Goal: Task Accomplishment & Management: Use online tool/utility

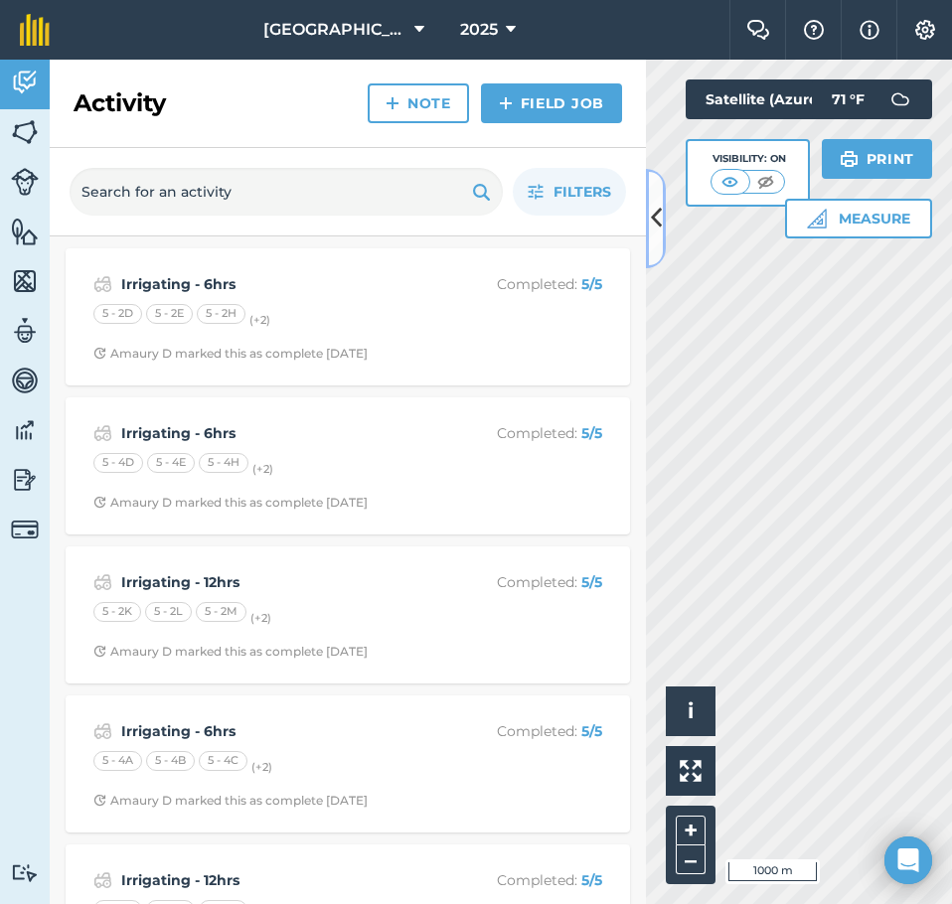
click at [649, 219] on button at bounding box center [656, 218] width 20 height 99
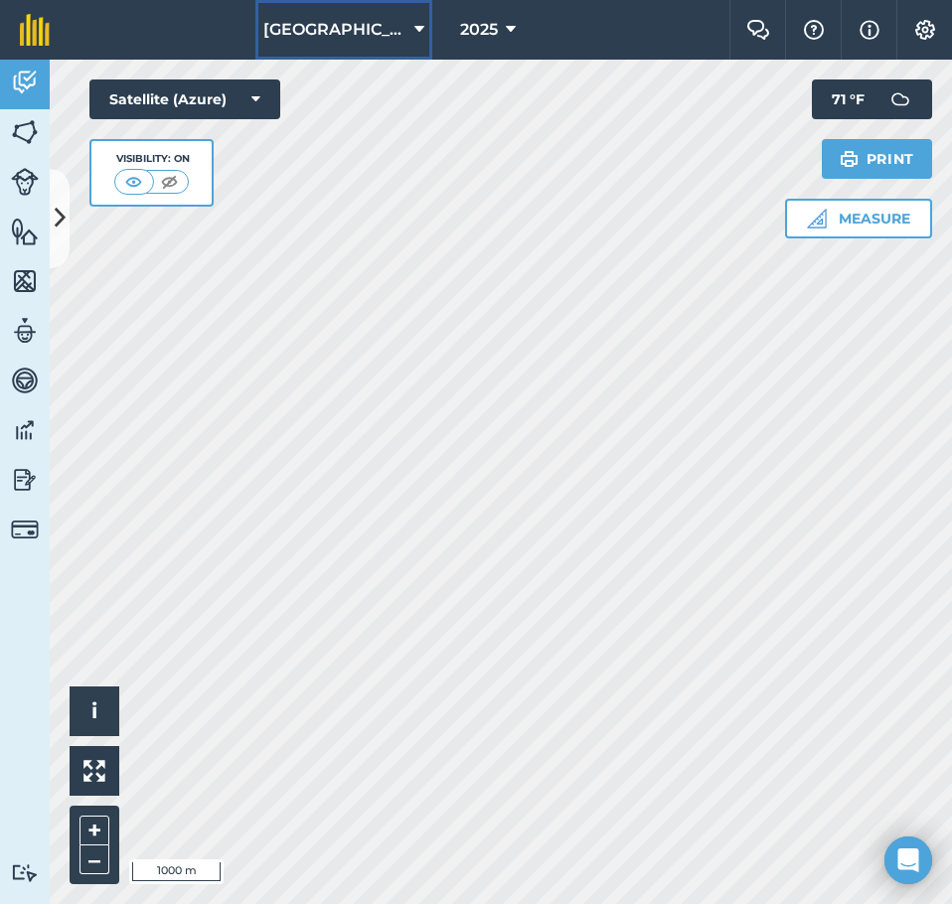
click at [389, 32] on span "[GEOGRAPHIC_DATA]" at bounding box center [334, 30] width 143 height 24
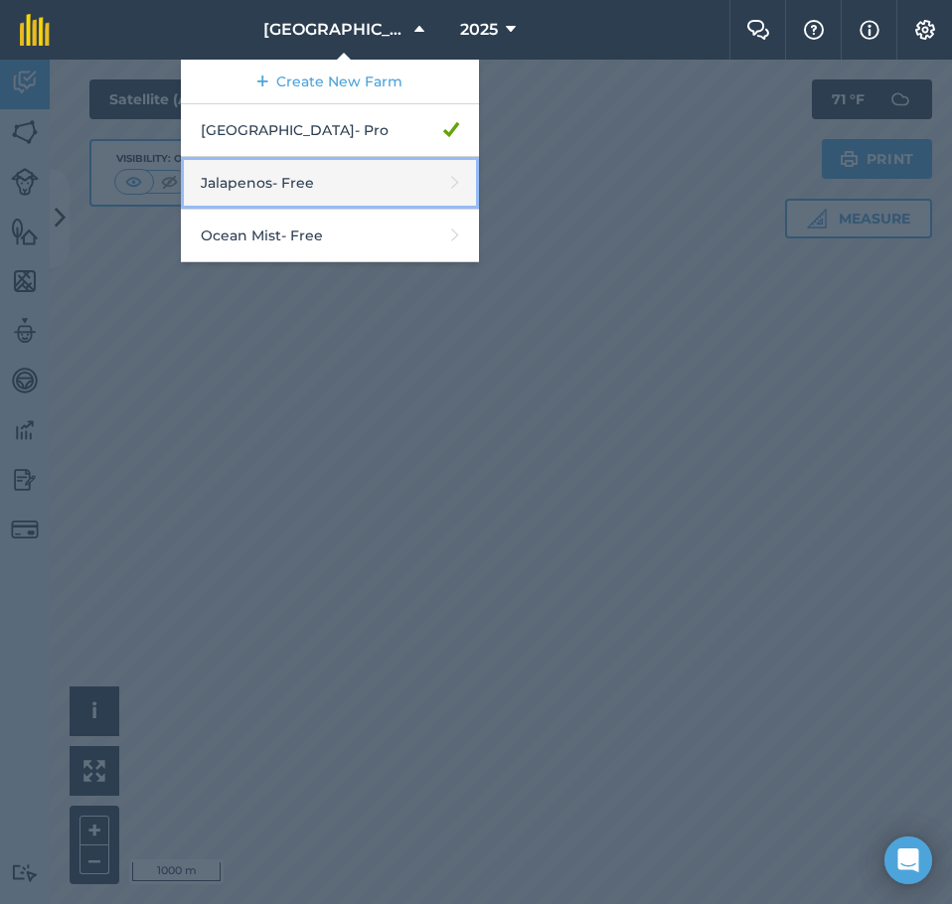
click at [338, 180] on link "Jalapenos - Free" at bounding box center [330, 183] width 298 height 53
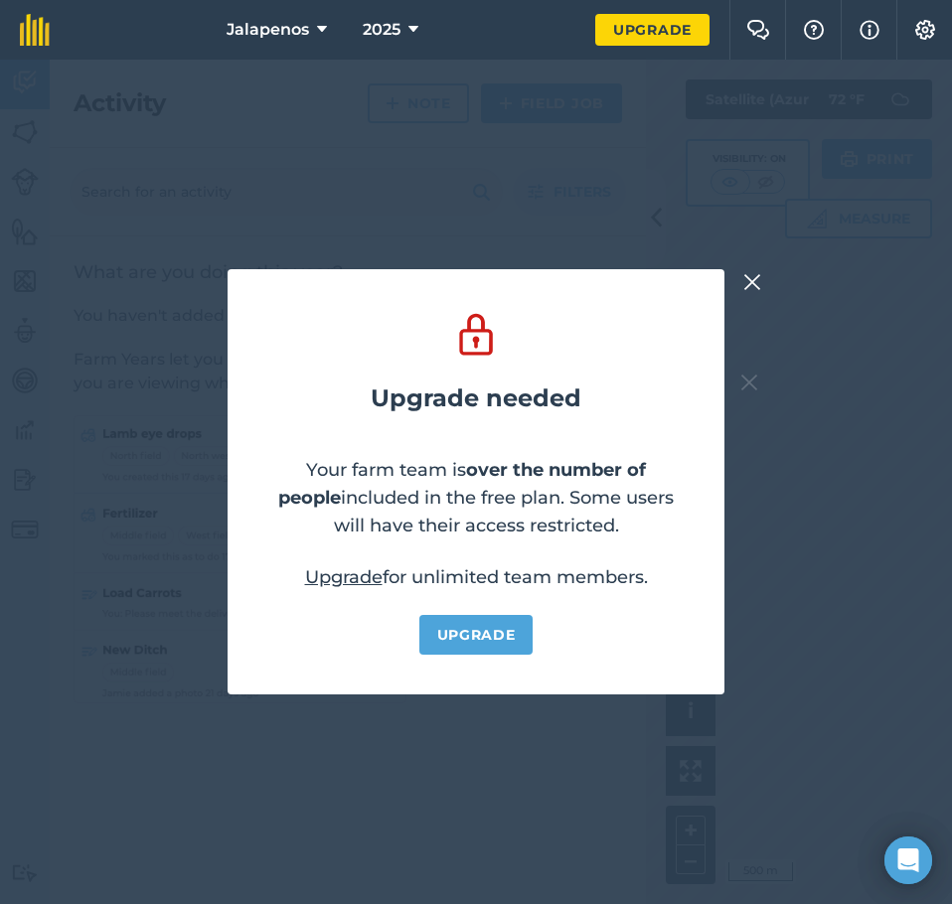
click at [749, 281] on img at bounding box center [752, 282] width 18 height 24
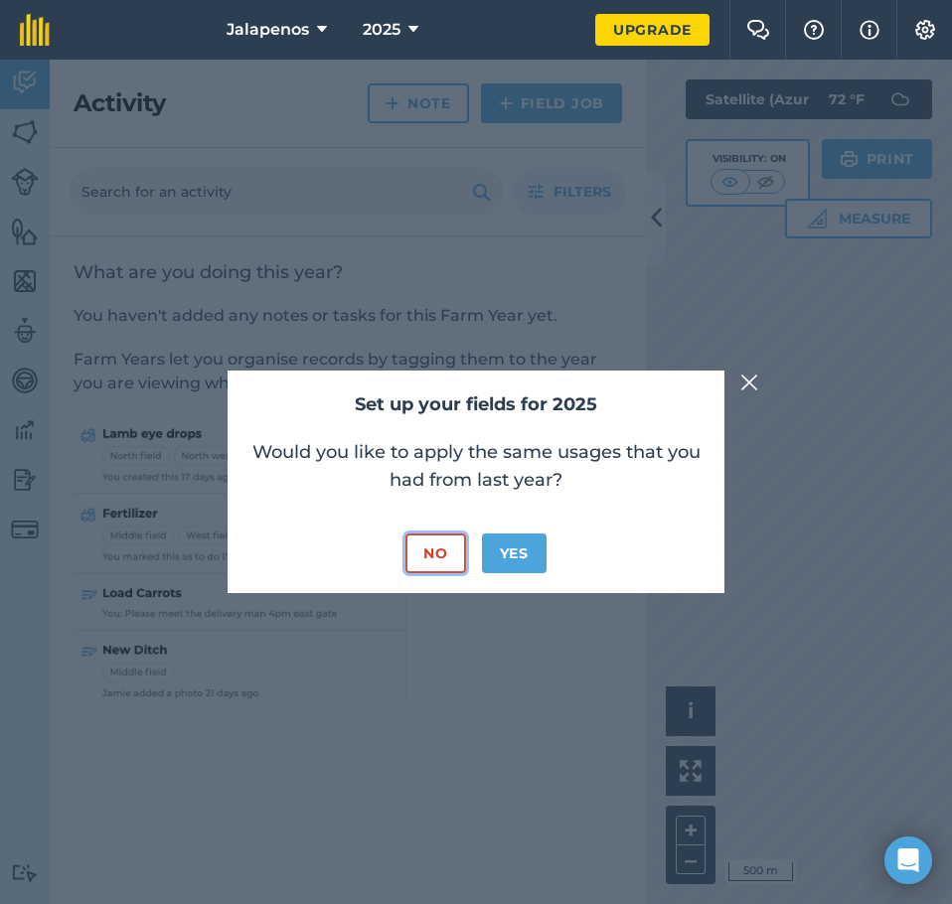
click at [456, 551] on button "No" at bounding box center [435, 554] width 60 height 40
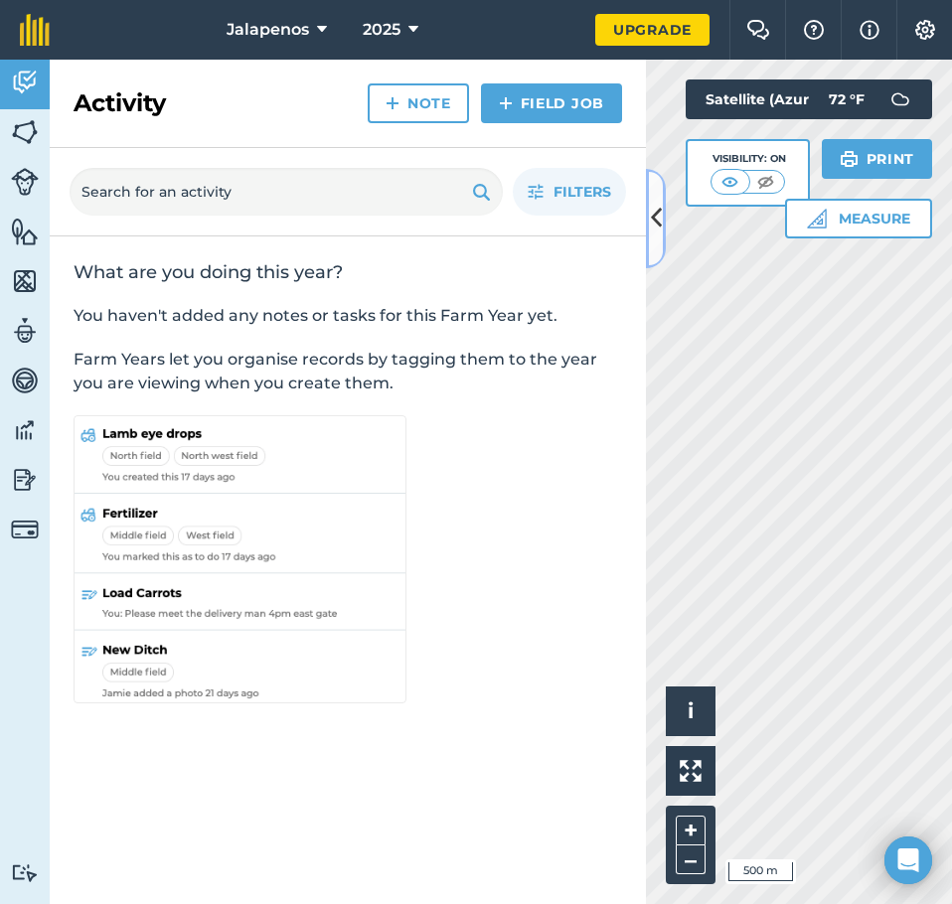
click at [662, 251] on button at bounding box center [656, 218] width 20 height 99
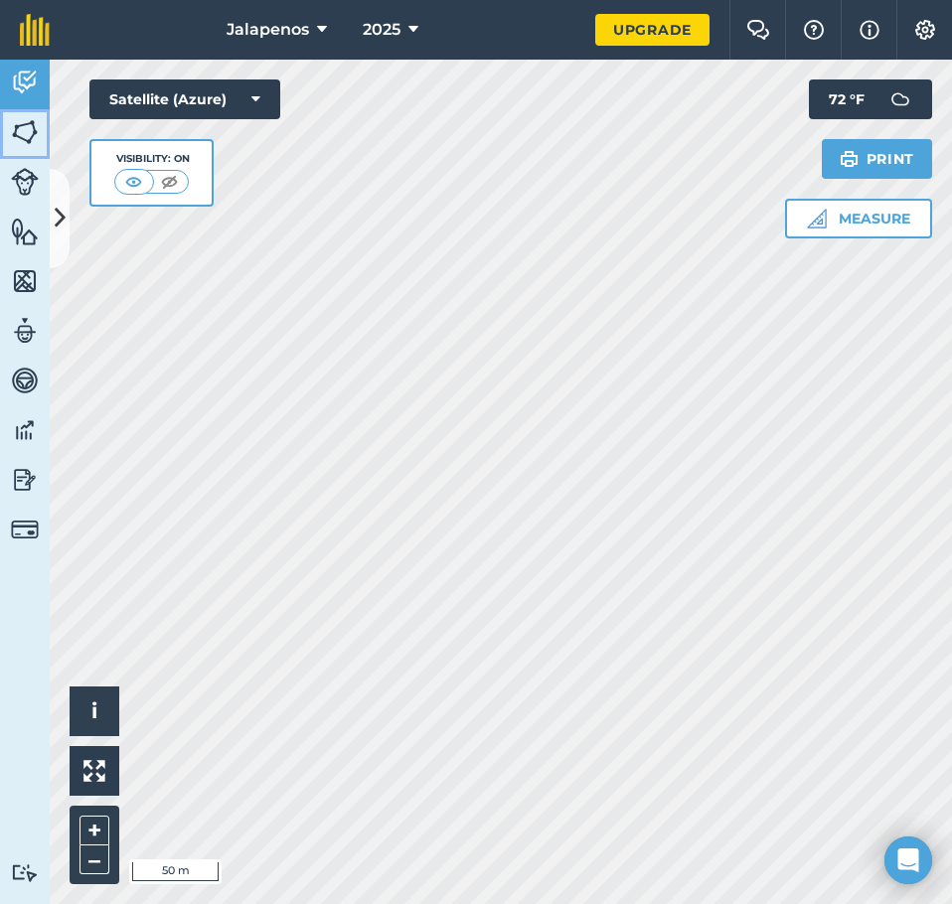
click at [18, 136] on img at bounding box center [25, 132] width 28 height 30
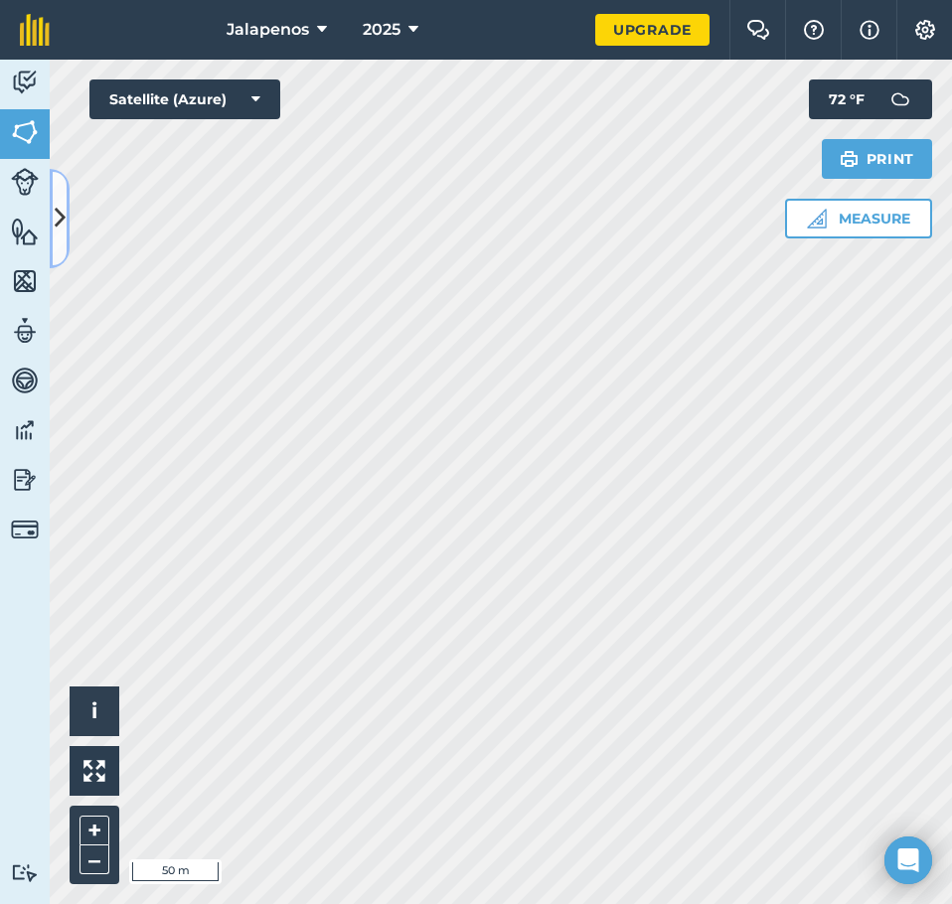
click at [65, 219] on icon at bounding box center [60, 218] width 11 height 35
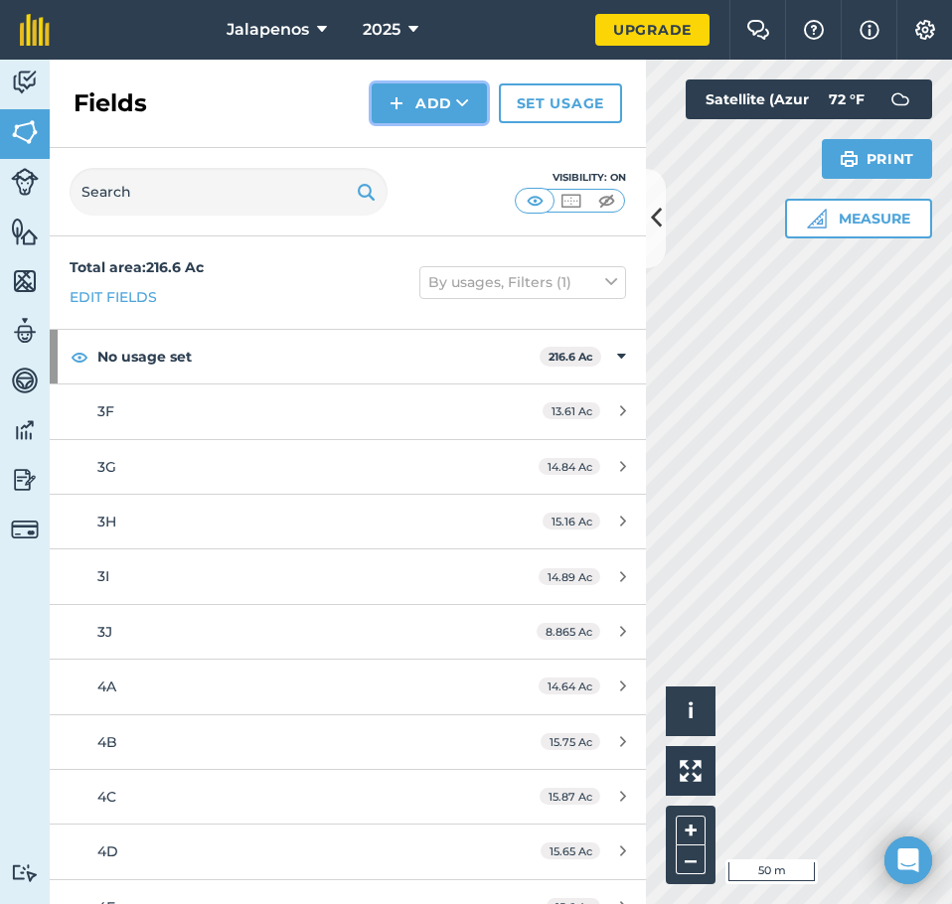
click at [447, 96] on button "Add" at bounding box center [429, 103] width 115 height 40
click at [431, 152] on link "Draw" at bounding box center [429, 148] width 109 height 44
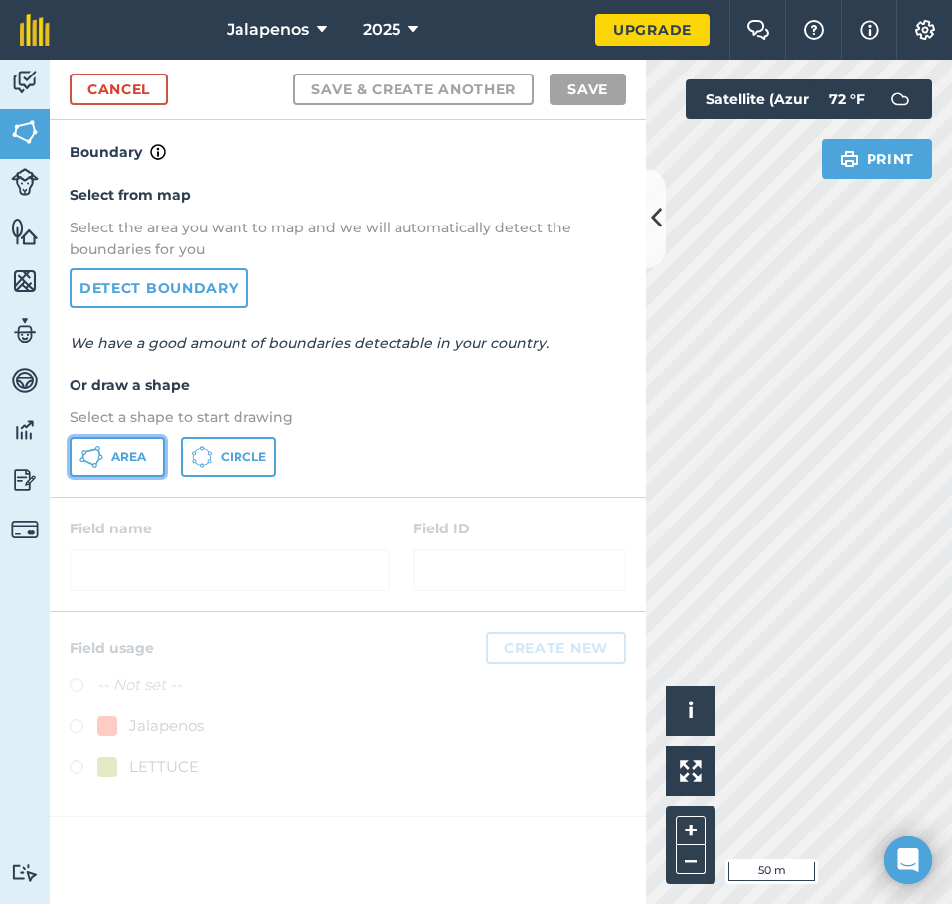
click at [140, 460] on span "Area" at bounding box center [128, 457] width 35 height 16
click at [664, 229] on button at bounding box center [656, 218] width 20 height 99
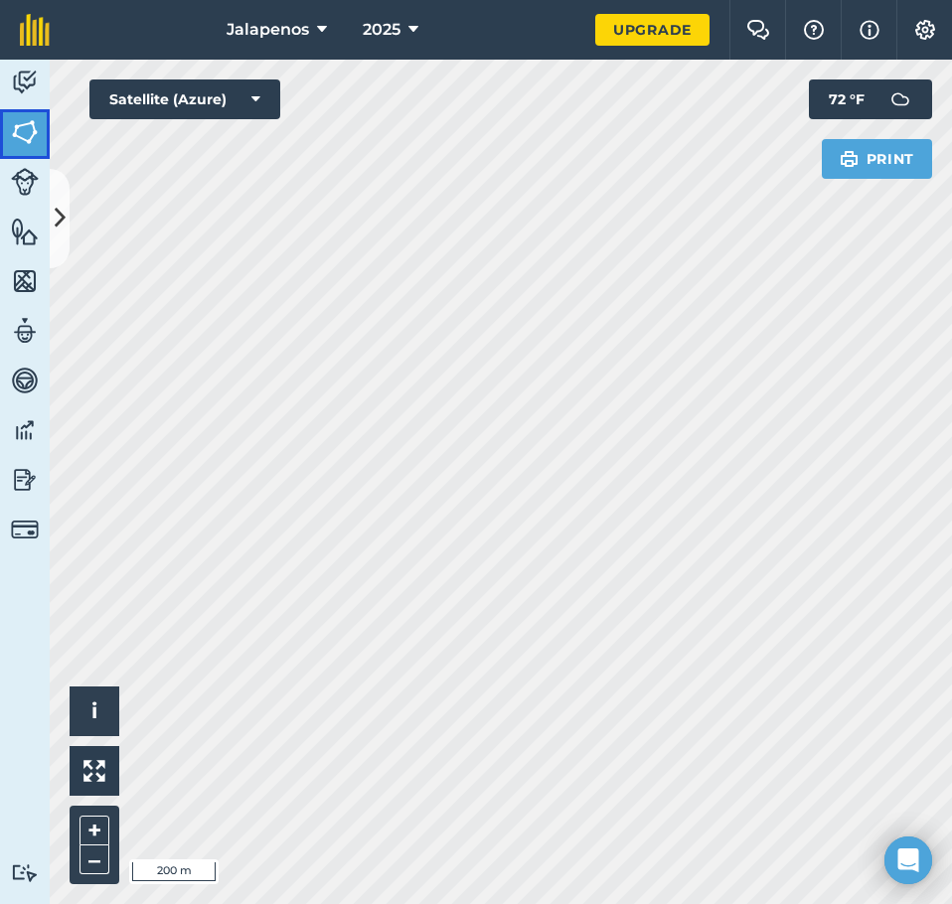
click at [22, 126] on img at bounding box center [25, 132] width 28 height 30
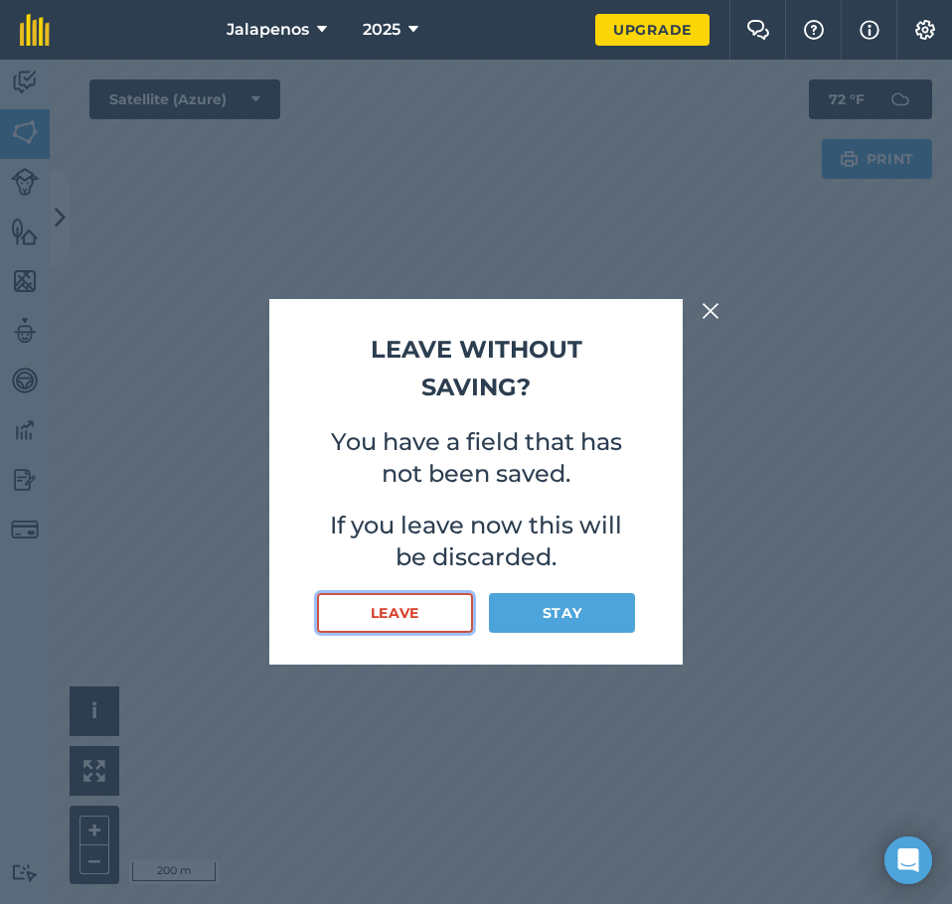
click at [447, 609] on button "Leave" at bounding box center [395, 613] width 156 height 40
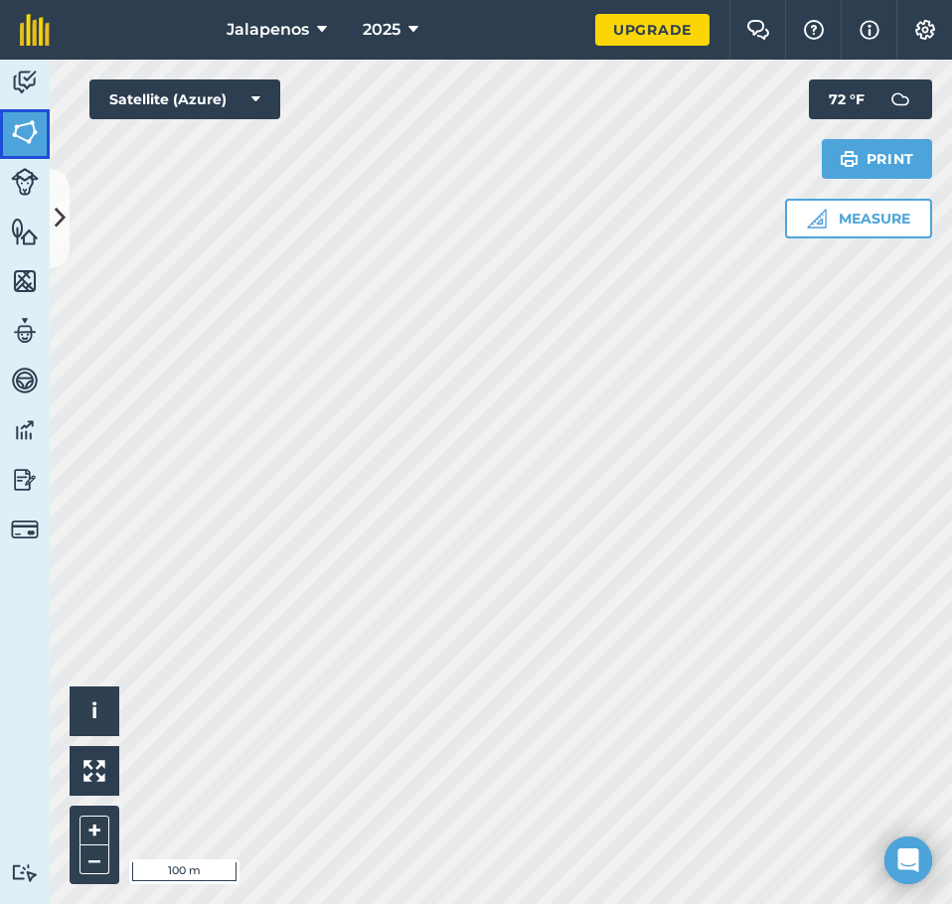
click at [34, 139] on img at bounding box center [25, 132] width 28 height 30
click at [65, 197] on button at bounding box center [60, 218] width 20 height 99
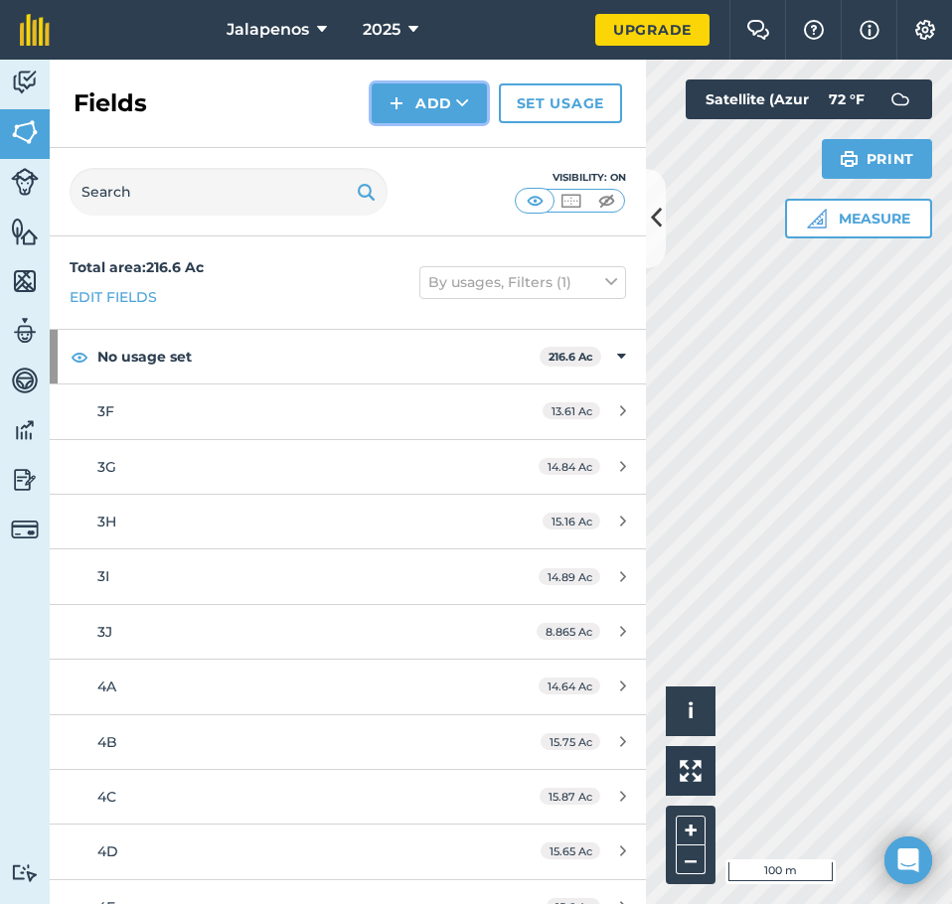
click at [430, 100] on button "Add" at bounding box center [429, 103] width 115 height 40
click at [409, 158] on link "Draw" at bounding box center [429, 148] width 109 height 44
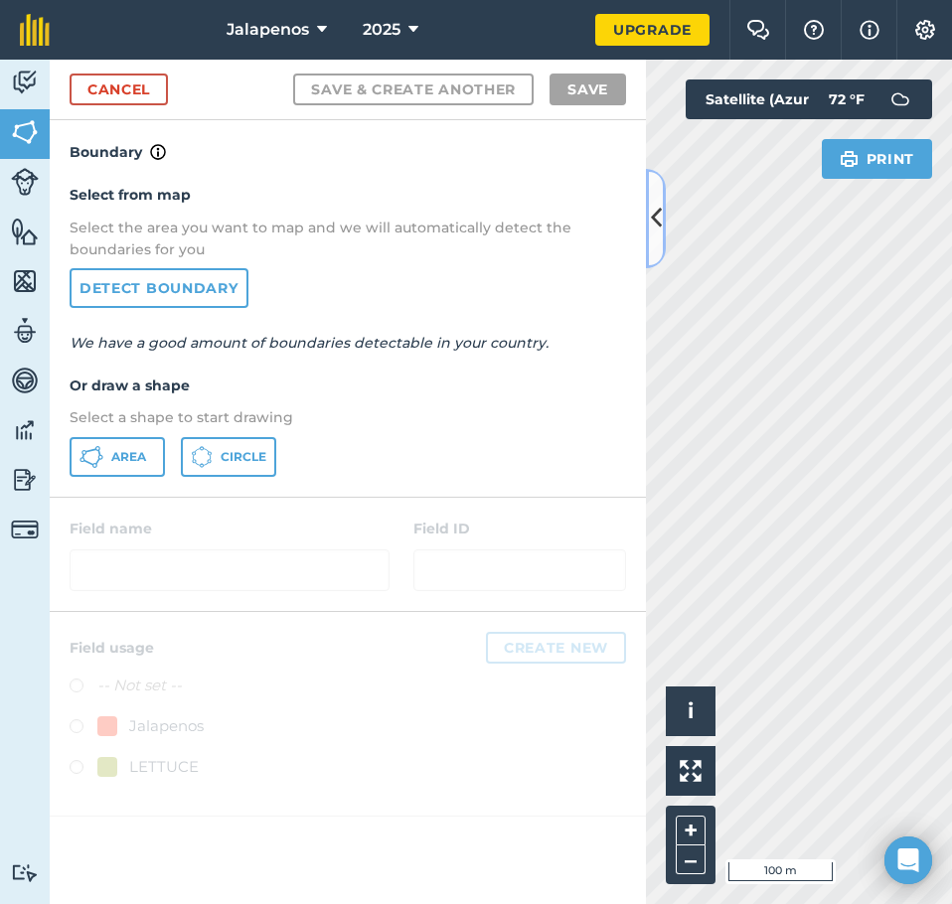
click at [657, 221] on icon at bounding box center [656, 218] width 11 height 35
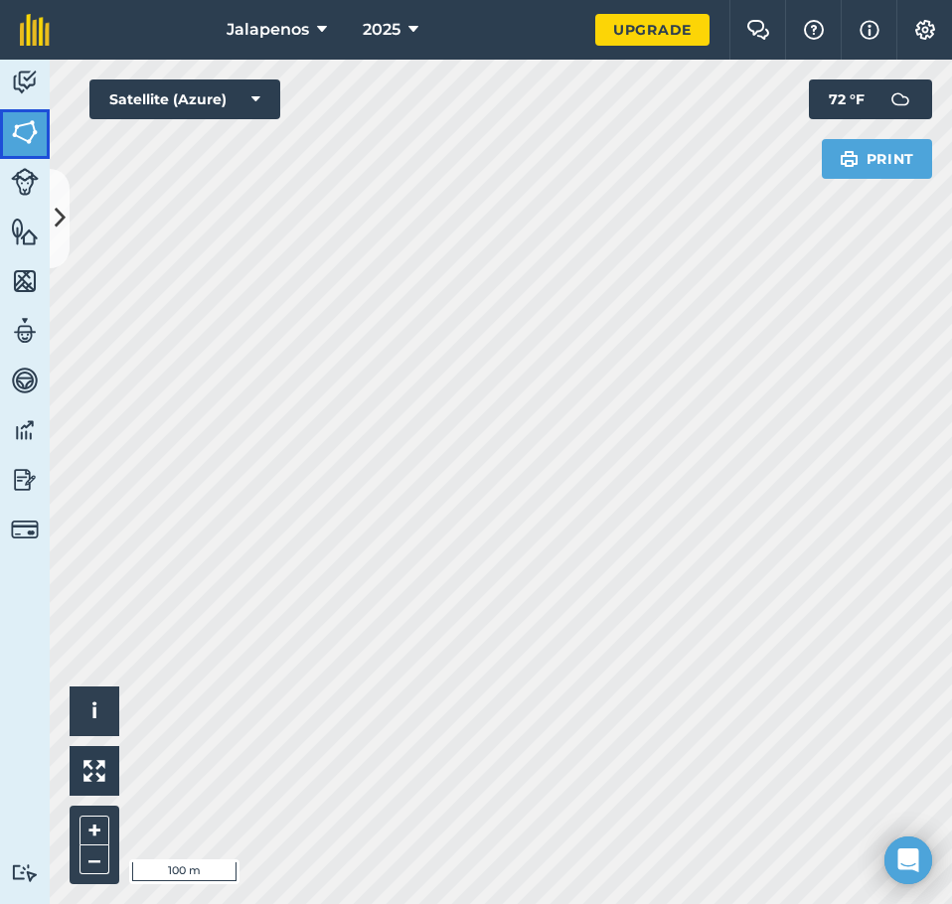
click at [36, 141] on img at bounding box center [25, 132] width 28 height 30
click at [68, 203] on button at bounding box center [60, 218] width 20 height 99
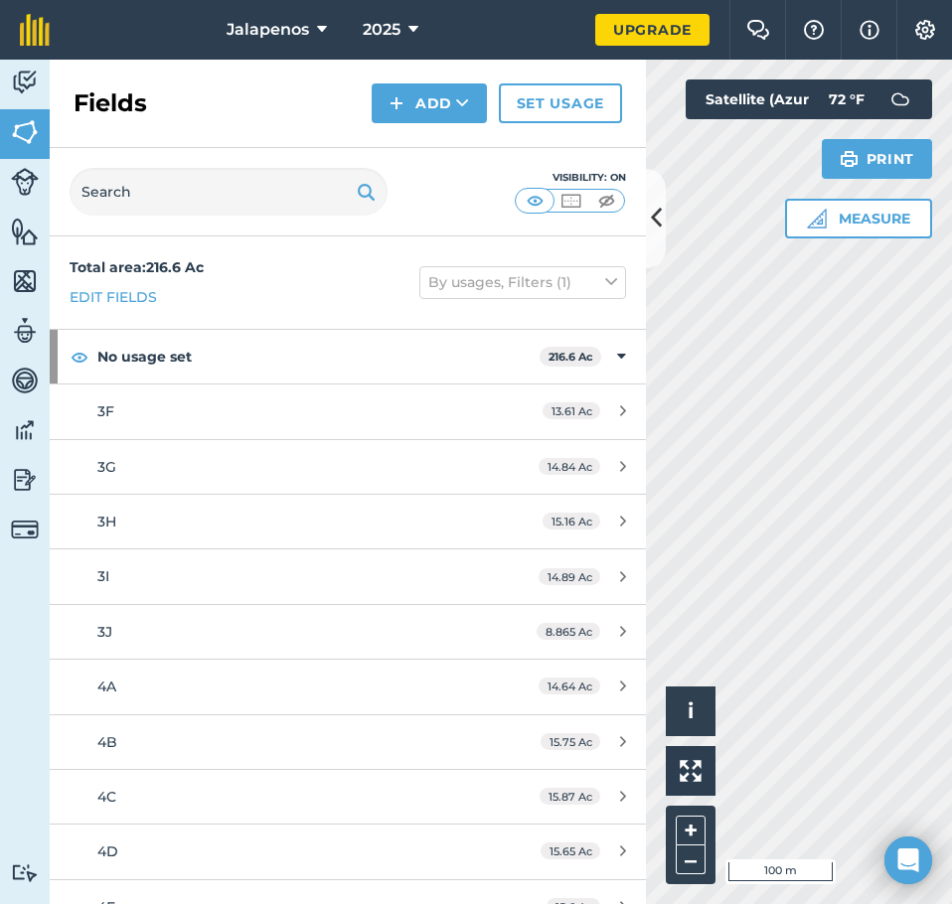
click at [435, 82] on div "Fields Add Set usage" at bounding box center [348, 104] width 596 height 88
click at [433, 89] on button "Add" at bounding box center [429, 103] width 115 height 40
click at [398, 156] on link "Draw" at bounding box center [429, 148] width 109 height 44
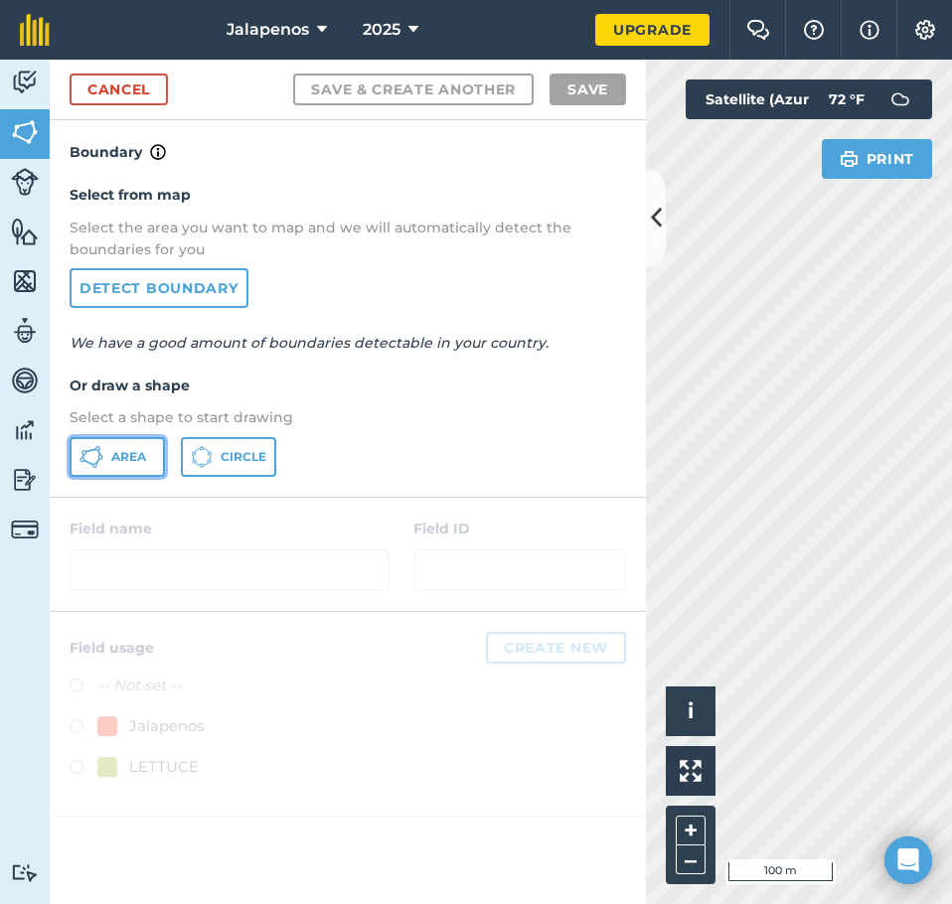
click at [128, 458] on span "Area" at bounding box center [128, 457] width 35 height 16
click at [657, 243] on button at bounding box center [656, 218] width 20 height 99
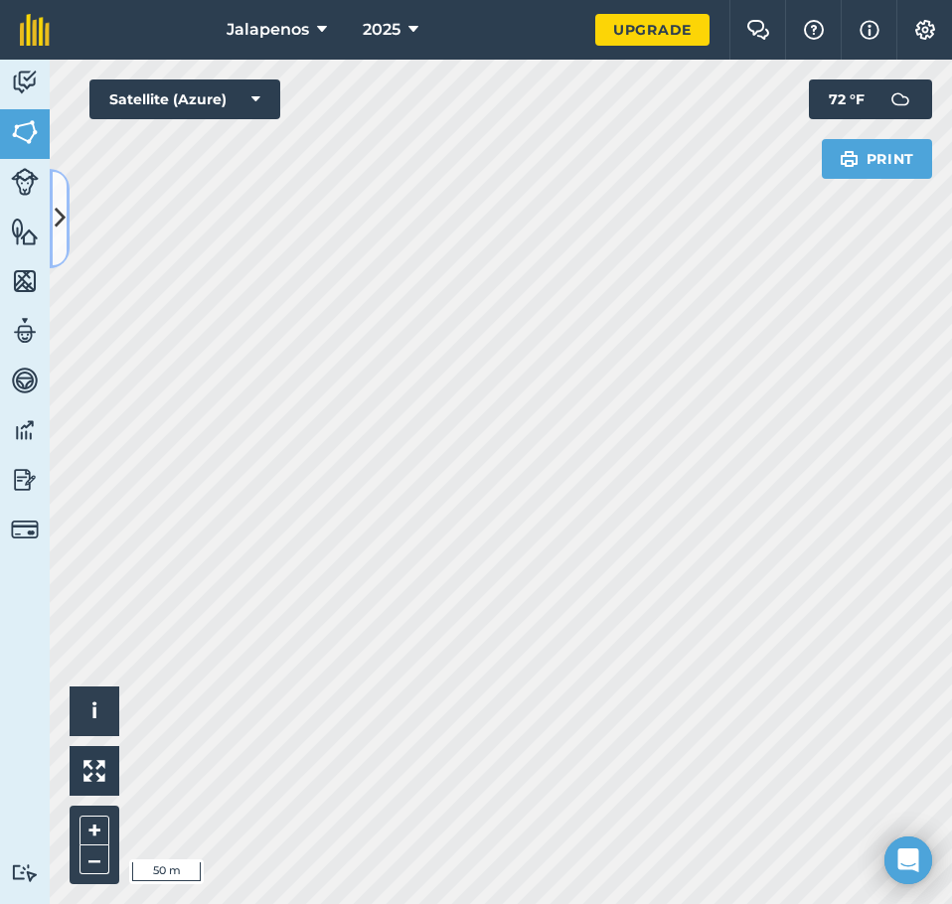
click at [66, 226] on button at bounding box center [60, 218] width 20 height 99
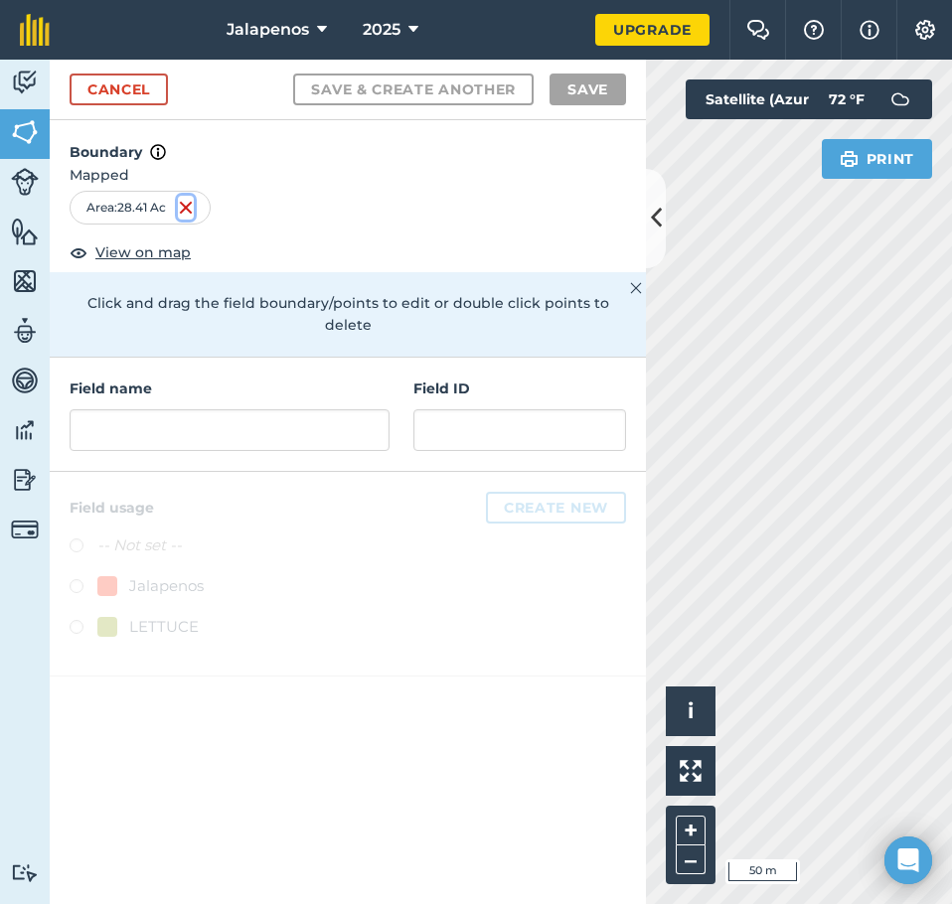
click at [189, 204] on img at bounding box center [186, 208] width 16 height 24
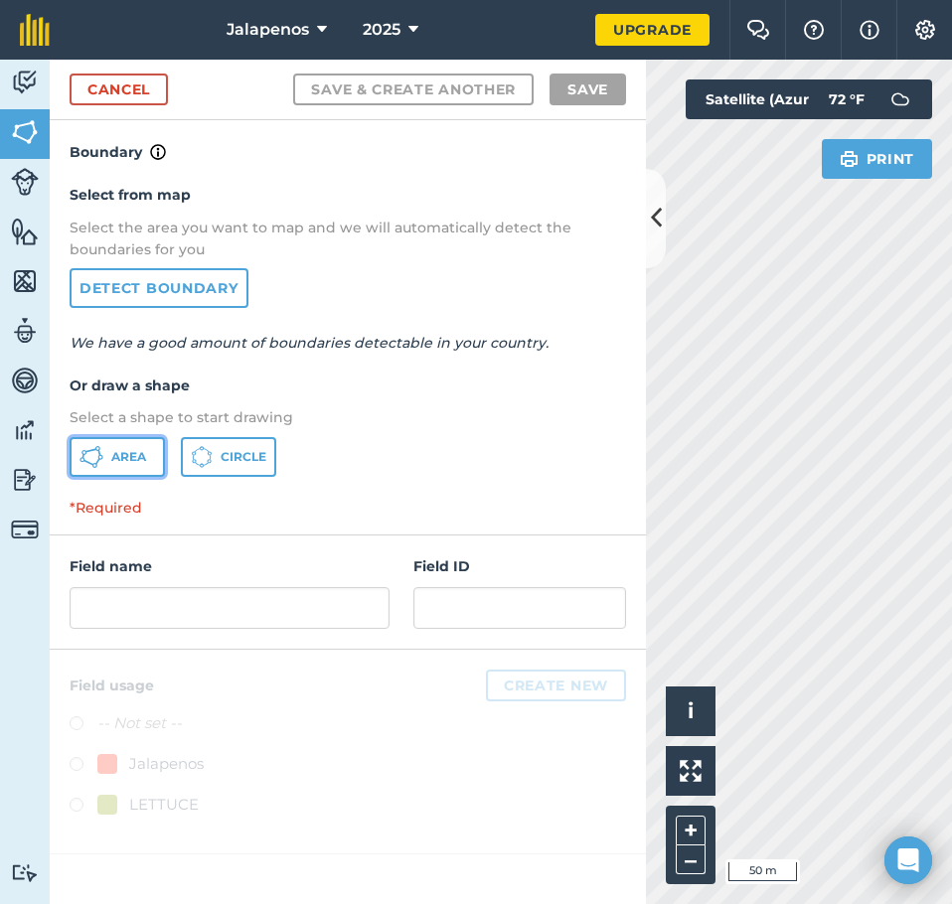
click at [130, 451] on span "Area" at bounding box center [128, 457] width 35 height 16
click at [657, 216] on icon at bounding box center [656, 218] width 11 height 35
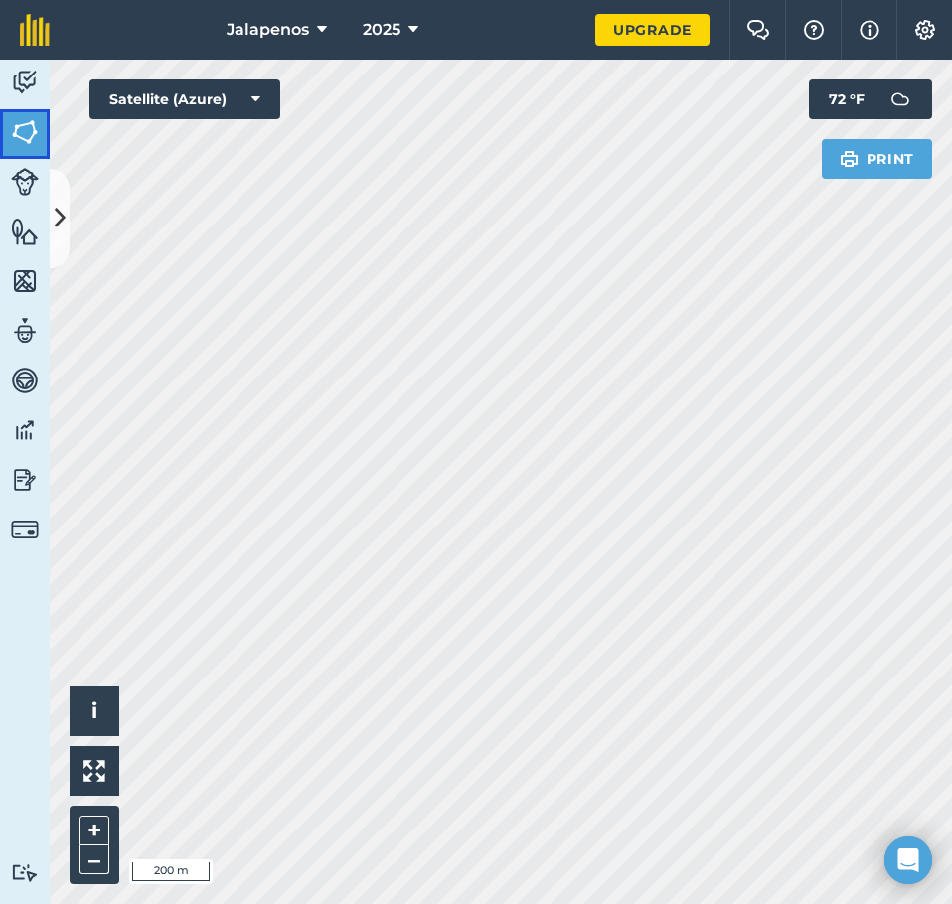
click at [24, 124] on img at bounding box center [25, 132] width 28 height 30
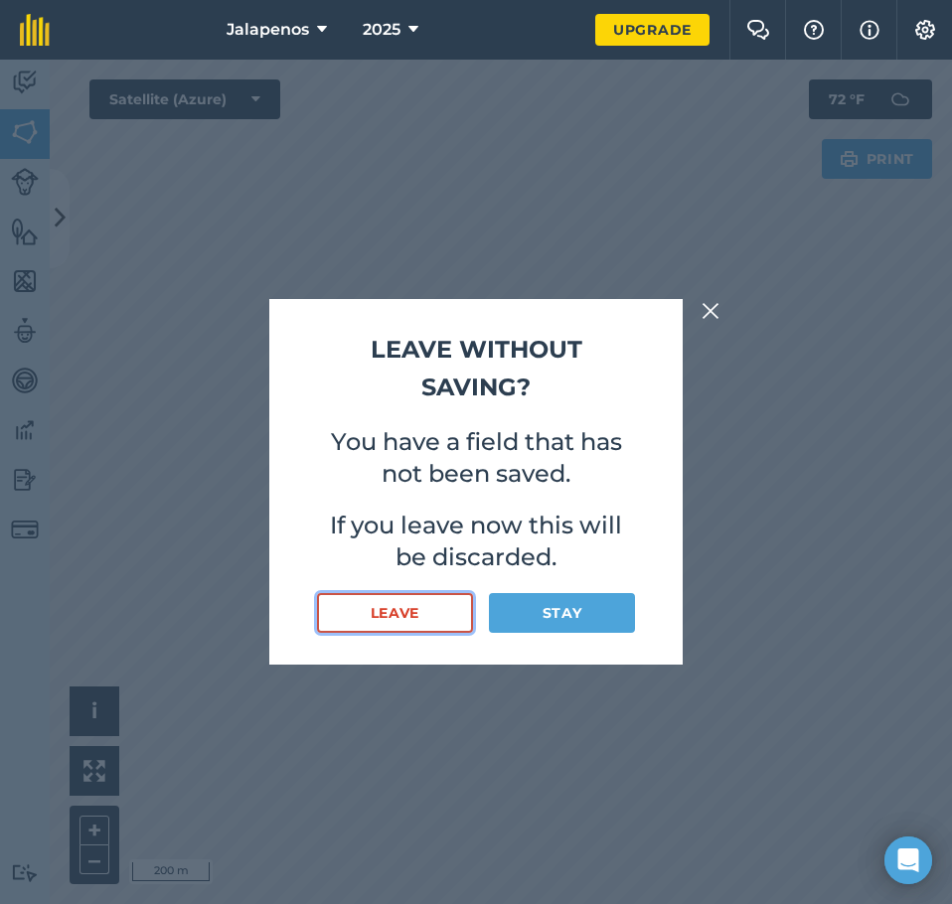
click at [420, 597] on button "Leave" at bounding box center [395, 613] width 156 height 40
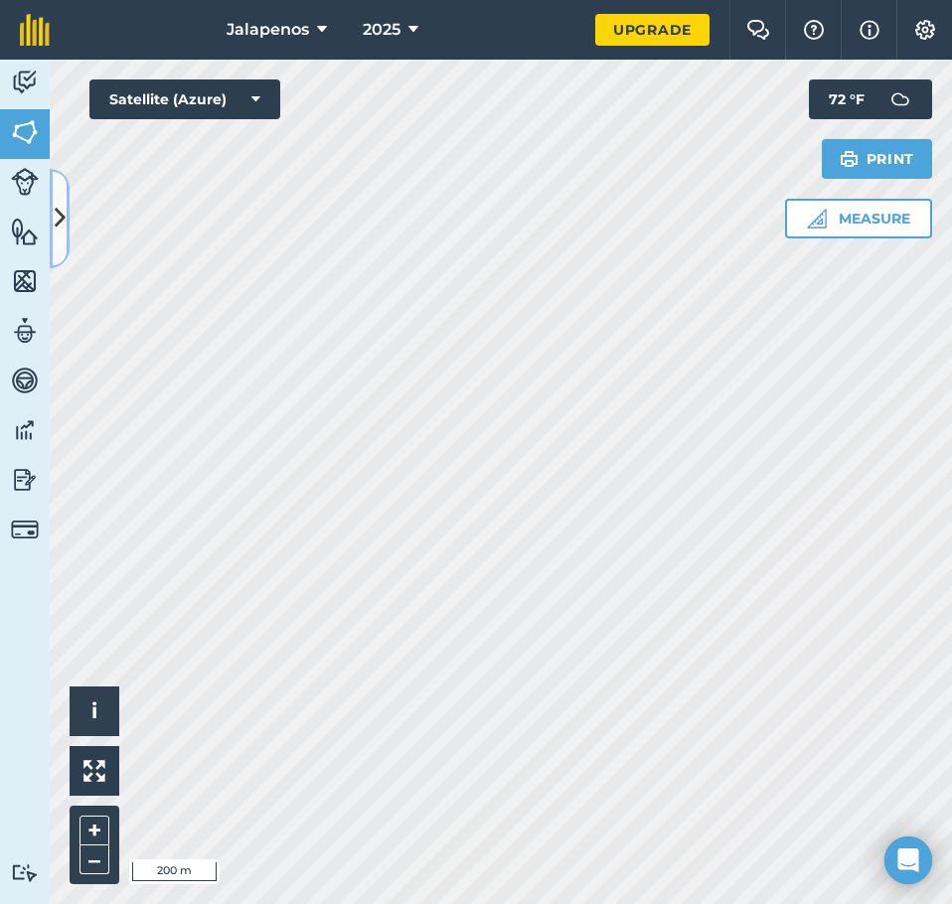
click at [57, 217] on icon at bounding box center [60, 218] width 11 height 35
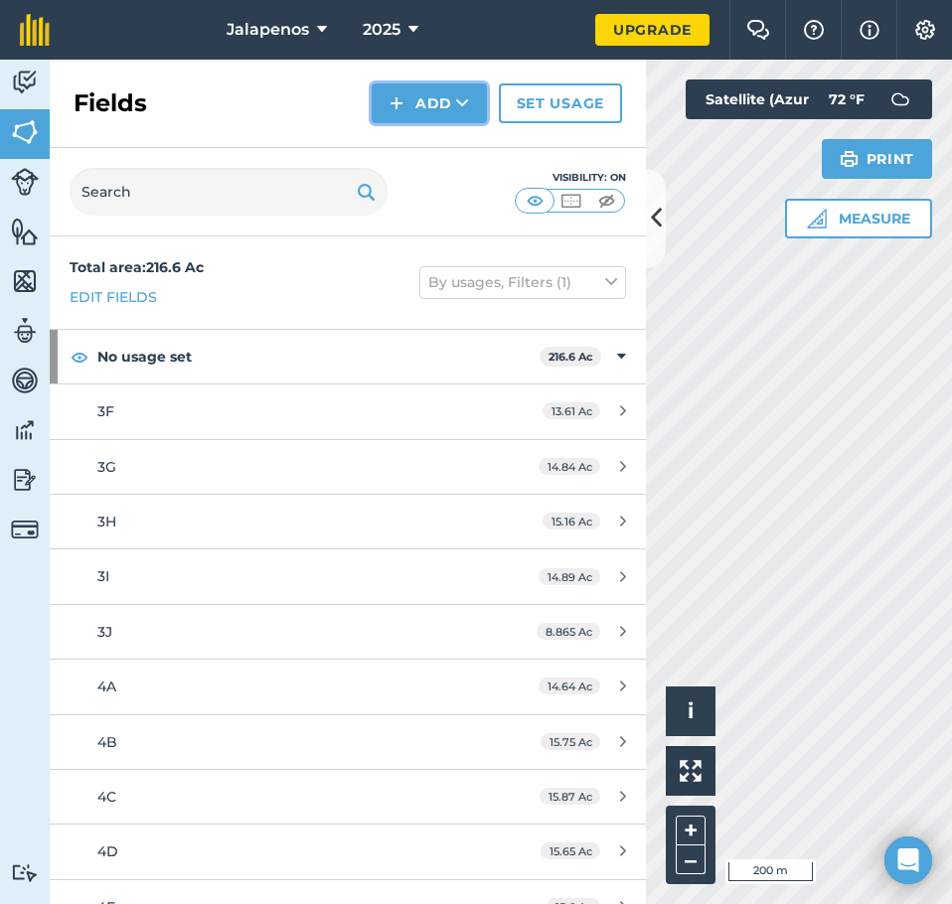
click at [435, 108] on button "Add" at bounding box center [429, 103] width 115 height 40
click at [439, 150] on link "Draw" at bounding box center [429, 148] width 109 height 44
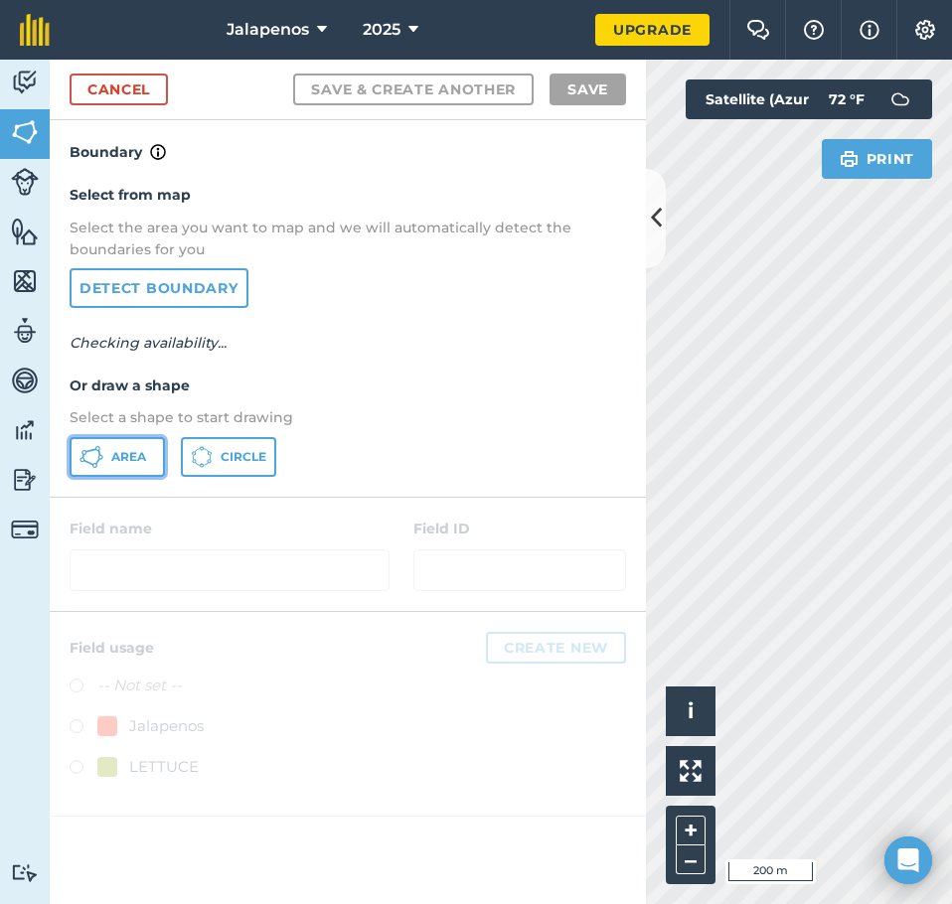
click at [126, 456] on span "Area" at bounding box center [128, 457] width 35 height 16
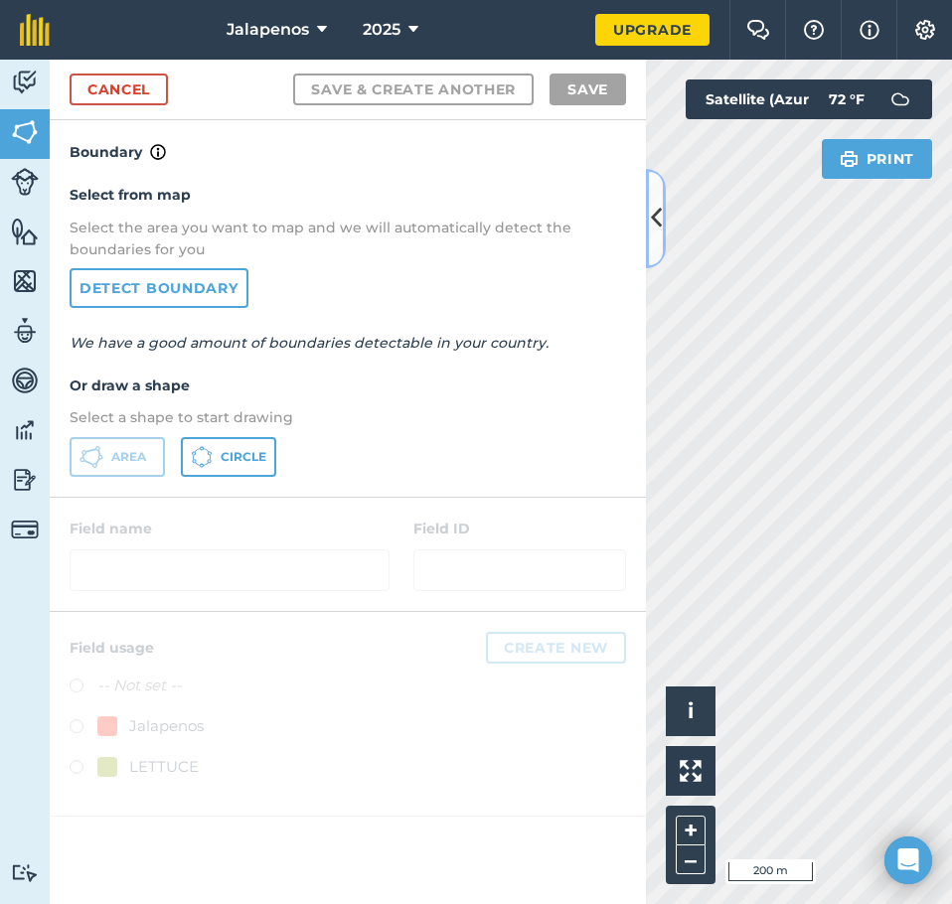
click at [657, 217] on icon at bounding box center [656, 218] width 11 height 35
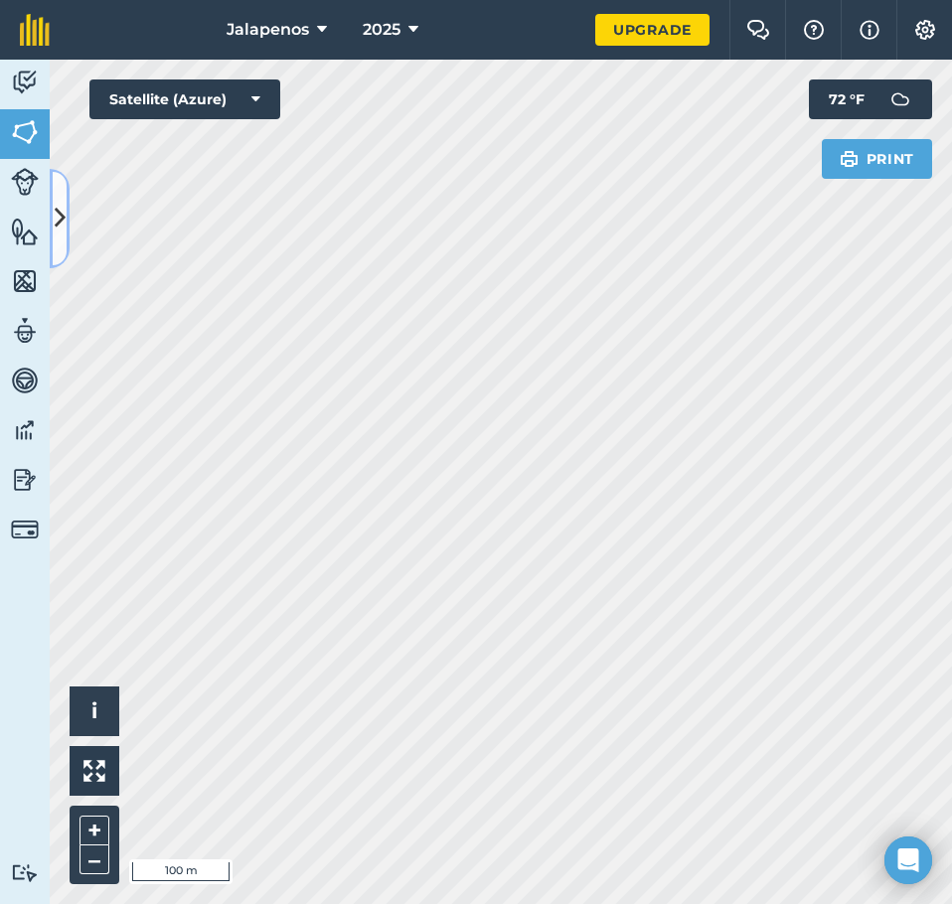
click at [63, 209] on icon at bounding box center [60, 218] width 11 height 35
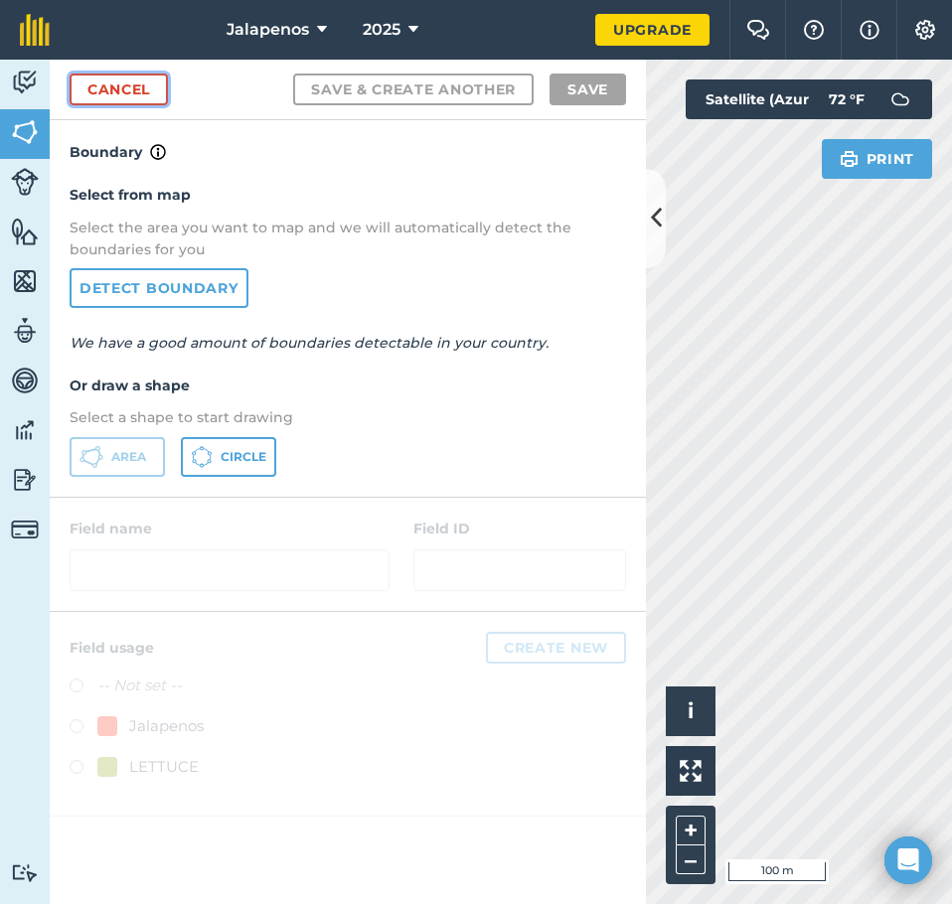
click at [128, 96] on link "Cancel" at bounding box center [119, 90] width 98 height 32
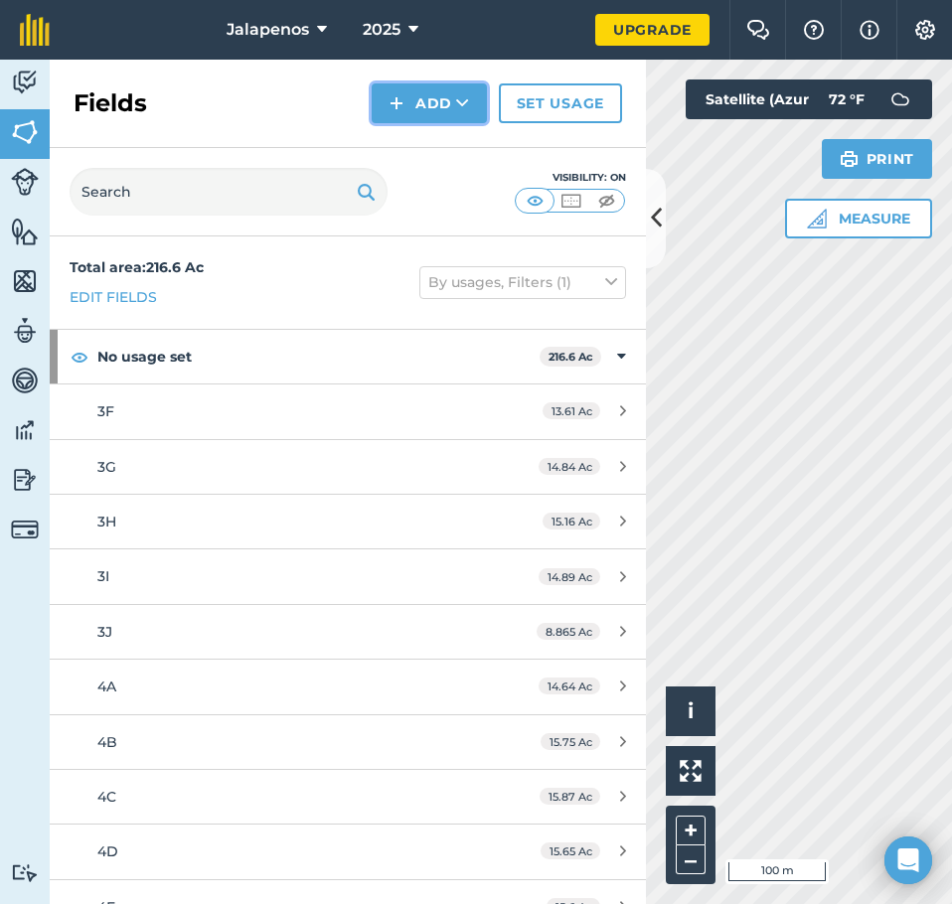
click at [471, 108] on button "Add" at bounding box center [429, 103] width 115 height 40
click at [413, 150] on link "Draw" at bounding box center [429, 148] width 109 height 44
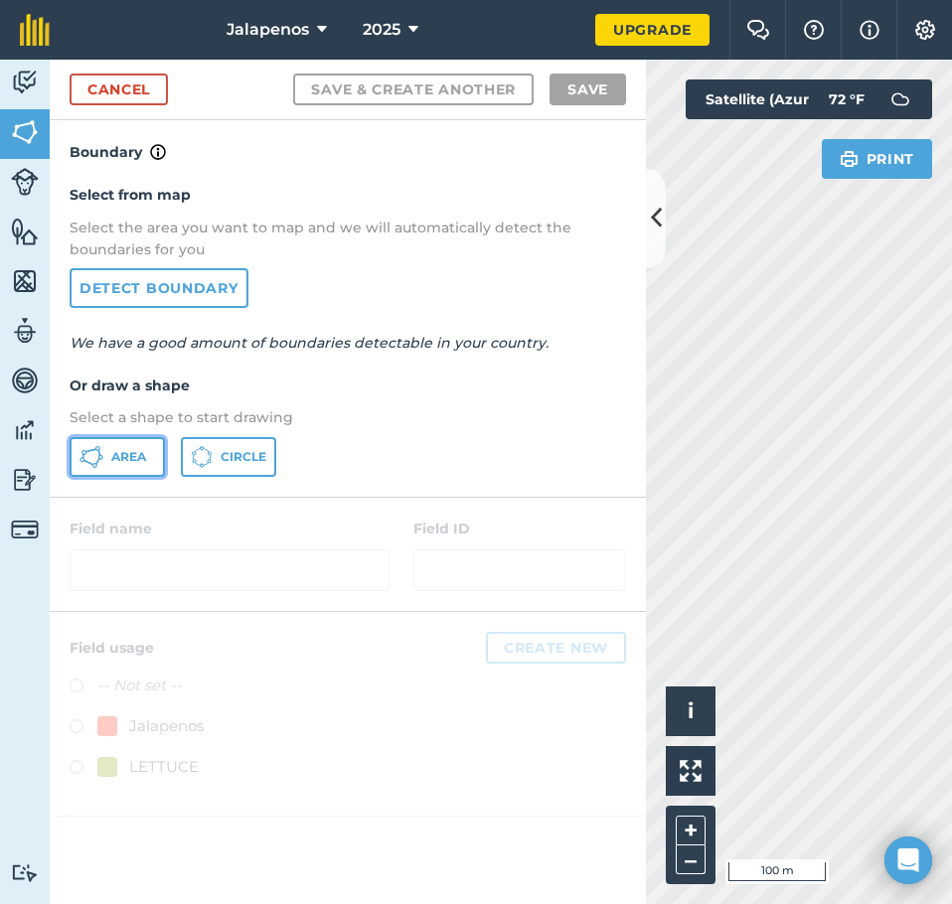
click at [121, 451] on span "Area" at bounding box center [128, 457] width 35 height 16
click at [653, 212] on icon at bounding box center [656, 218] width 11 height 35
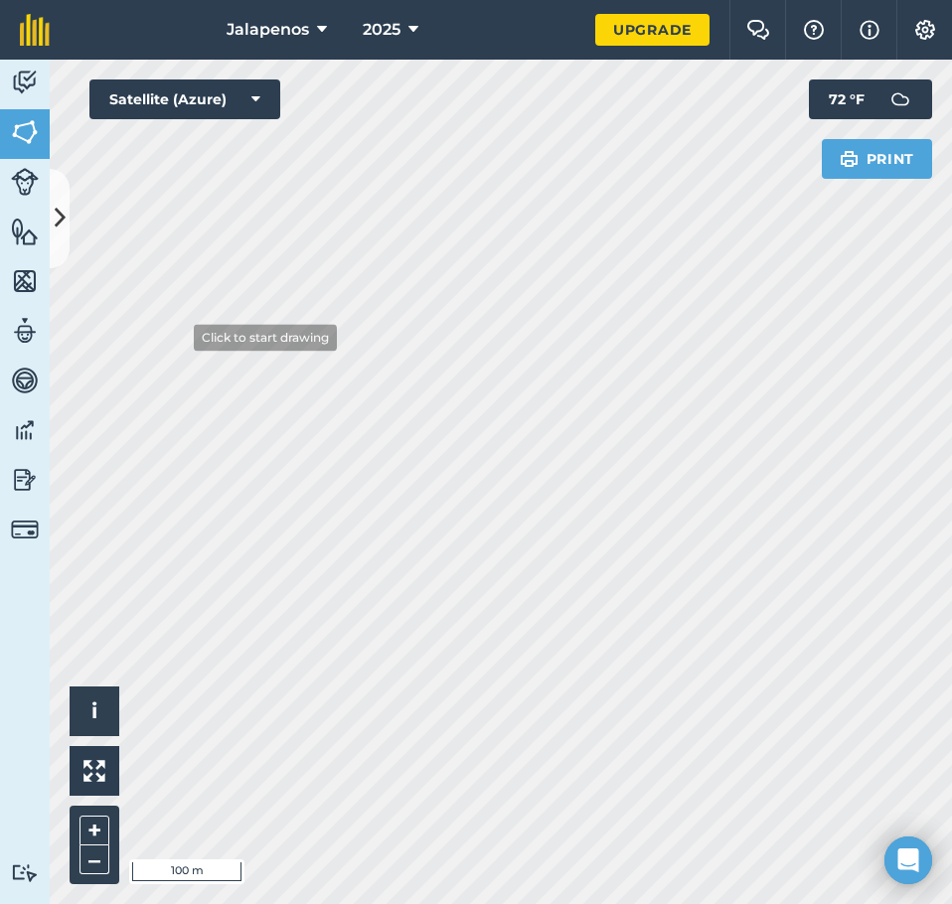
click at [169, 40] on div "Jalapenos 2025 Upgrade Farm Chat Help Info Settings Map printing is not availab…" at bounding box center [476, 452] width 952 height 904
click at [23, 563] on div "Activity Fields Livestock Features Maps Team Vehicles Data Reporting Billing Tu…" at bounding box center [476, 482] width 952 height 845
click at [49, 219] on link "Features" at bounding box center [25, 234] width 50 height 50
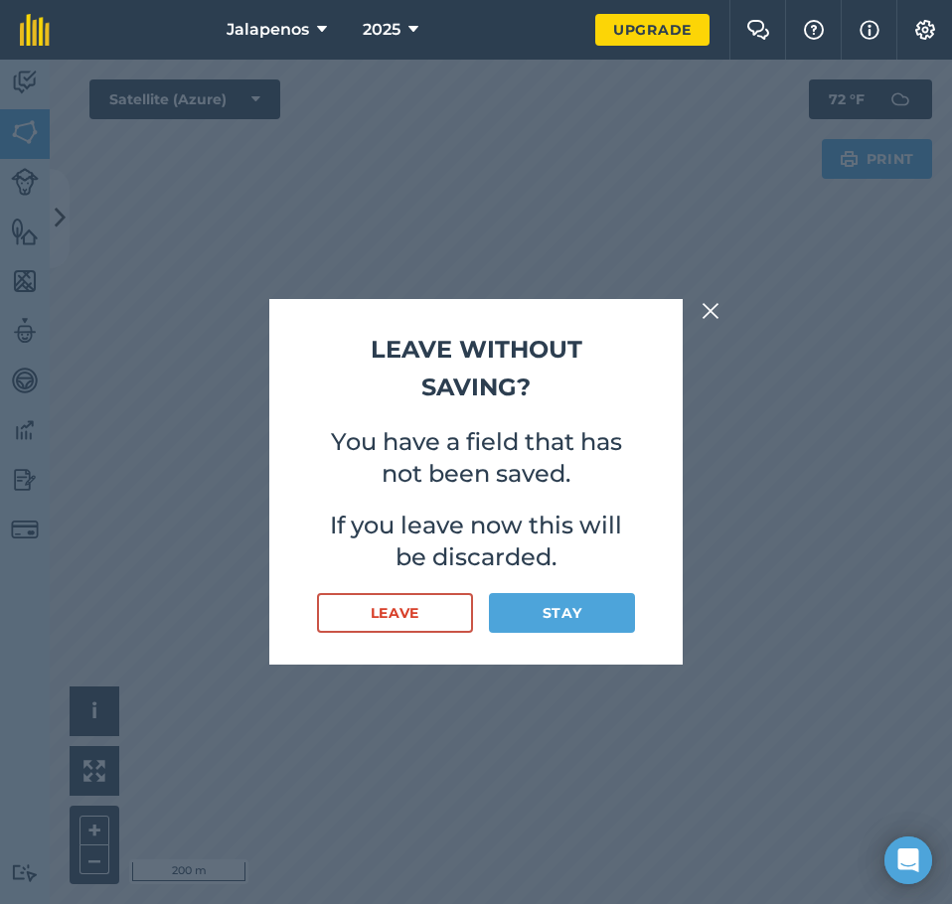
click at [715, 301] on img at bounding box center [711, 311] width 18 height 24
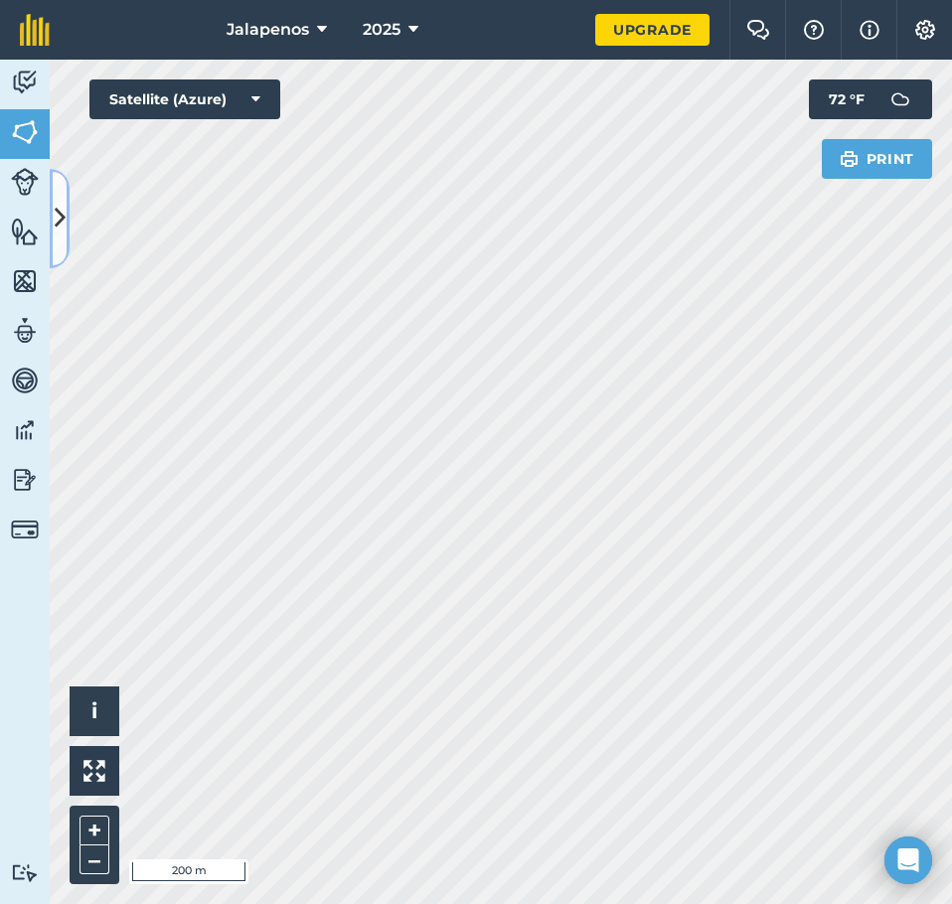
click at [61, 209] on icon at bounding box center [60, 218] width 11 height 35
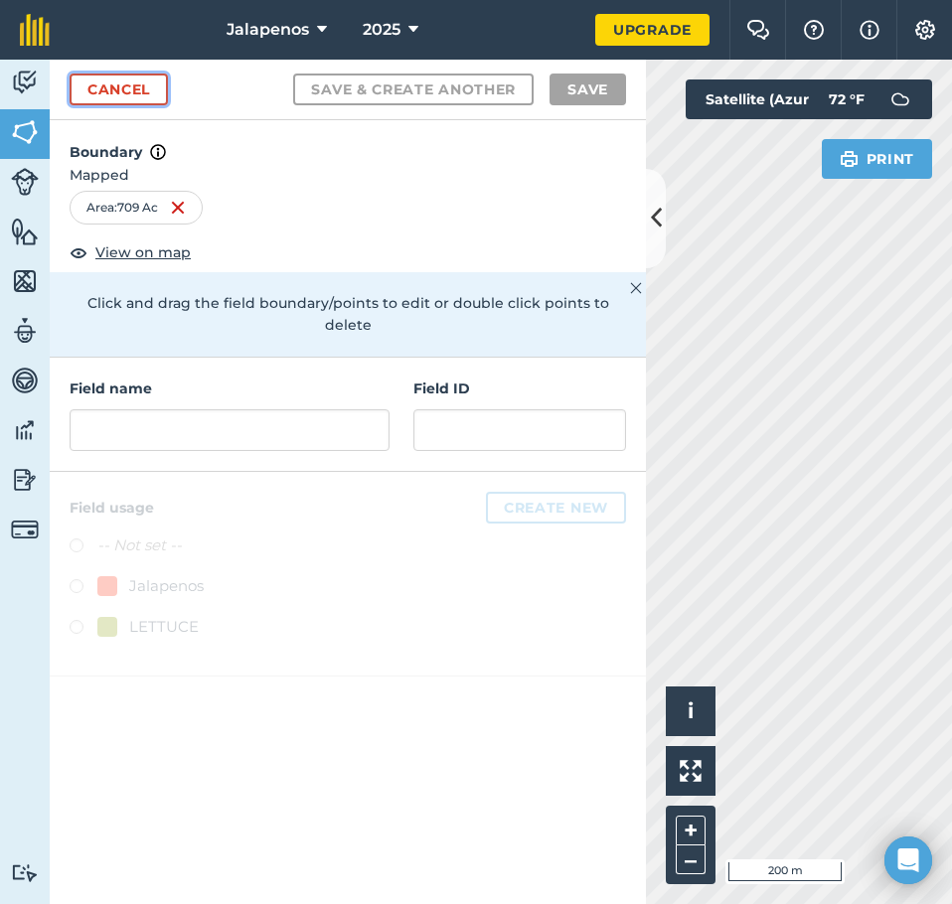
click at [144, 81] on link "Cancel" at bounding box center [119, 90] width 98 height 32
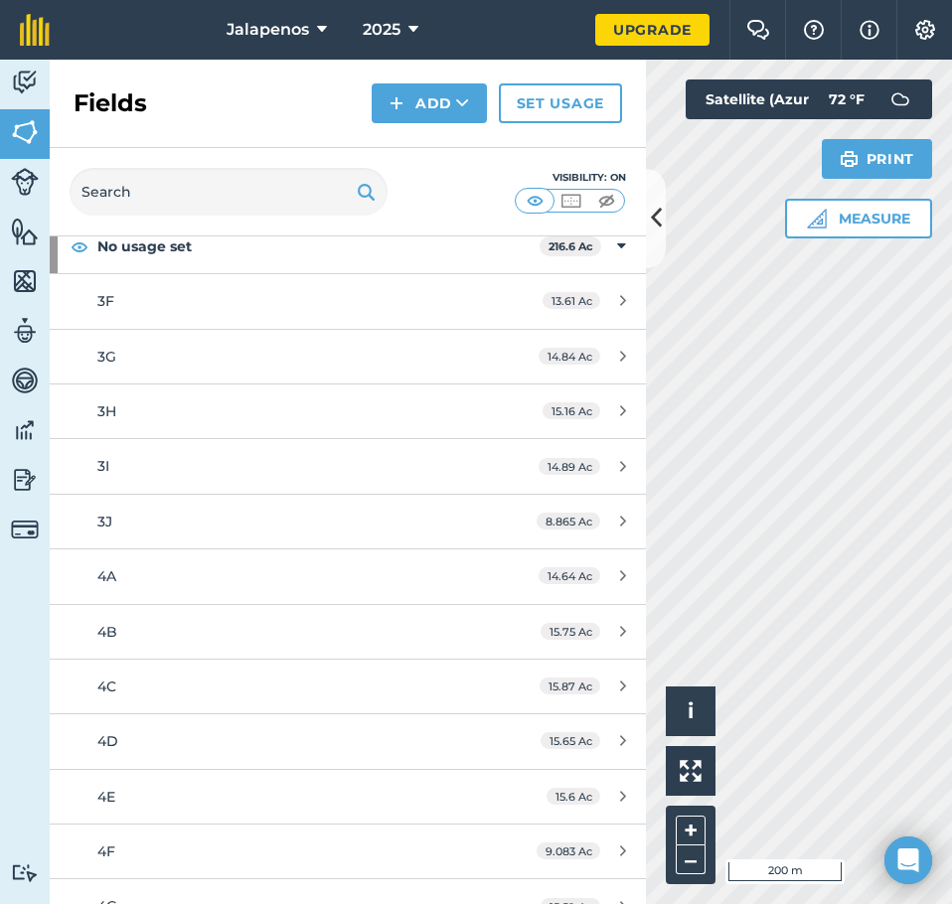
scroll to position [298, 0]
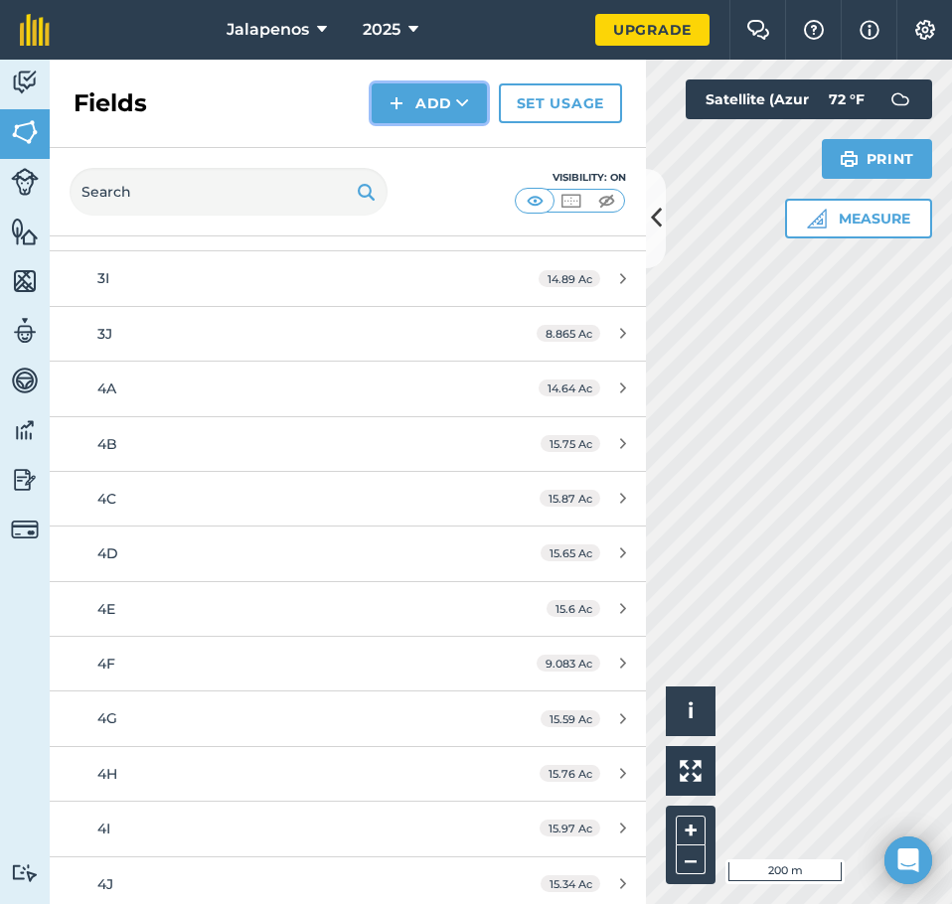
click at [436, 107] on button "Add" at bounding box center [429, 103] width 115 height 40
click at [421, 136] on link "Draw" at bounding box center [429, 148] width 109 height 44
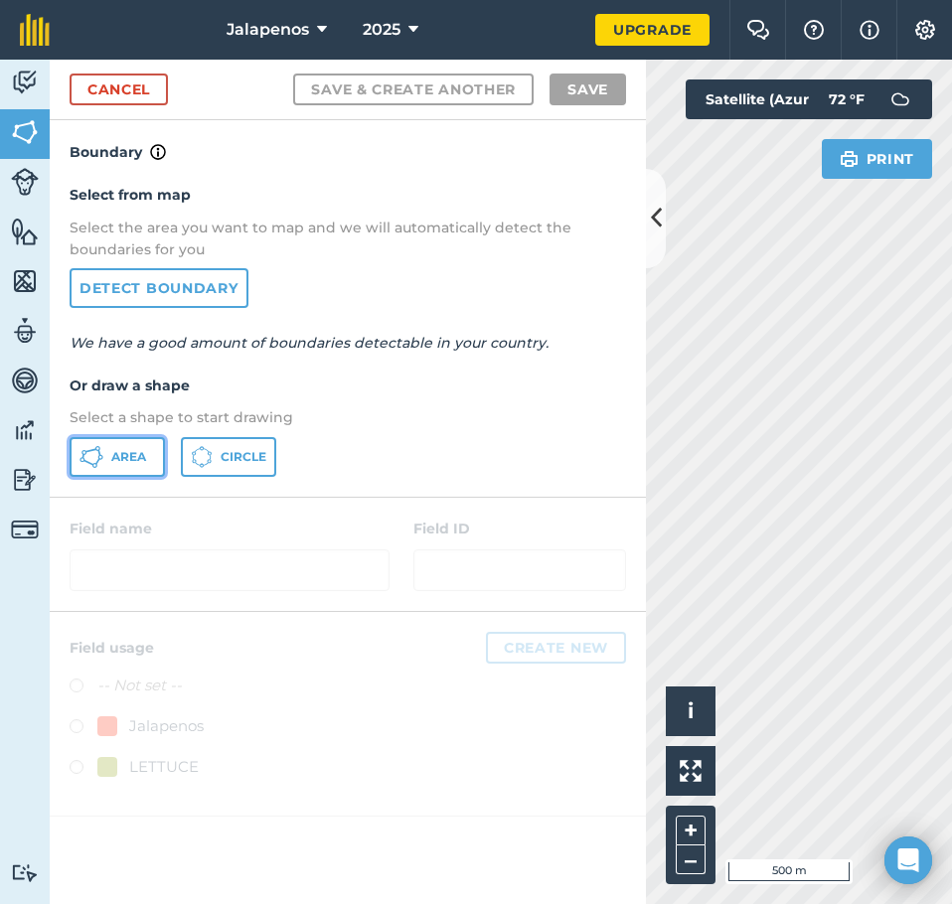
click at [134, 450] on span "Area" at bounding box center [128, 457] width 35 height 16
click at [652, 222] on icon at bounding box center [656, 218] width 11 height 35
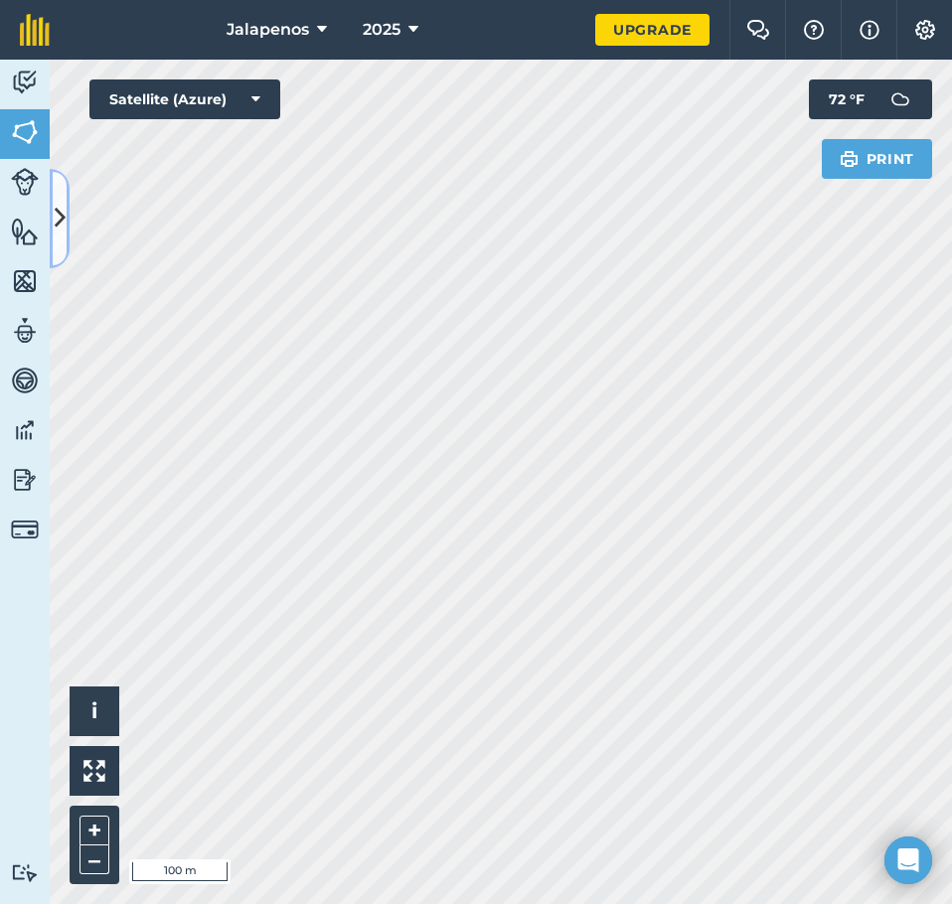
click at [61, 222] on icon at bounding box center [60, 218] width 11 height 35
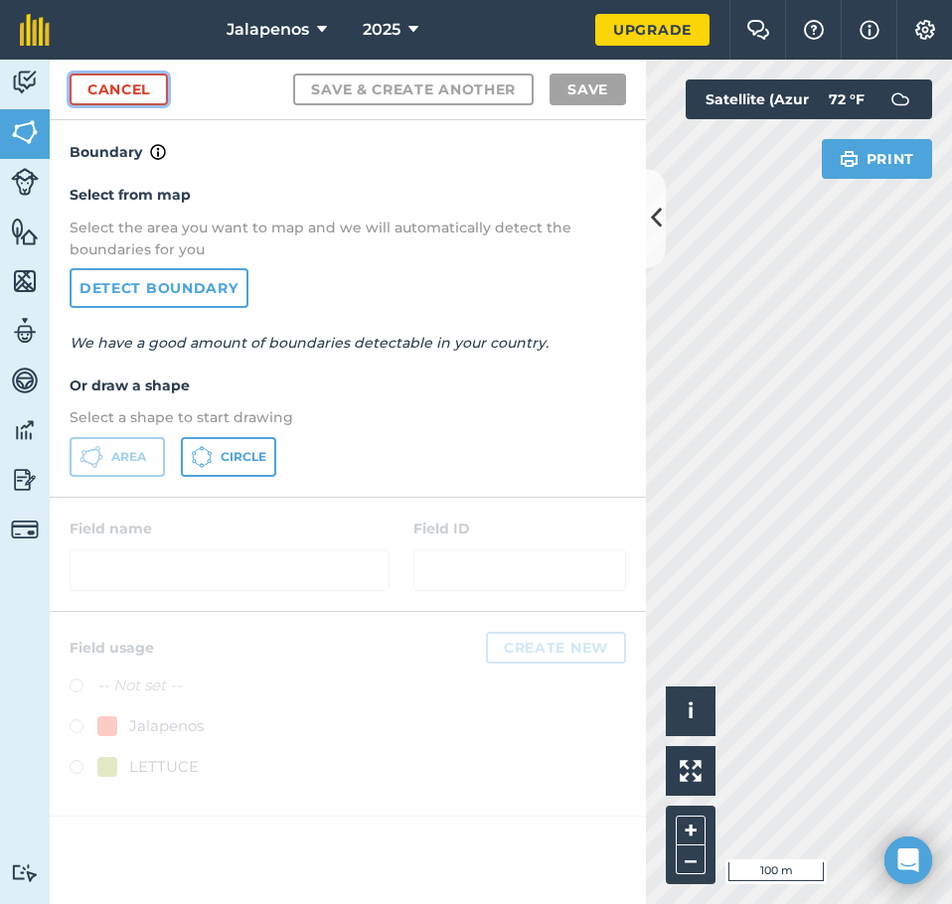
click at [96, 90] on link "Cancel" at bounding box center [119, 90] width 98 height 32
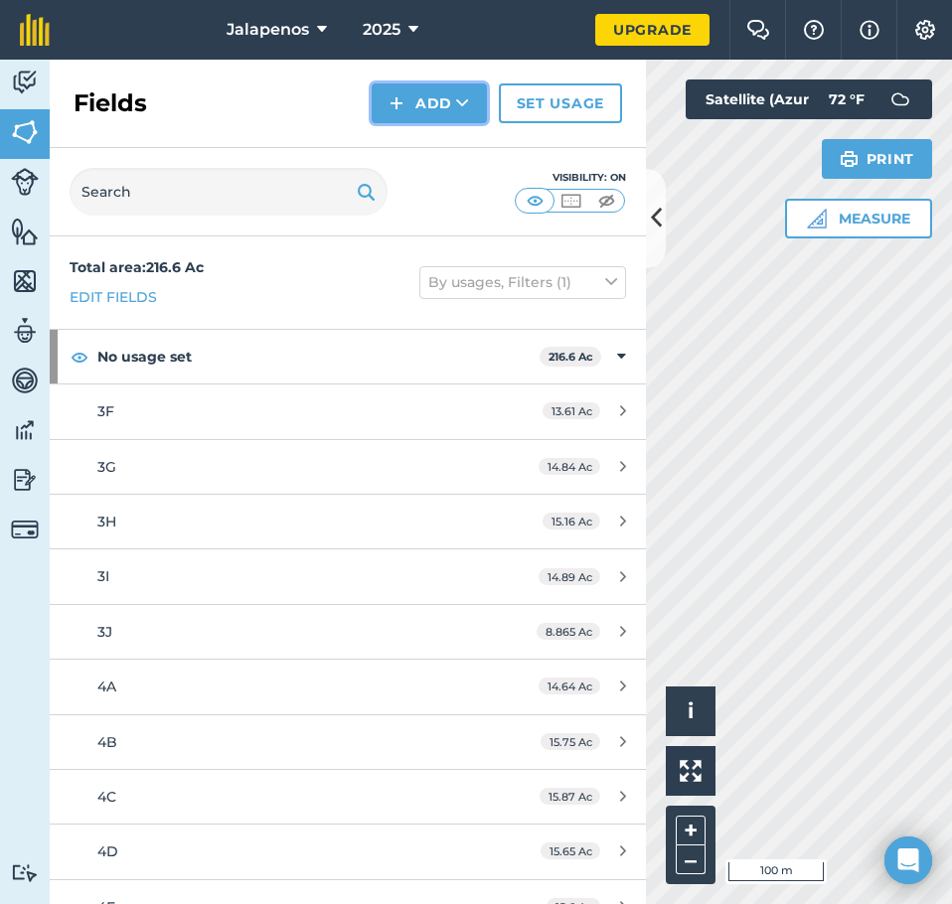
click at [421, 109] on button "Add" at bounding box center [429, 103] width 115 height 40
click at [413, 139] on link "Draw" at bounding box center [429, 148] width 109 height 44
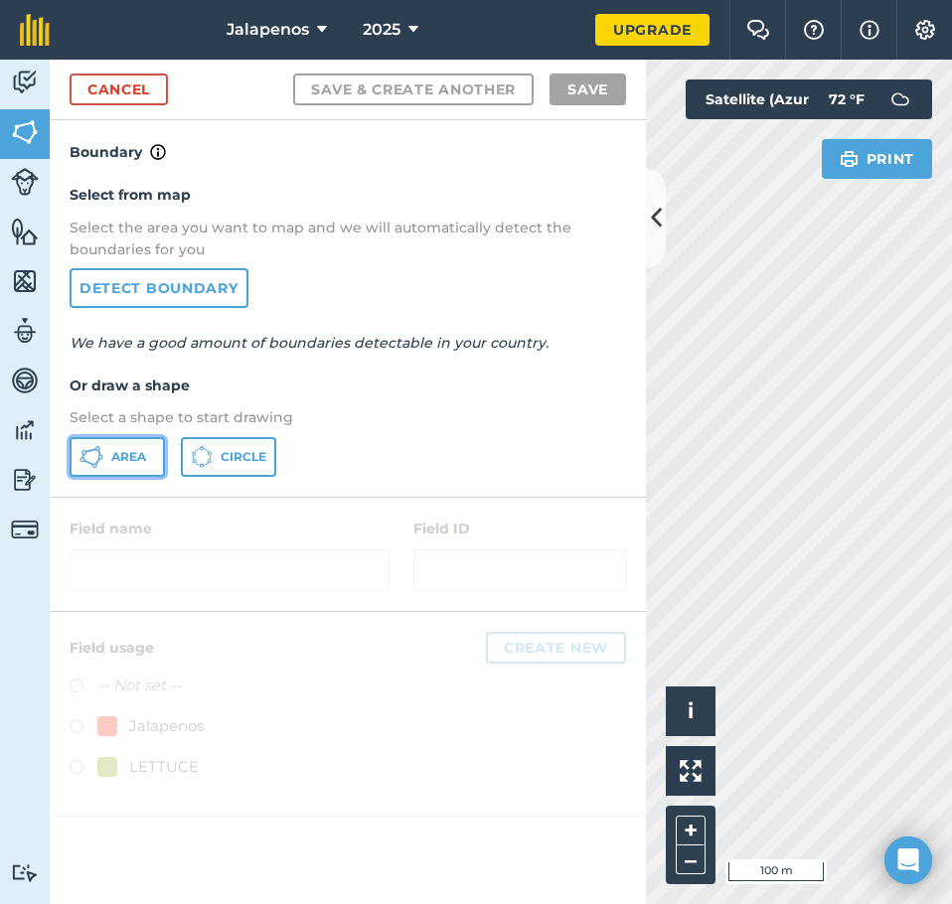
click at [124, 446] on button "Area" at bounding box center [117, 457] width 95 height 40
click at [659, 200] on button at bounding box center [656, 218] width 20 height 99
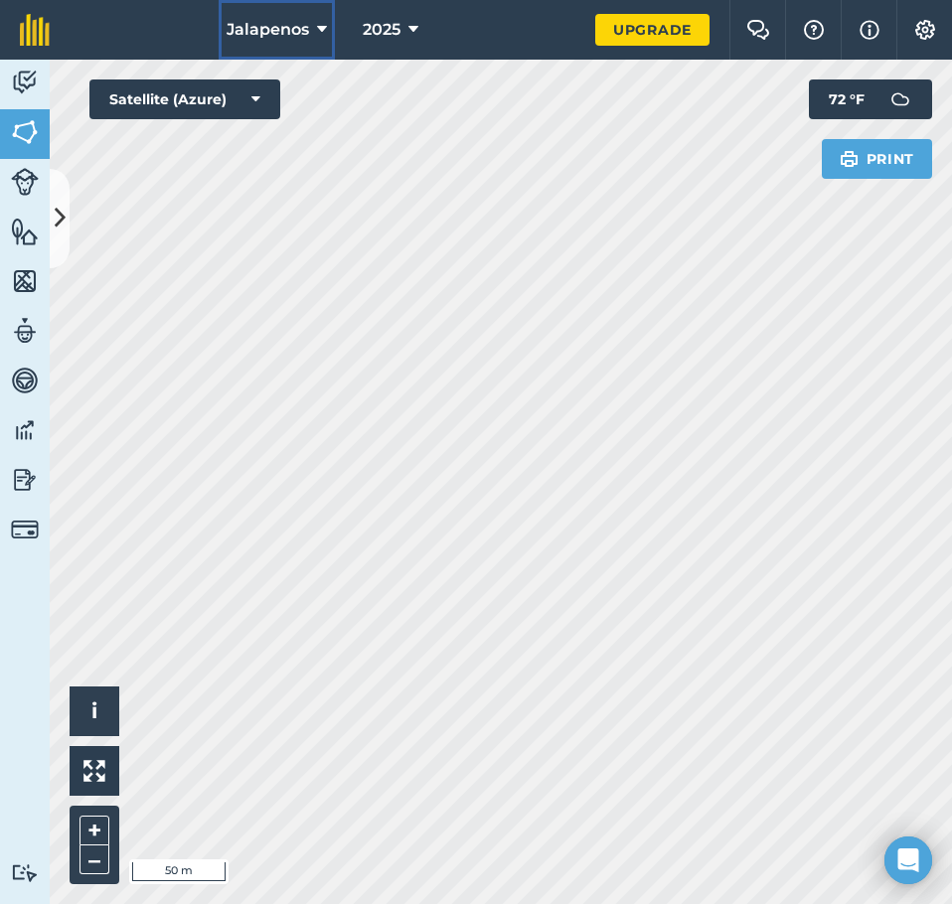
click at [288, 25] on span "Jalapenos" at bounding box center [268, 30] width 82 height 24
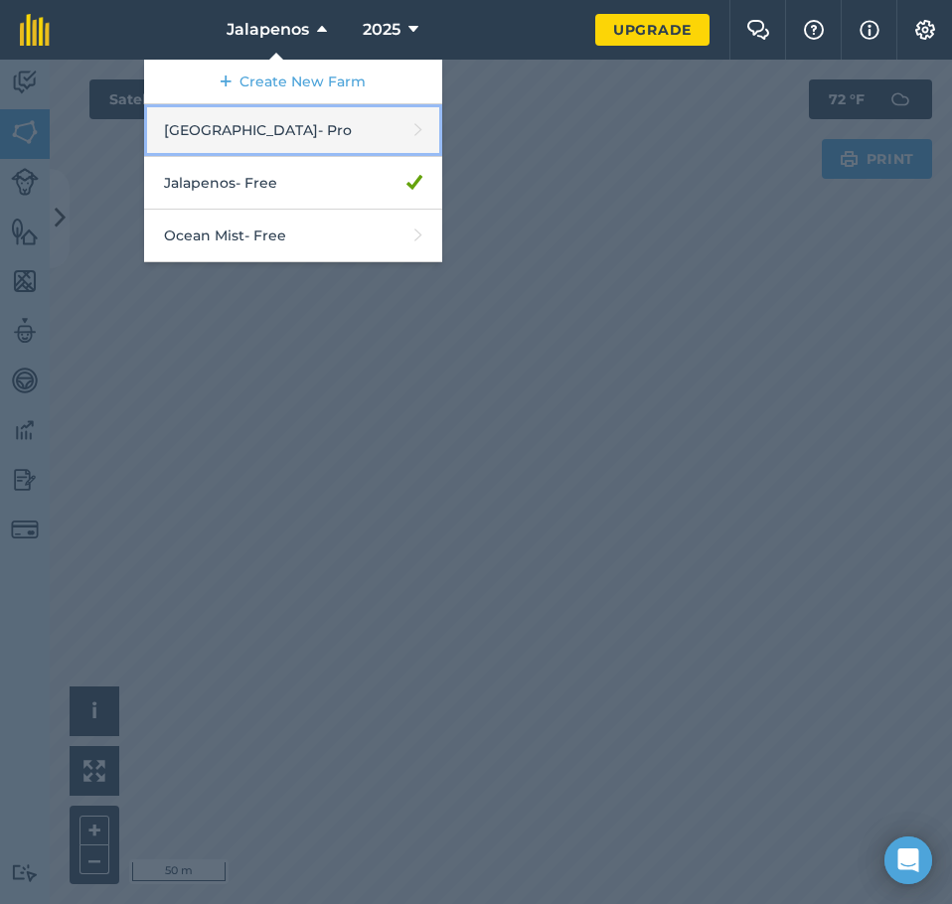
click at [312, 132] on link "[GEOGRAPHIC_DATA] - Pro" at bounding box center [293, 130] width 298 height 53
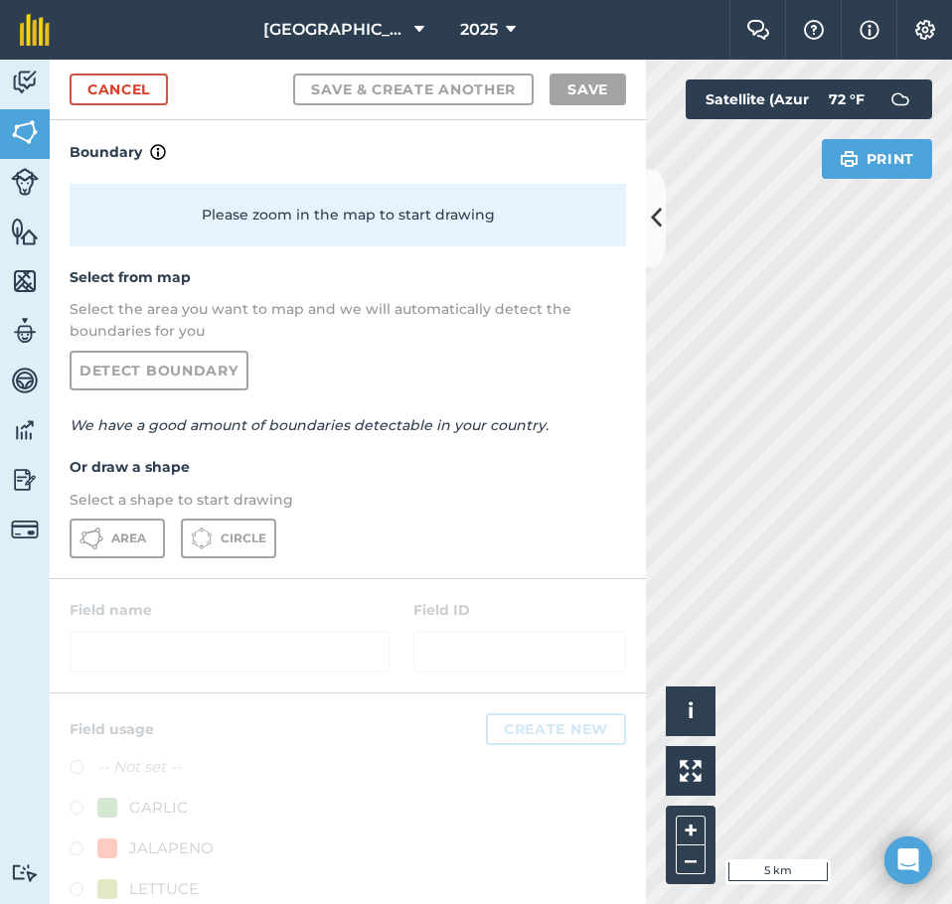
click at [127, 106] on div "Cancel Save & Create Another Save" at bounding box center [348, 90] width 596 height 61
click at [127, 93] on link "Cancel" at bounding box center [119, 90] width 98 height 32
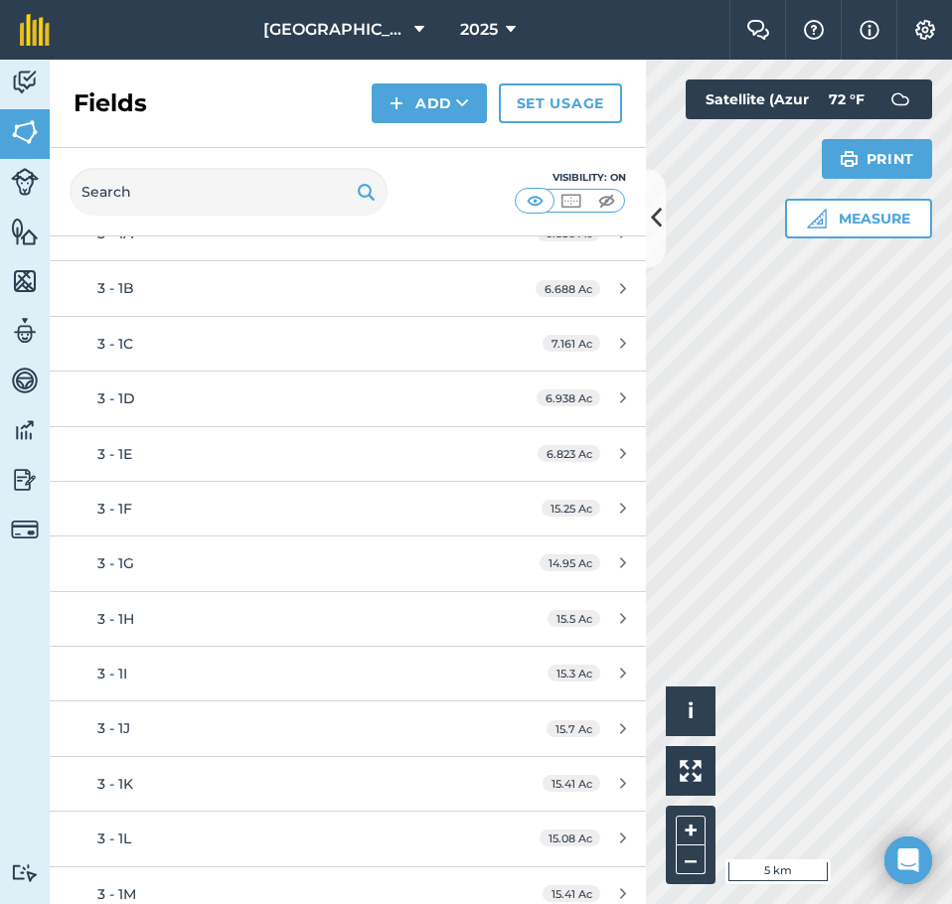
scroll to position [1193, 0]
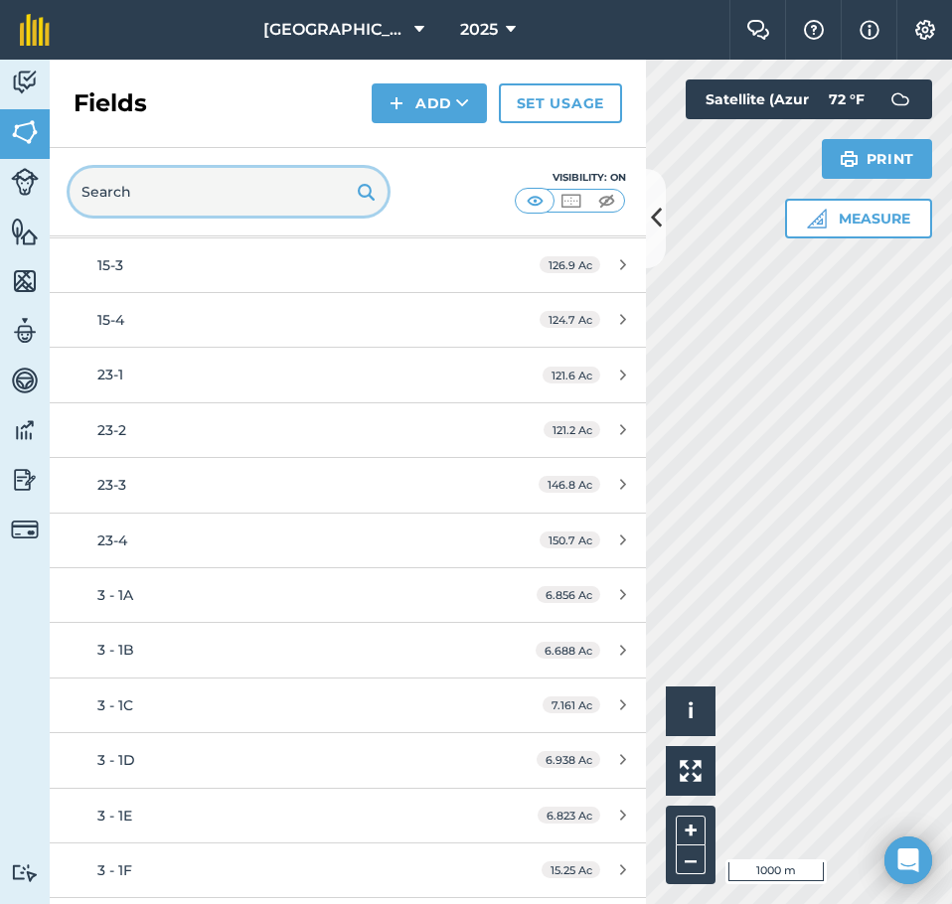
click at [218, 198] on input "text" at bounding box center [229, 192] width 318 height 48
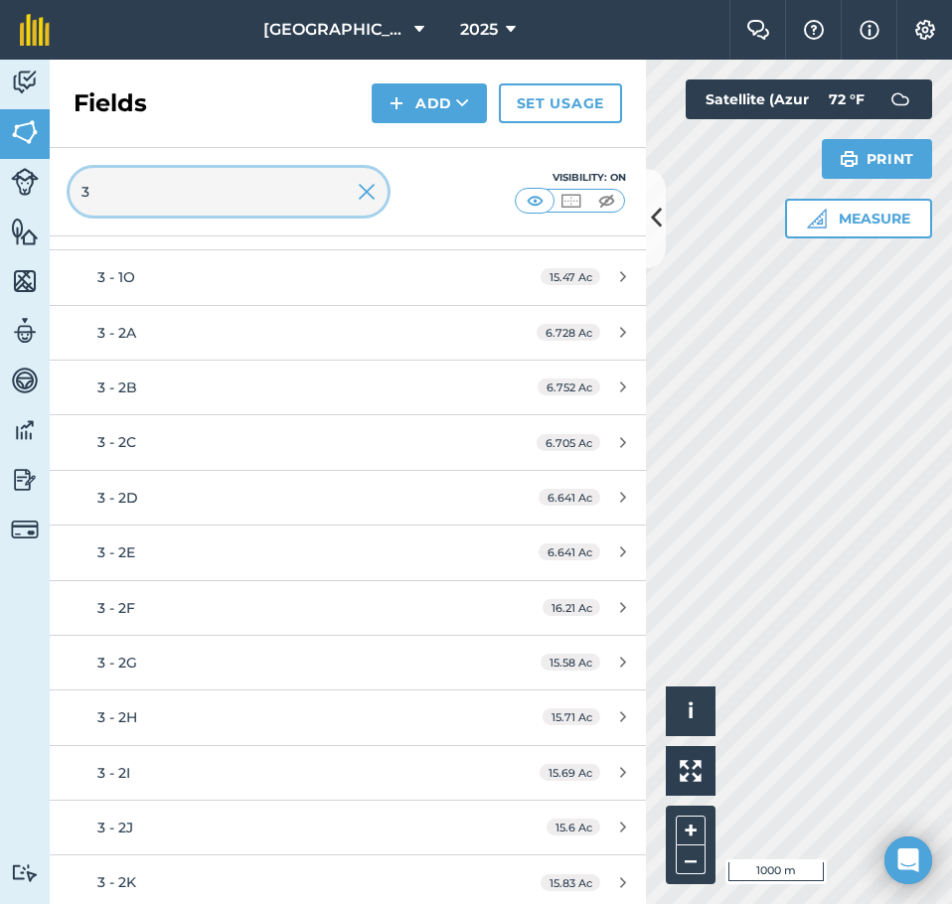
scroll to position [1069, 0]
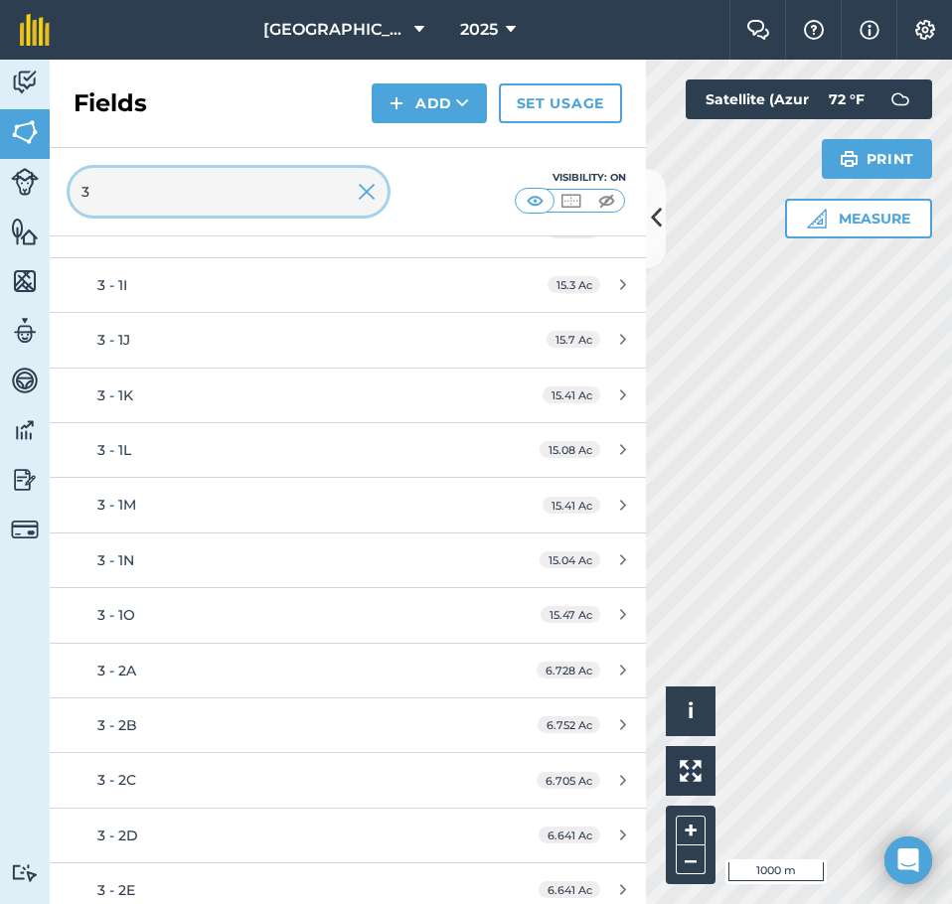
type input "3"
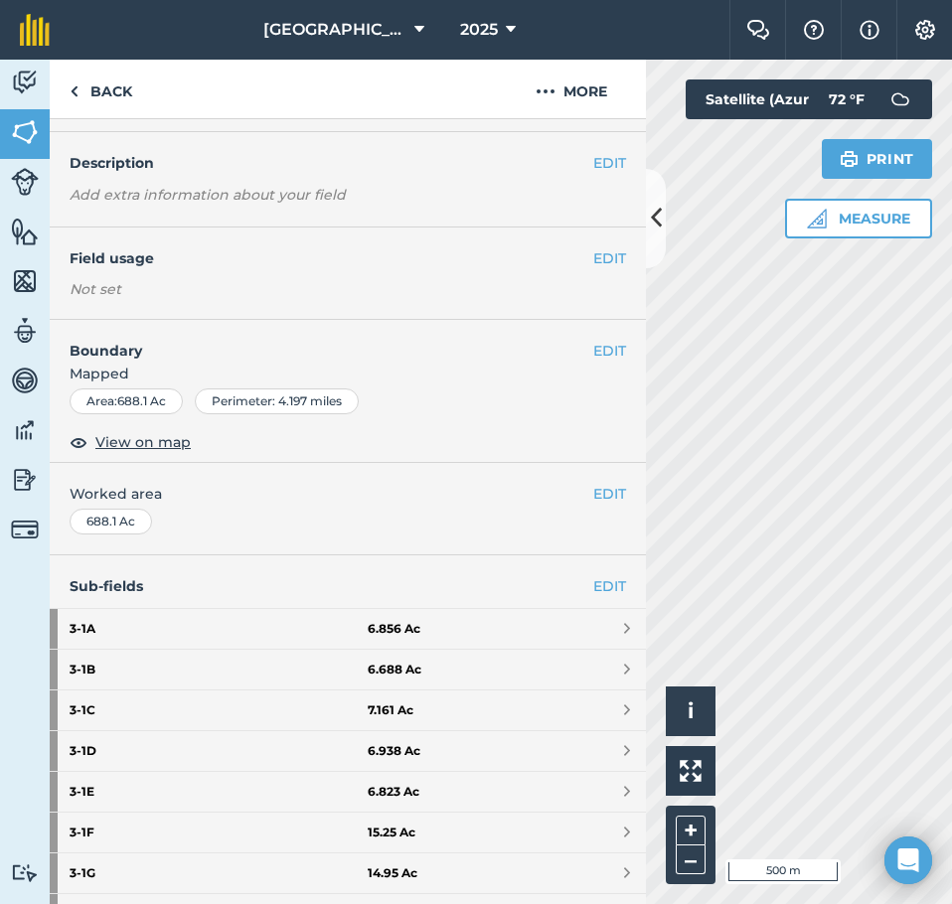
scroll to position [99, 0]
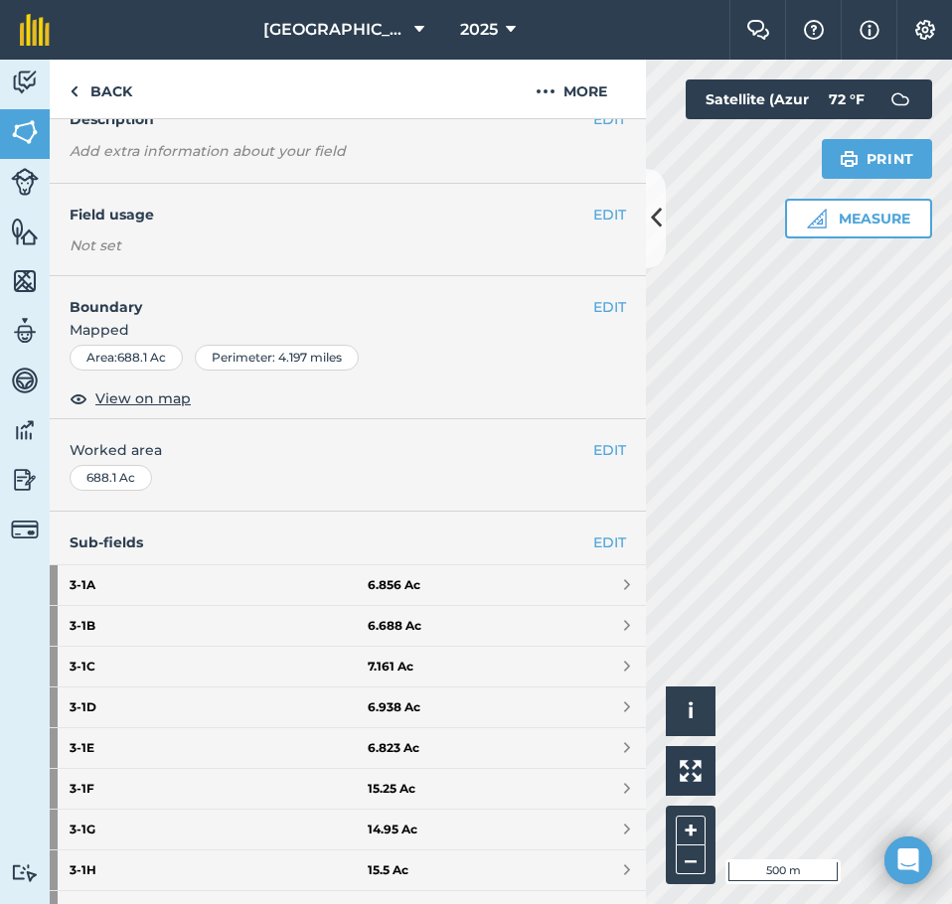
click at [951, 347] on html "[GEOGRAPHIC_DATA] 2025 Farm Chat Help Info Settings [GEOGRAPHIC_DATA] - 2025 Re…" at bounding box center [476, 452] width 952 height 904
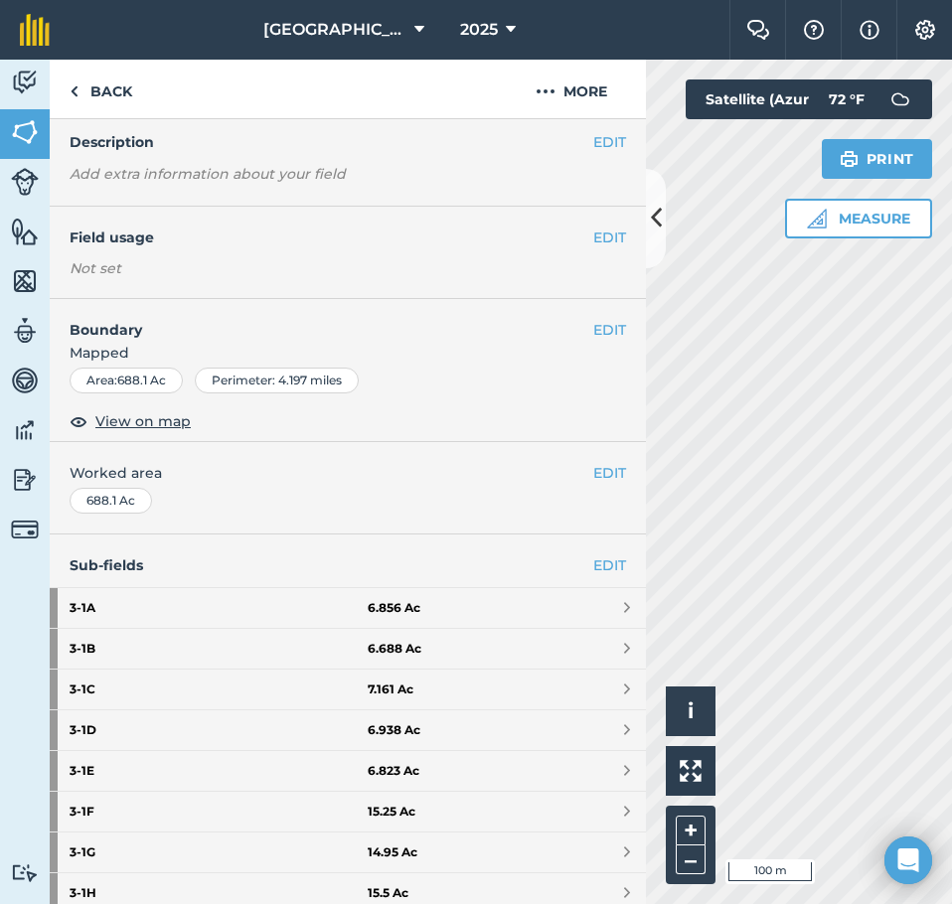
scroll to position [0, 0]
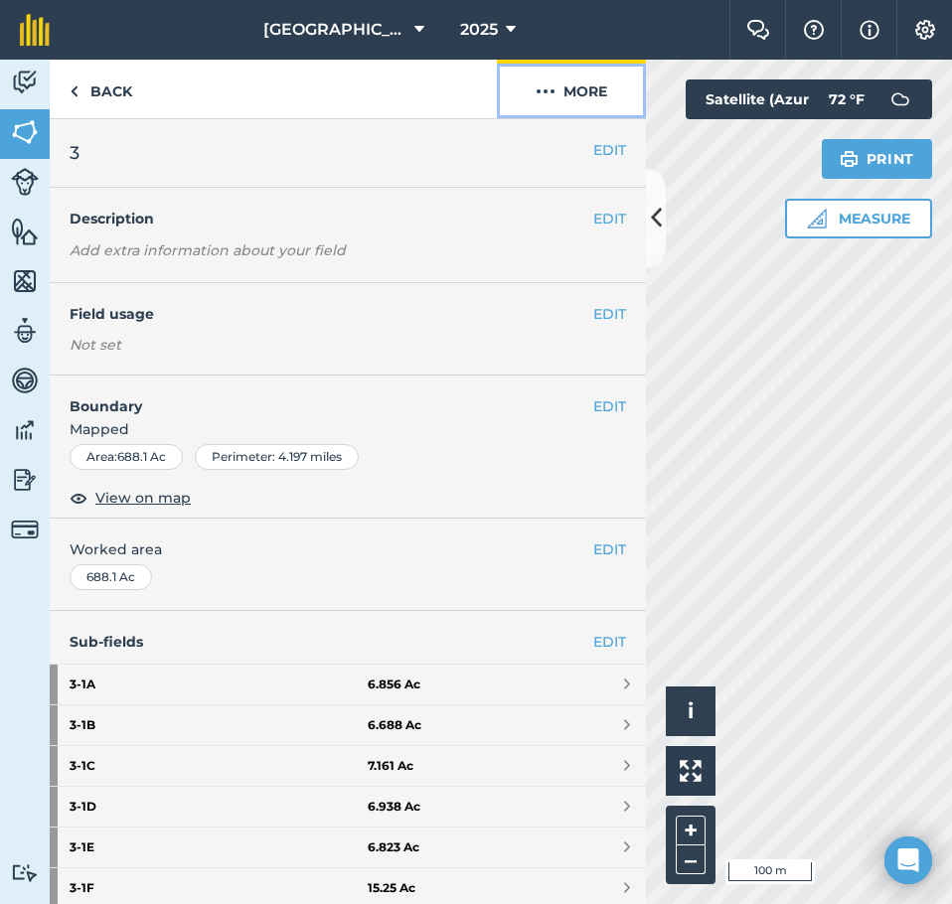
click at [576, 96] on button "More" at bounding box center [571, 89] width 149 height 59
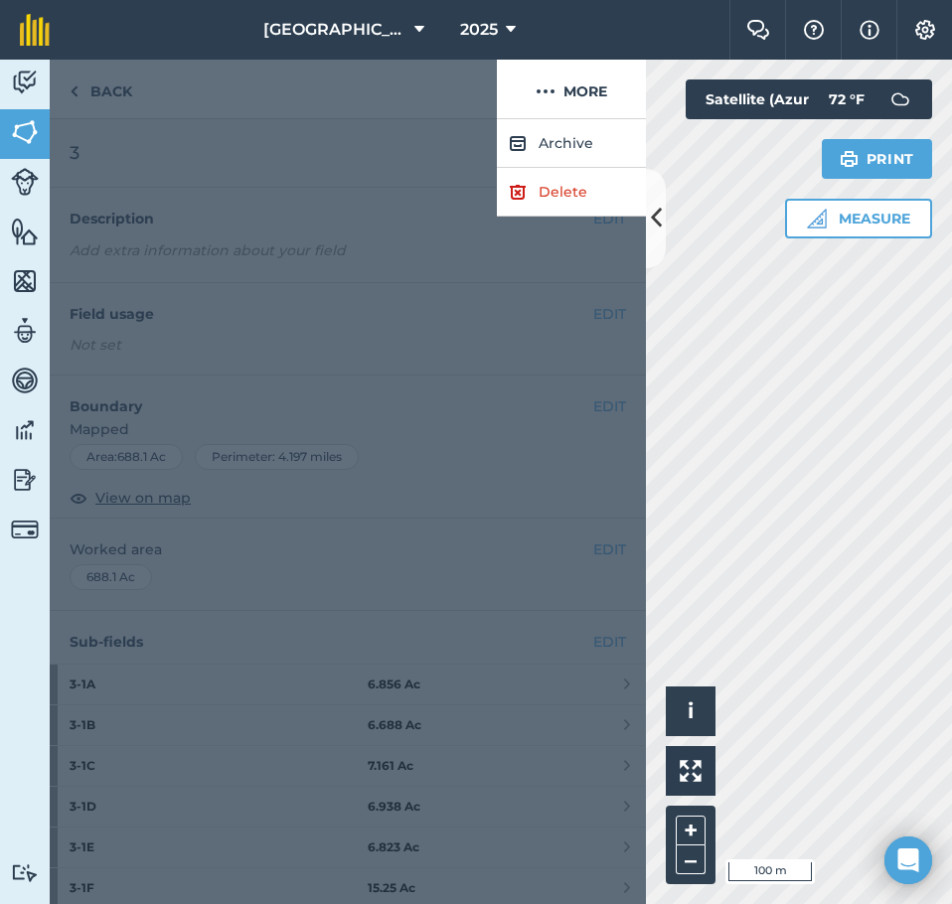
click at [375, 104] on div at bounding box center [273, 90] width 447 height 60
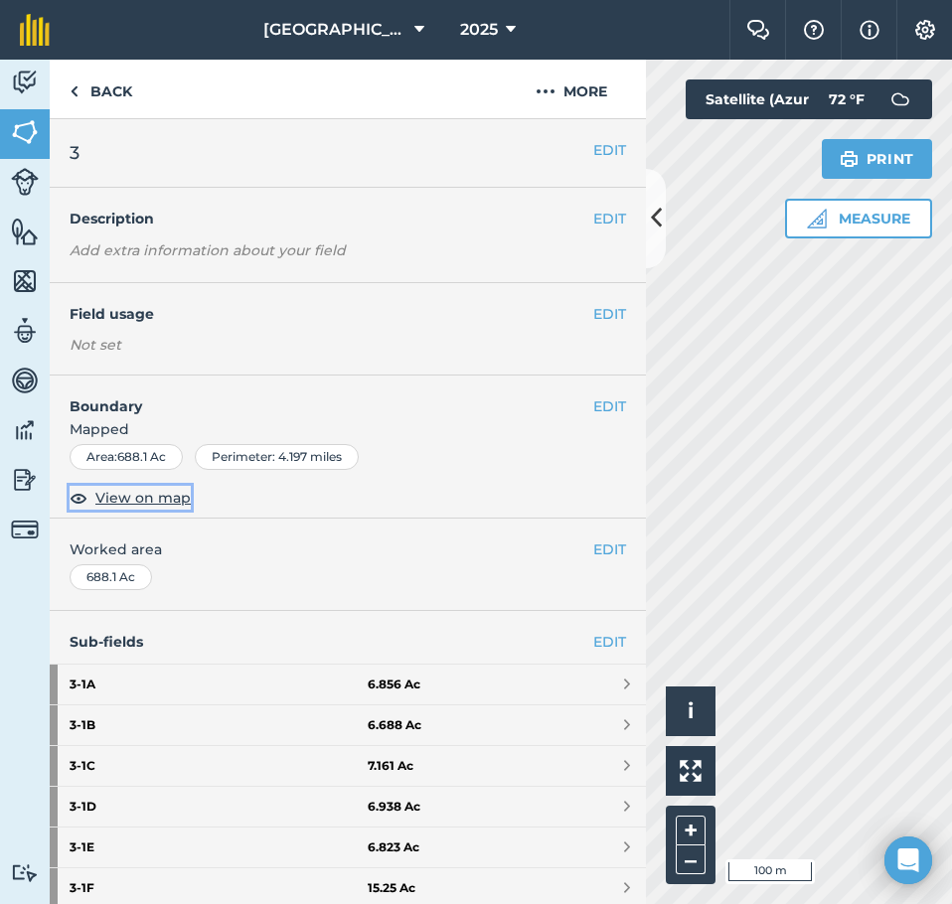
click at [116, 503] on span "View on map" at bounding box center [142, 498] width 95 height 22
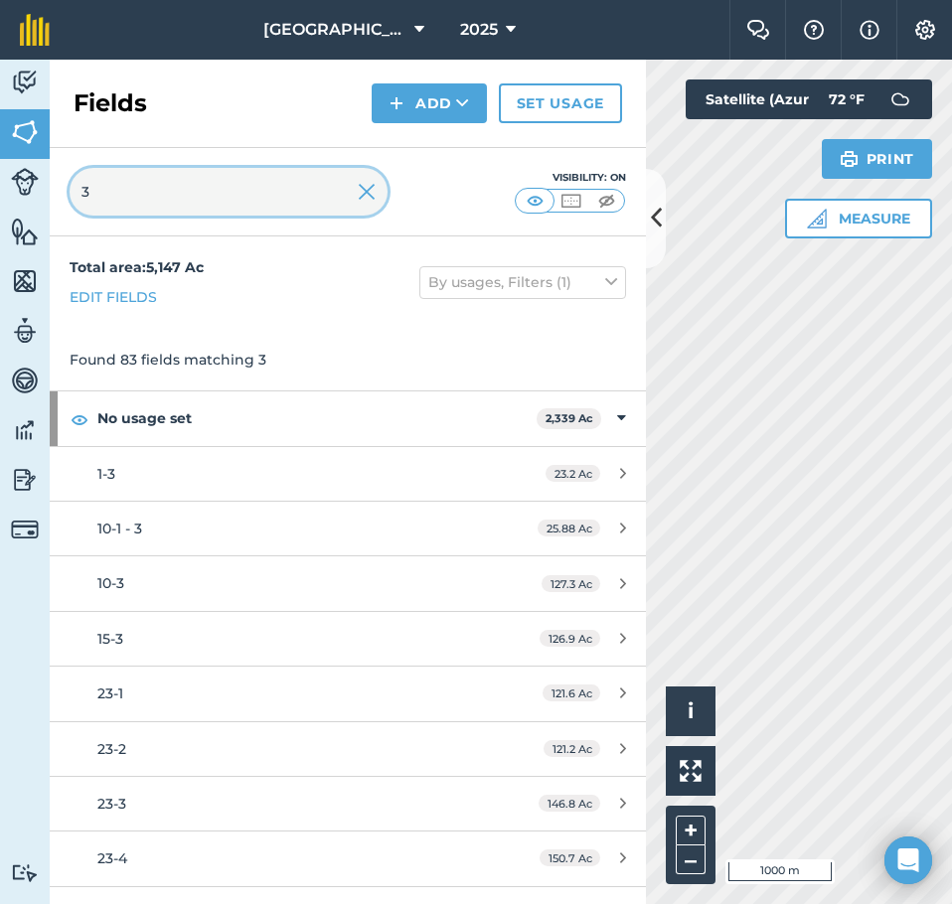
drag, startPoint x: 219, startPoint y: 193, endPoint x: 11, endPoint y: 203, distance: 208.0
click at [11, 203] on div "Activity Fields Livestock Features Maps Team Vehicles Data Reporting Billing Tu…" at bounding box center [476, 482] width 952 height 845
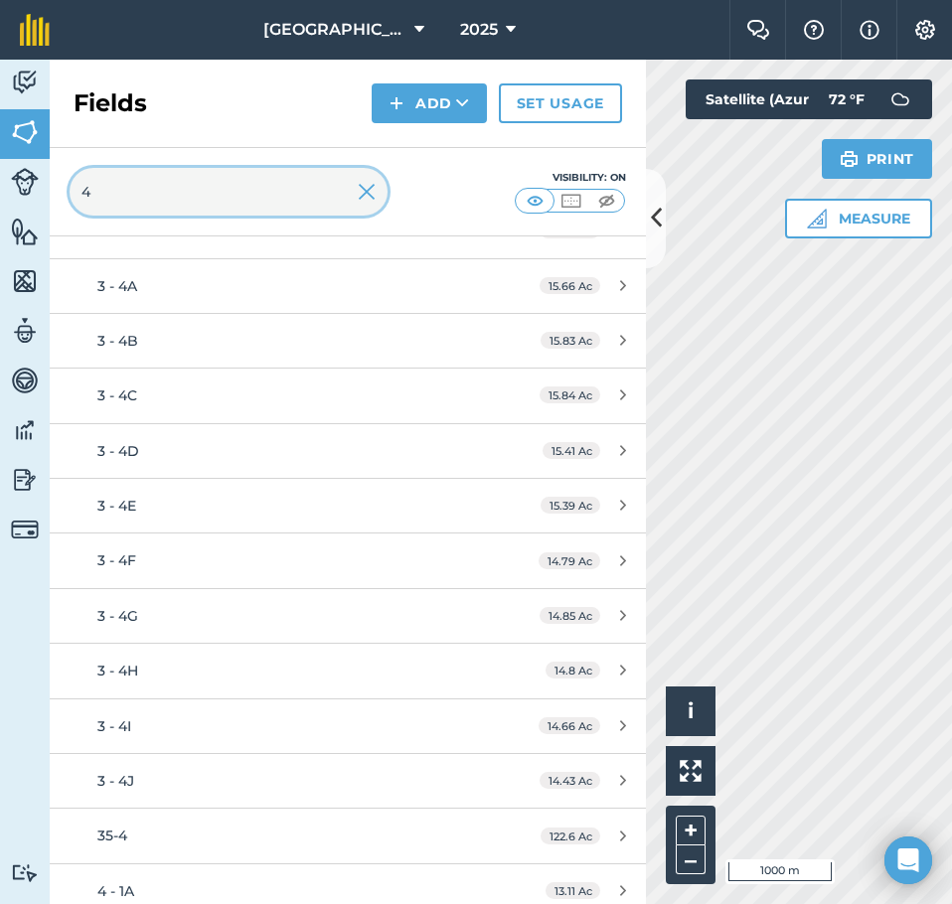
scroll to position [497, 0]
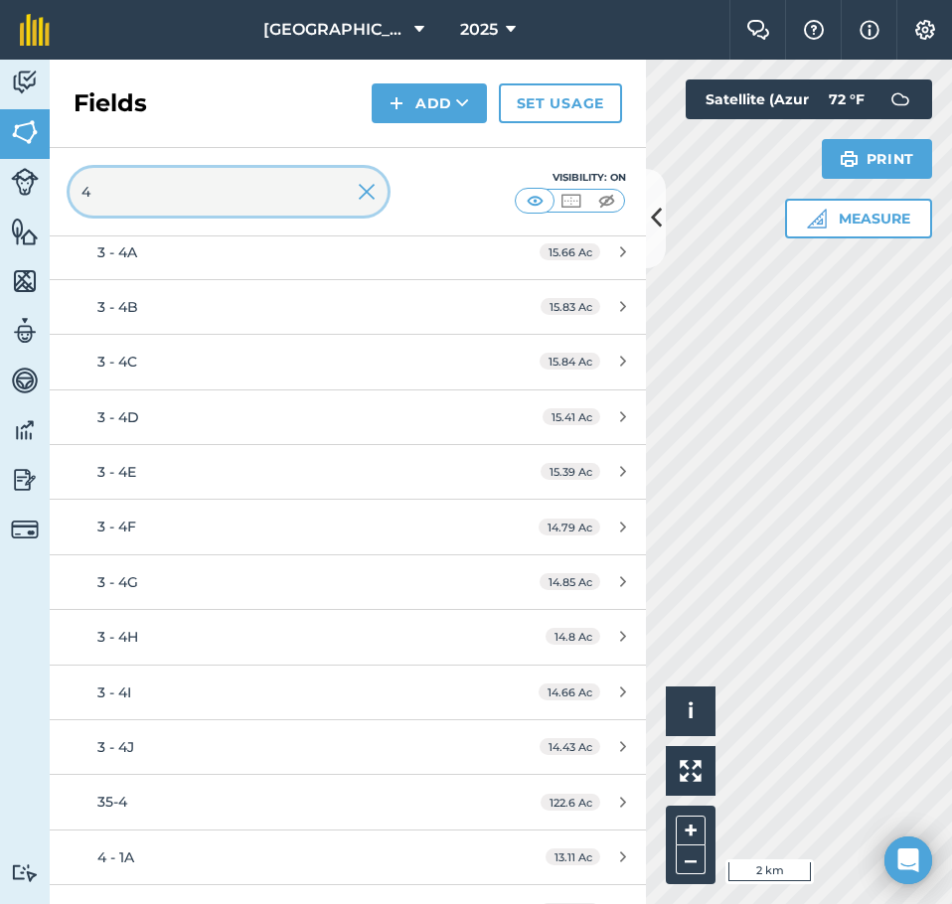
type input "4"
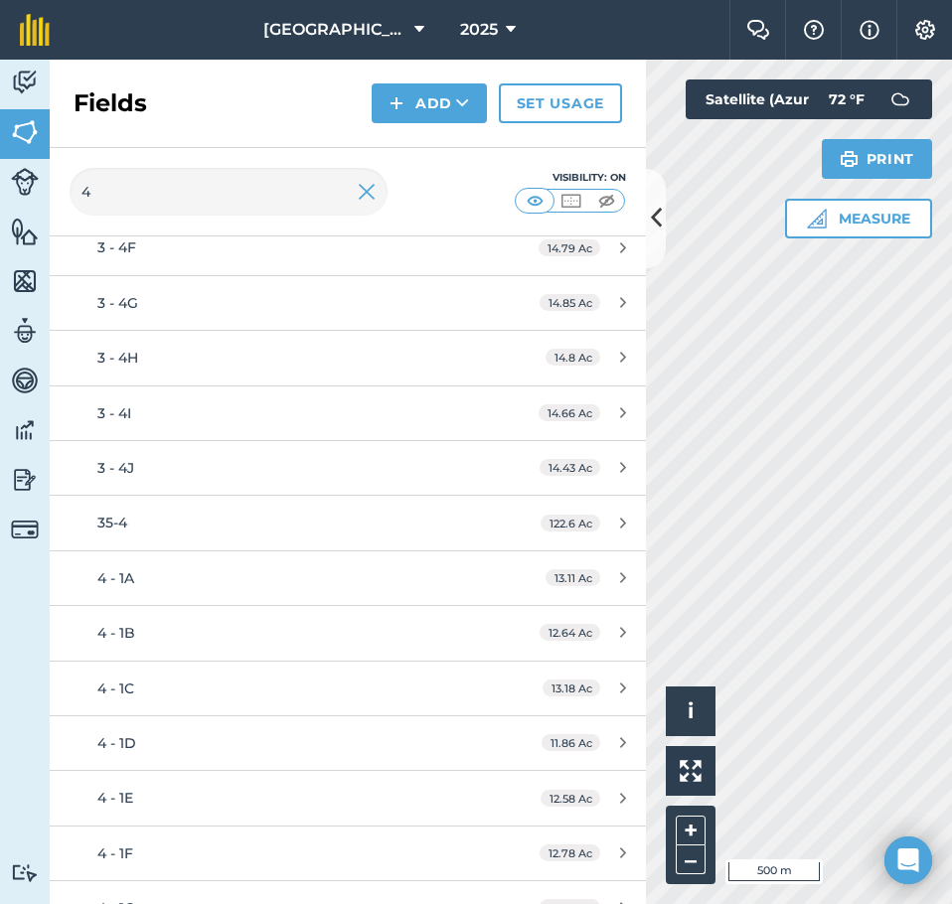
scroll to position [1193, 0]
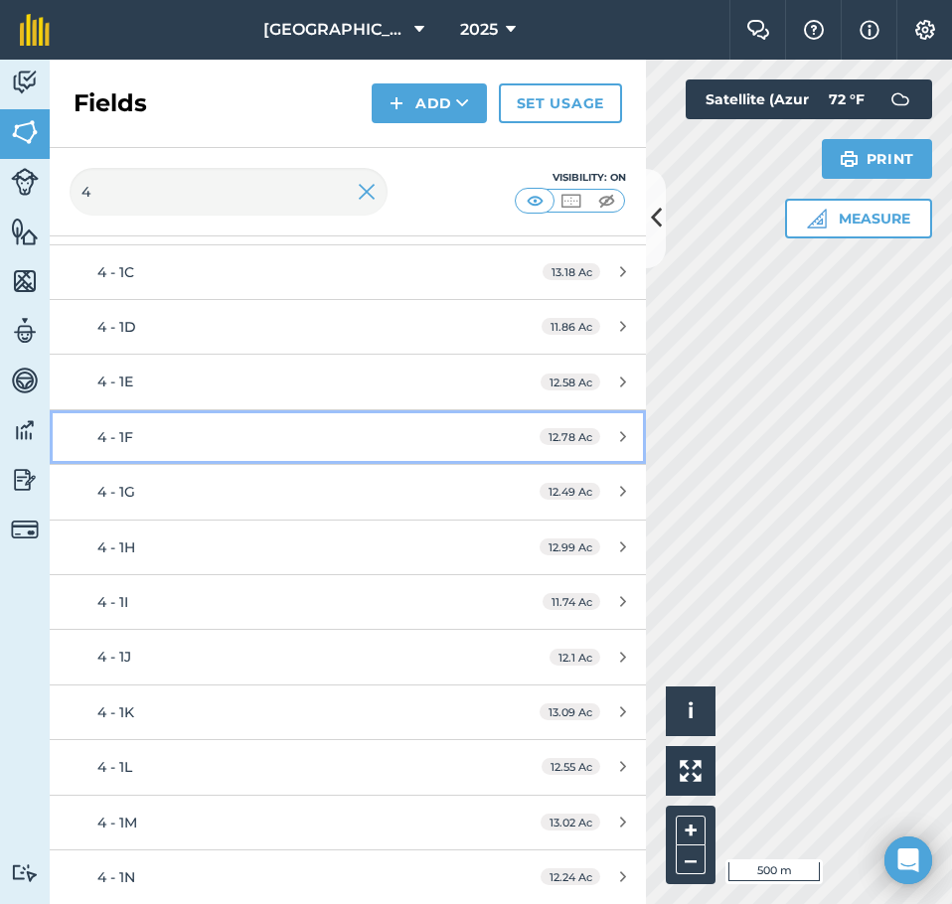
click at [206, 439] on div "4 - 1F" at bounding box center [284, 437] width 374 height 22
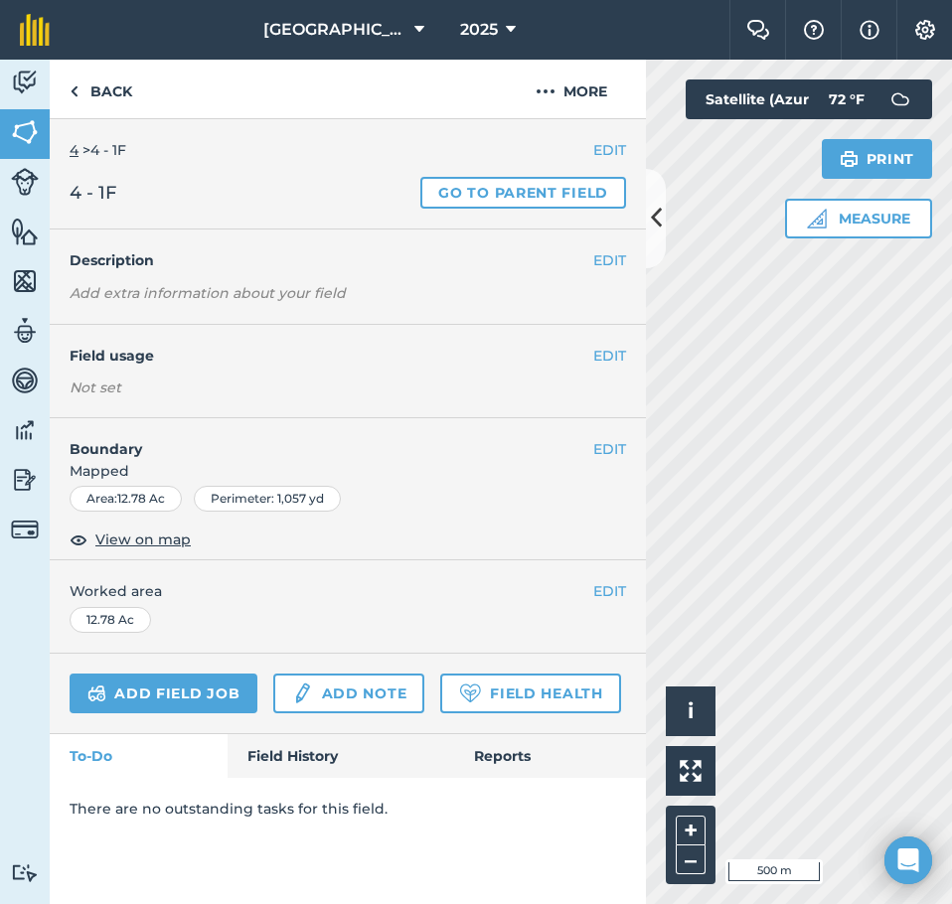
click at [76, 148] on link "4" at bounding box center [74, 150] width 9 height 18
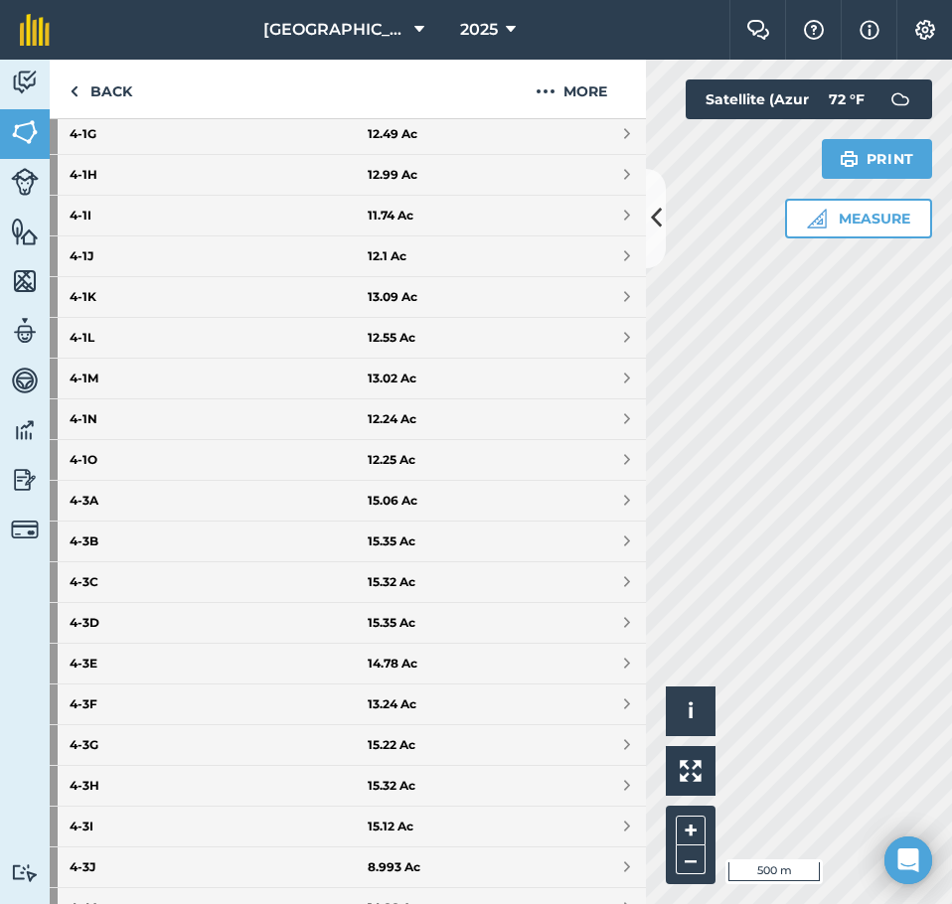
scroll to position [1391, 0]
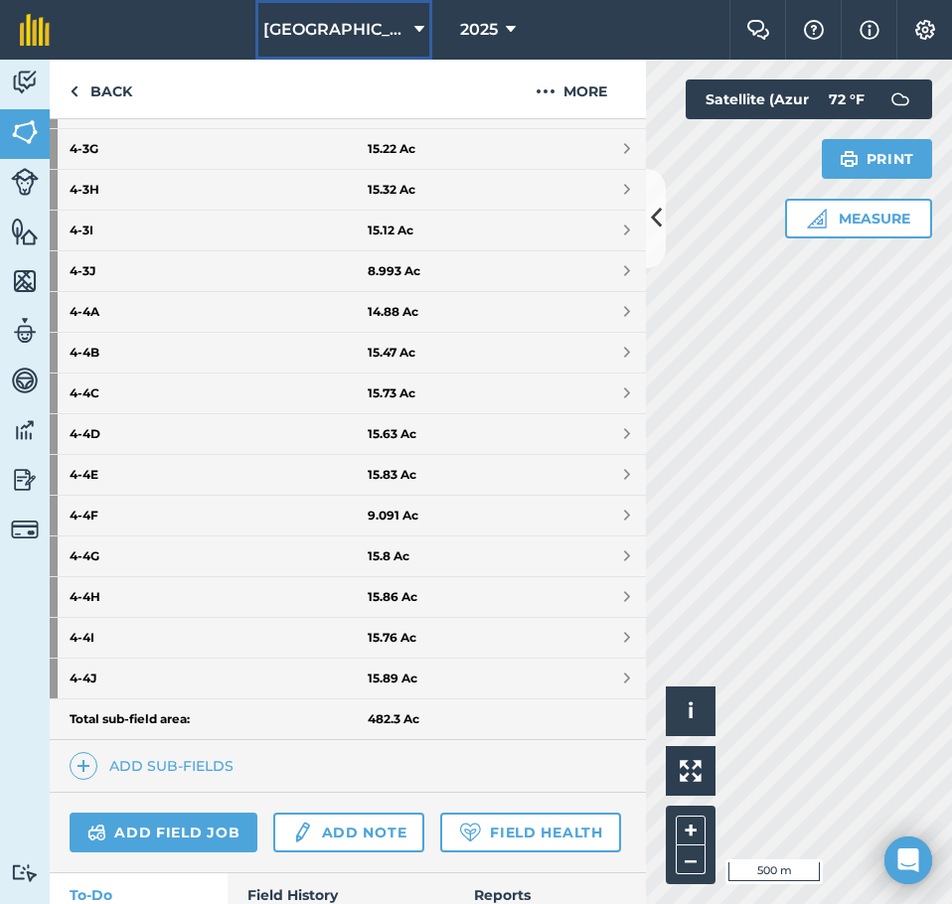
click at [347, 14] on button "[GEOGRAPHIC_DATA]" at bounding box center [343, 30] width 177 height 60
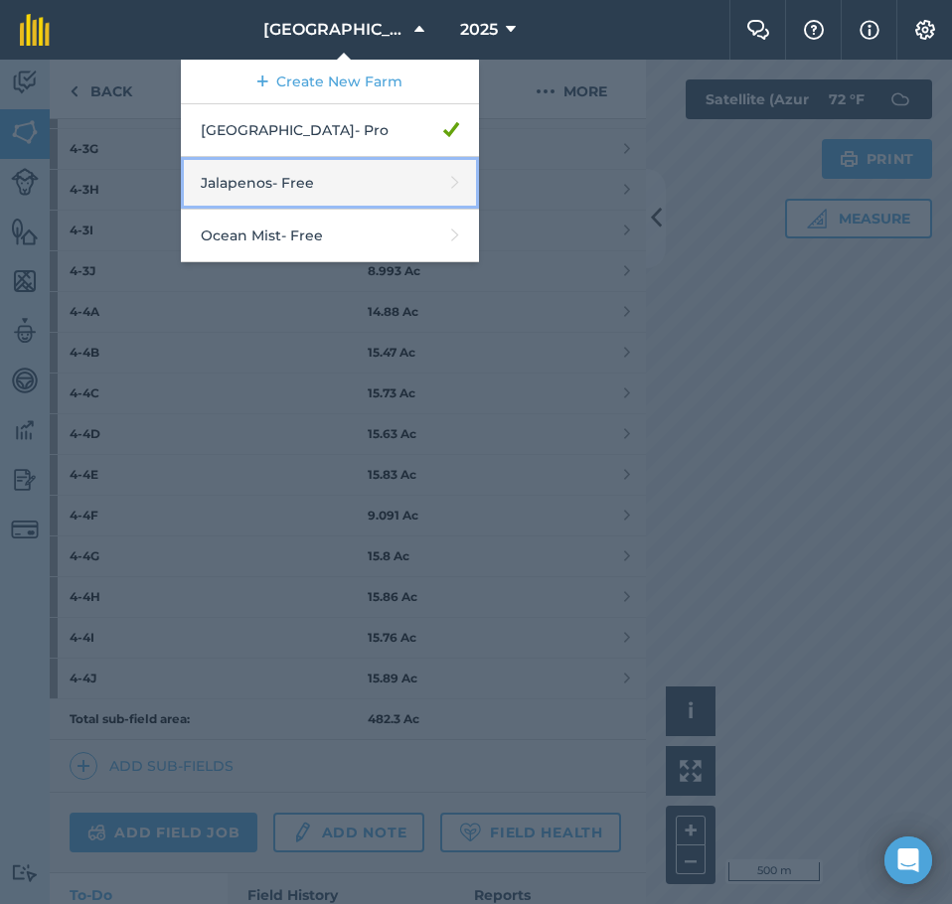
click at [304, 180] on link "Jalapenos - Free" at bounding box center [330, 183] width 298 height 53
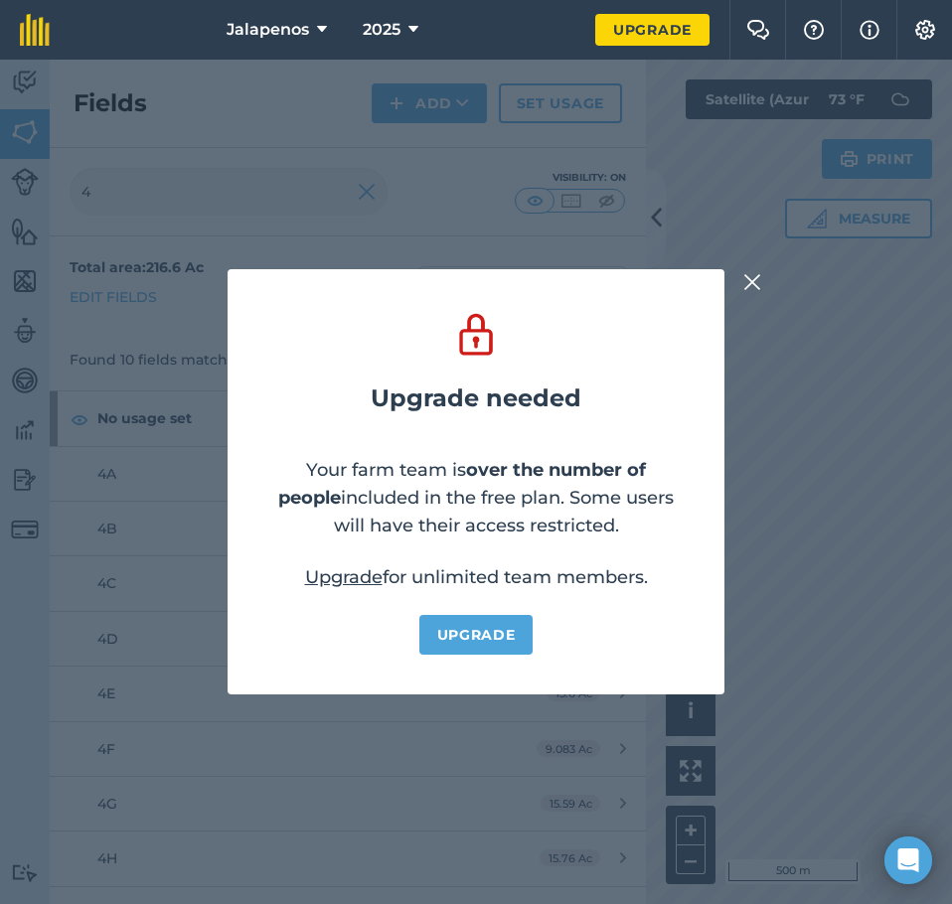
click at [757, 277] on img at bounding box center [752, 282] width 18 height 24
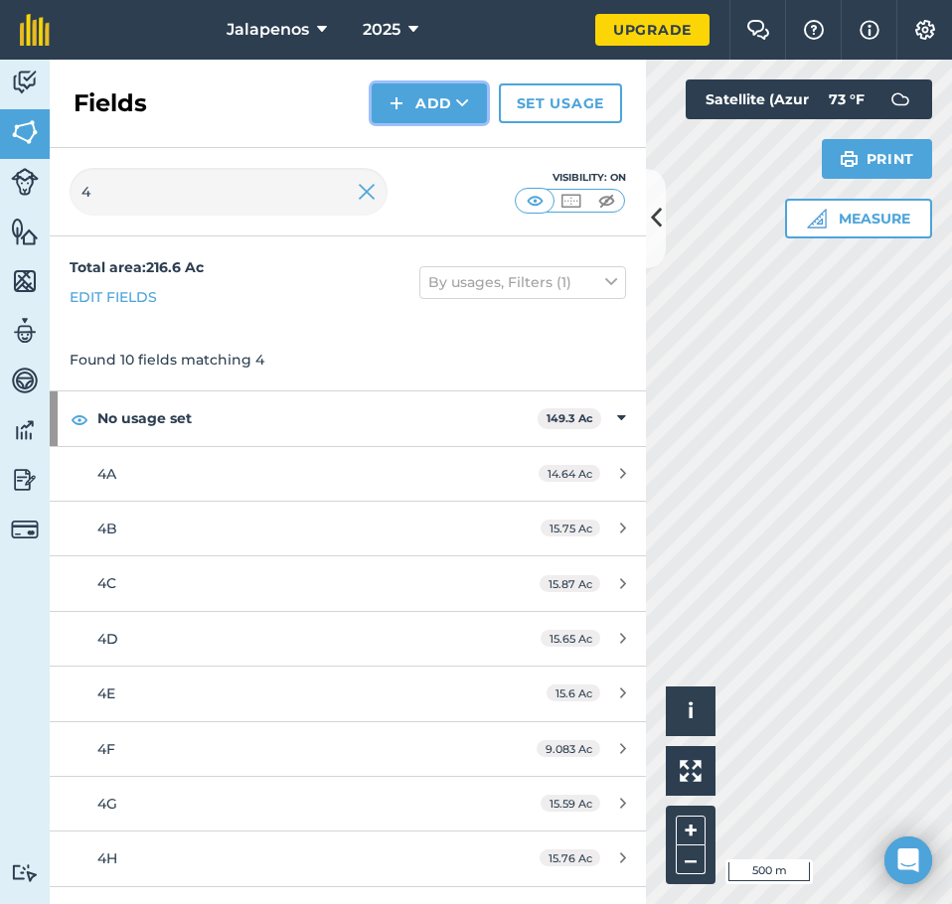
click at [433, 111] on button "Add" at bounding box center [429, 103] width 115 height 40
click at [410, 150] on link "Draw" at bounding box center [429, 148] width 109 height 44
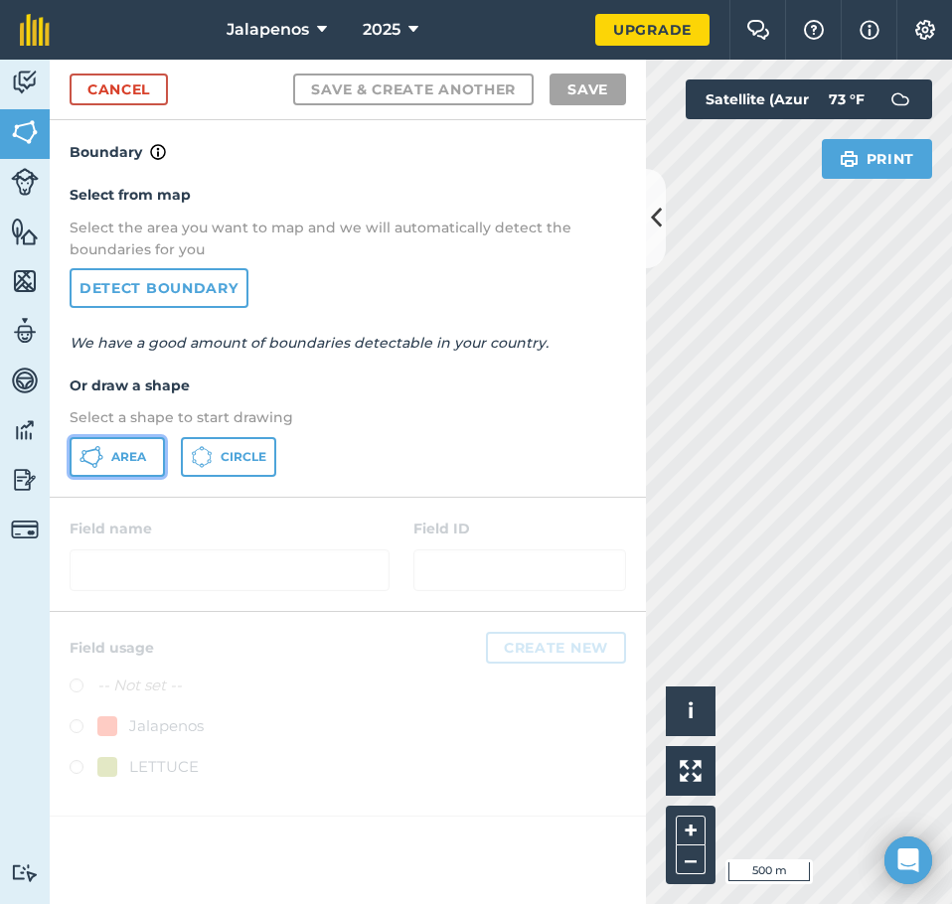
click at [101, 457] on icon at bounding box center [92, 457] width 24 height 24
click at [651, 233] on icon at bounding box center [656, 218] width 11 height 35
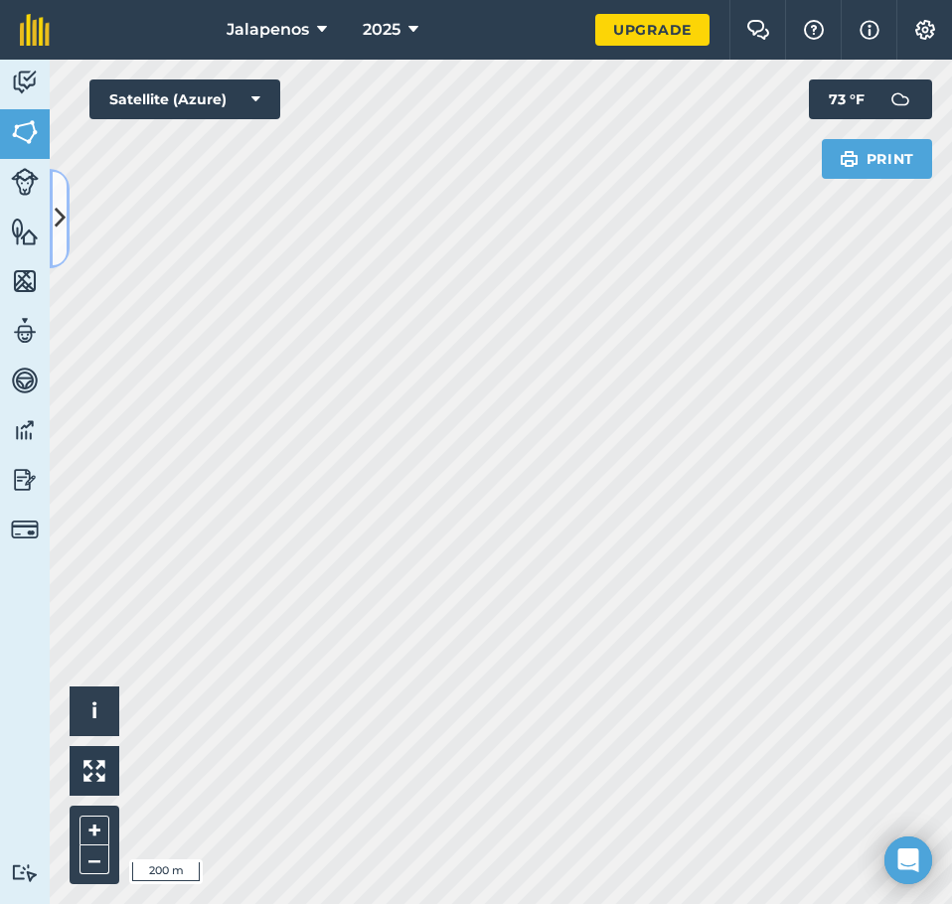
click at [65, 197] on button at bounding box center [60, 218] width 20 height 99
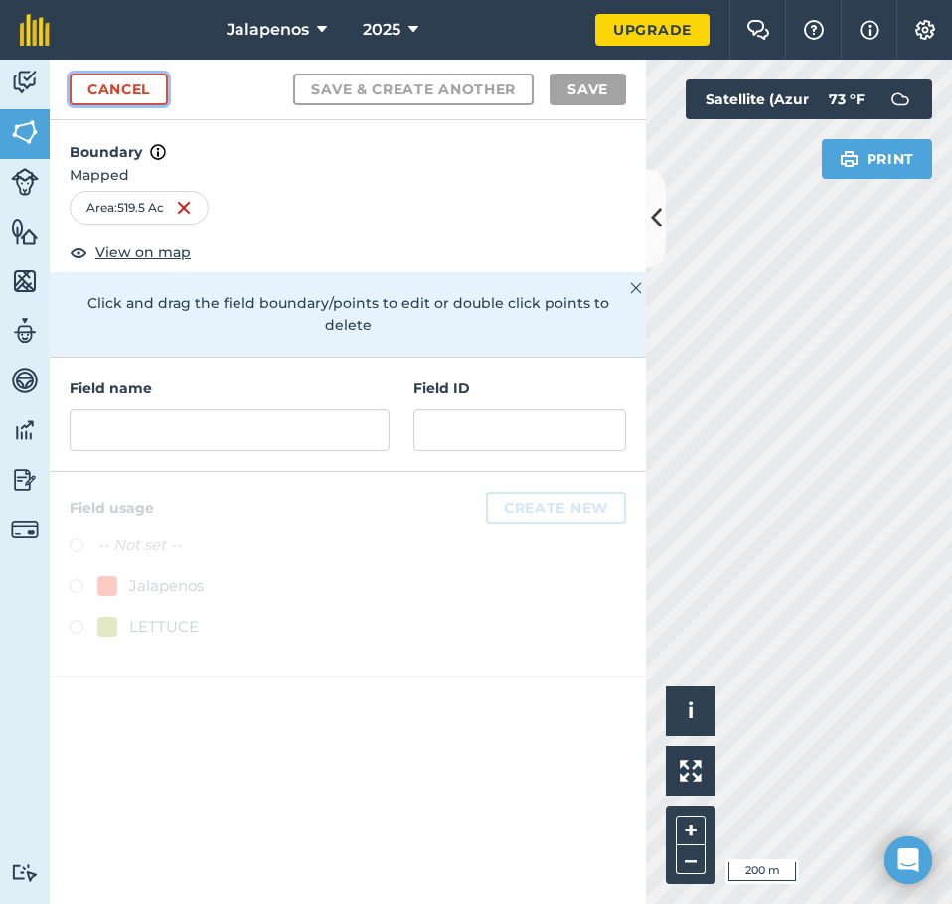
click at [116, 90] on link "Cancel" at bounding box center [119, 90] width 98 height 32
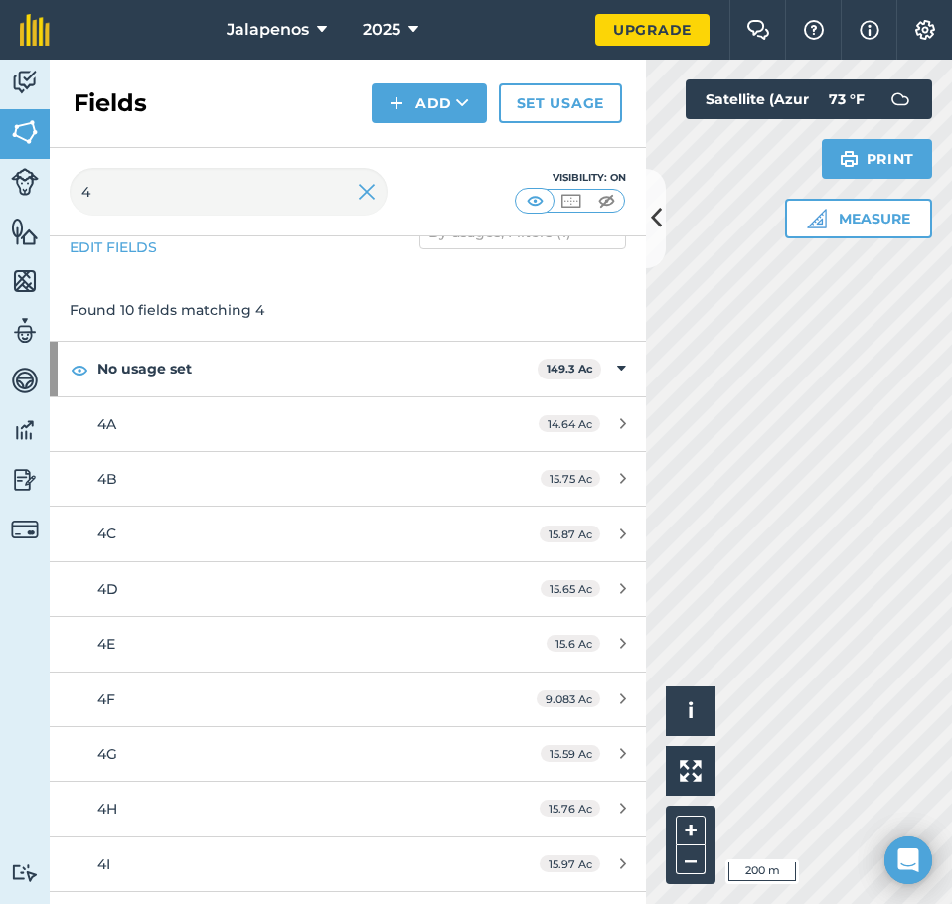
scroll to position [91, 0]
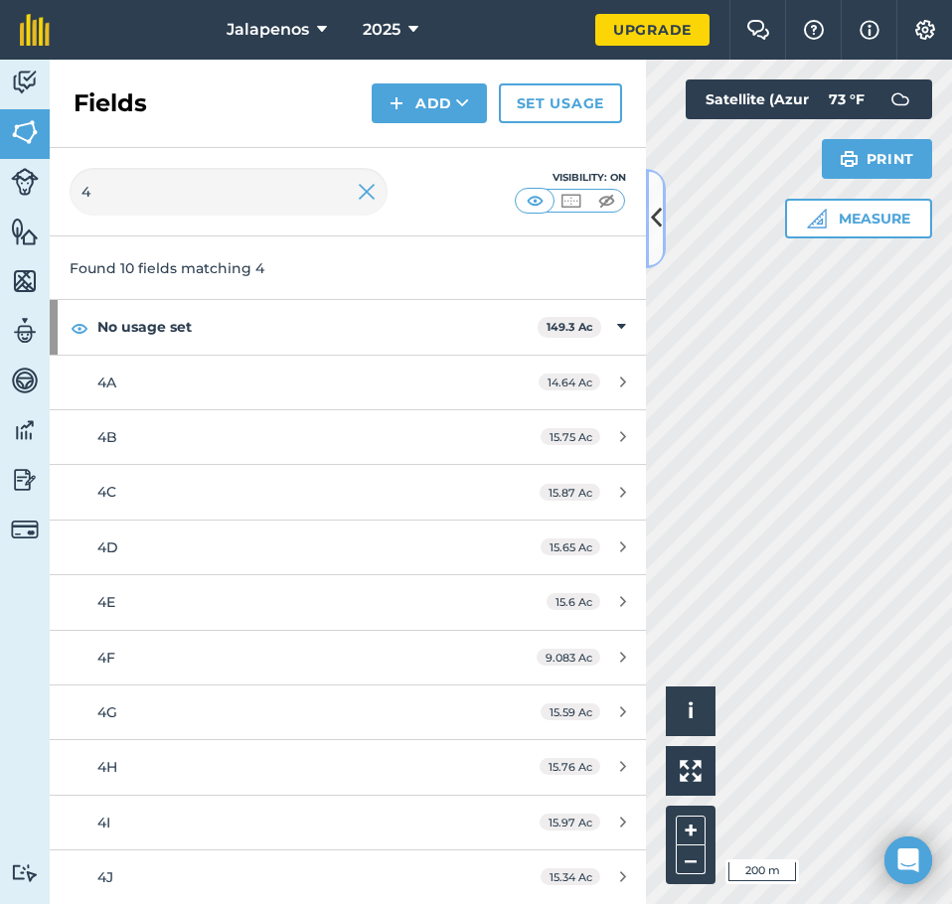
click at [654, 229] on icon at bounding box center [656, 218] width 11 height 35
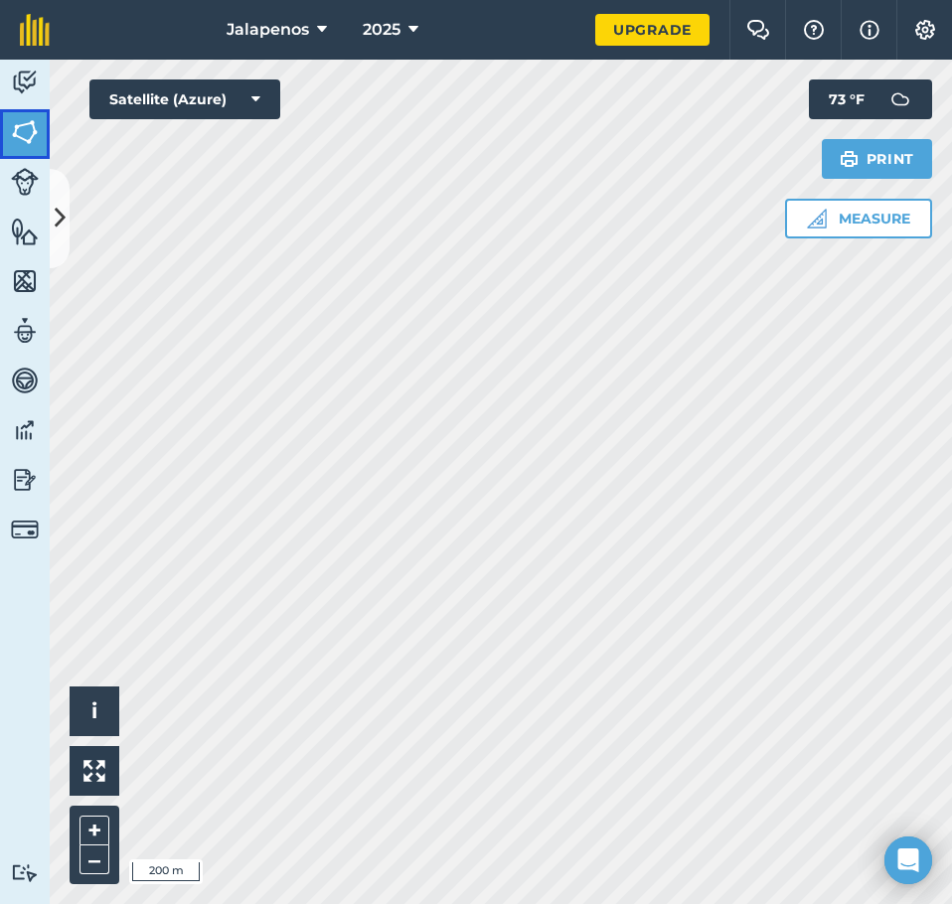
click at [19, 119] on img at bounding box center [25, 132] width 28 height 30
click at [58, 198] on button at bounding box center [60, 218] width 20 height 99
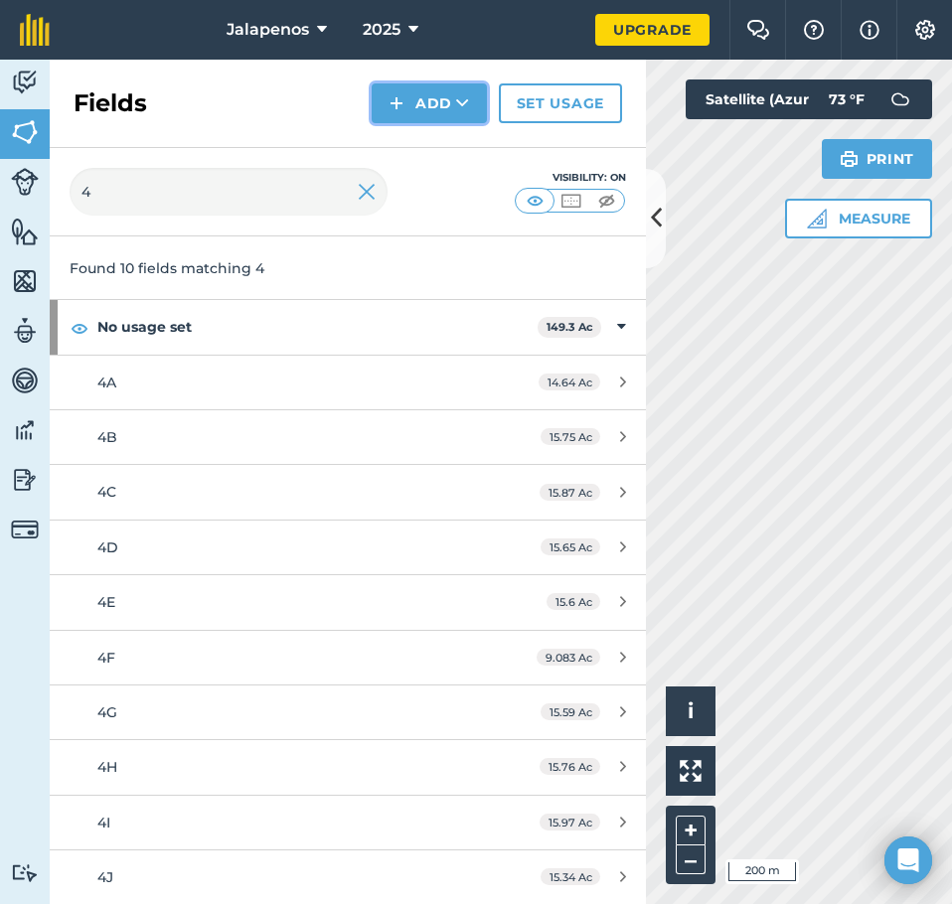
click at [413, 94] on button "Add" at bounding box center [429, 103] width 115 height 40
click at [434, 142] on link "Draw" at bounding box center [429, 148] width 109 height 44
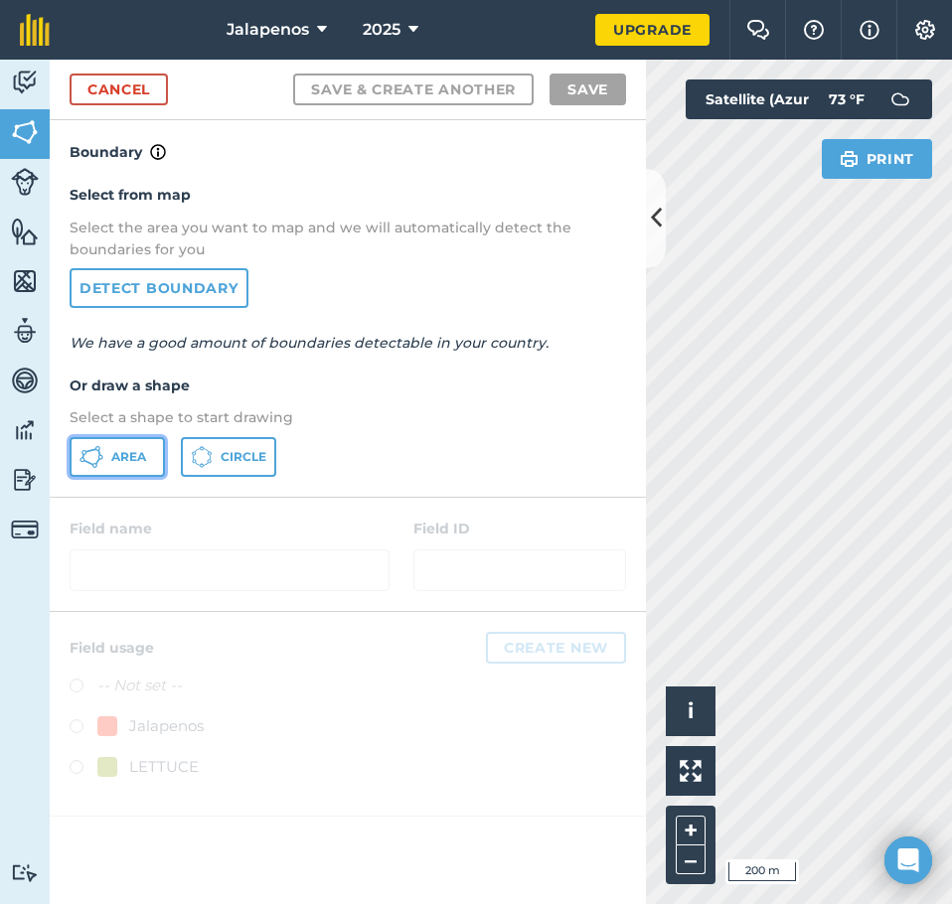
click at [122, 451] on span "Area" at bounding box center [128, 457] width 35 height 16
click at [661, 234] on icon at bounding box center [656, 218] width 11 height 35
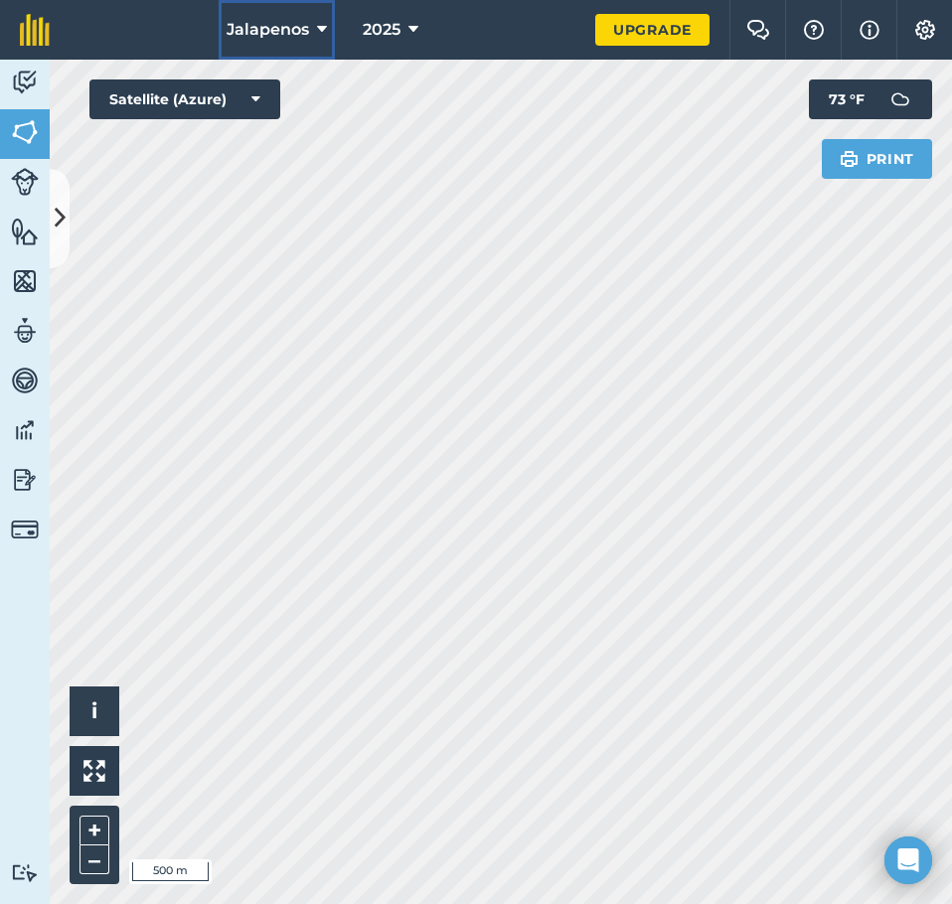
click at [277, 28] on span "Jalapenos" at bounding box center [268, 30] width 82 height 24
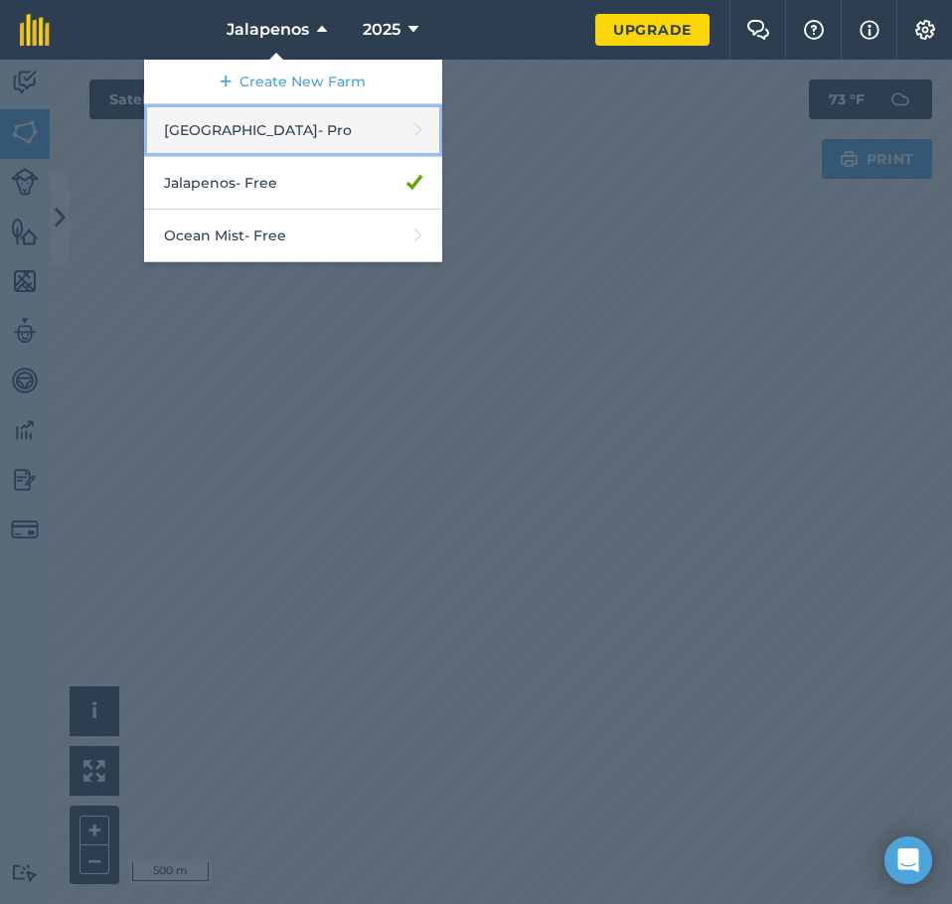
click at [327, 135] on link "[GEOGRAPHIC_DATA] - Pro" at bounding box center [293, 130] width 298 height 53
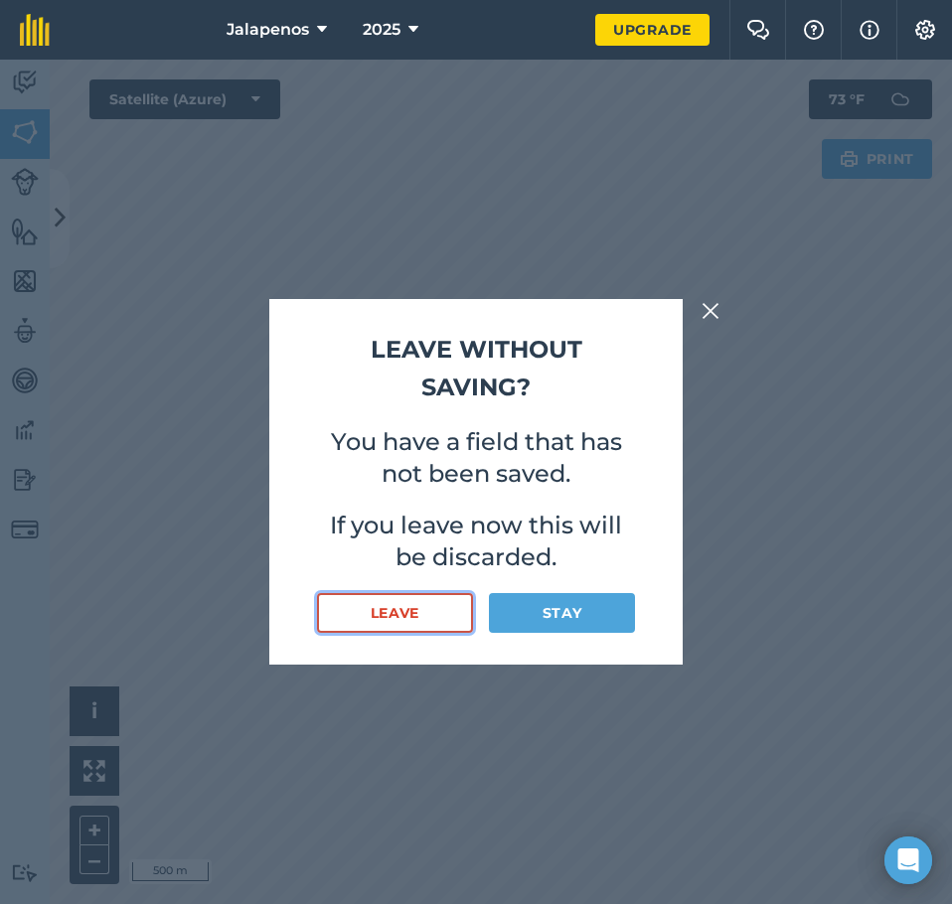
click at [413, 612] on button "Leave" at bounding box center [395, 613] width 156 height 40
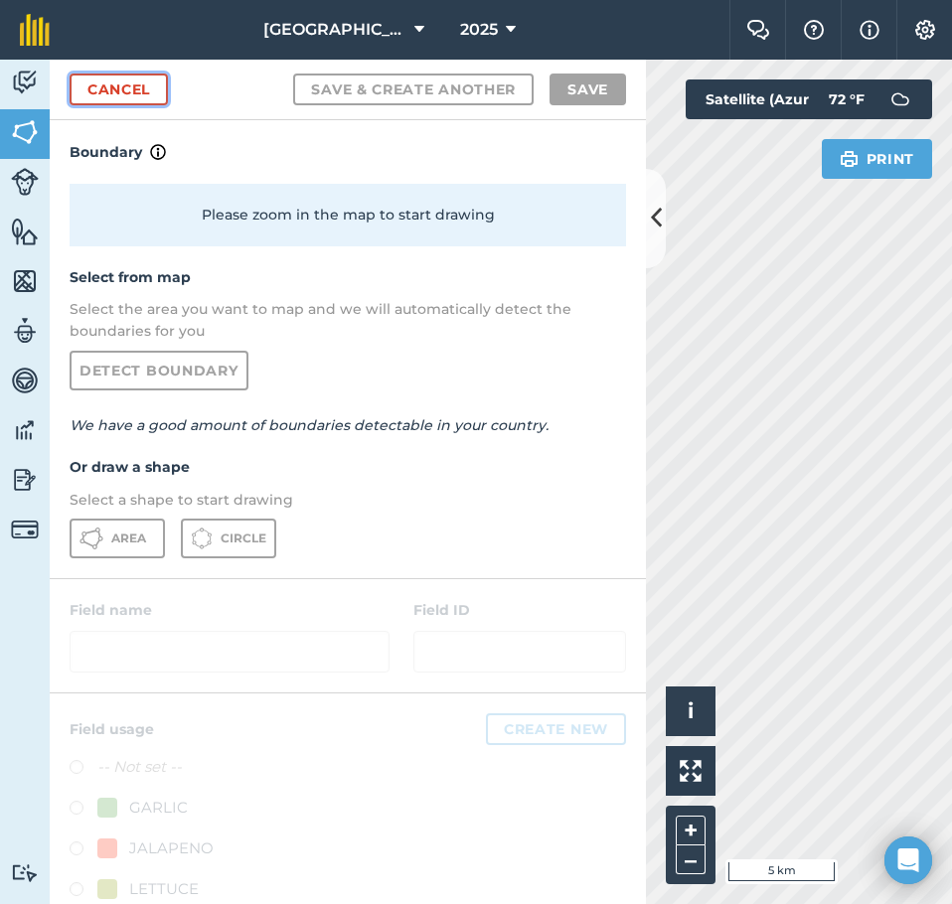
click at [121, 94] on link "Cancel" at bounding box center [119, 90] width 98 height 32
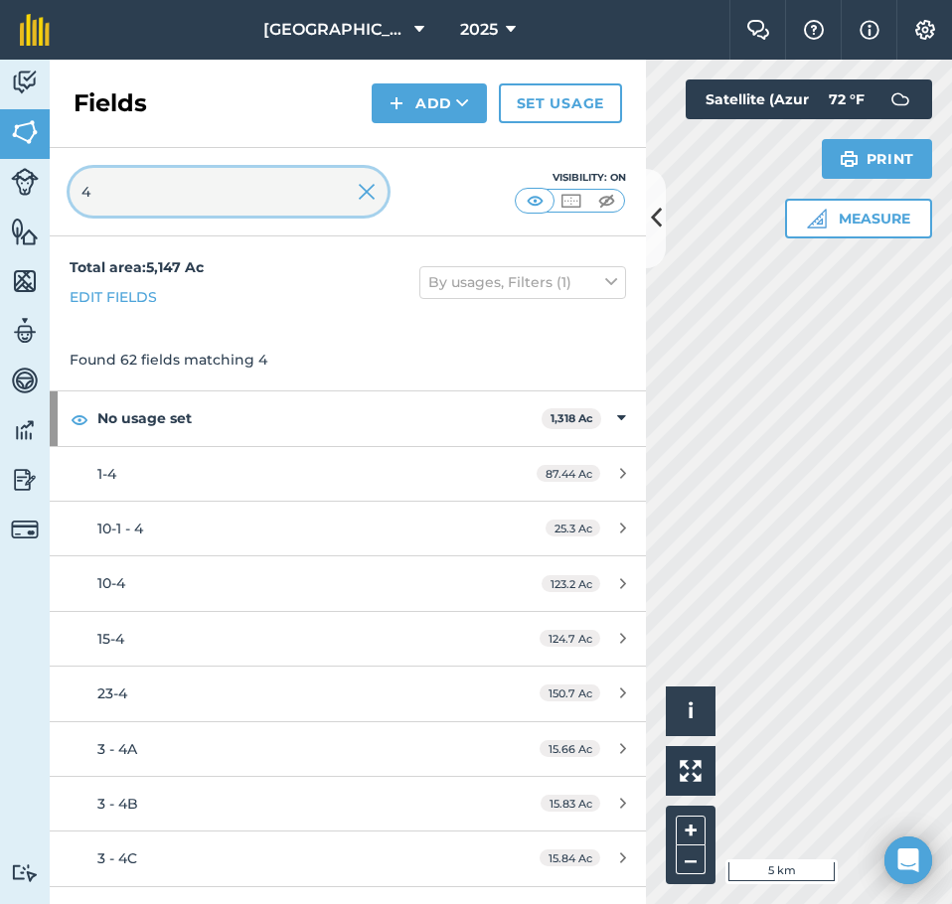
drag, startPoint x: 117, startPoint y: 182, endPoint x: 33, endPoint y: 186, distance: 84.6
click at [33, 186] on div "Activity Fields Livestock Features Maps Team Vehicles Data Reporting Billing Tu…" at bounding box center [476, 482] width 952 height 845
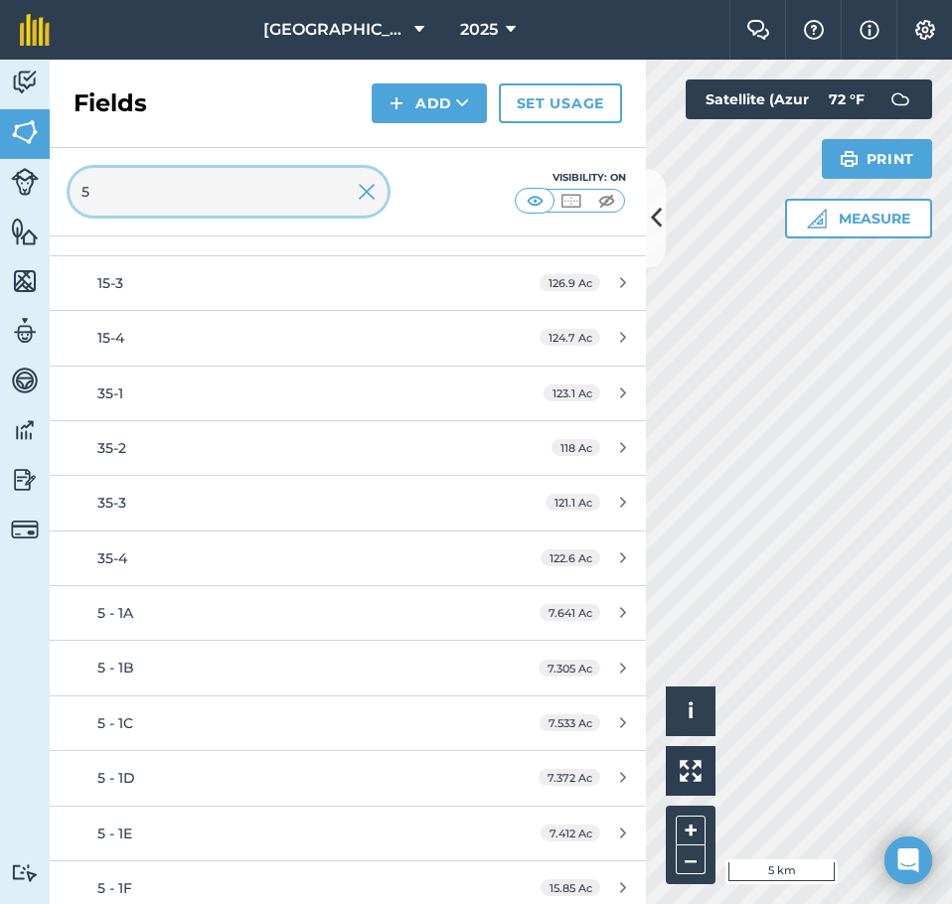
scroll to position [795, 0]
type input "5"
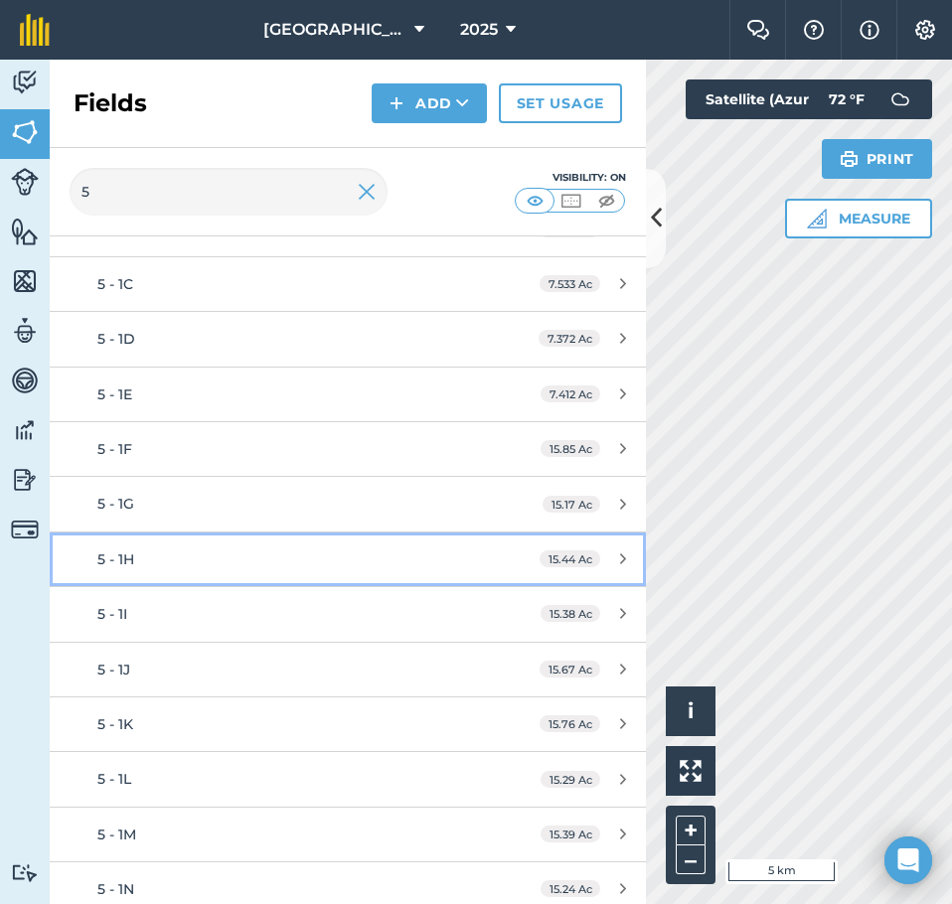
click at [179, 564] on div "5 - 1H" at bounding box center [284, 560] width 374 height 22
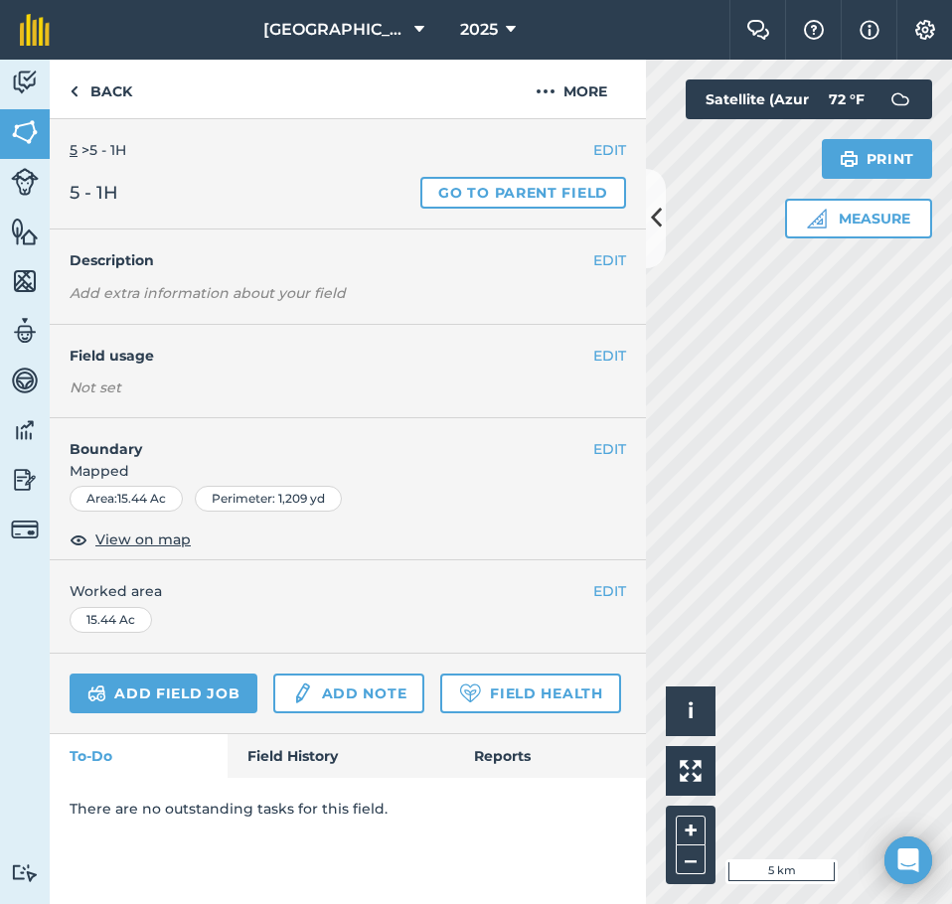
click at [72, 154] on link "5" at bounding box center [74, 150] width 8 height 18
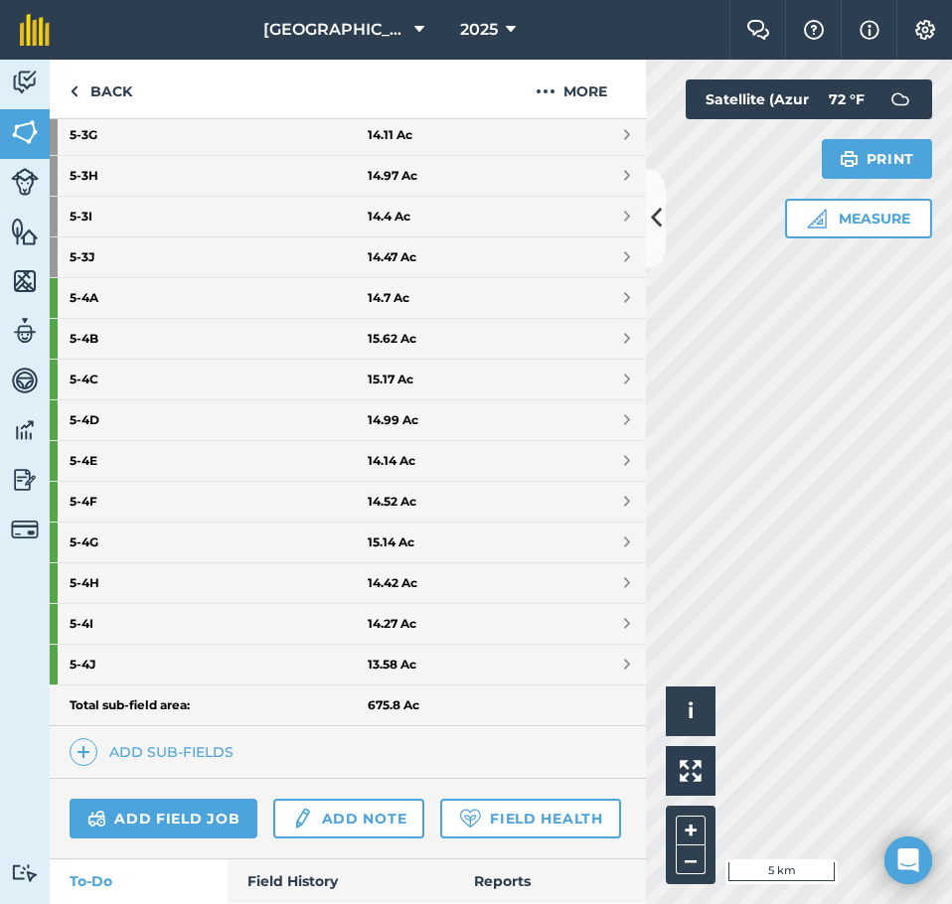
scroll to position [2385, 0]
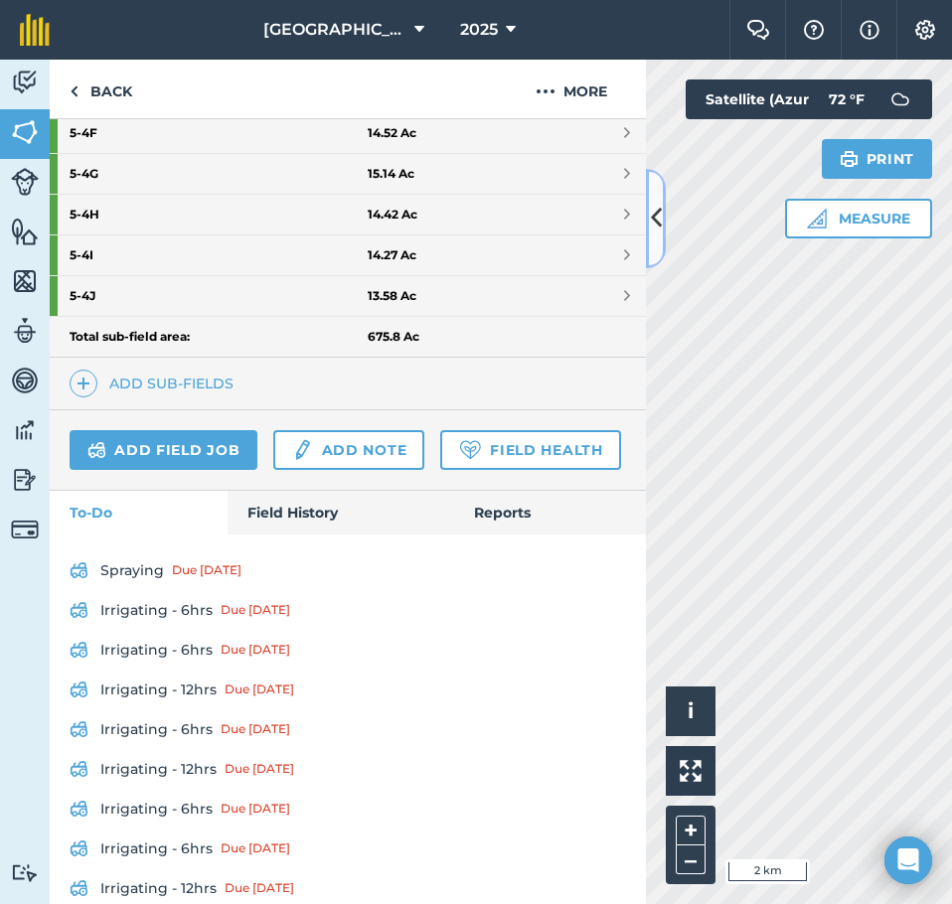
click at [652, 231] on icon at bounding box center [656, 218] width 11 height 35
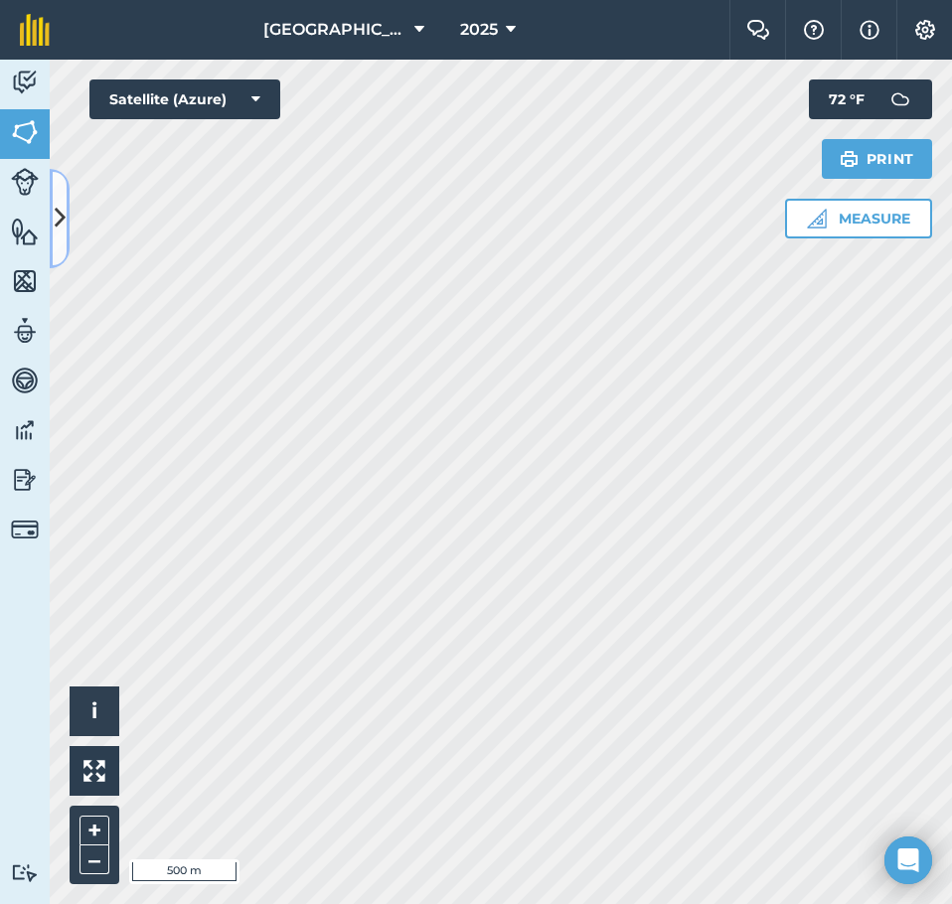
click at [63, 208] on icon at bounding box center [60, 218] width 11 height 35
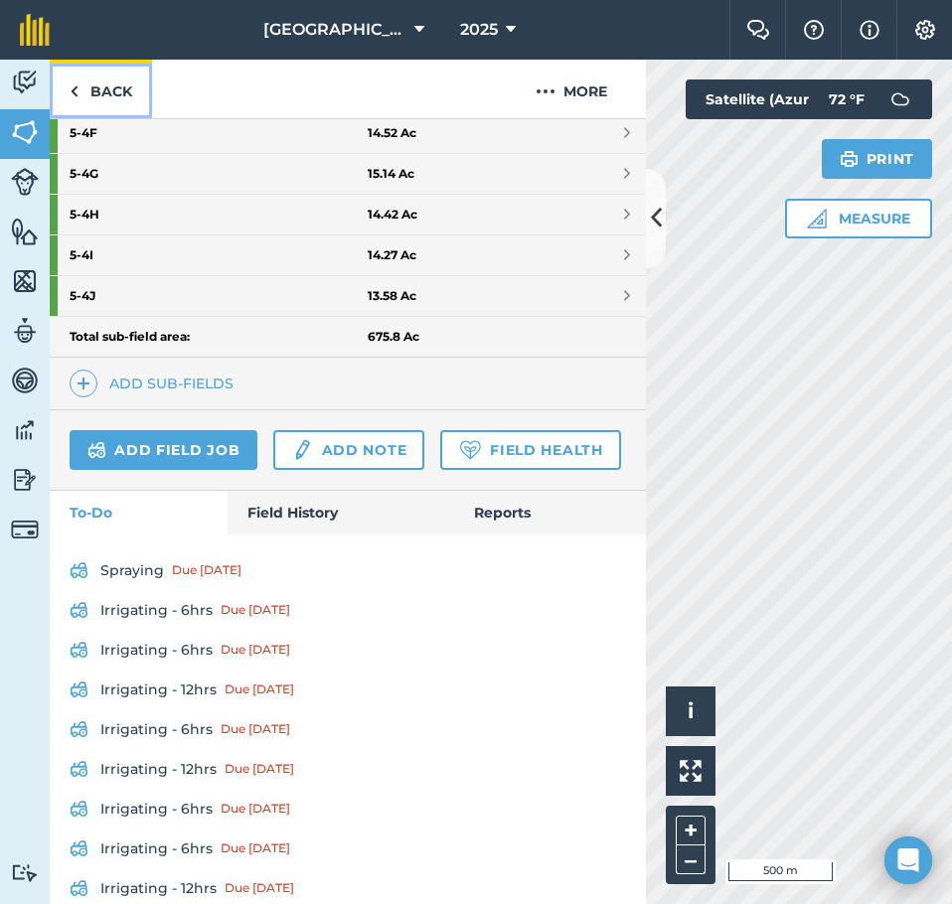
click at [93, 99] on link "Back" at bounding box center [101, 89] width 102 height 59
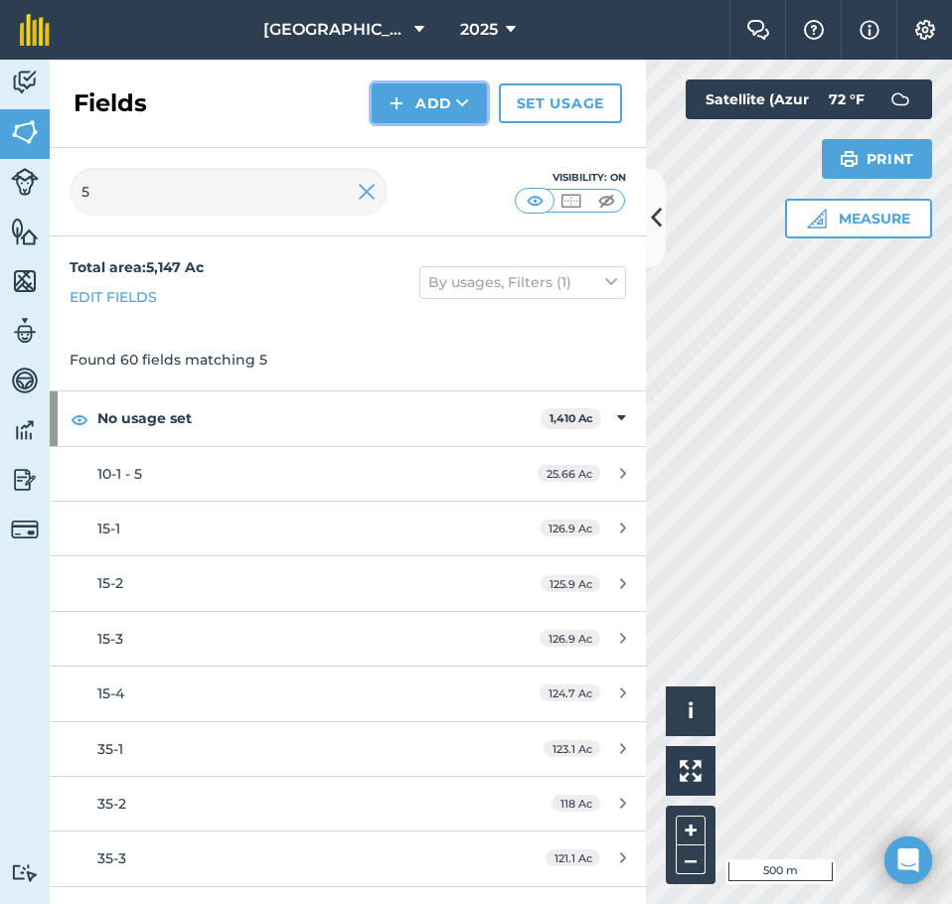
click at [397, 109] on img at bounding box center [397, 103] width 14 height 24
click at [402, 136] on link "Draw" at bounding box center [429, 148] width 109 height 44
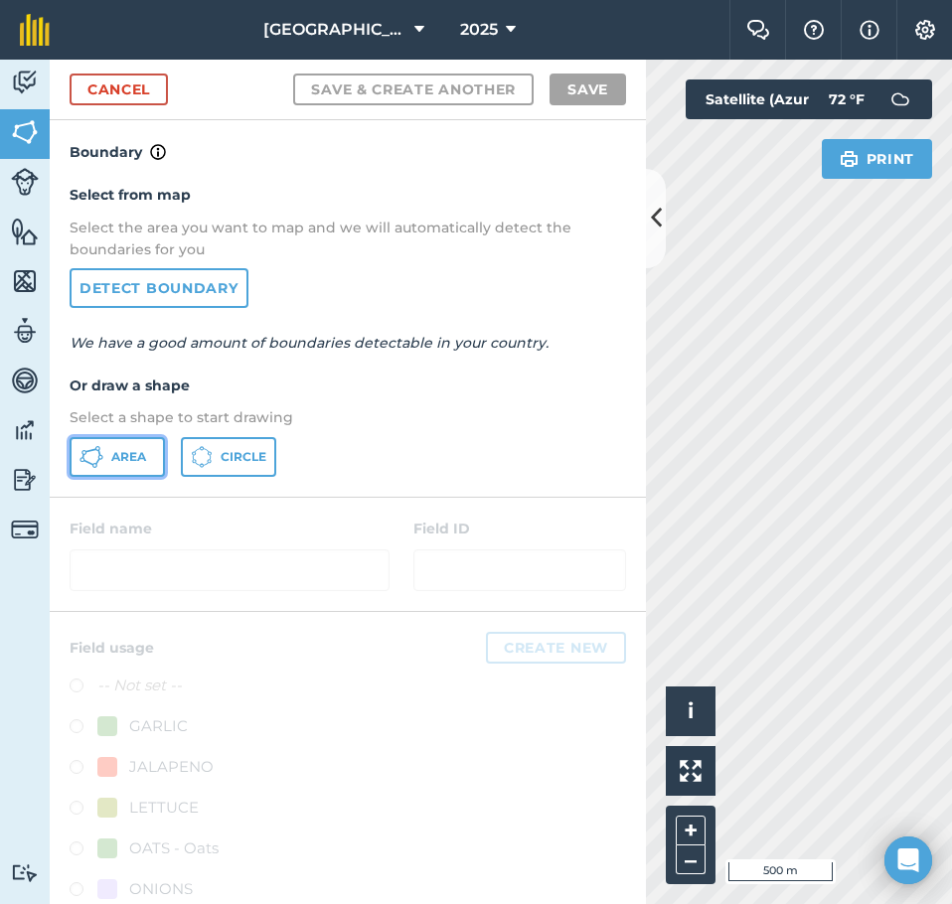
click at [128, 450] on span "Area" at bounding box center [128, 457] width 35 height 16
click at [651, 229] on icon at bounding box center [656, 218] width 11 height 35
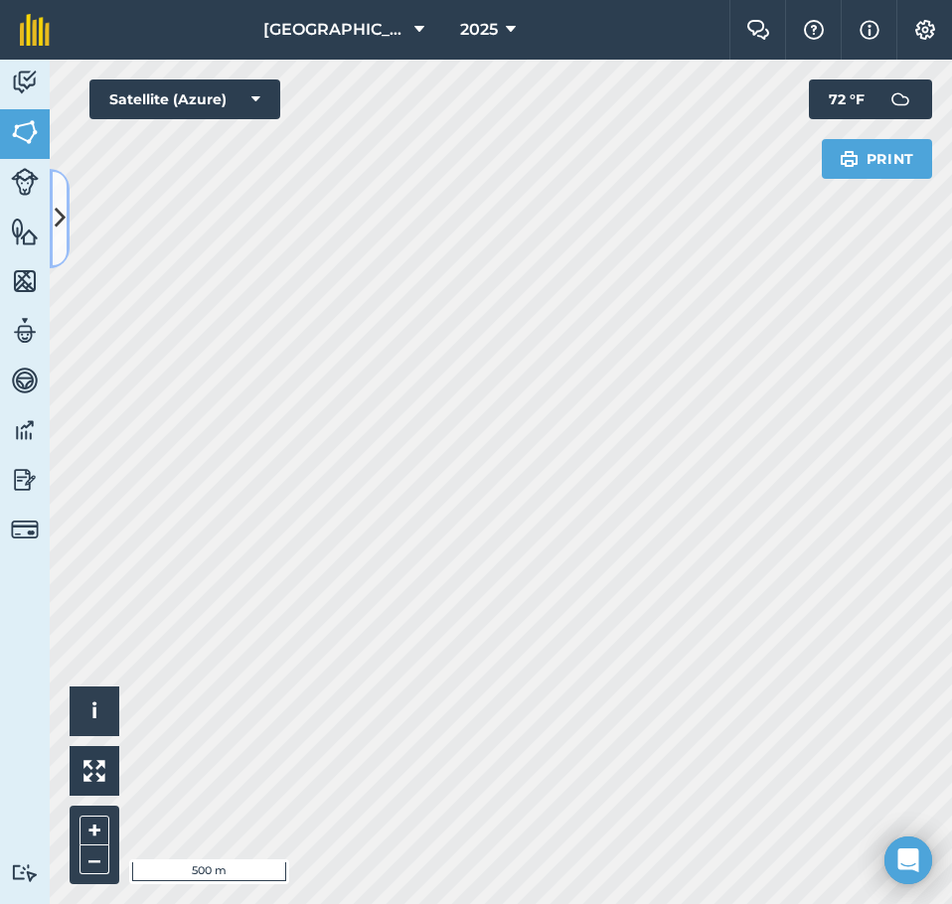
click at [59, 213] on icon at bounding box center [60, 218] width 11 height 35
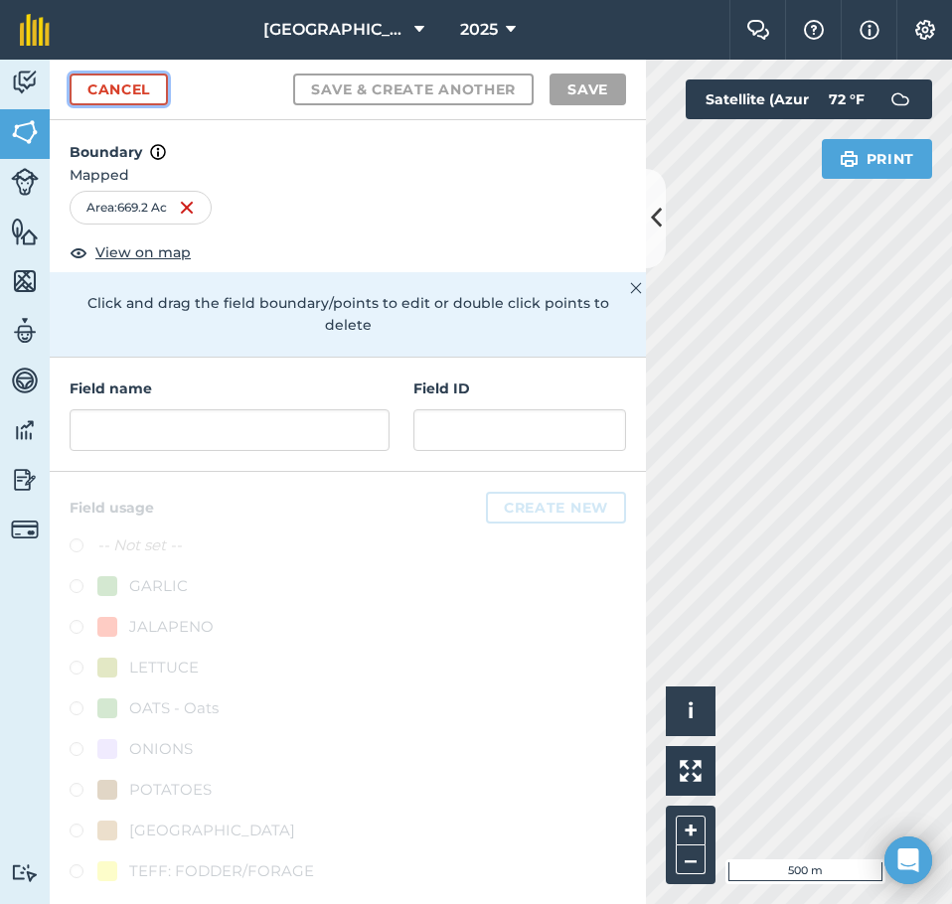
click at [138, 89] on link "Cancel" at bounding box center [119, 90] width 98 height 32
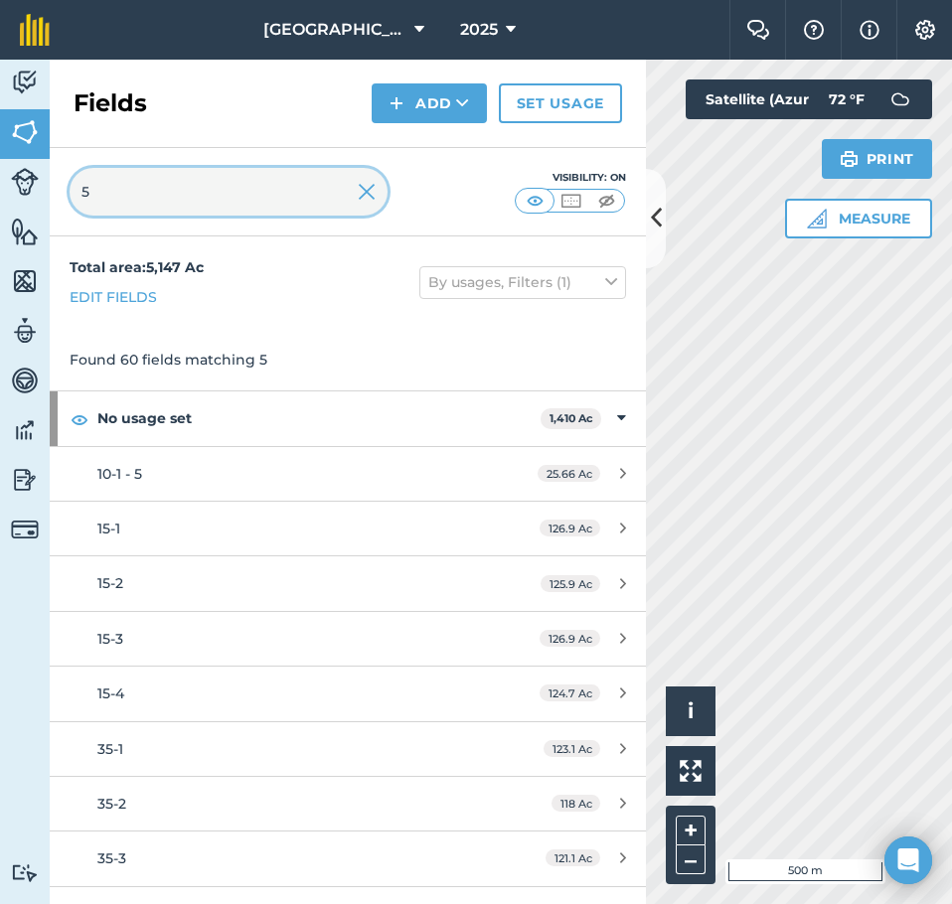
drag, startPoint x: 228, startPoint y: 203, endPoint x: 25, endPoint y: 213, distance: 203.0
click at [27, 213] on div "Activity Fields Livestock Features Maps Team Vehicles Data Reporting Billing Tu…" at bounding box center [476, 482] width 952 height 845
type input "6"
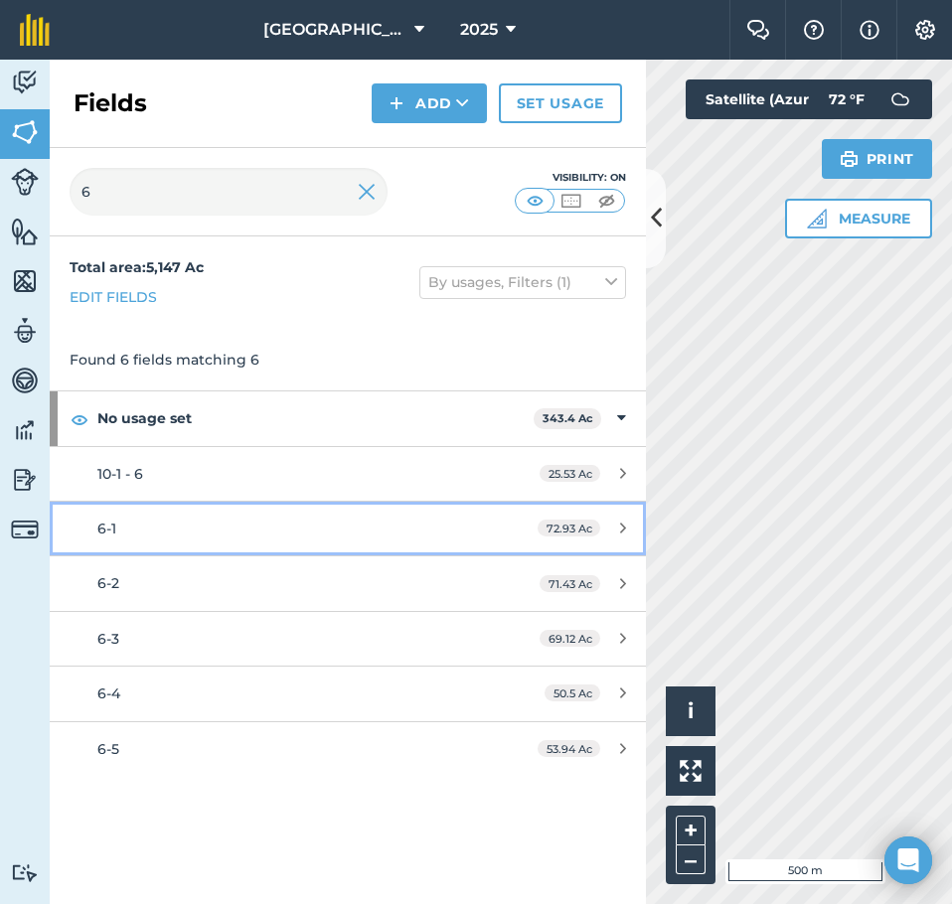
click at [98, 534] on span "6-1" at bounding box center [106, 529] width 19 height 18
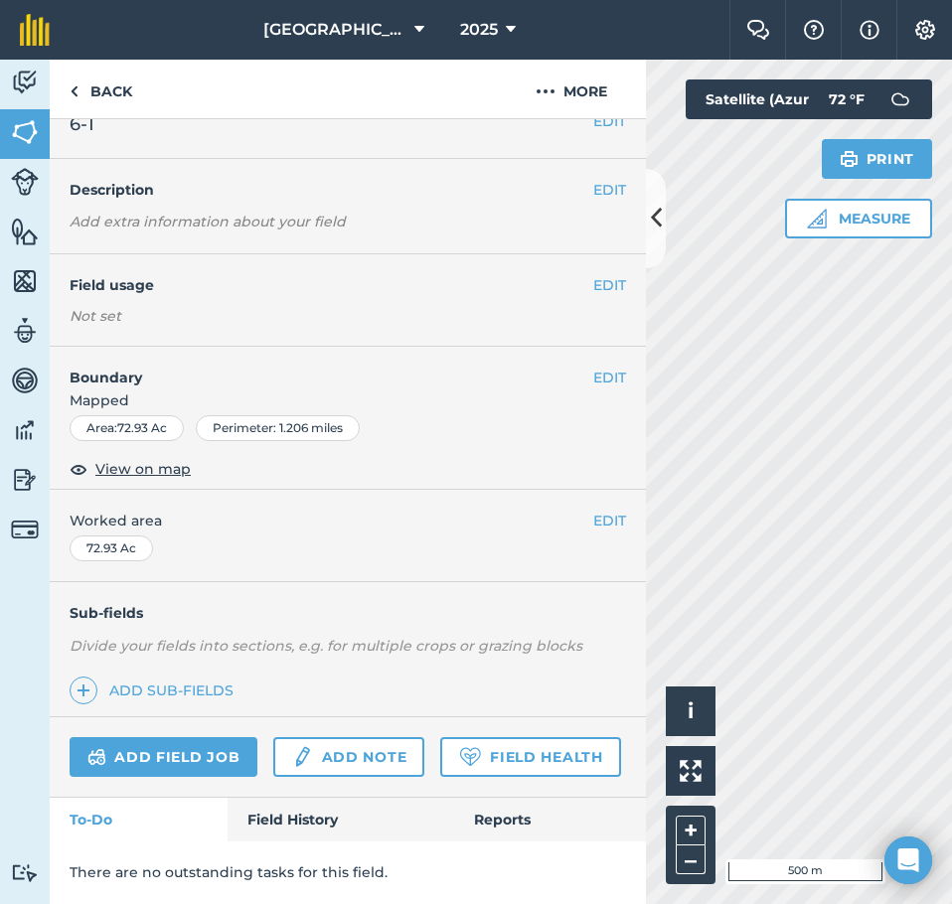
scroll to position [84, 0]
click at [103, 95] on link "Back" at bounding box center [101, 89] width 102 height 59
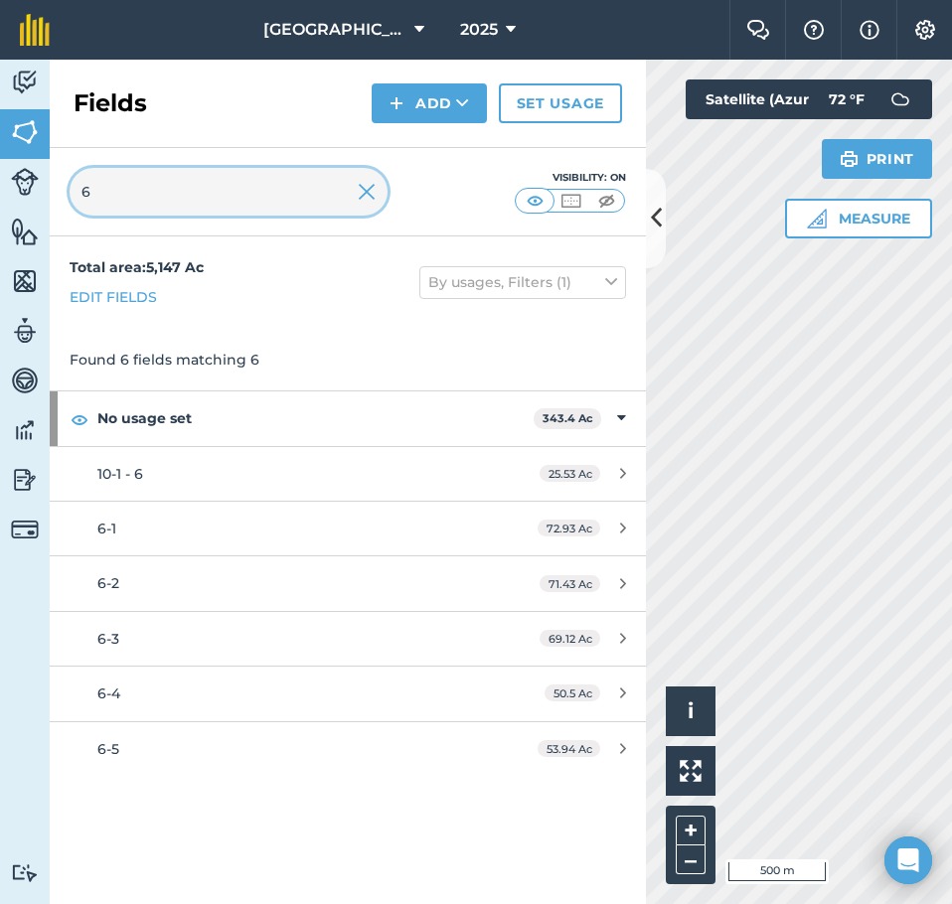
click at [115, 188] on input "6" at bounding box center [229, 192] width 318 height 48
type input "6-"
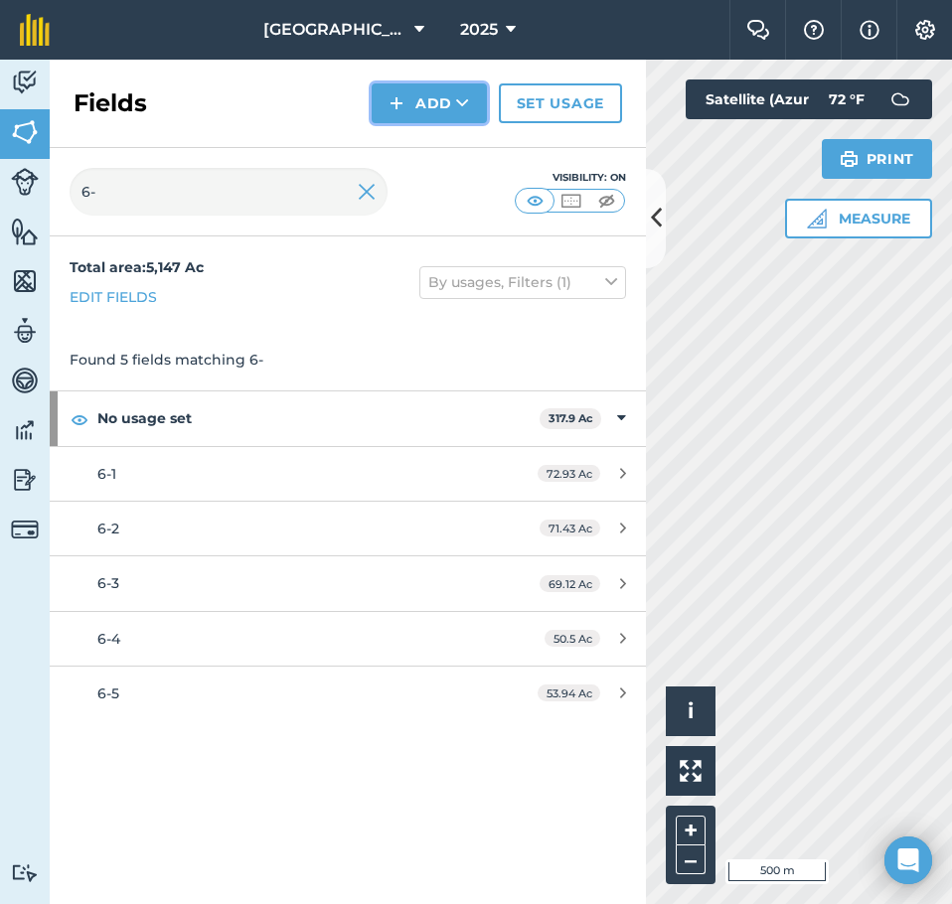
click at [412, 107] on button "Add" at bounding box center [429, 103] width 115 height 40
click at [422, 147] on link "Draw" at bounding box center [429, 148] width 109 height 44
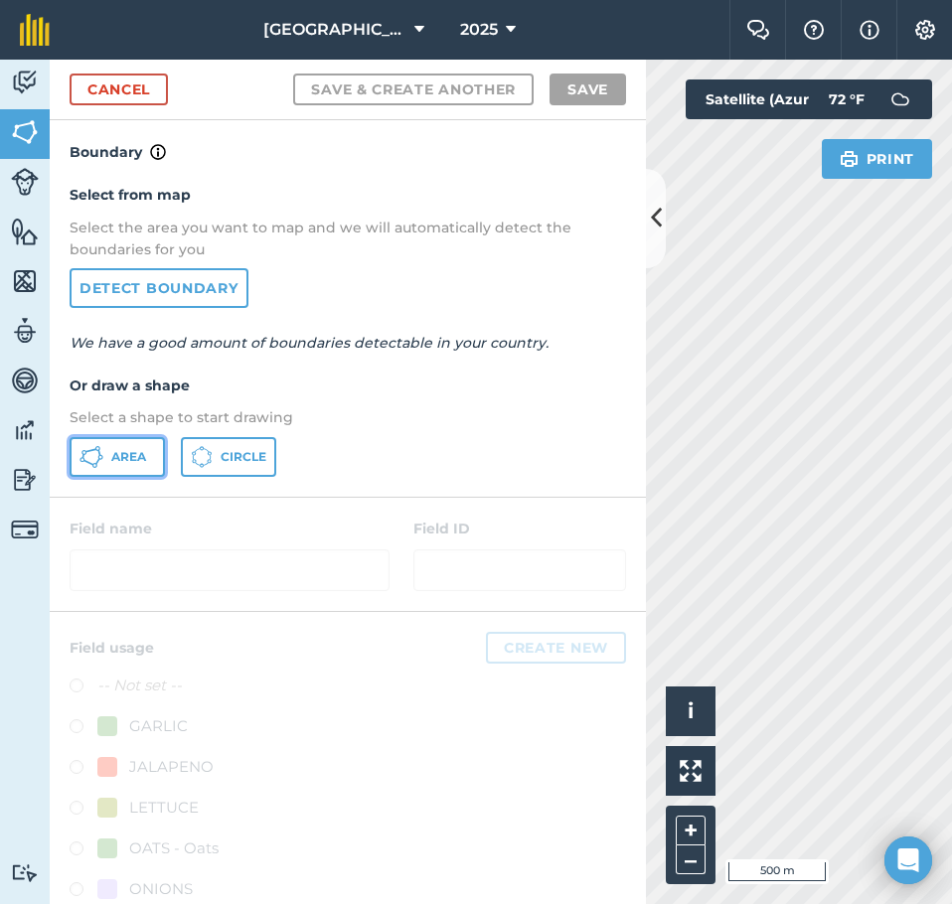
click at [125, 463] on span "Area" at bounding box center [128, 457] width 35 height 16
click at [649, 225] on button at bounding box center [656, 218] width 20 height 99
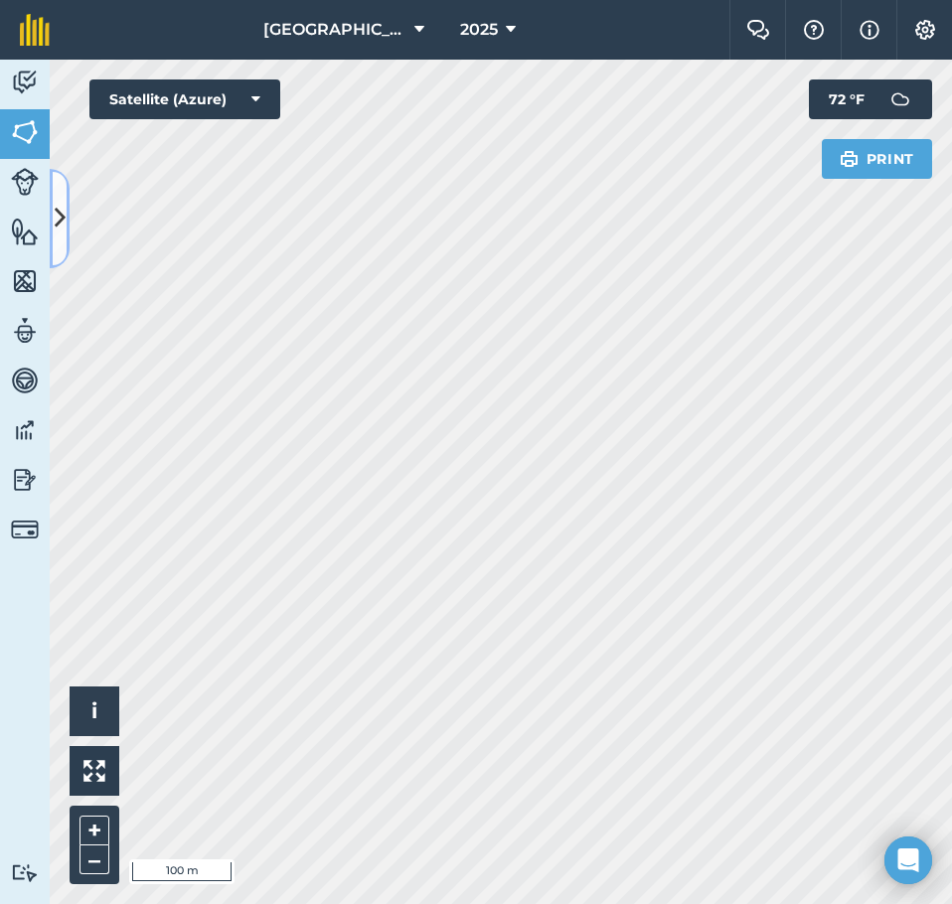
click at [56, 206] on icon at bounding box center [60, 218] width 11 height 35
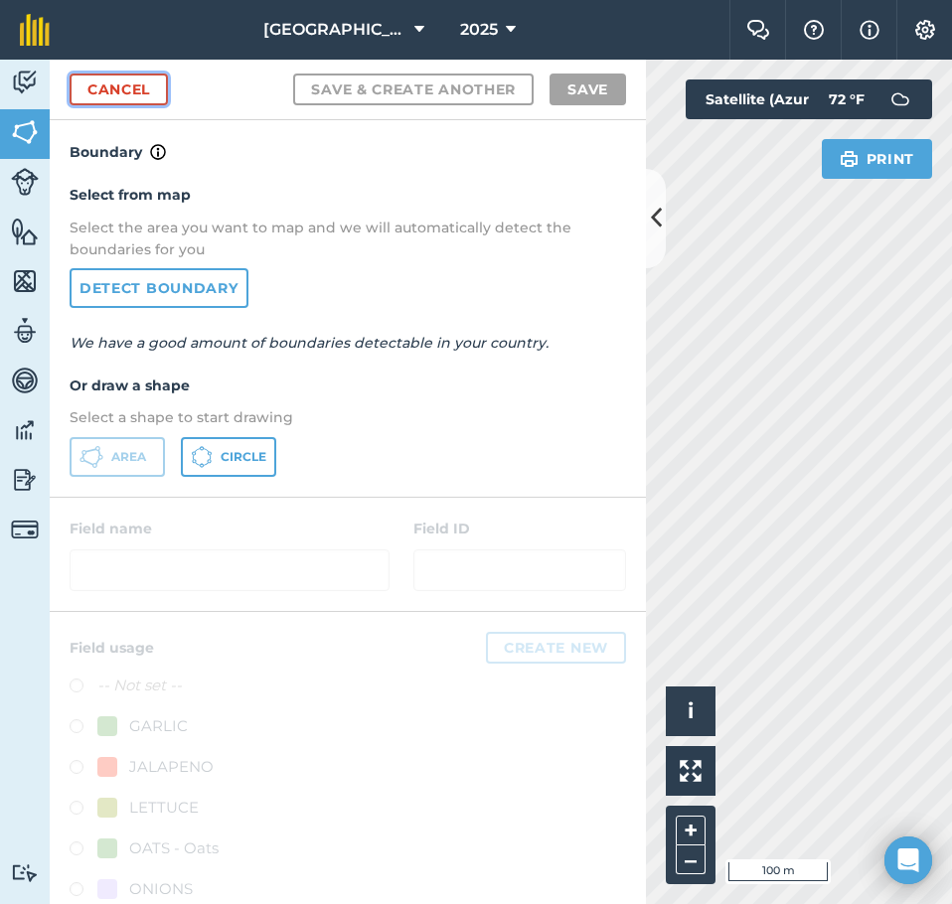
click at [144, 87] on link "Cancel" at bounding box center [119, 90] width 98 height 32
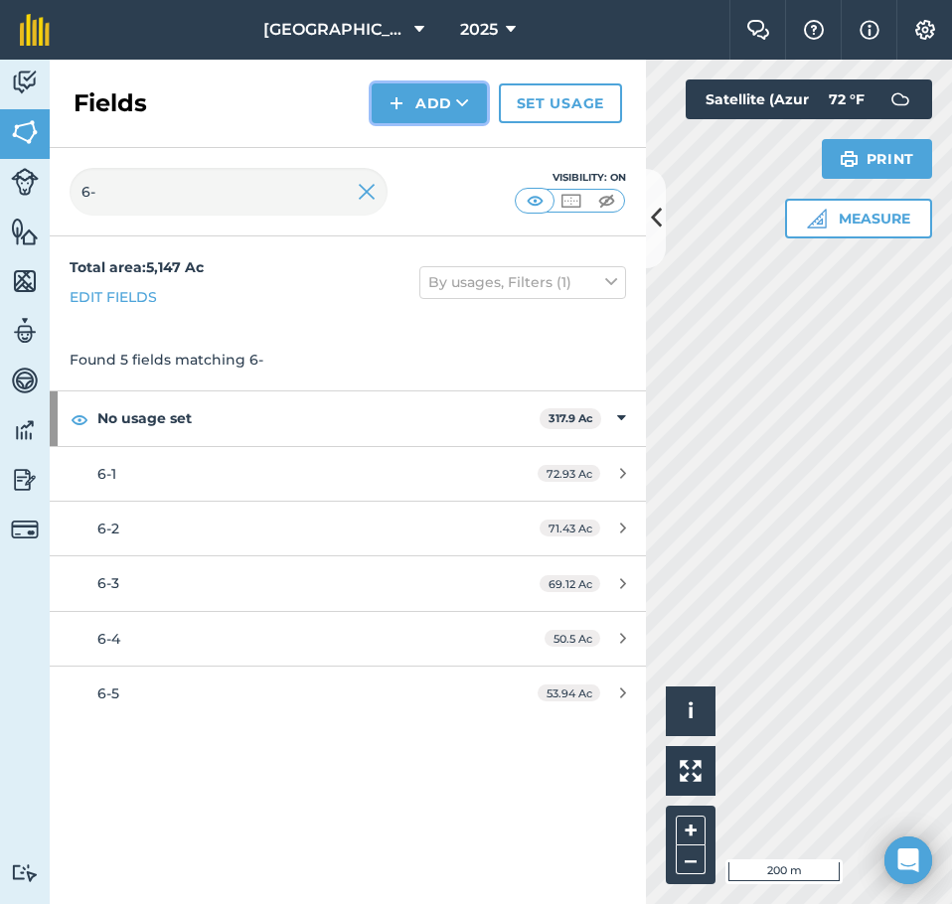
click at [459, 99] on icon at bounding box center [462, 103] width 13 height 20
click at [439, 127] on link "Draw" at bounding box center [429, 148] width 109 height 44
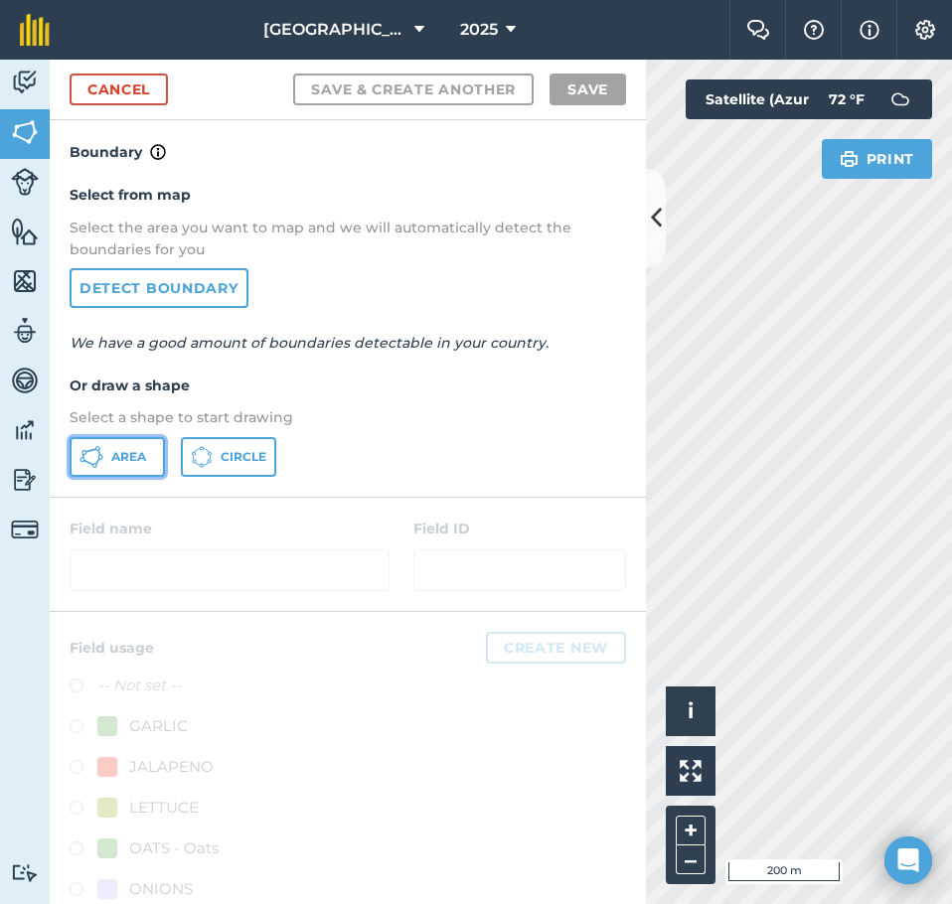
click at [122, 462] on span "Area" at bounding box center [128, 457] width 35 height 16
click at [655, 224] on icon at bounding box center [656, 218] width 11 height 35
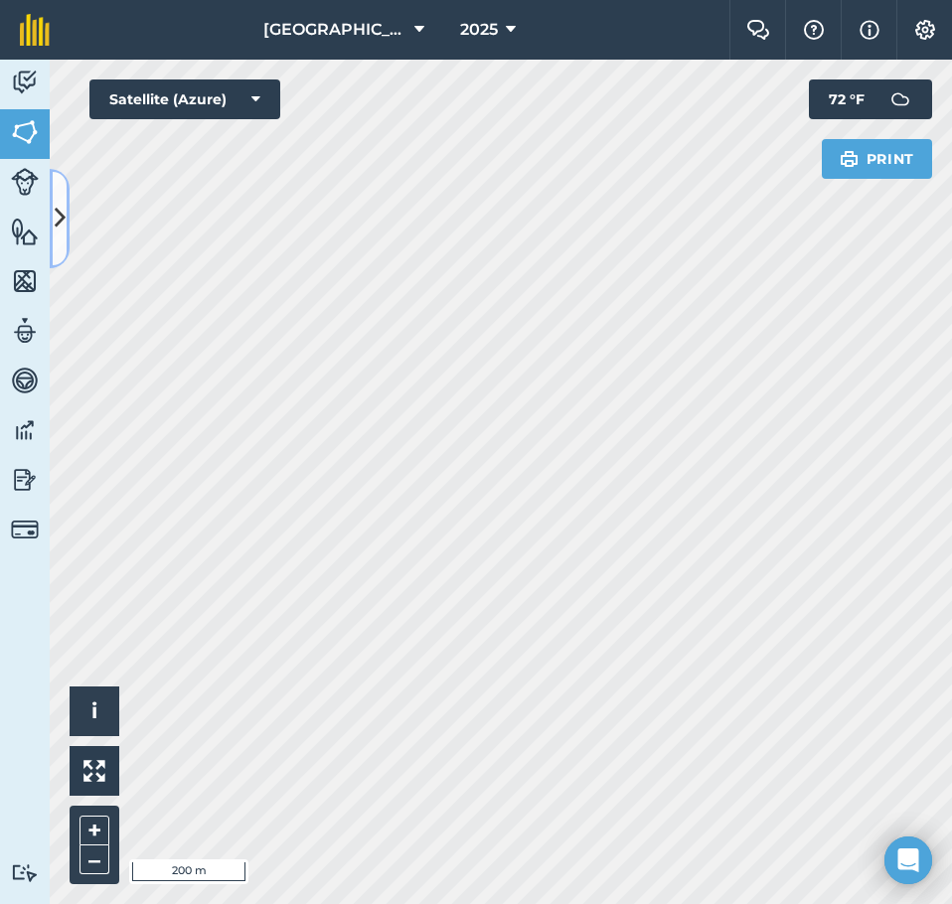
click at [57, 191] on button at bounding box center [60, 218] width 20 height 99
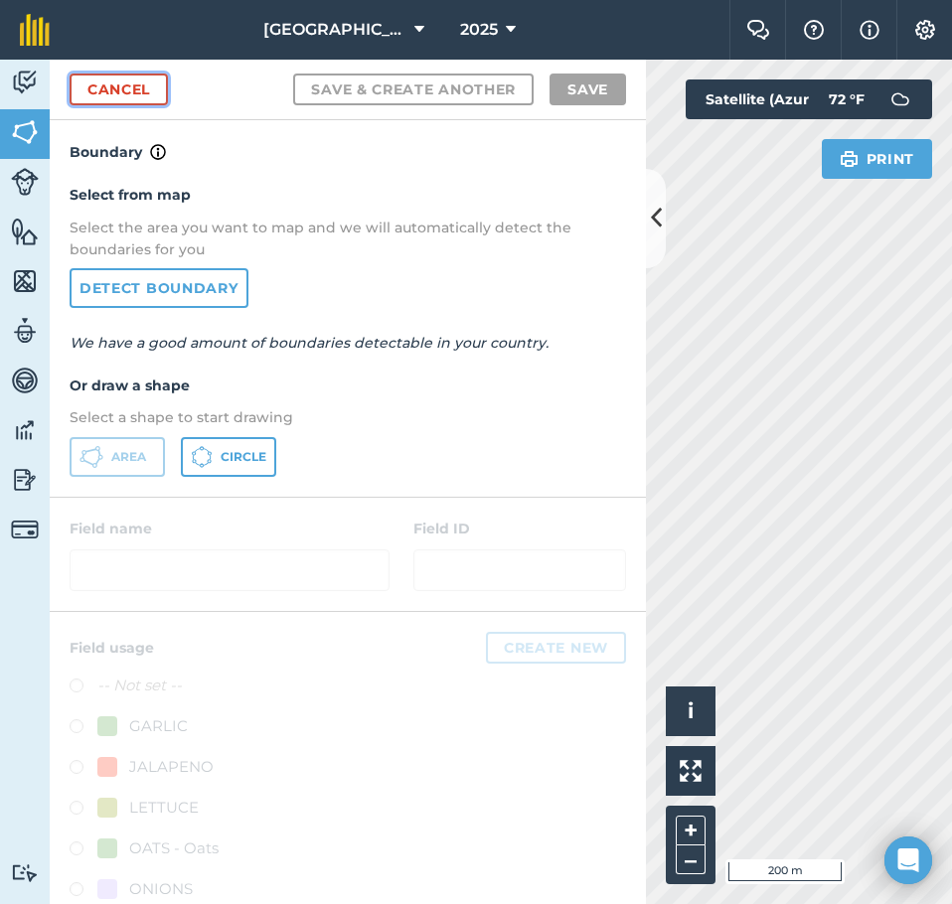
click at [105, 88] on link "Cancel" at bounding box center [119, 90] width 98 height 32
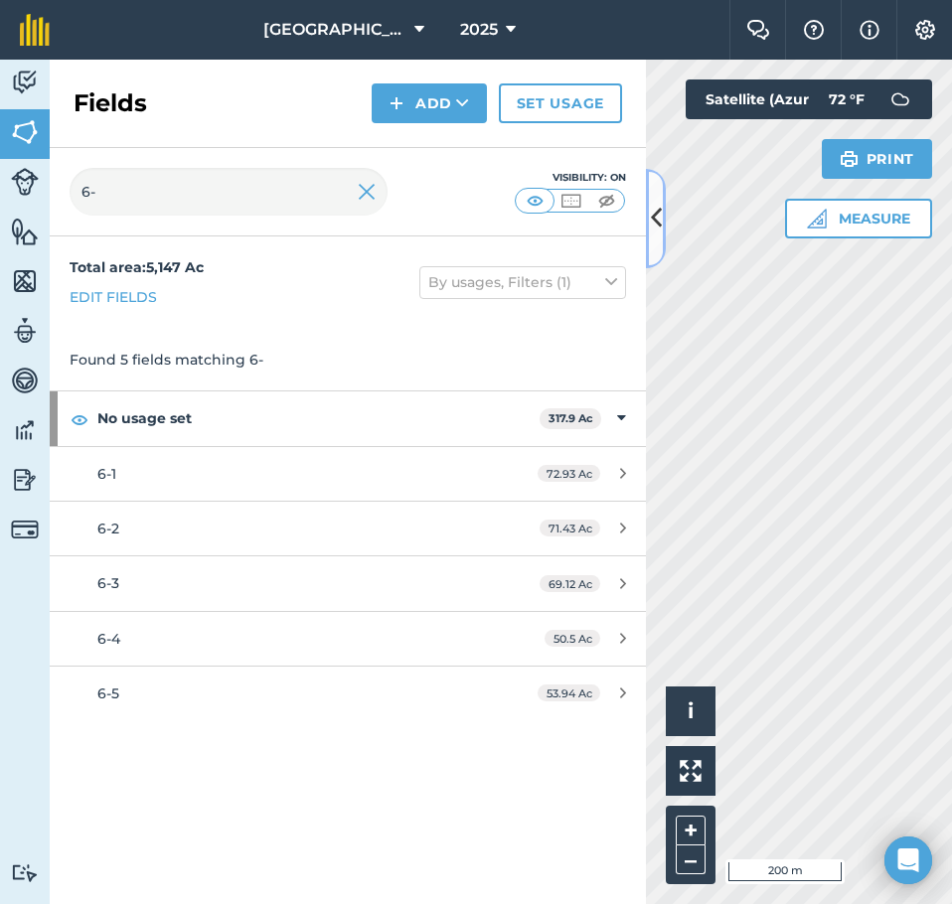
click at [654, 213] on icon at bounding box center [656, 218] width 11 height 35
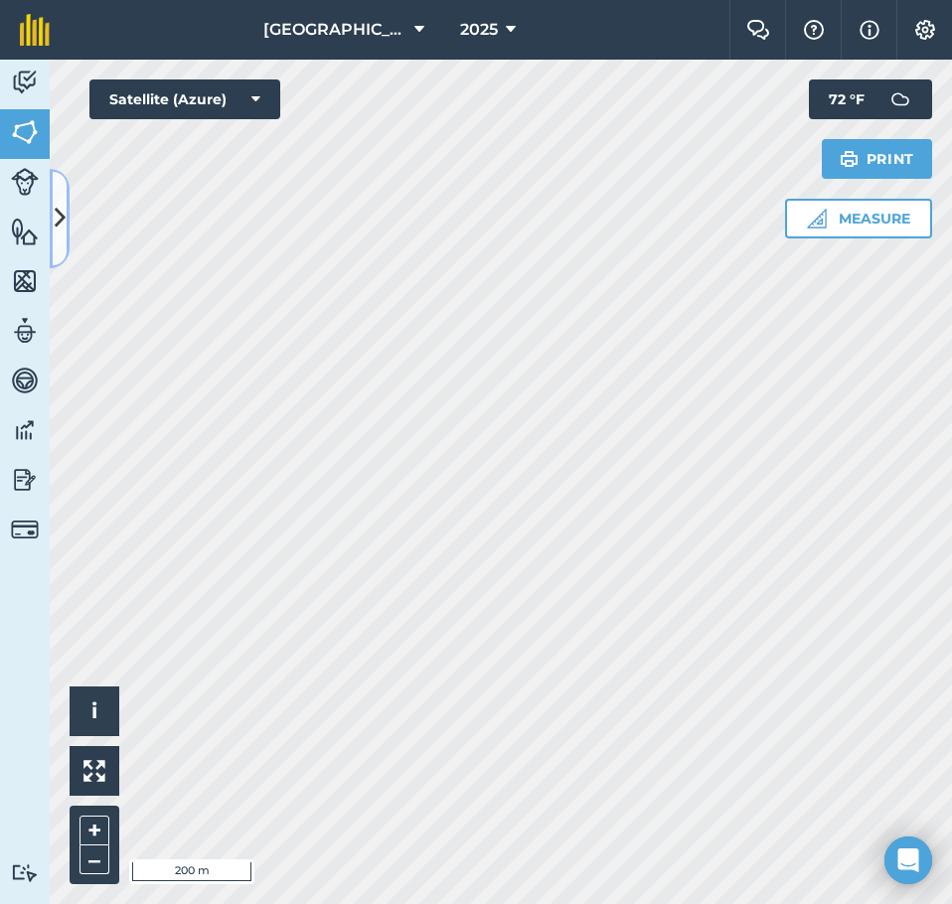
click at [60, 223] on icon at bounding box center [60, 218] width 11 height 35
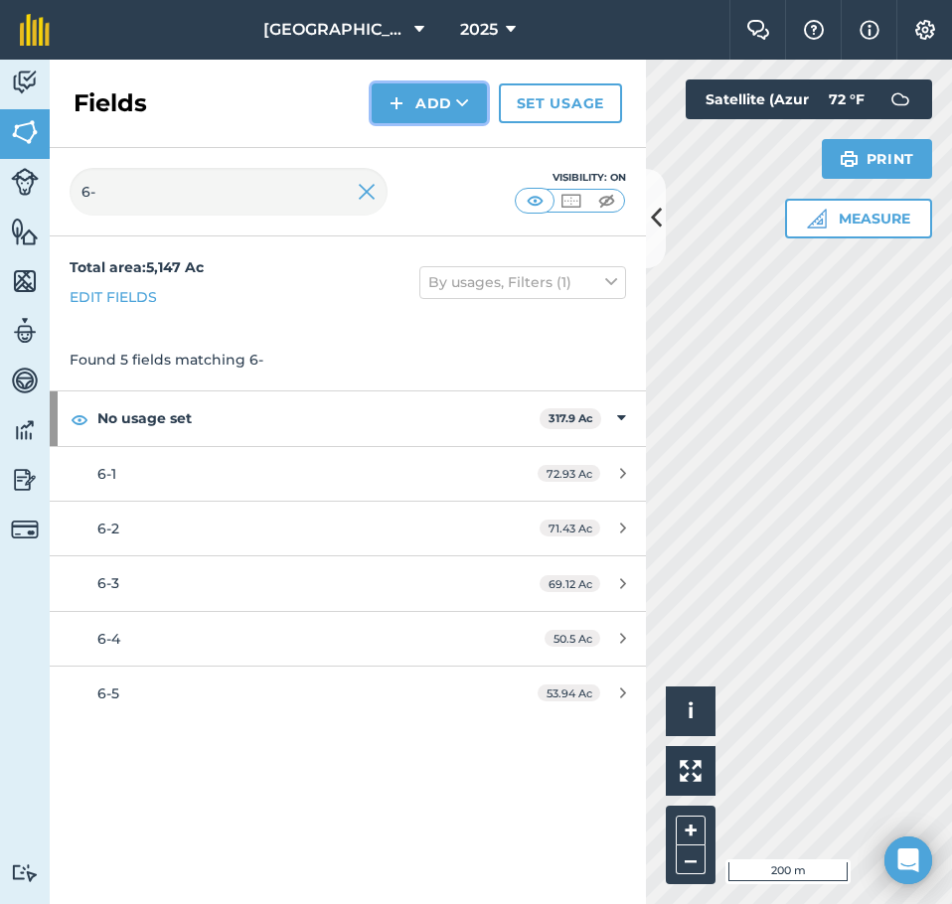
click at [439, 118] on button "Add" at bounding box center [429, 103] width 115 height 40
click at [411, 144] on link "Draw" at bounding box center [429, 148] width 109 height 44
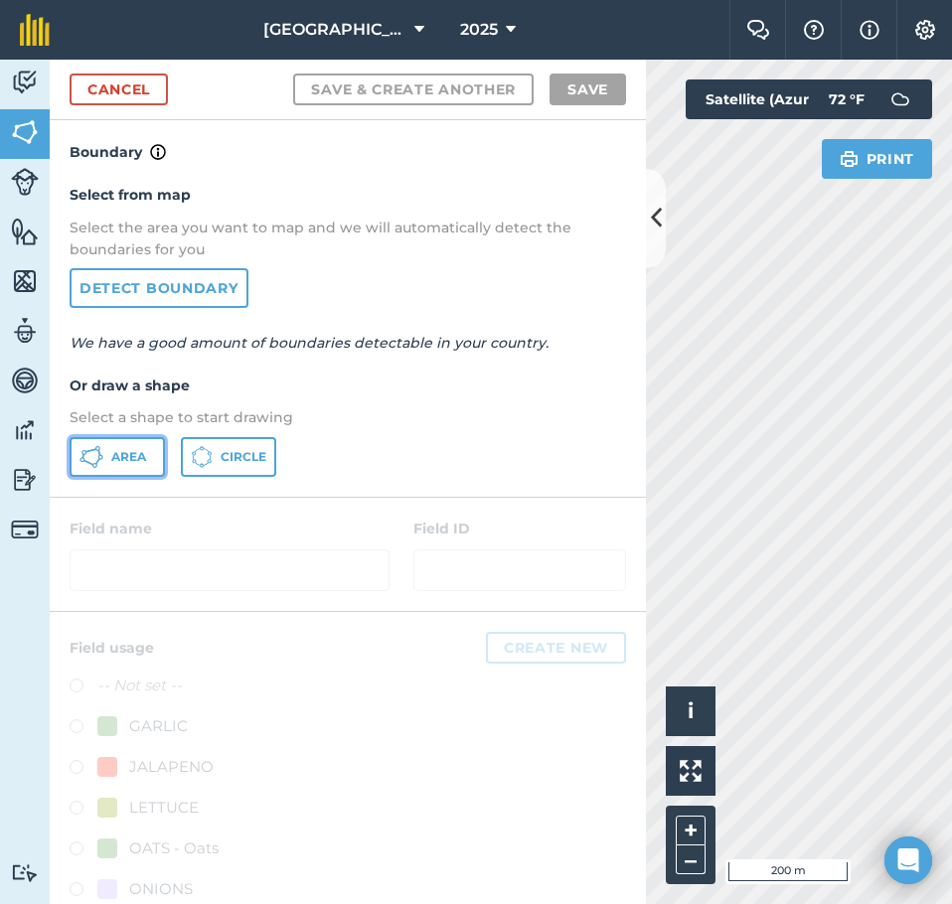
click at [116, 456] on span "Area" at bounding box center [128, 457] width 35 height 16
click at [658, 211] on icon at bounding box center [656, 218] width 11 height 35
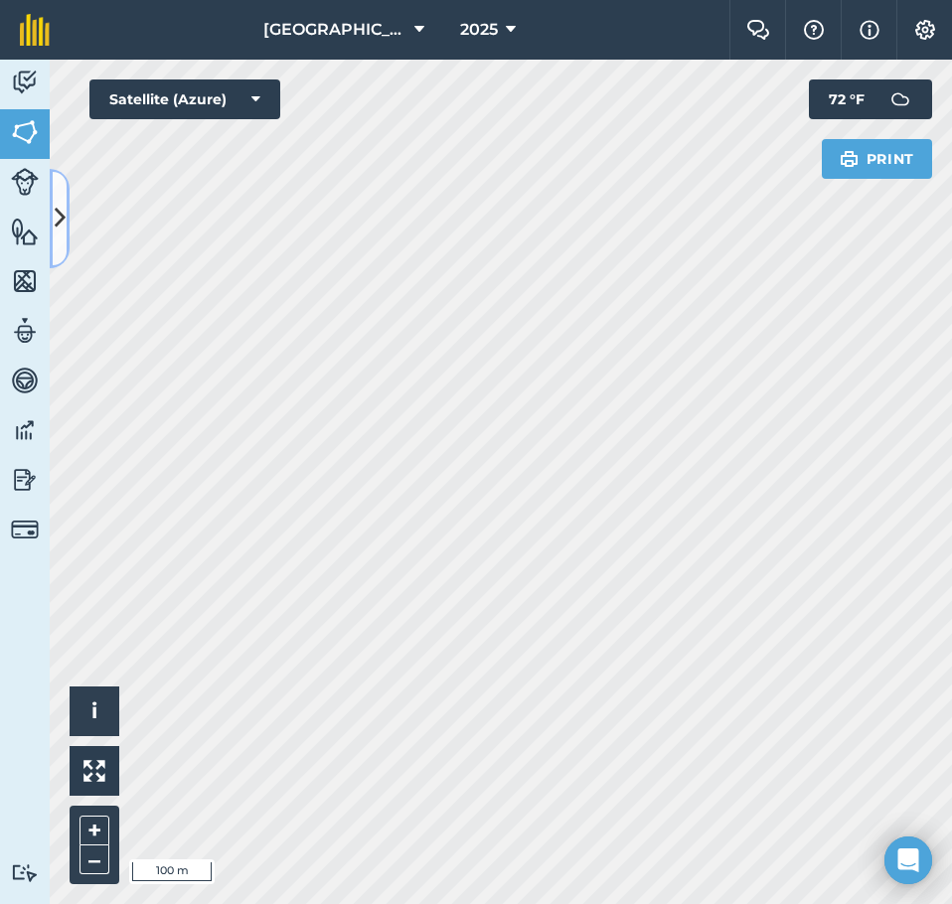
click at [58, 202] on icon at bounding box center [60, 218] width 11 height 35
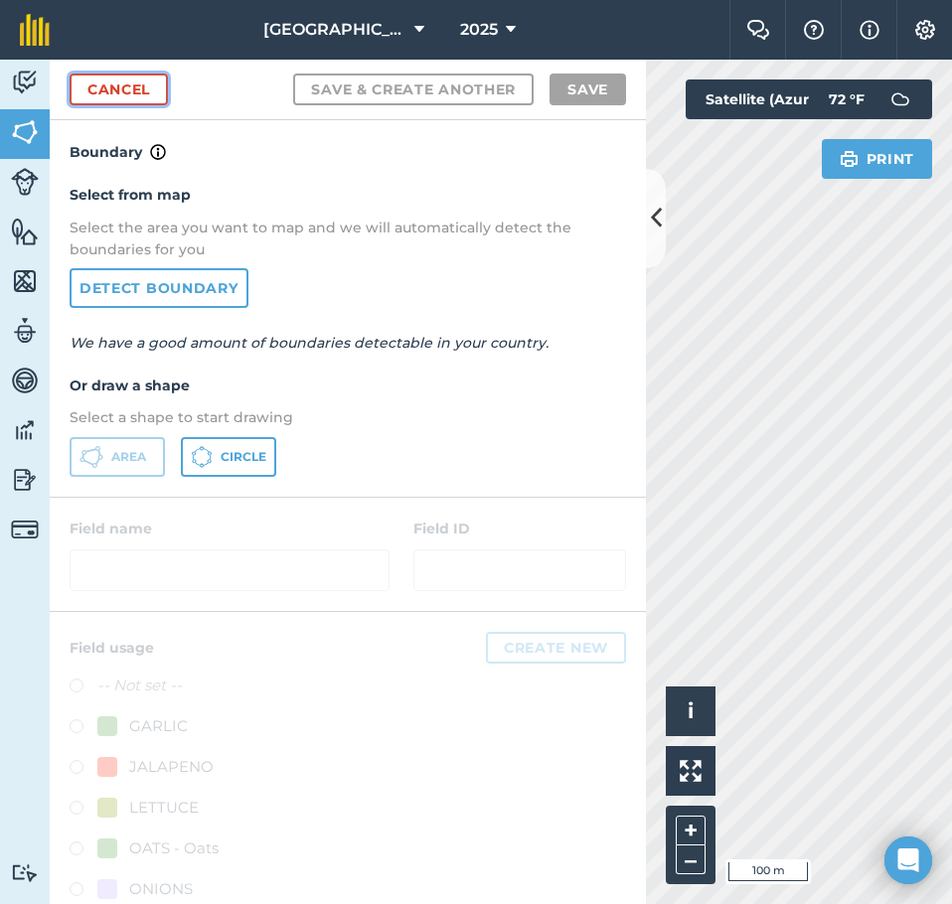
click at [131, 85] on link "Cancel" at bounding box center [119, 90] width 98 height 32
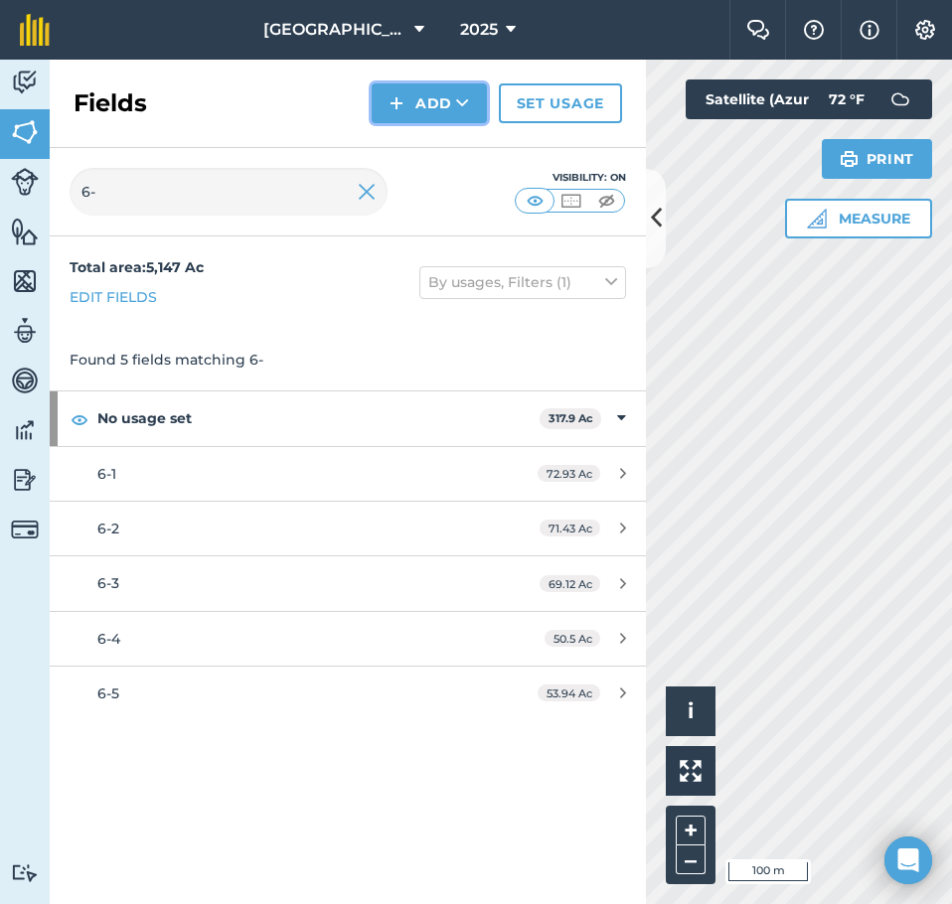
click at [449, 103] on button "Add" at bounding box center [429, 103] width 115 height 40
click at [432, 137] on link "Draw" at bounding box center [429, 148] width 109 height 44
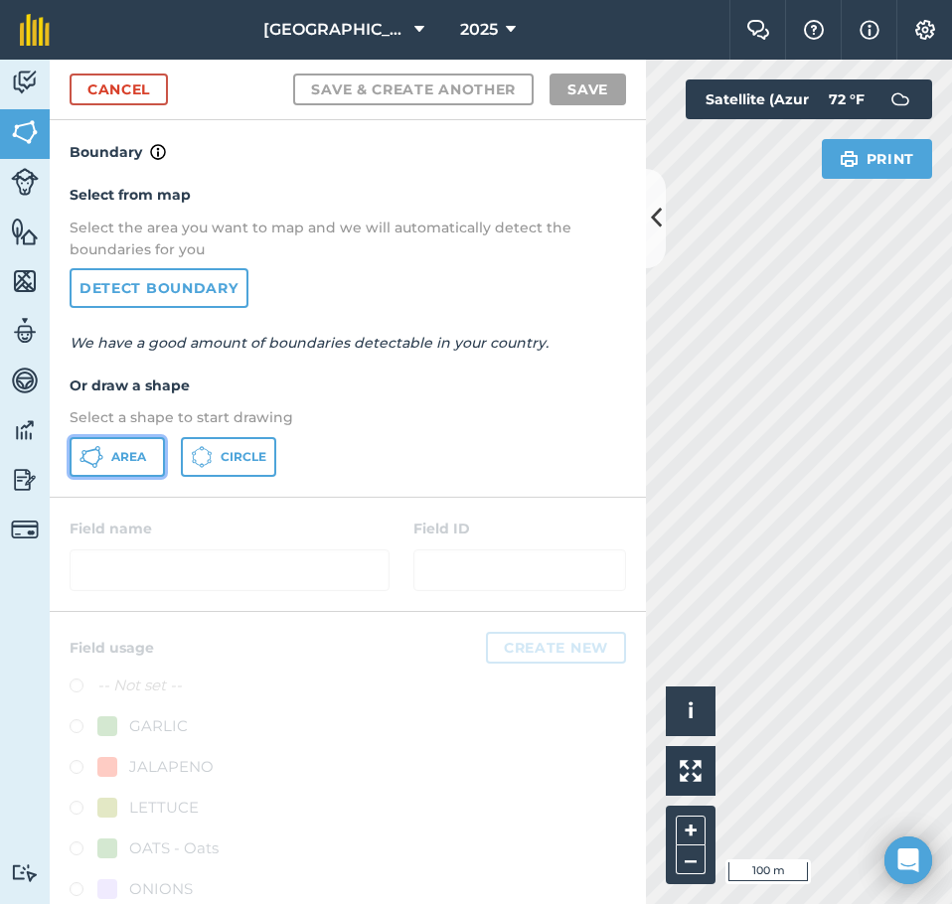
click at [131, 445] on button "Area" at bounding box center [117, 457] width 95 height 40
click at [655, 228] on icon at bounding box center [656, 218] width 11 height 35
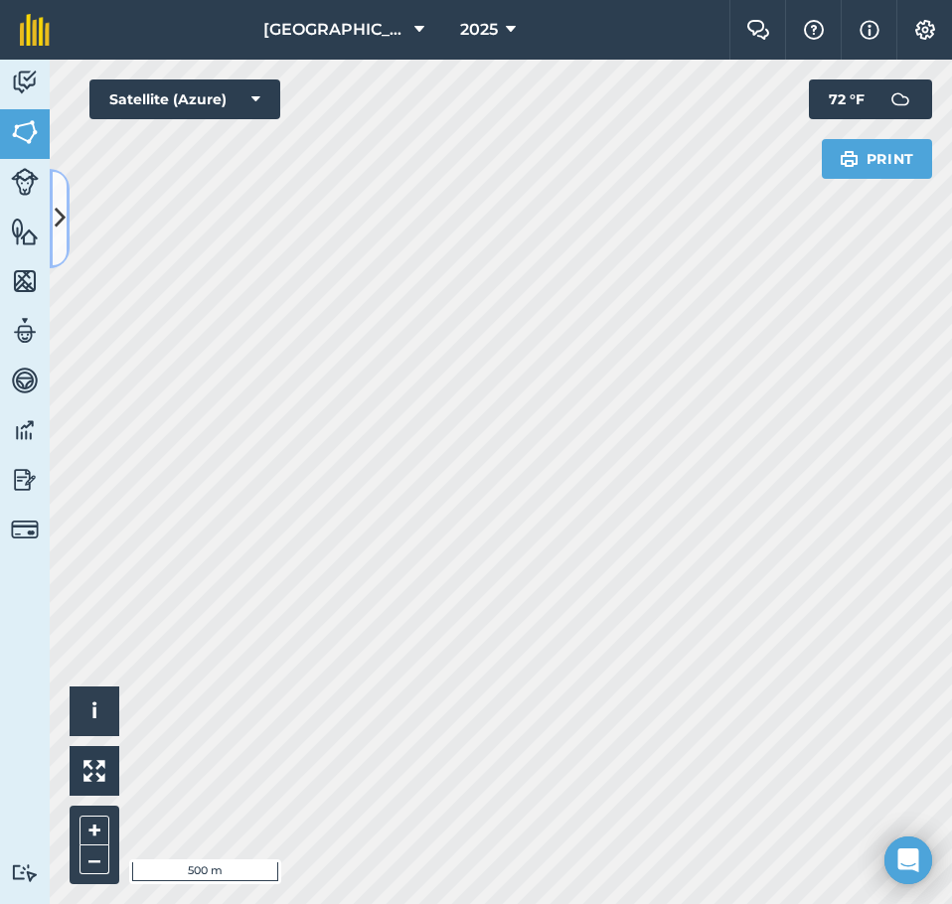
click at [58, 217] on icon at bounding box center [60, 218] width 11 height 35
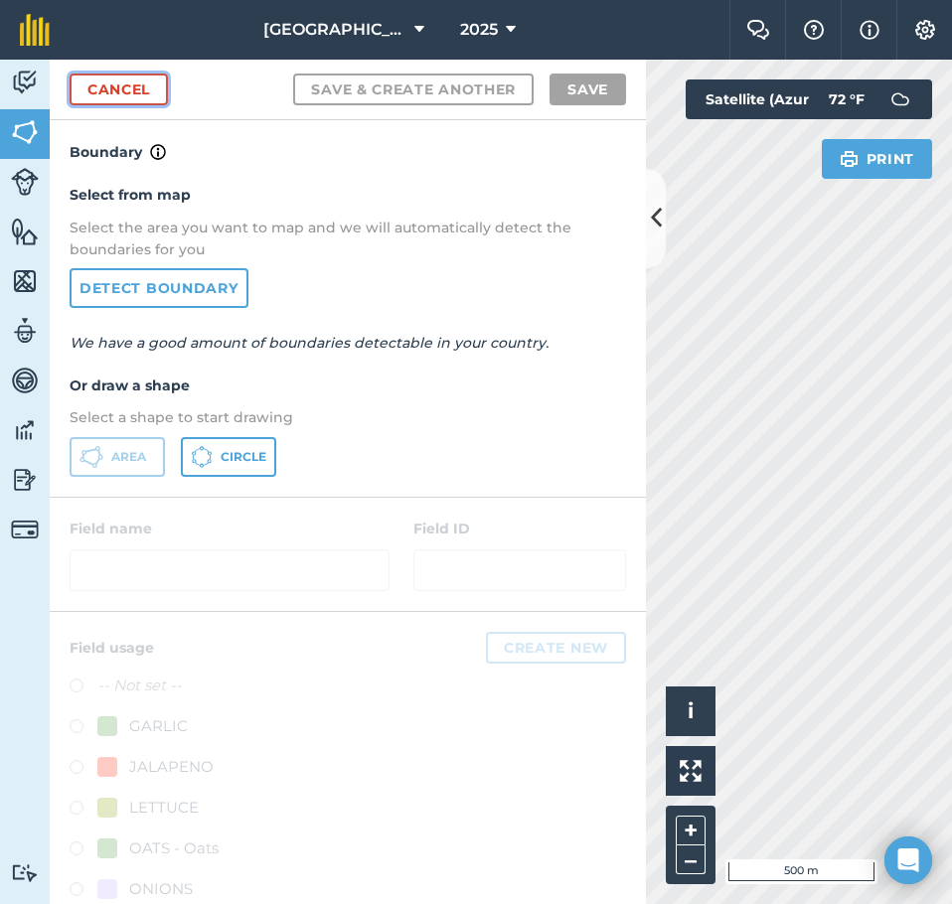
click at [109, 96] on link "Cancel" at bounding box center [119, 90] width 98 height 32
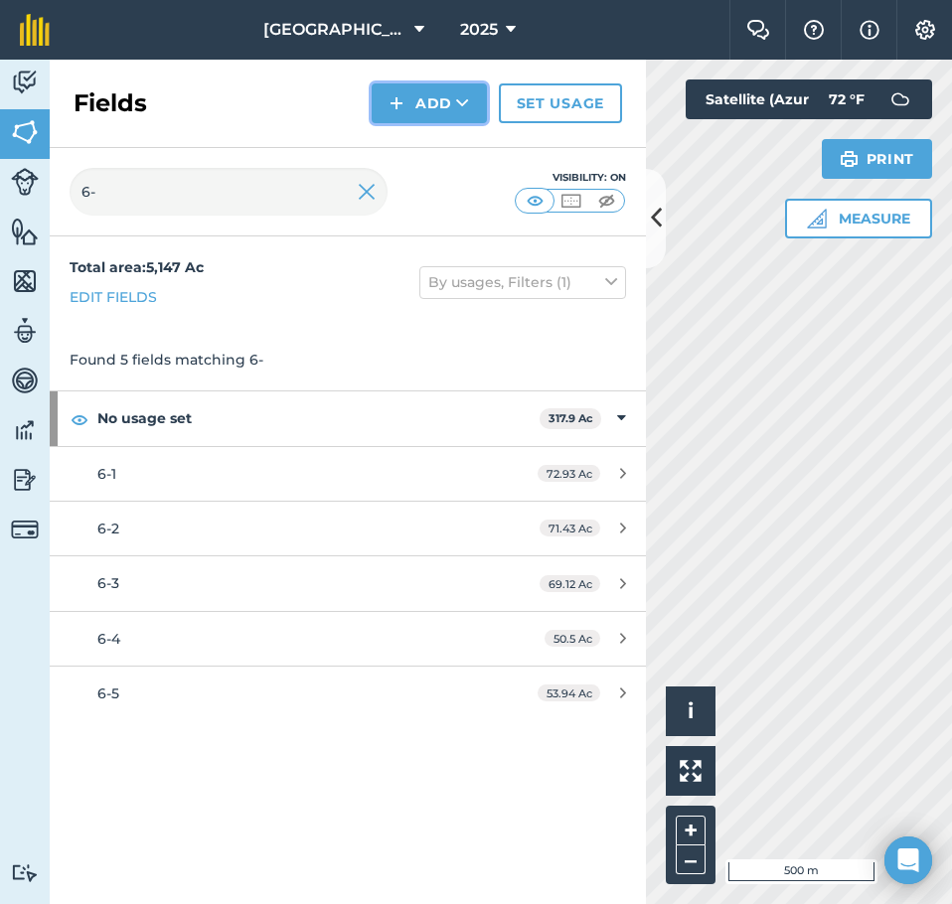
click at [394, 99] on img at bounding box center [397, 103] width 14 height 24
click at [420, 142] on link "Draw" at bounding box center [429, 148] width 109 height 44
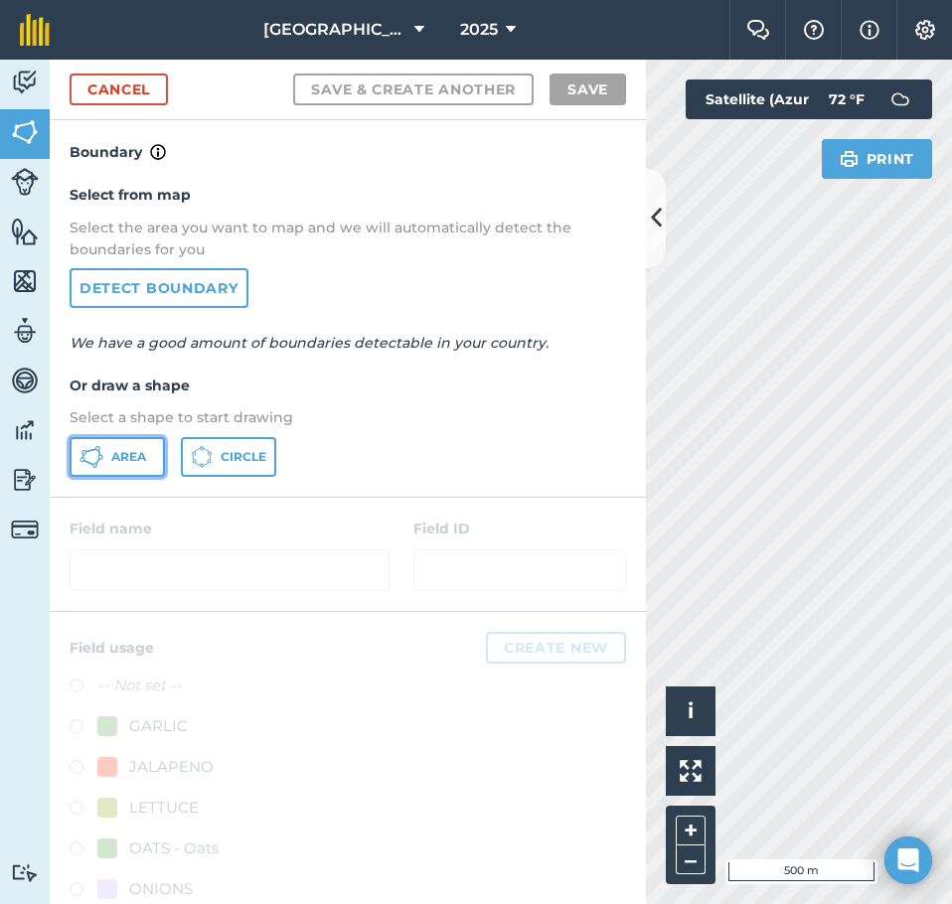
click at [114, 450] on span "Area" at bounding box center [128, 457] width 35 height 16
click at [658, 232] on icon at bounding box center [656, 218] width 11 height 35
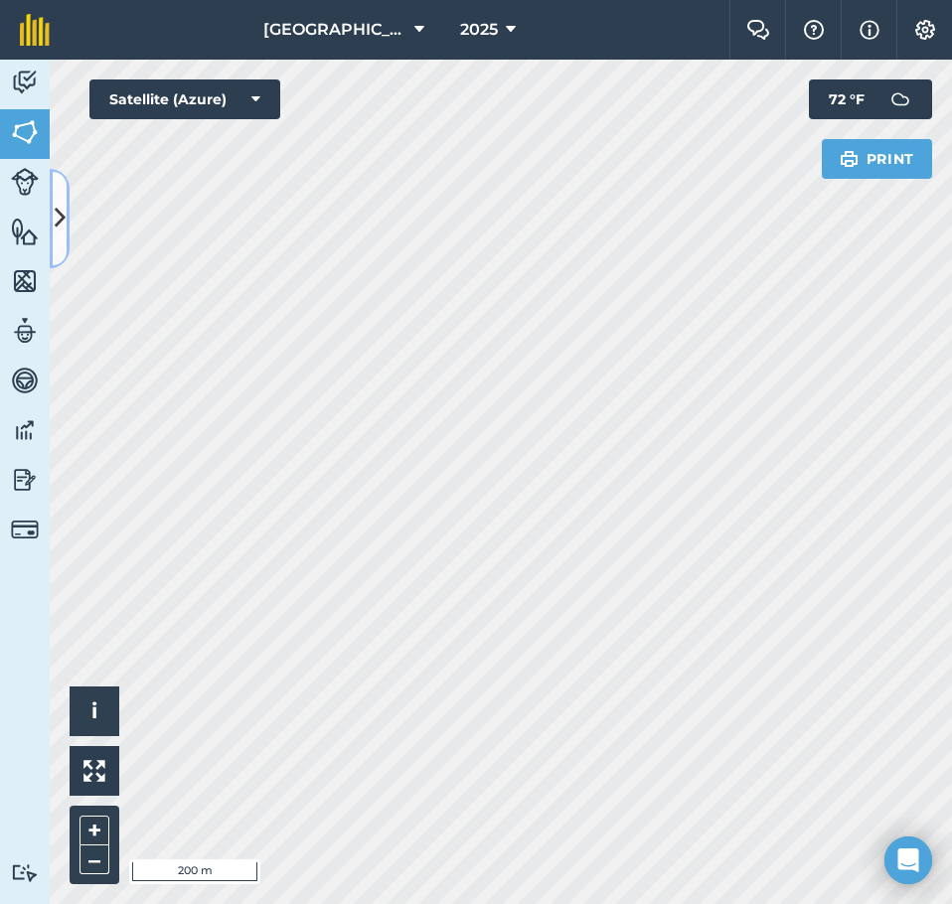
click at [59, 208] on icon at bounding box center [60, 218] width 11 height 35
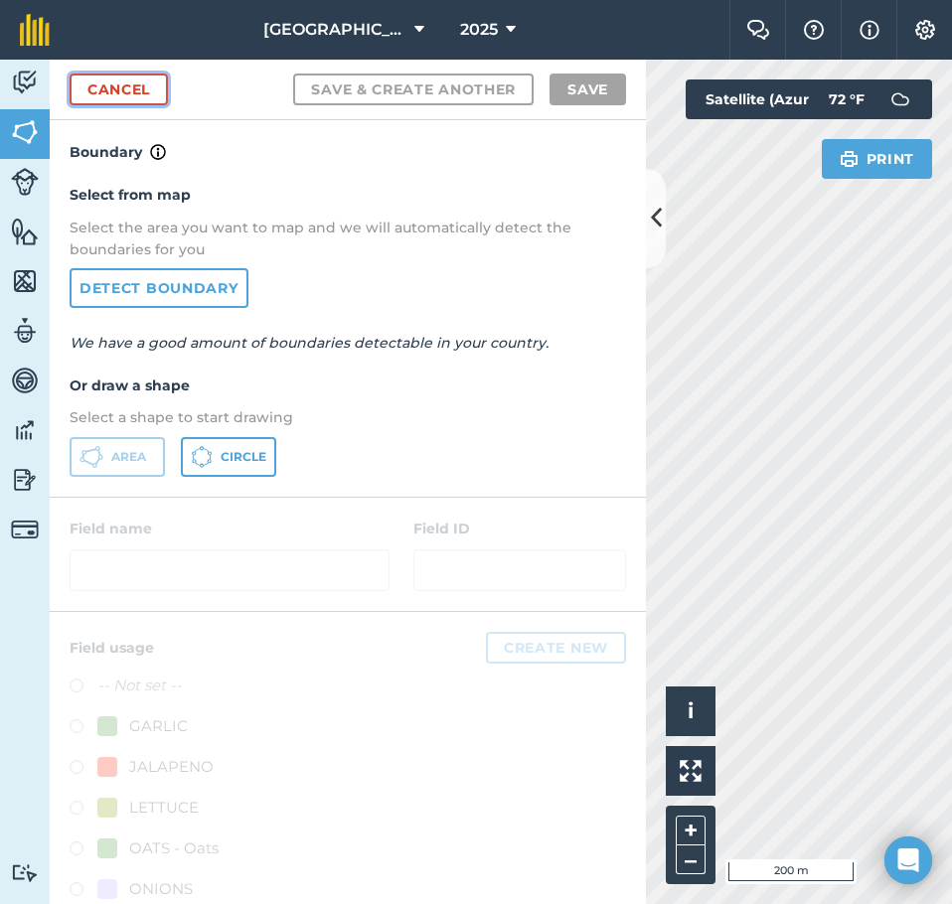
click at [105, 86] on link "Cancel" at bounding box center [119, 90] width 98 height 32
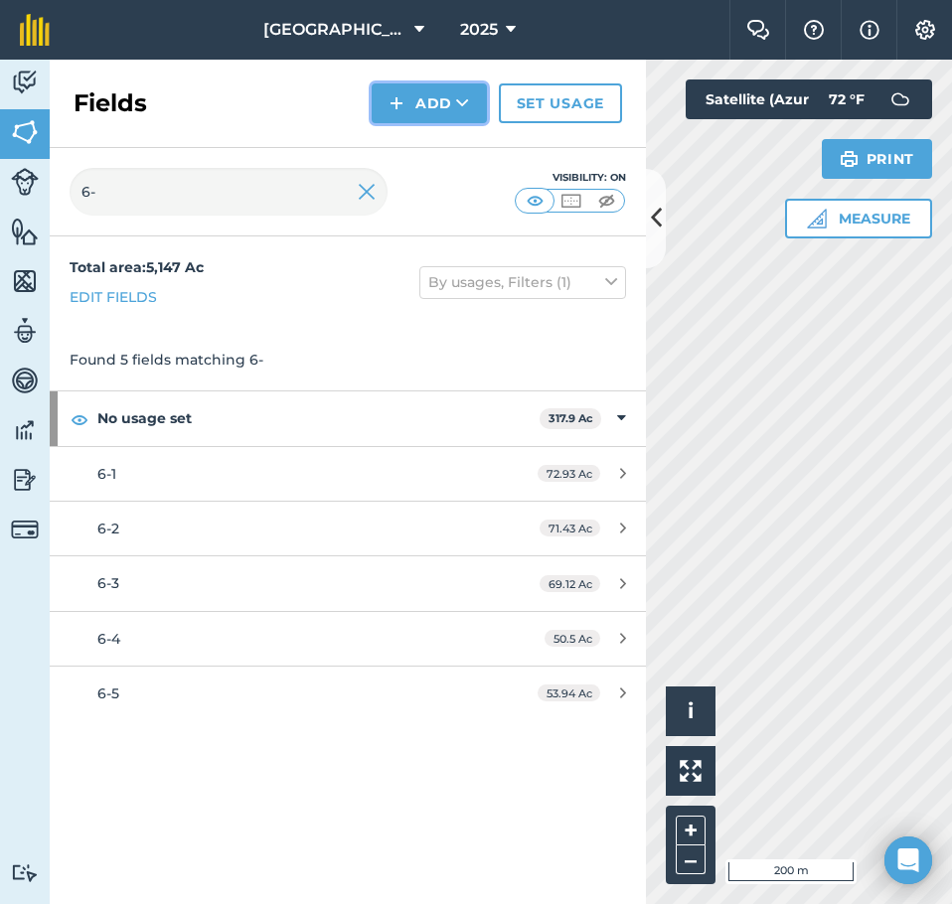
click at [440, 117] on button "Add" at bounding box center [429, 103] width 115 height 40
click at [420, 144] on link "Draw" at bounding box center [429, 148] width 109 height 44
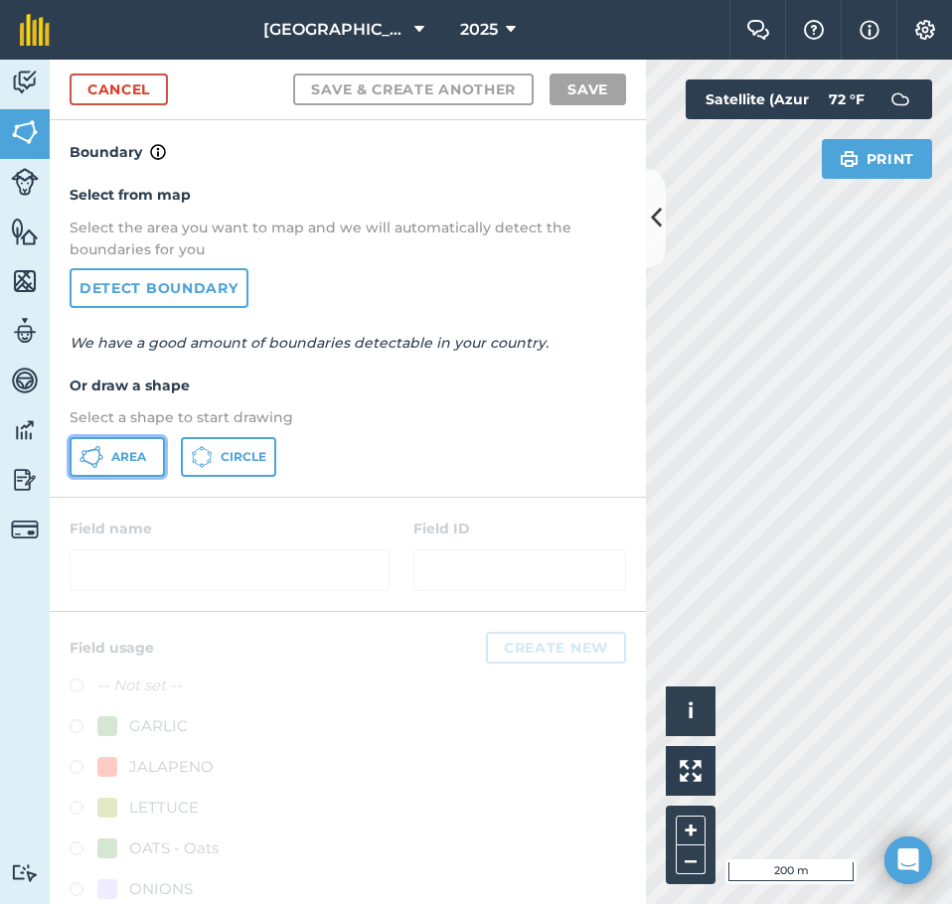
click at [124, 451] on span "Area" at bounding box center [128, 457] width 35 height 16
click at [659, 208] on icon at bounding box center [656, 218] width 11 height 35
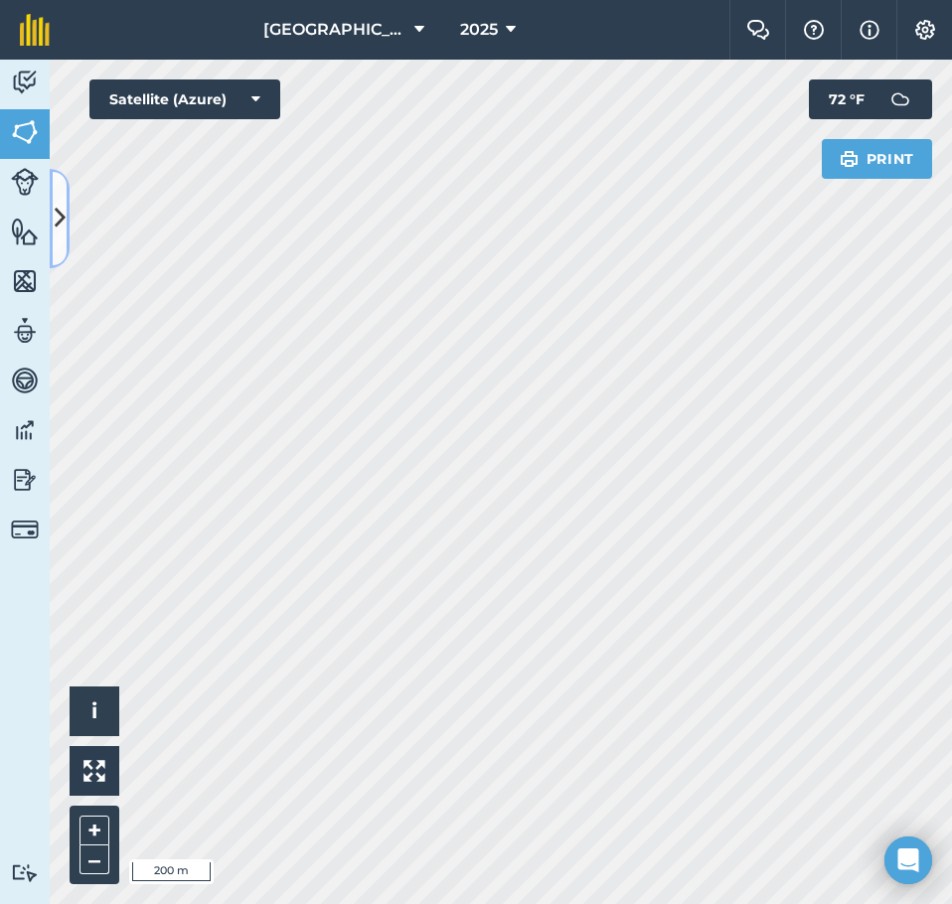
click at [64, 205] on icon at bounding box center [60, 218] width 11 height 35
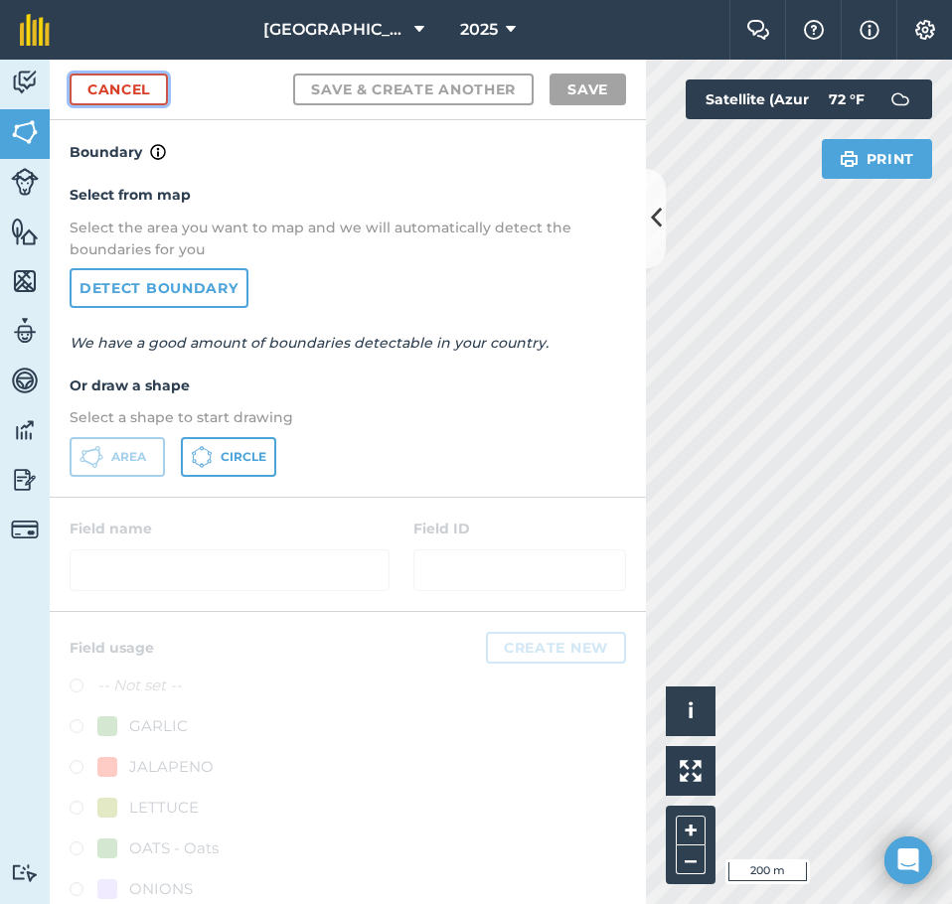
click at [136, 92] on link "Cancel" at bounding box center [119, 90] width 98 height 32
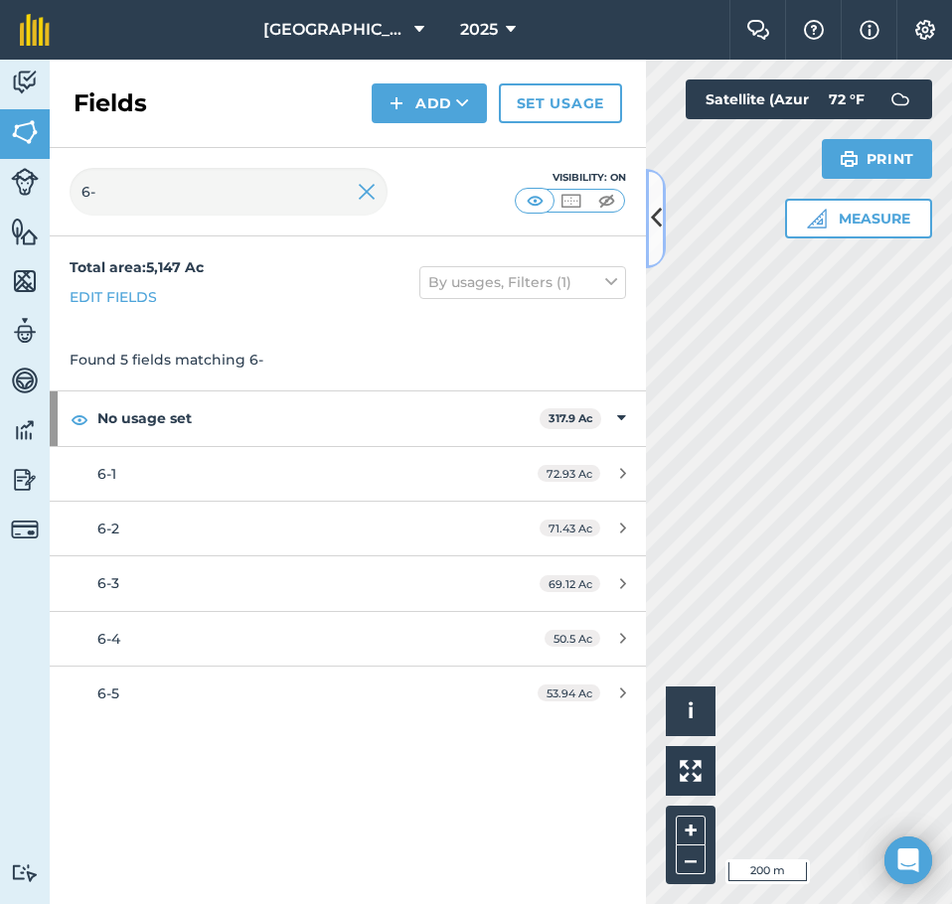
click at [663, 215] on button at bounding box center [656, 218] width 20 height 99
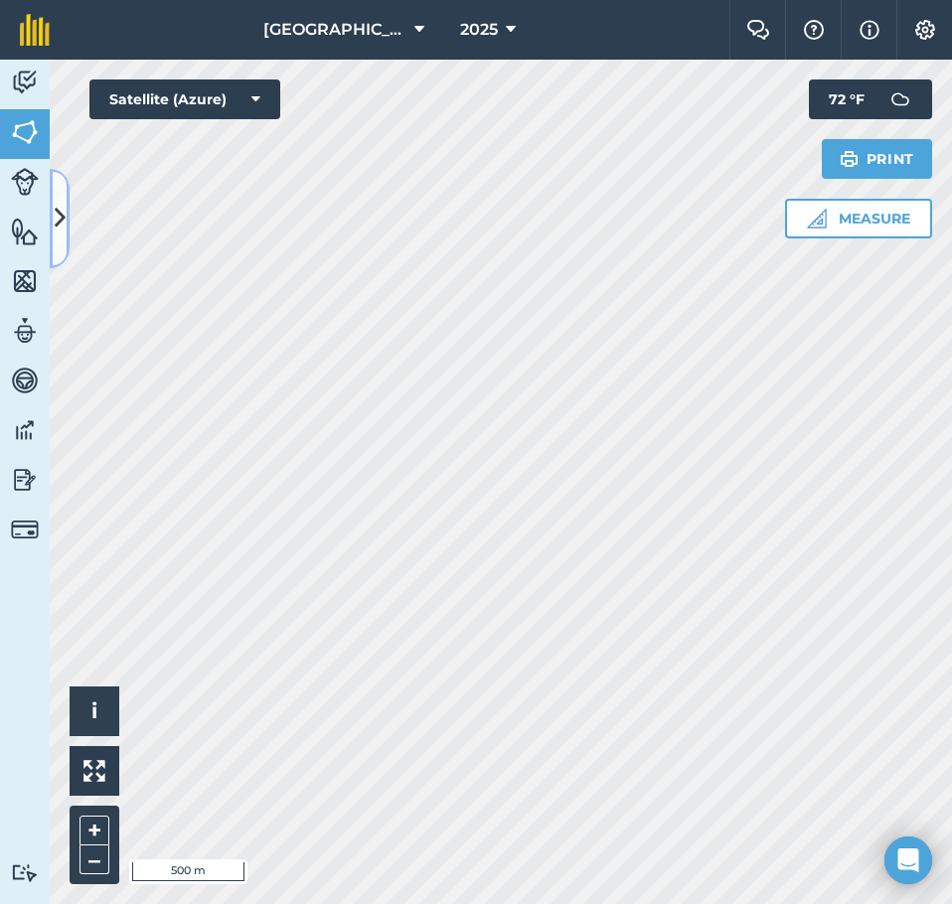
click at [64, 181] on button at bounding box center [60, 218] width 20 height 99
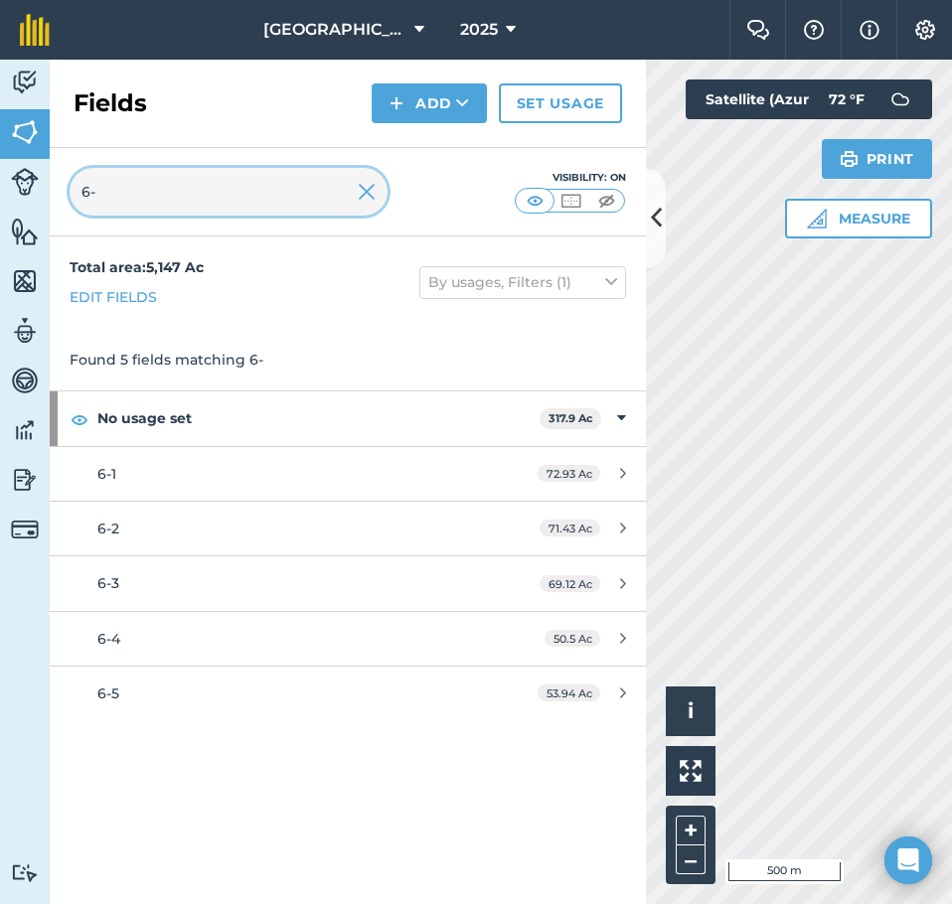
drag, startPoint x: 192, startPoint y: 188, endPoint x: 39, endPoint y: 215, distance: 155.4
click at [39, 215] on div "Activity Fields Livestock Features Maps Team Vehicles Data Reporting Billing Tu…" at bounding box center [476, 482] width 952 height 845
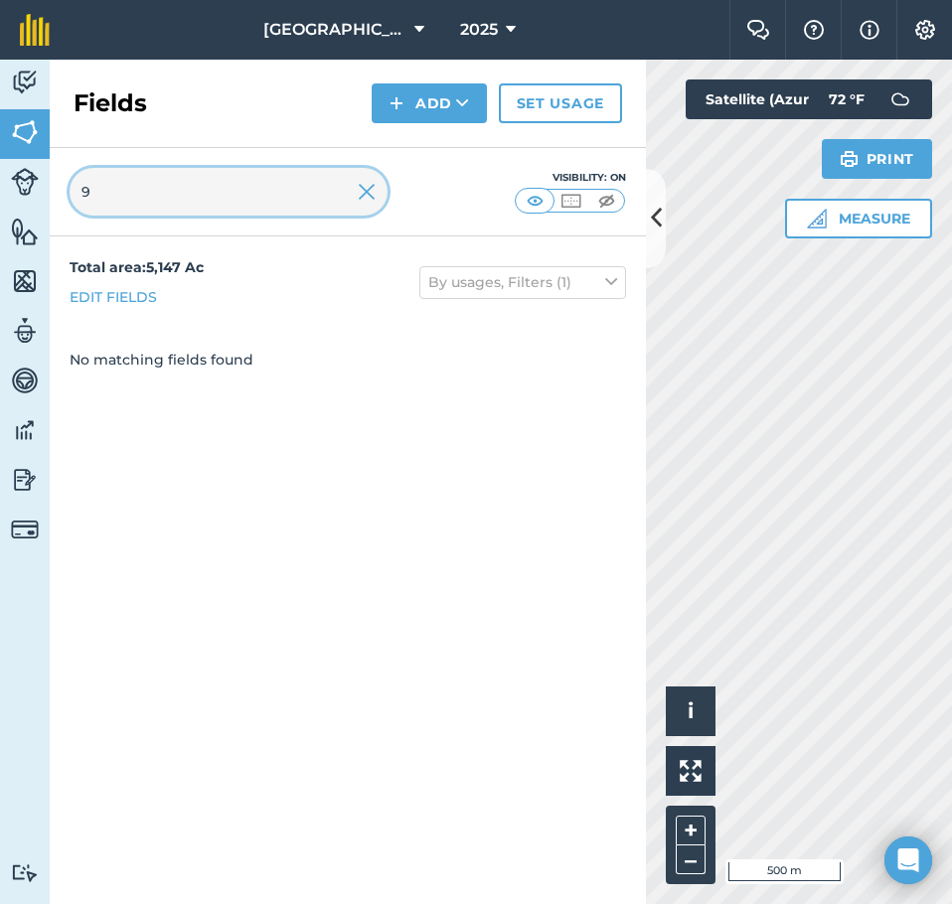
type input "9"
click at [651, 209] on icon at bounding box center [656, 218] width 11 height 35
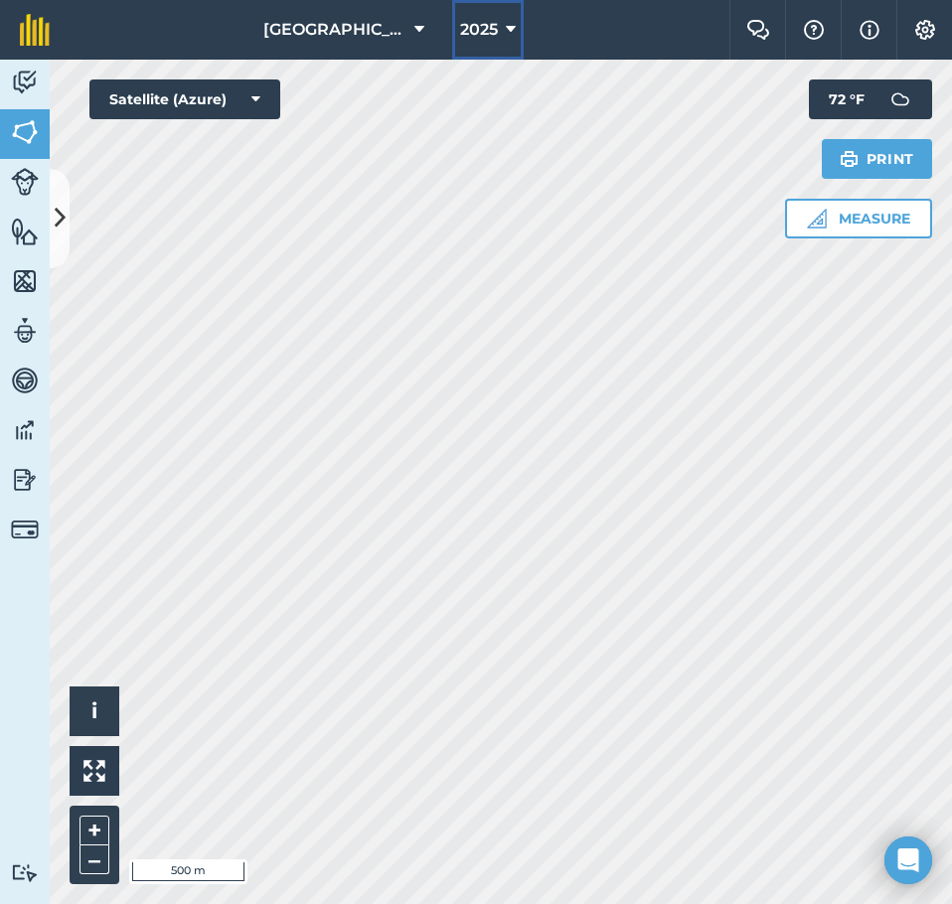
click at [492, 42] on button "2025" at bounding box center [488, 30] width 72 height 60
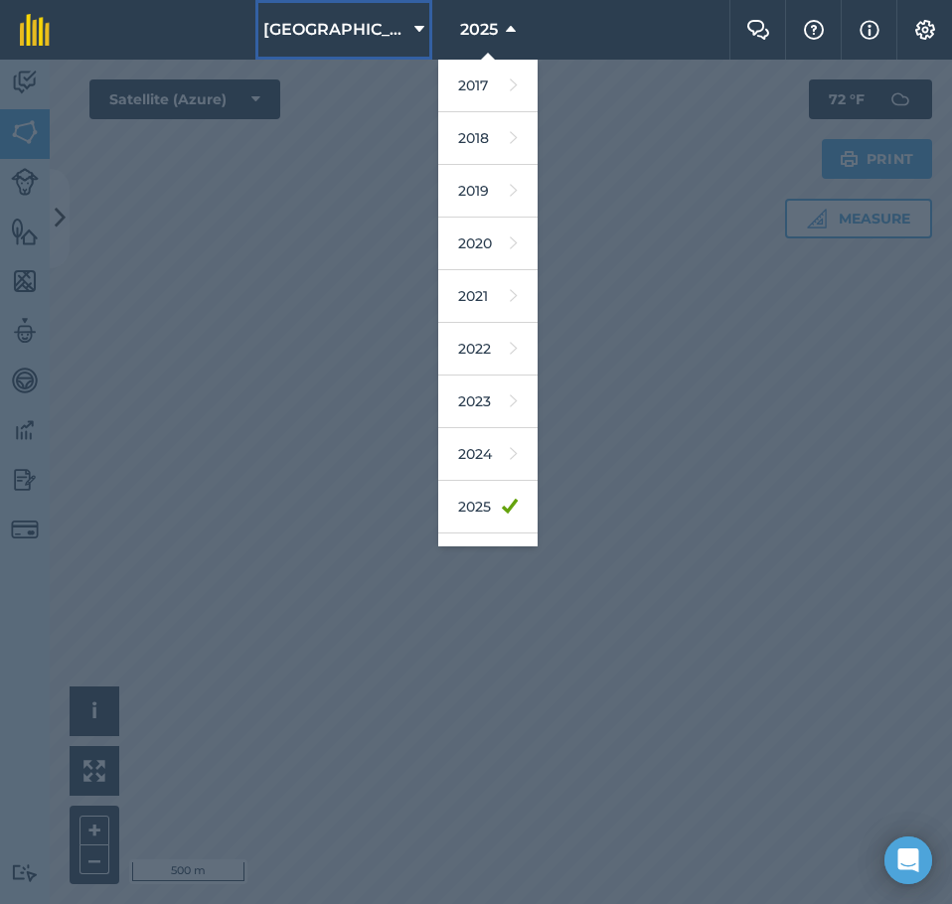
click at [427, 34] on button "[GEOGRAPHIC_DATA]" at bounding box center [343, 30] width 177 height 60
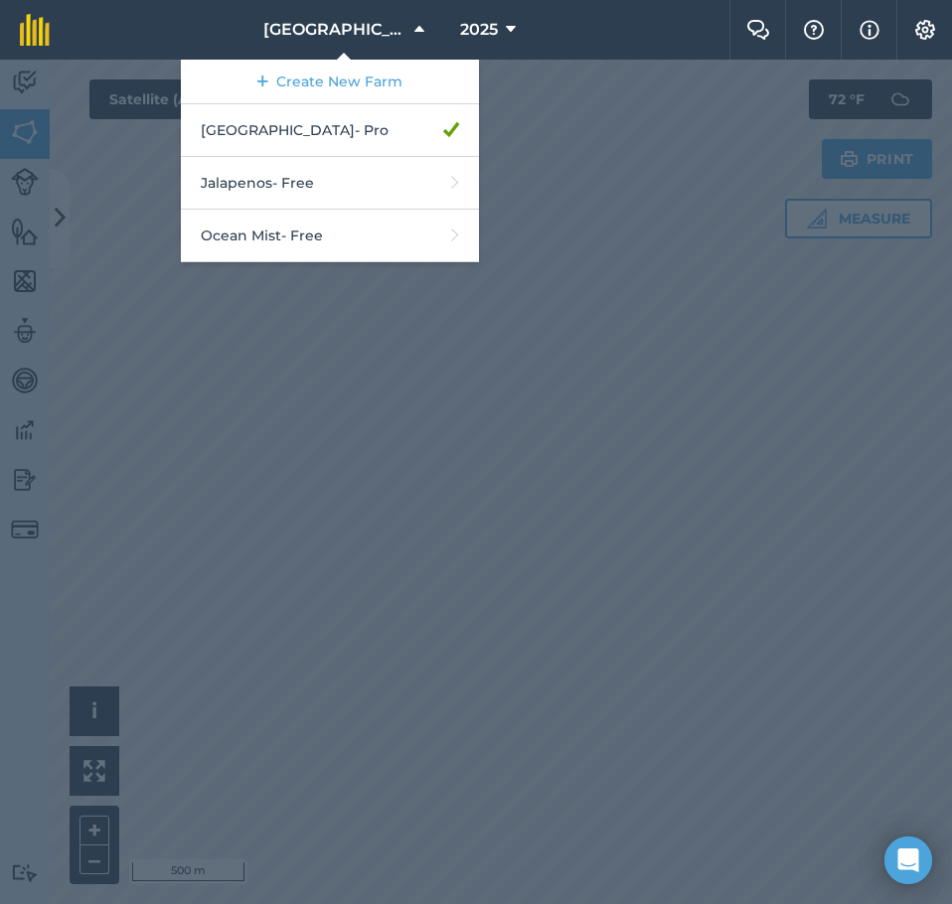
click at [579, 323] on div at bounding box center [476, 482] width 952 height 845
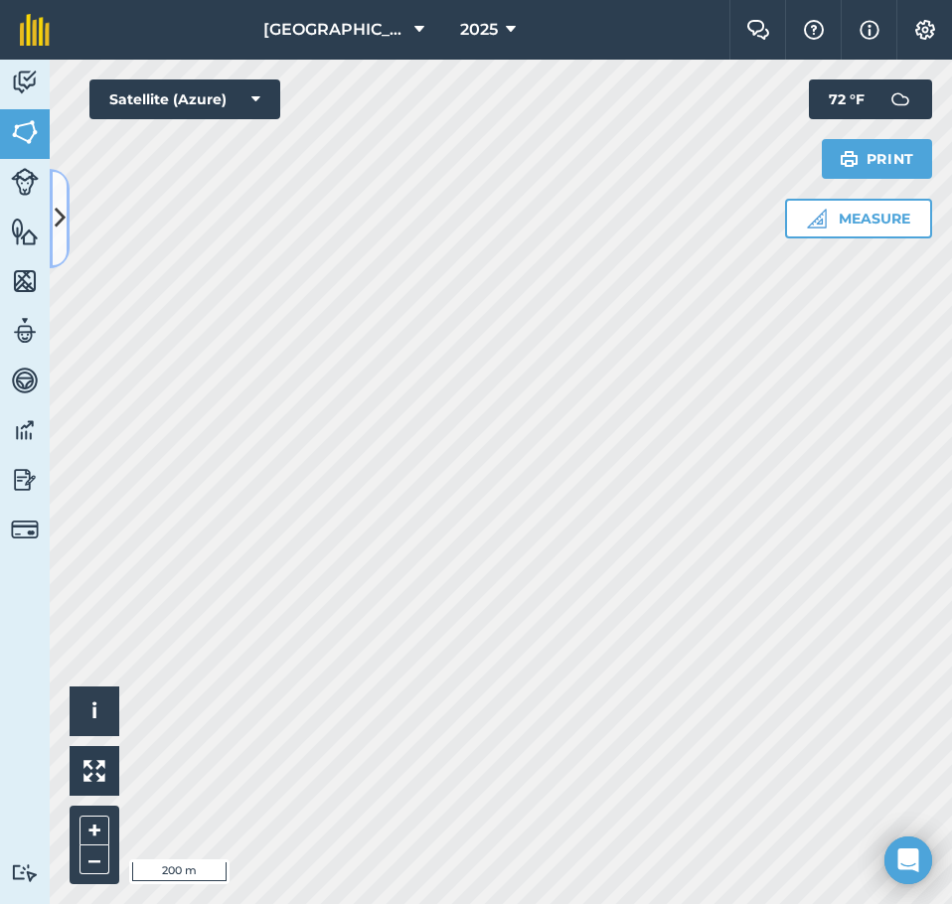
click at [59, 199] on button at bounding box center [60, 218] width 20 height 99
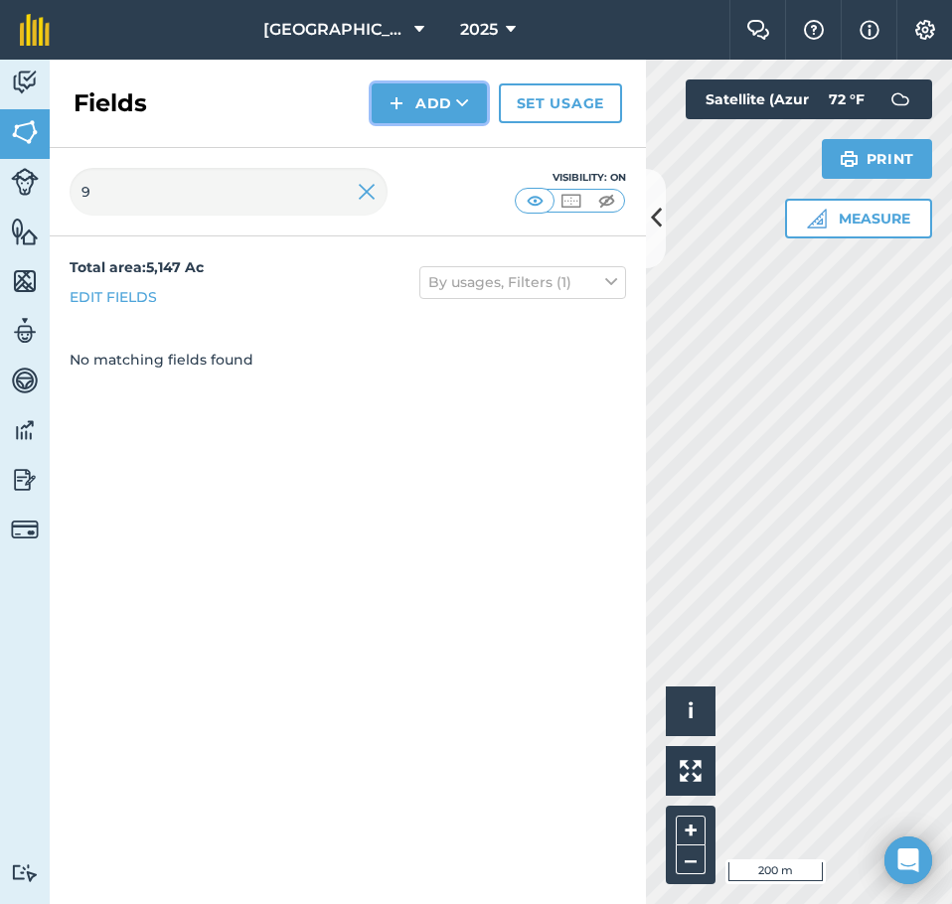
click at [458, 106] on icon at bounding box center [462, 103] width 13 height 20
click at [442, 143] on link "Draw" at bounding box center [429, 148] width 109 height 44
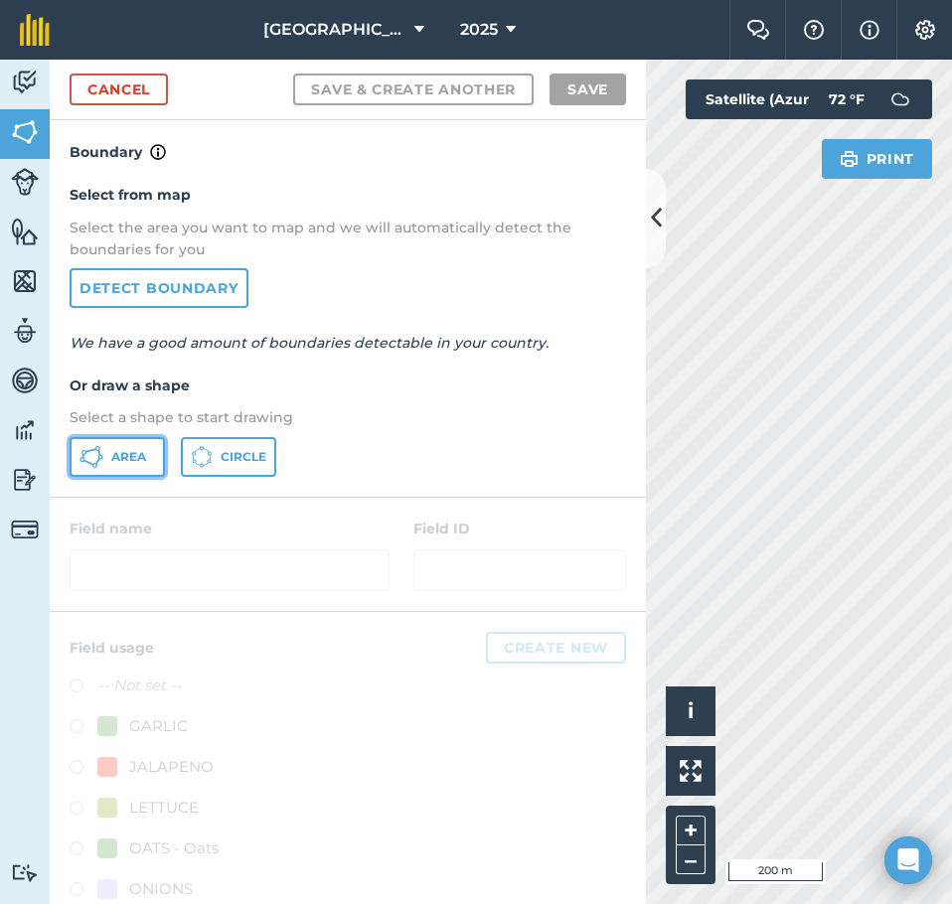
click at [122, 445] on button "Area" at bounding box center [117, 457] width 95 height 40
click at [659, 205] on icon at bounding box center [656, 218] width 11 height 35
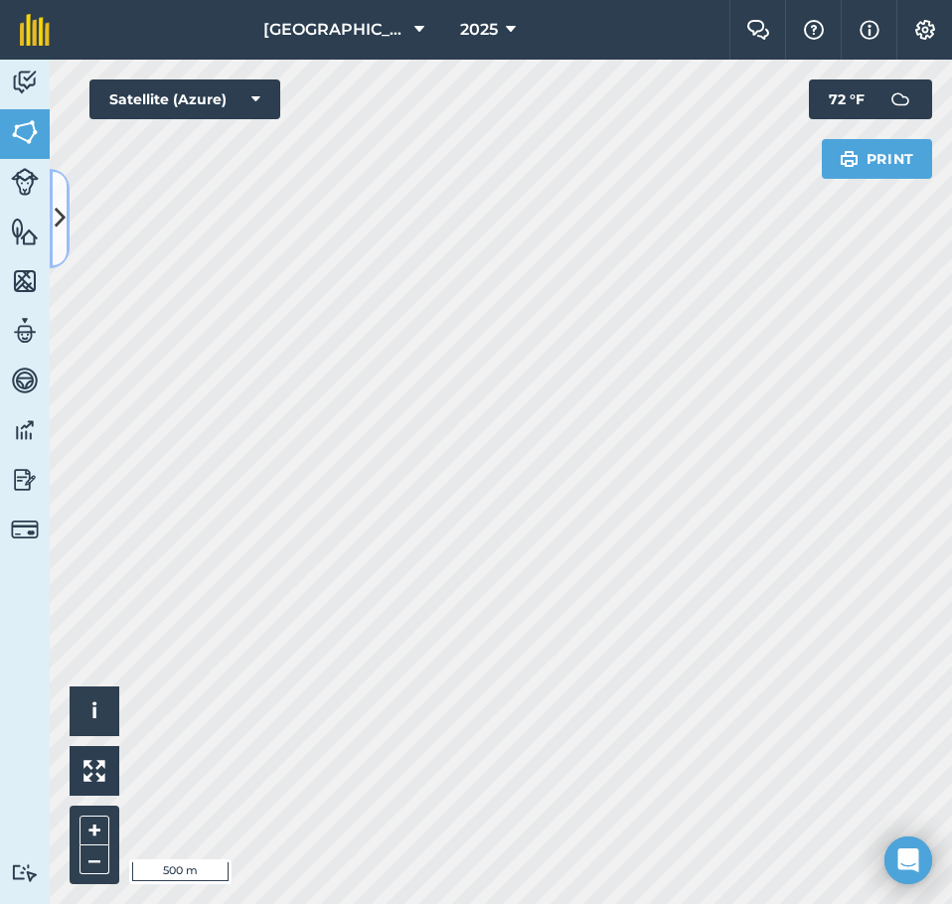
click at [65, 208] on icon at bounding box center [60, 218] width 11 height 35
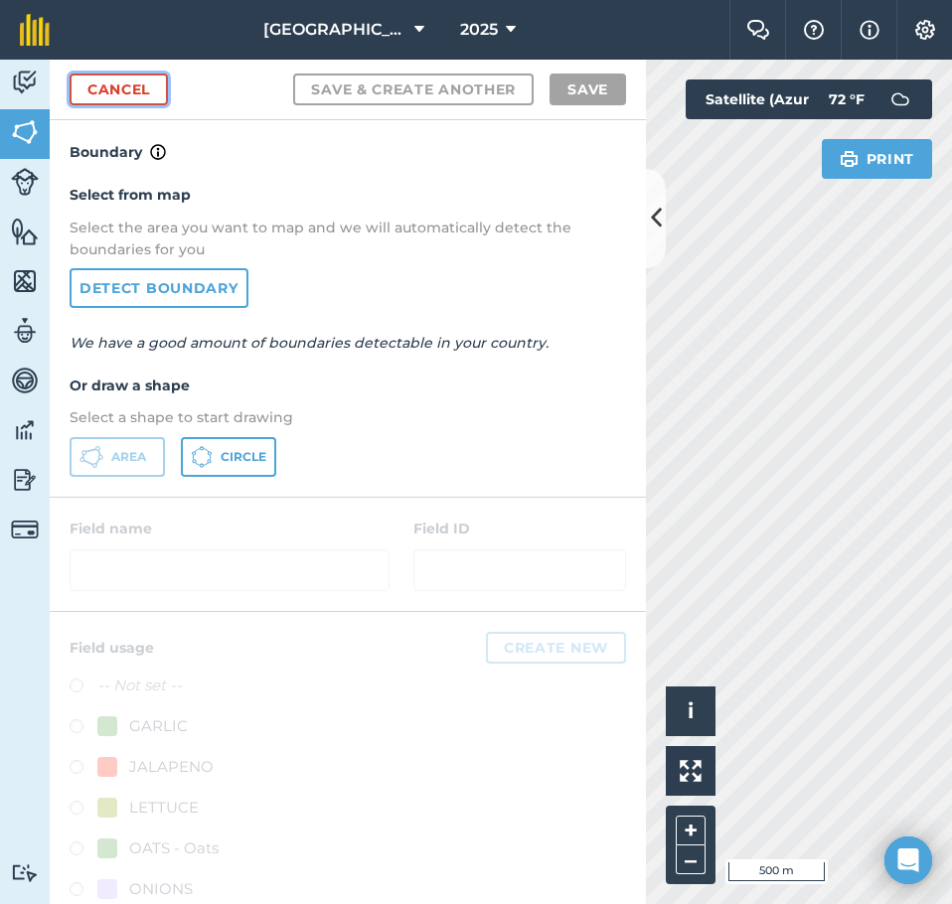
click at [140, 91] on link "Cancel" at bounding box center [119, 90] width 98 height 32
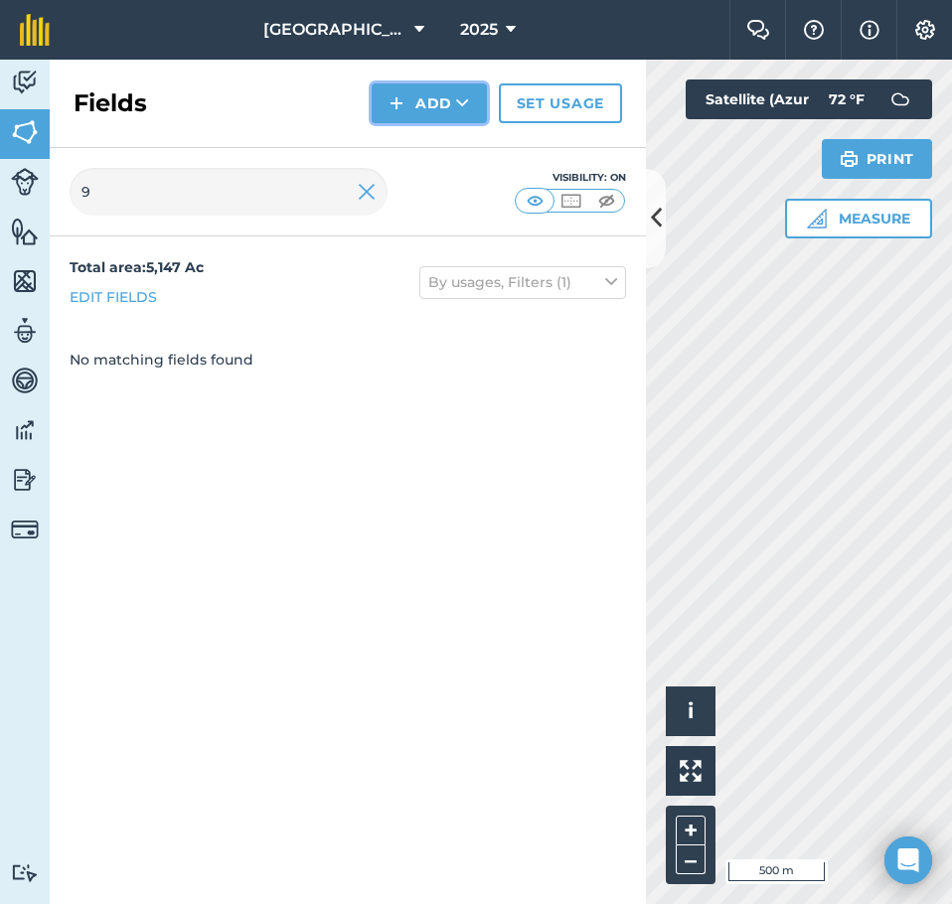
click at [433, 83] on button "Add" at bounding box center [429, 103] width 115 height 40
click at [440, 139] on link "Draw" at bounding box center [429, 148] width 109 height 44
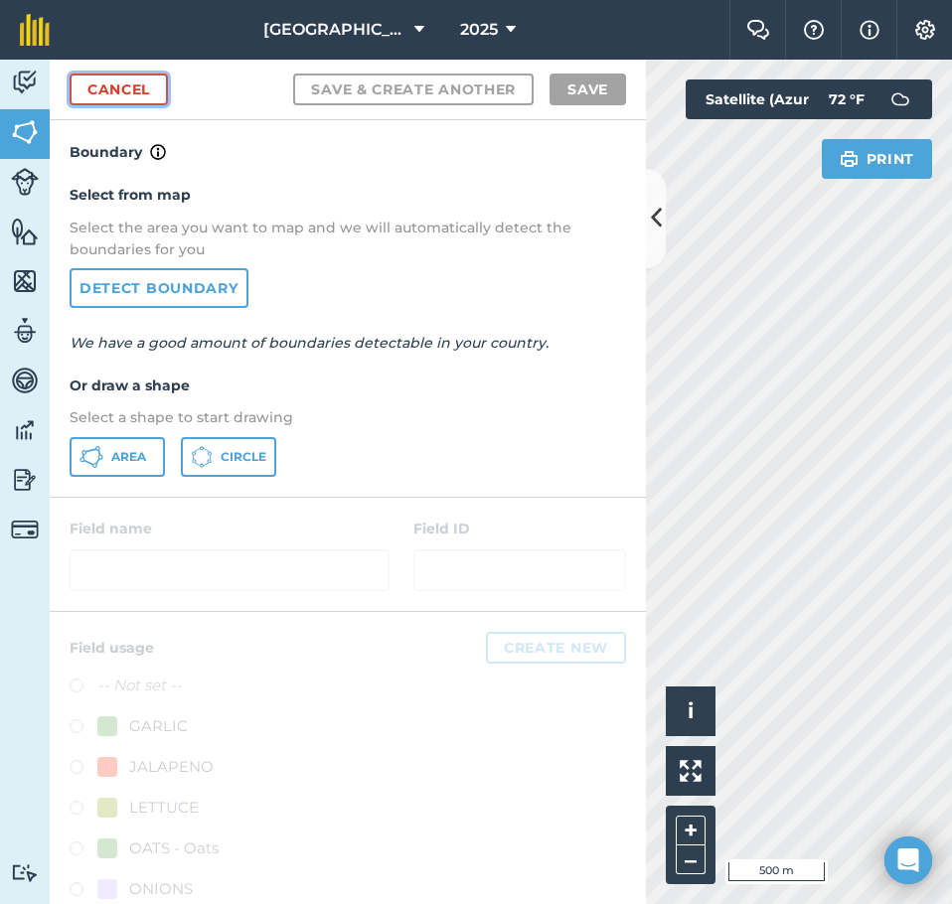
click at [121, 91] on link "Cancel" at bounding box center [119, 90] width 98 height 32
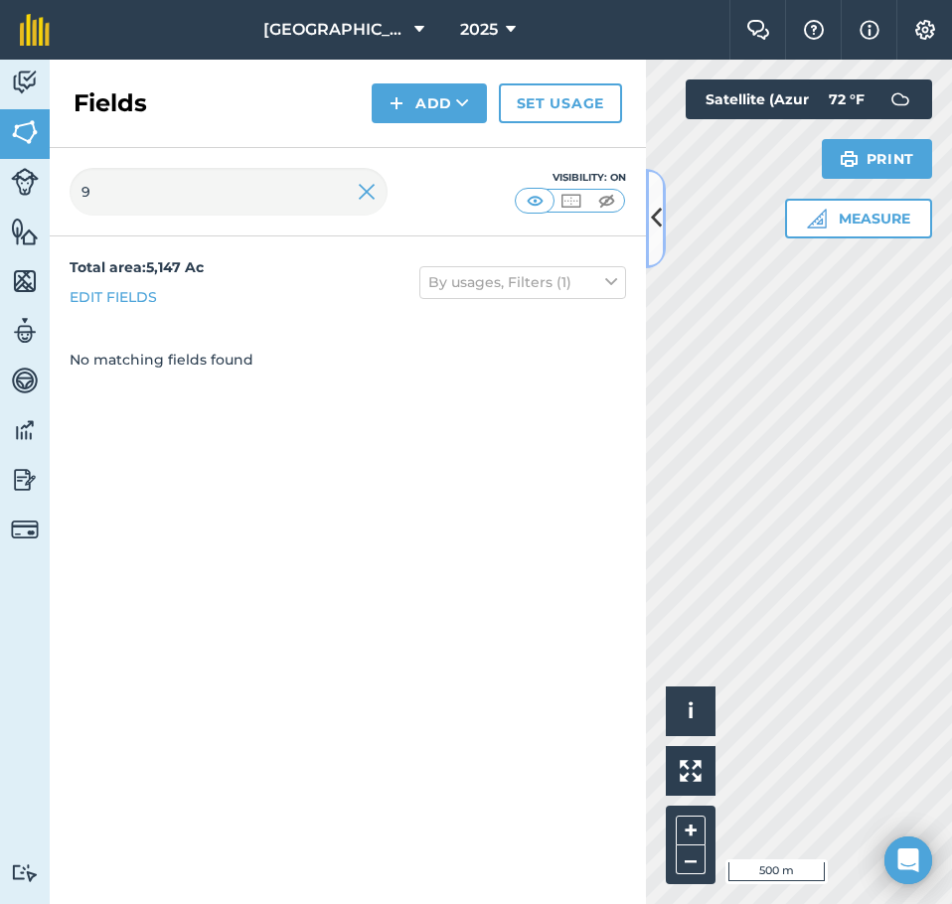
click at [659, 240] on button at bounding box center [656, 218] width 20 height 99
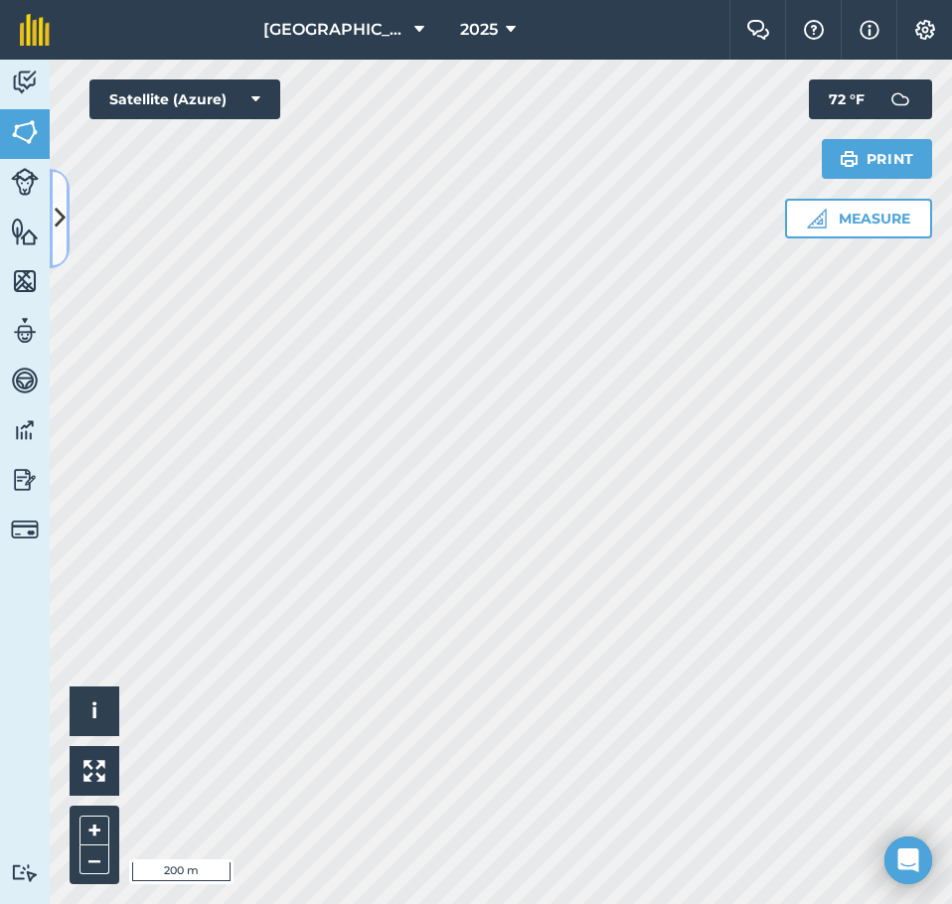
click at [61, 211] on icon at bounding box center [60, 218] width 11 height 35
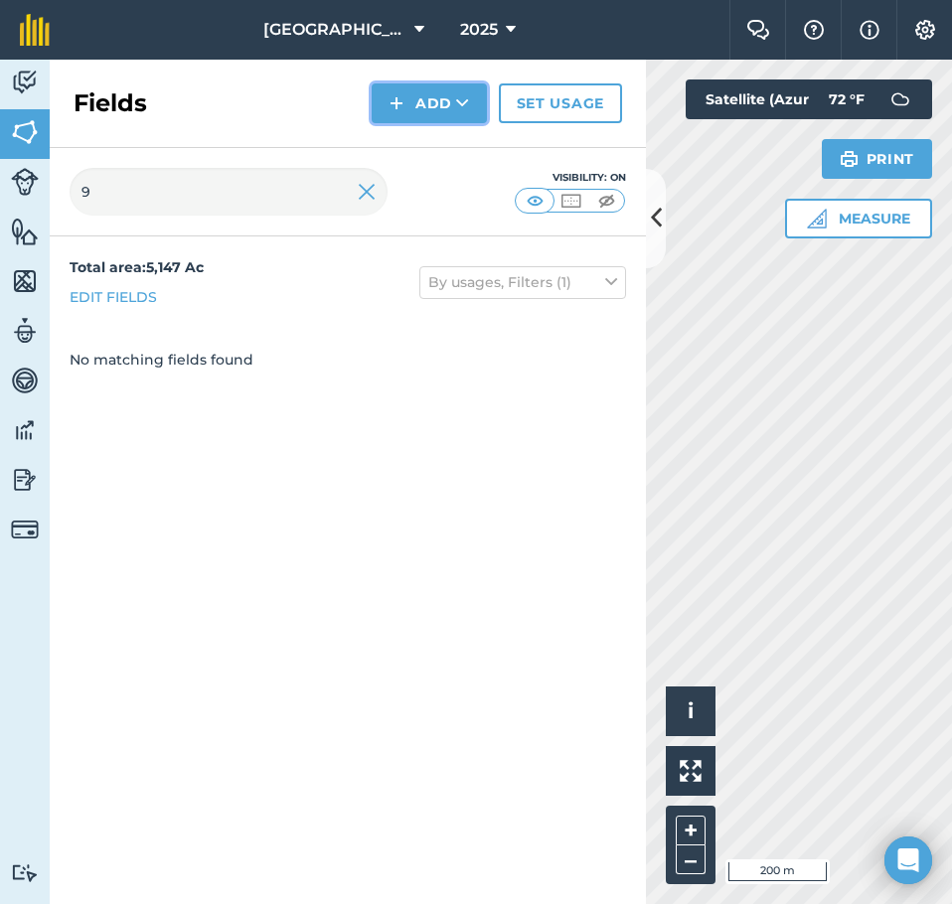
click at [423, 106] on button "Add" at bounding box center [429, 103] width 115 height 40
click at [405, 147] on link "Draw" at bounding box center [429, 148] width 109 height 44
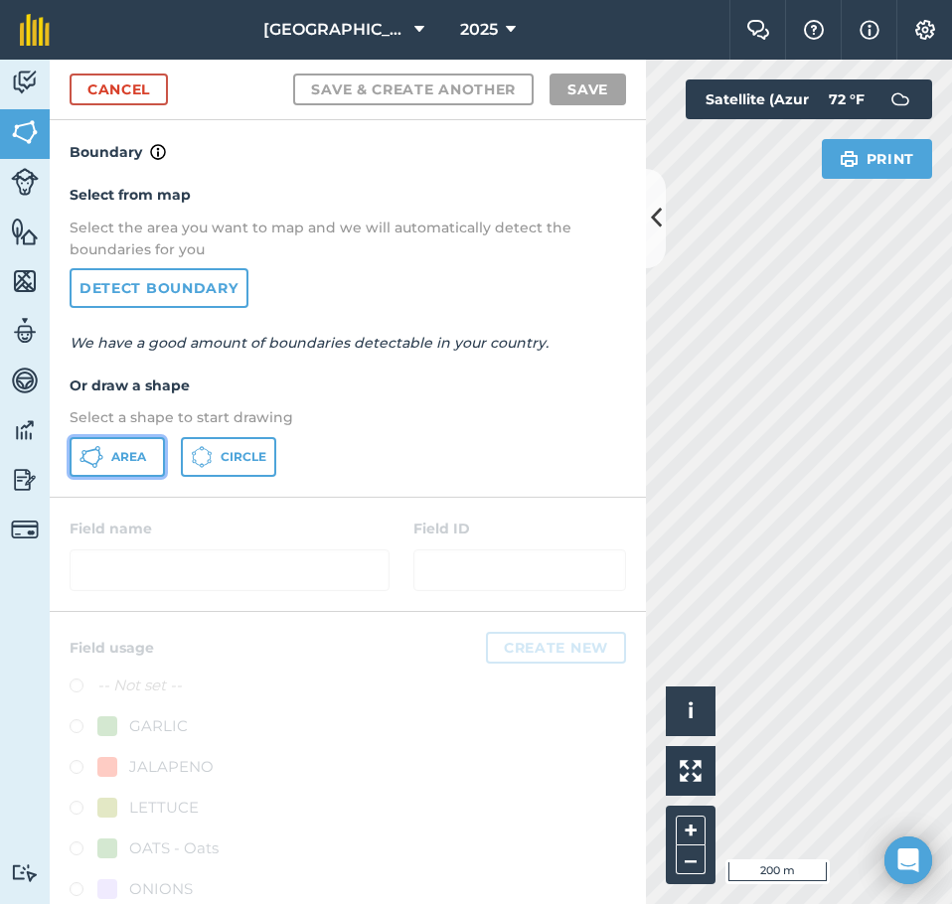
click at [97, 469] on button "Area" at bounding box center [117, 457] width 95 height 40
click at [658, 223] on icon at bounding box center [656, 218] width 11 height 35
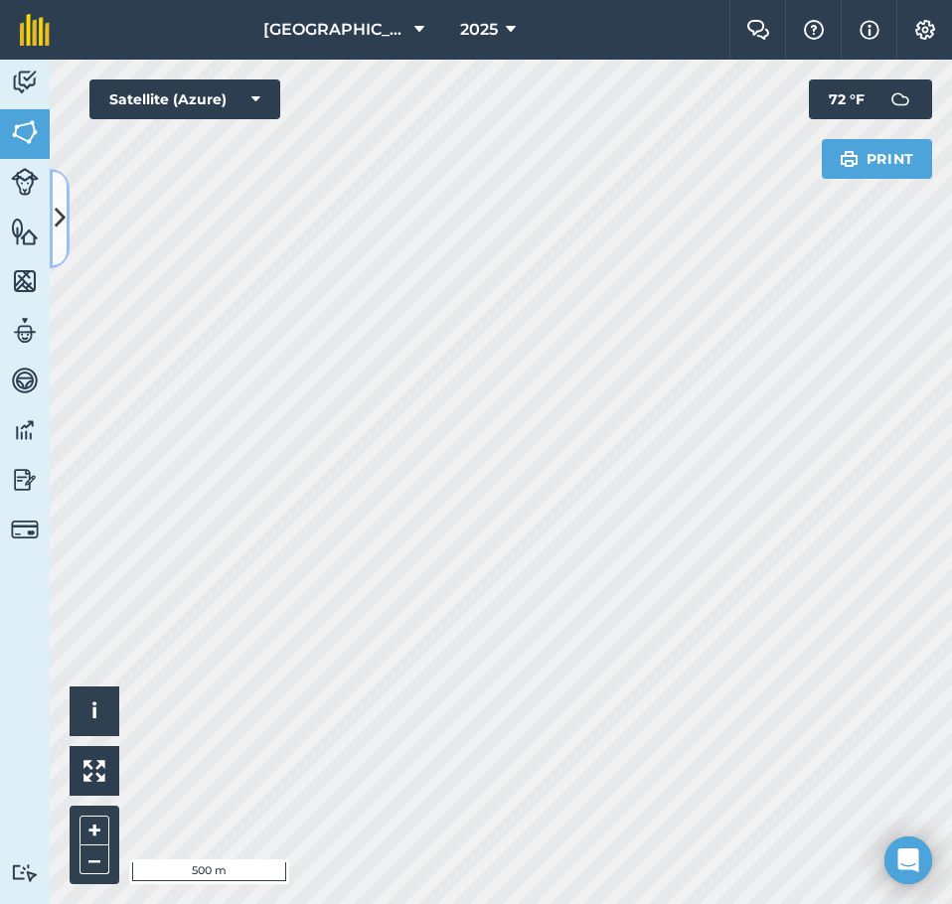
drag, startPoint x: 53, startPoint y: 229, endPoint x: 66, endPoint y: 226, distance: 13.3
click at [53, 229] on button at bounding box center [60, 218] width 20 height 99
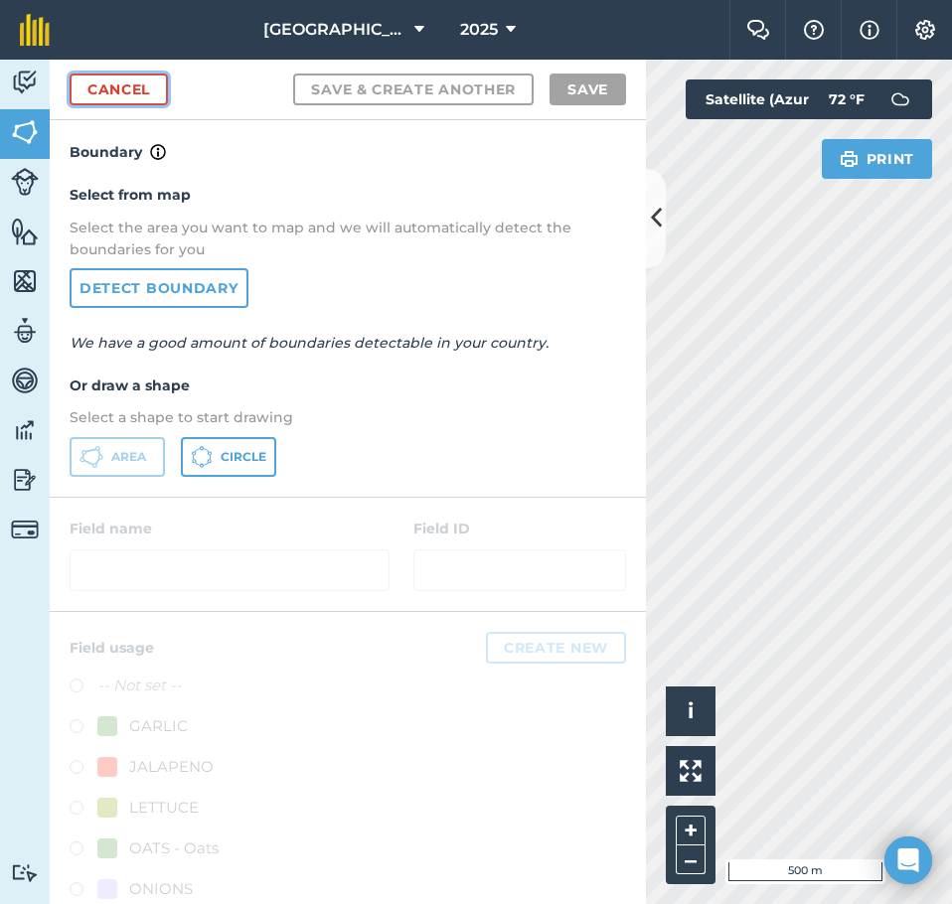
click at [123, 93] on link "Cancel" at bounding box center [119, 90] width 98 height 32
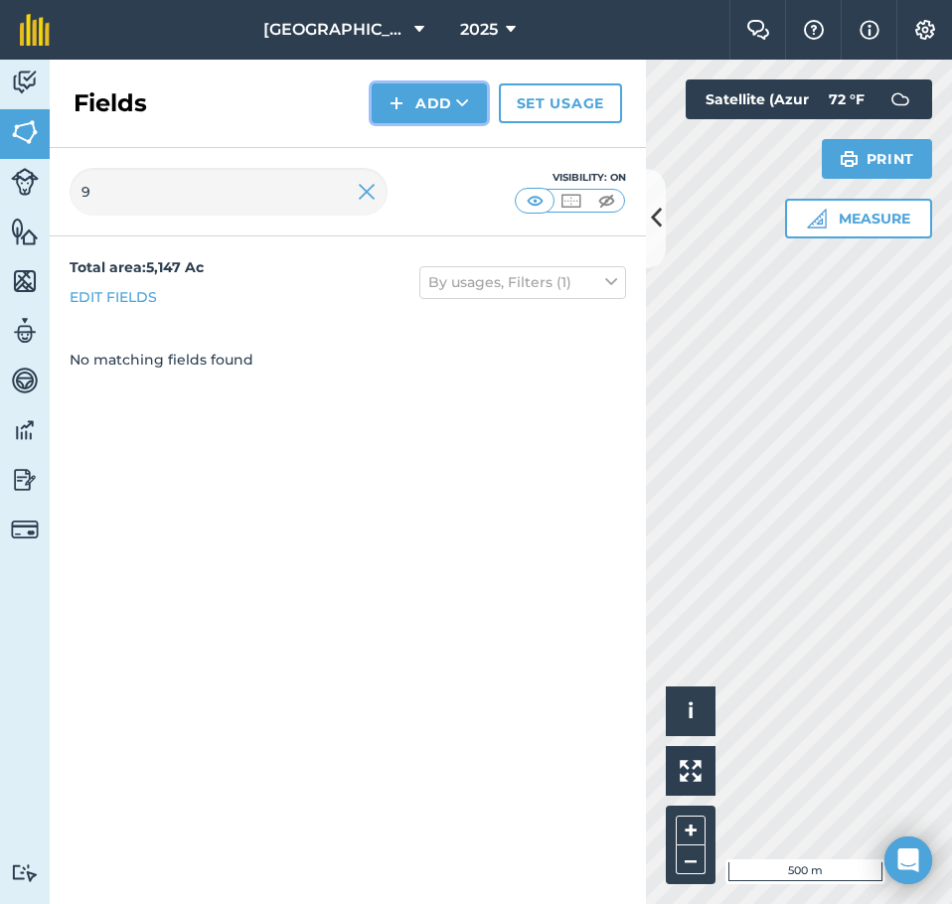
click at [388, 109] on button "Add" at bounding box center [429, 103] width 115 height 40
click at [413, 140] on link "Draw" at bounding box center [429, 148] width 109 height 44
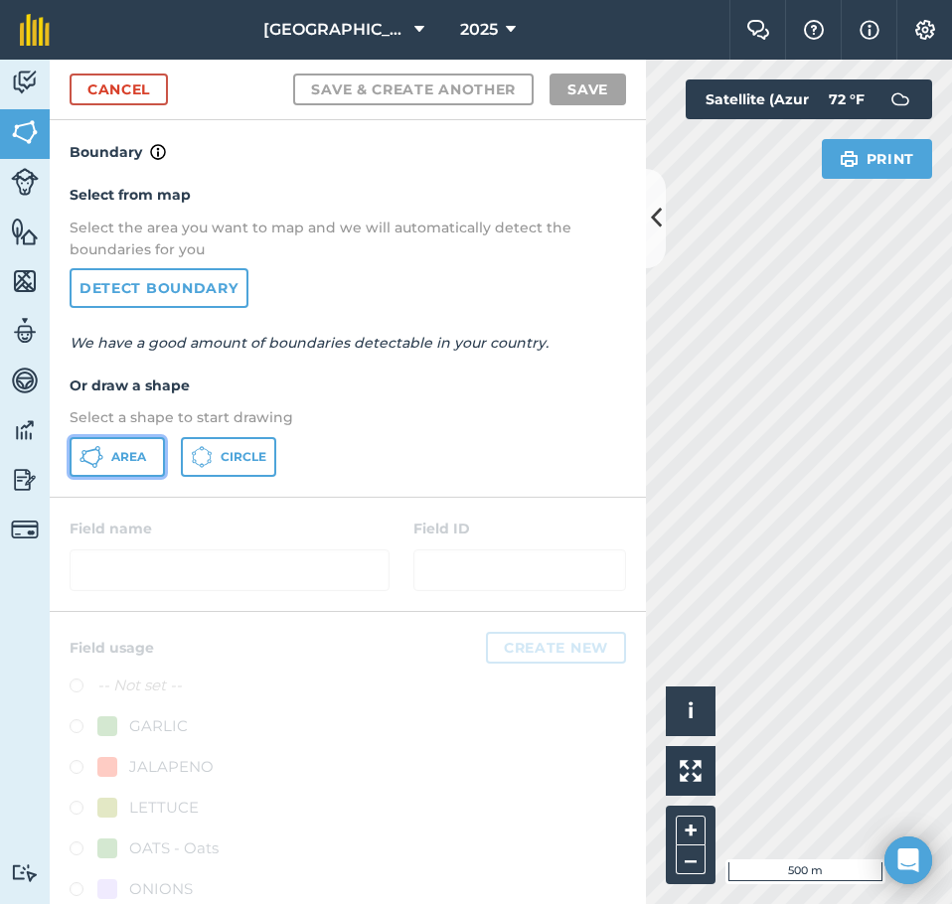
click at [112, 459] on span "Area" at bounding box center [128, 457] width 35 height 16
click at [659, 222] on icon at bounding box center [656, 218] width 11 height 35
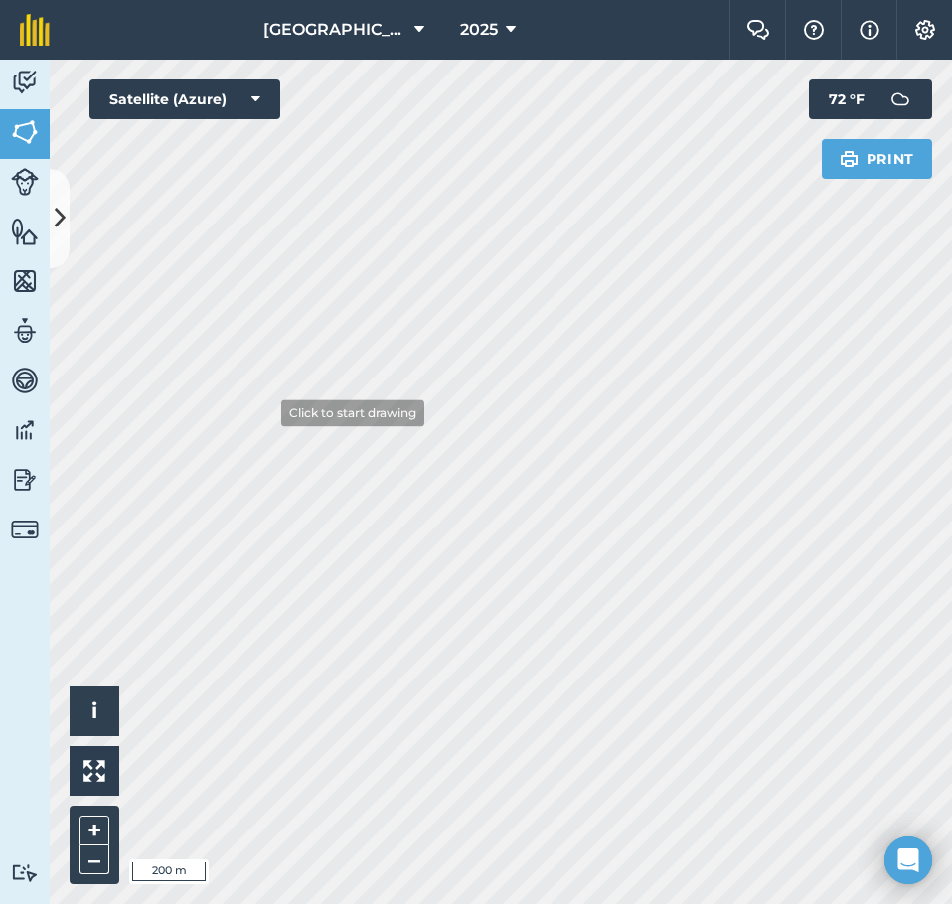
click at [2, 388] on div "Activity Fields Livestock Features Maps Team Vehicles Data Reporting Billing Tu…" at bounding box center [476, 482] width 952 height 845
click at [209, 102] on div "Click to start drawing i © 2025 TomTom, Microsoft 50 m + – Satellite (Azure) Pr…" at bounding box center [501, 482] width 902 height 845
click at [58, 204] on icon at bounding box center [60, 218] width 11 height 35
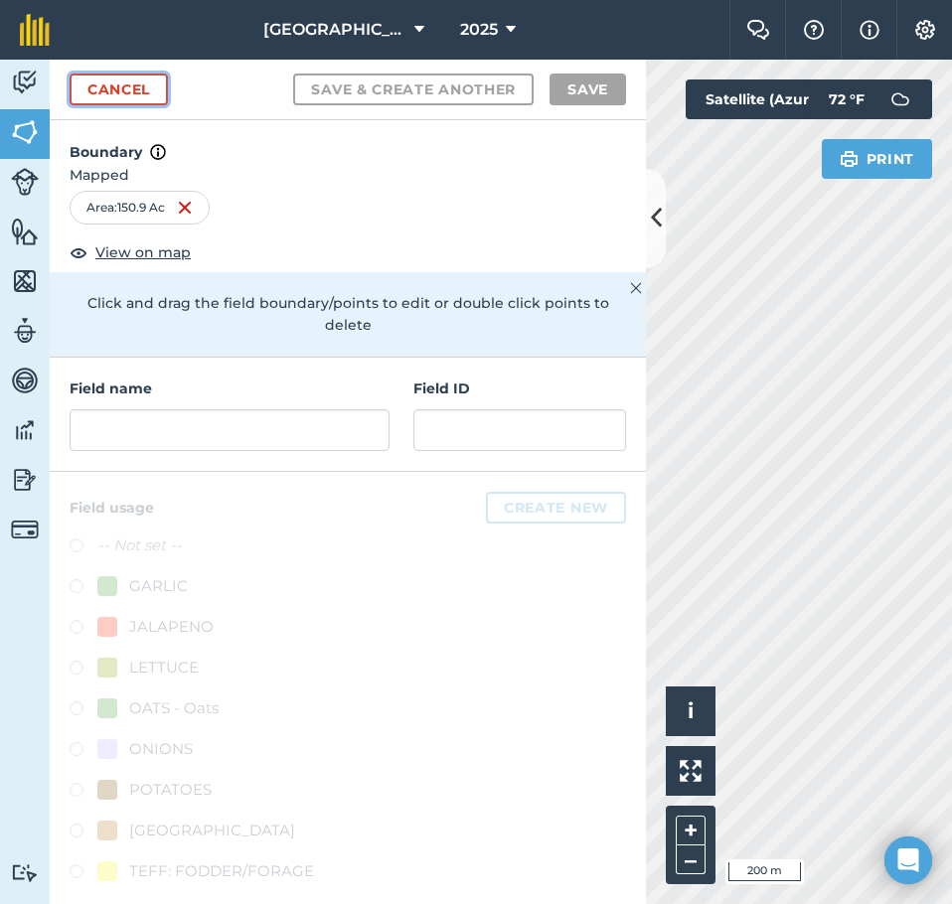
click at [104, 88] on link "Cancel" at bounding box center [119, 90] width 98 height 32
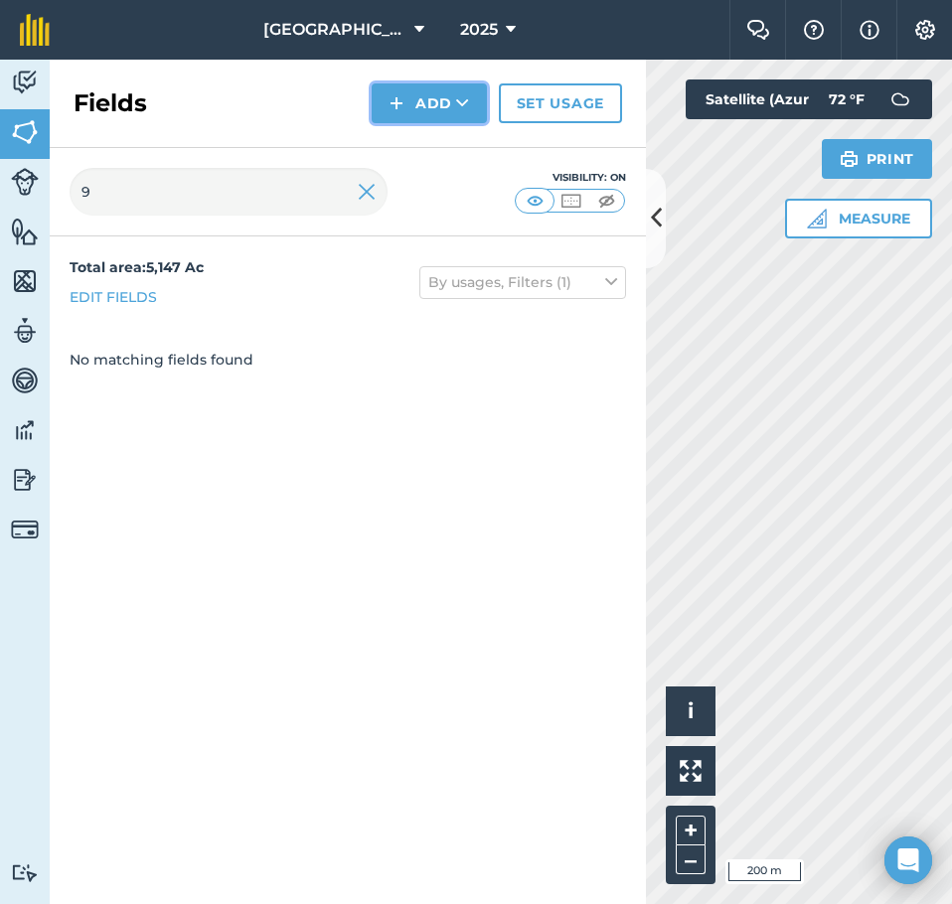
click at [407, 101] on button "Add" at bounding box center [429, 103] width 115 height 40
click at [429, 148] on link "Draw" at bounding box center [429, 148] width 109 height 44
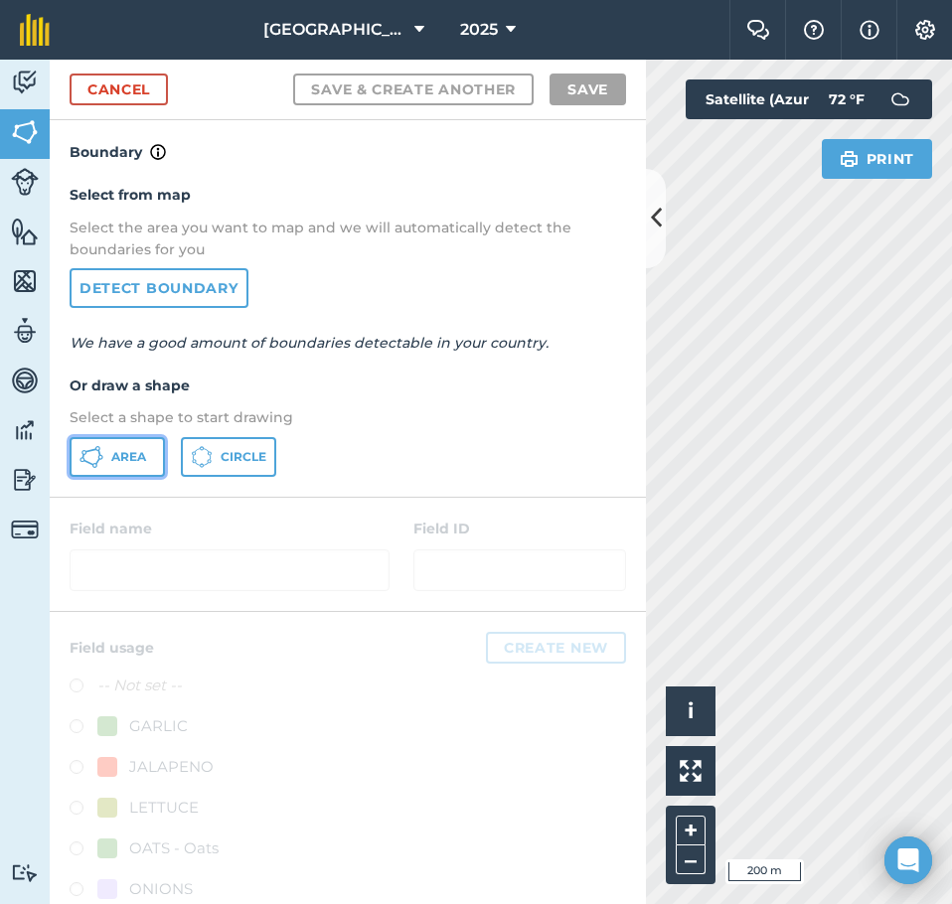
click at [113, 459] on span "Area" at bounding box center [128, 457] width 35 height 16
click at [658, 213] on icon at bounding box center [656, 218] width 11 height 35
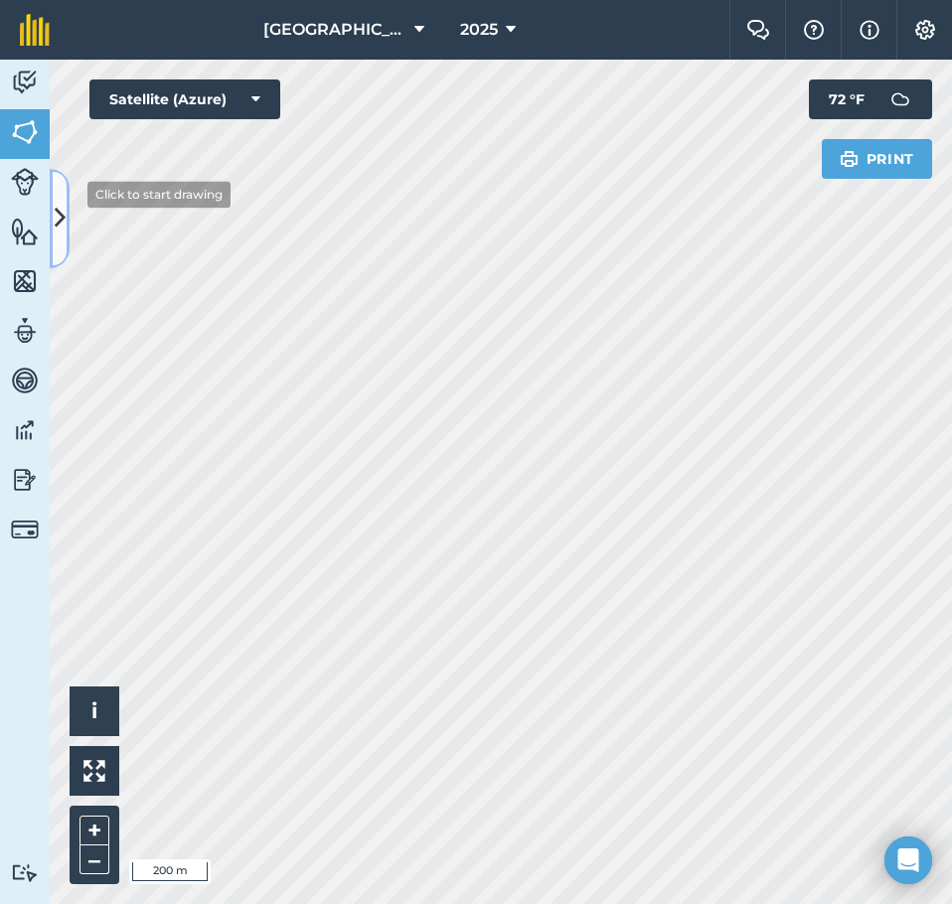
click at [61, 199] on button at bounding box center [60, 218] width 20 height 99
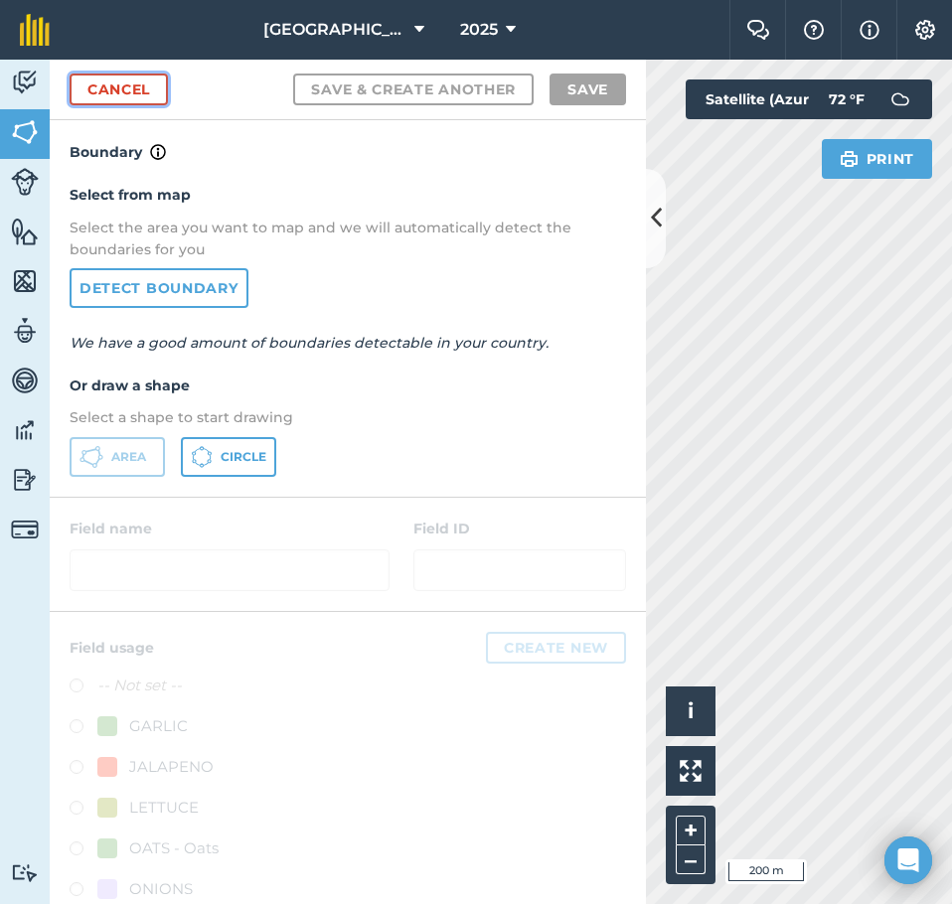
click at [111, 75] on link "Cancel" at bounding box center [119, 90] width 98 height 32
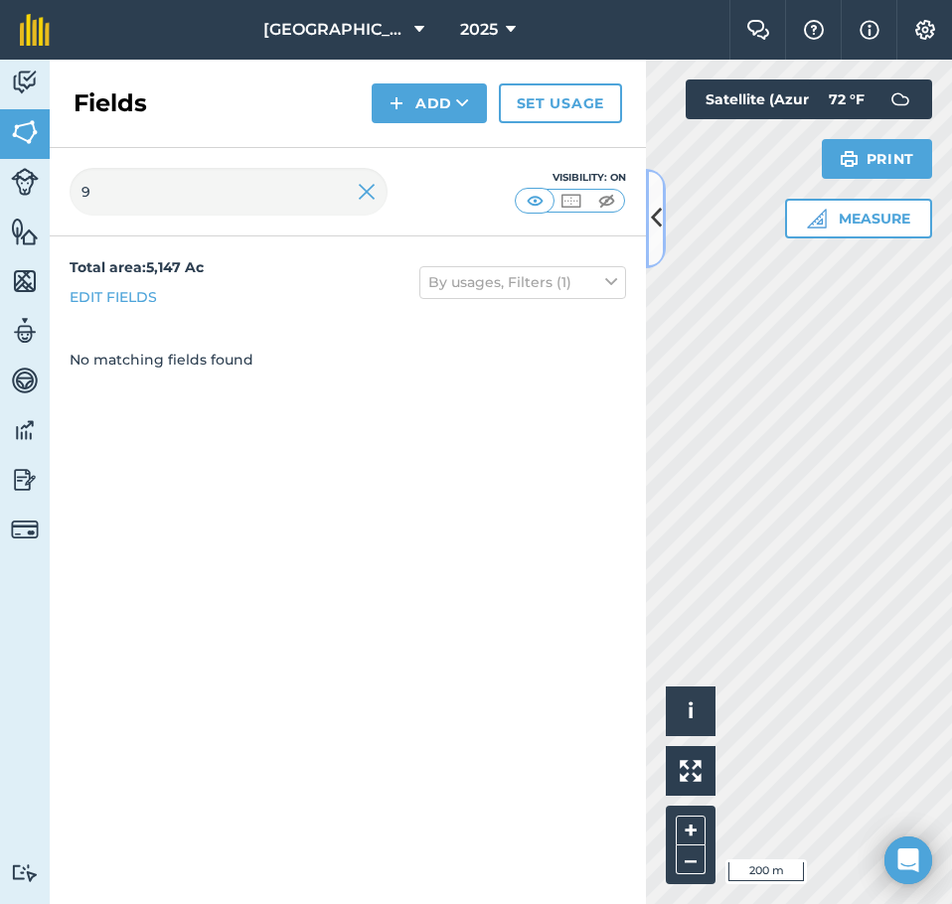
click at [652, 208] on icon at bounding box center [656, 218] width 11 height 35
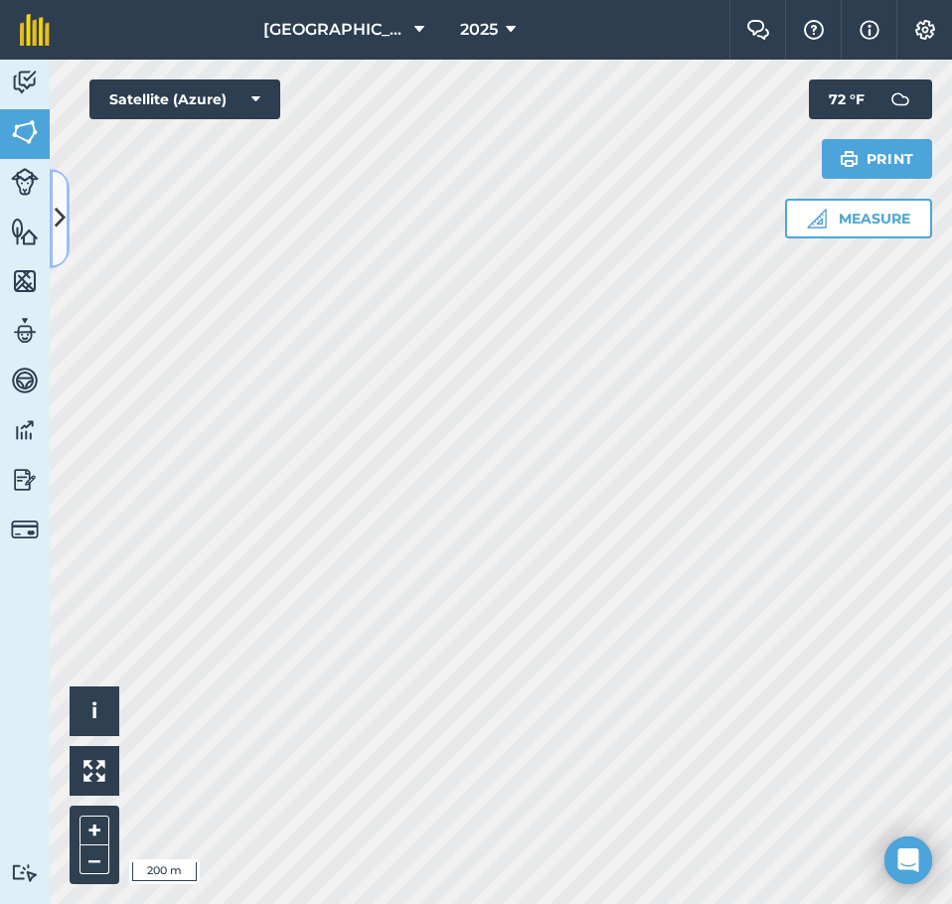
click at [68, 209] on button at bounding box center [60, 218] width 20 height 99
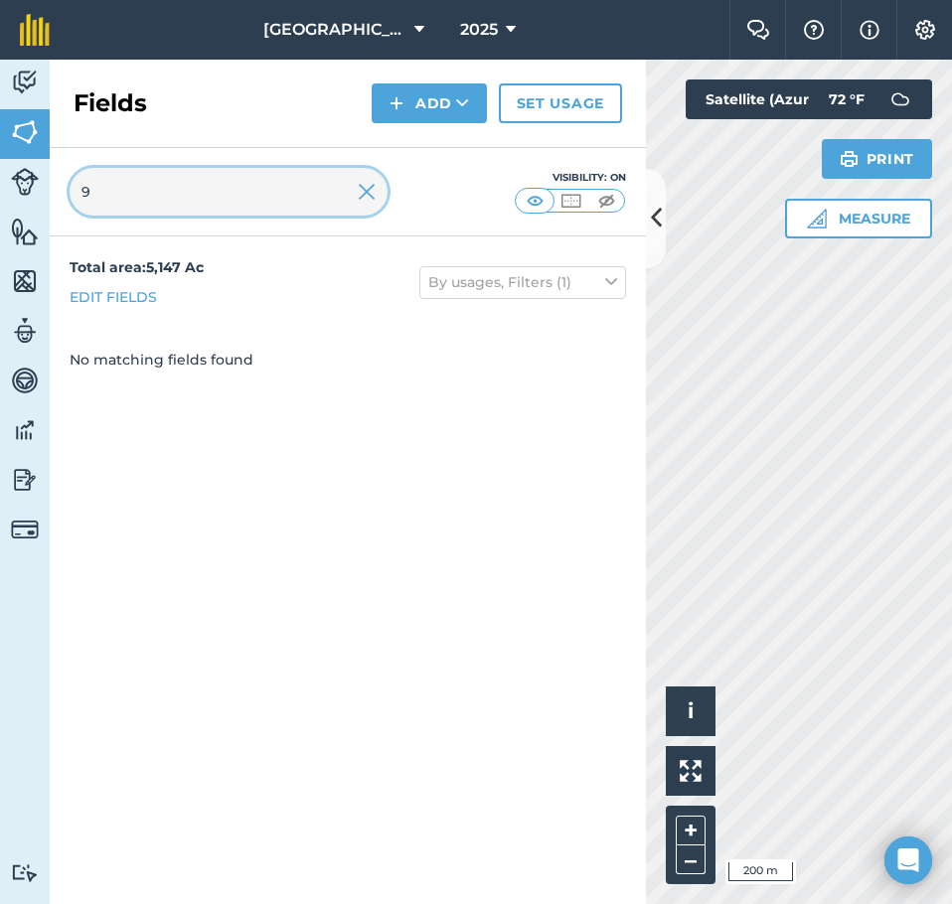
drag, startPoint x: 125, startPoint y: 201, endPoint x: 82, endPoint y: 211, distance: 43.9
click at [82, 211] on input "9" at bounding box center [229, 192] width 318 height 48
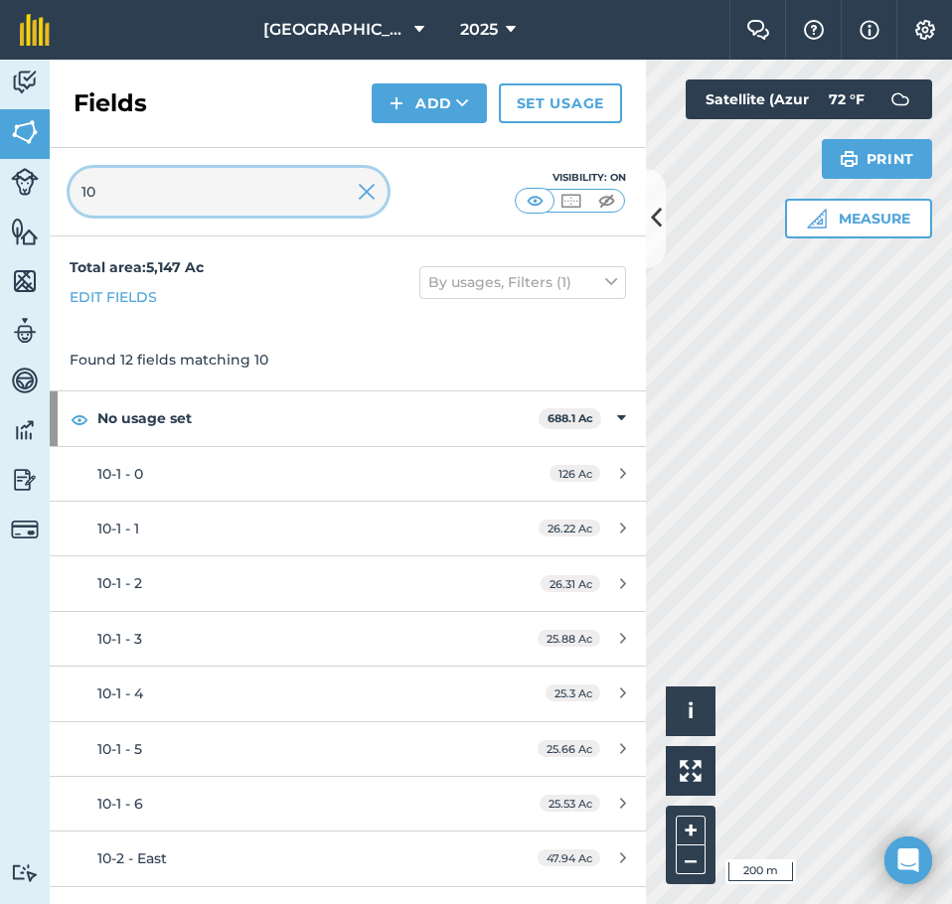
type input "10"
click at [651, 236] on icon at bounding box center [656, 218] width 11 height 35
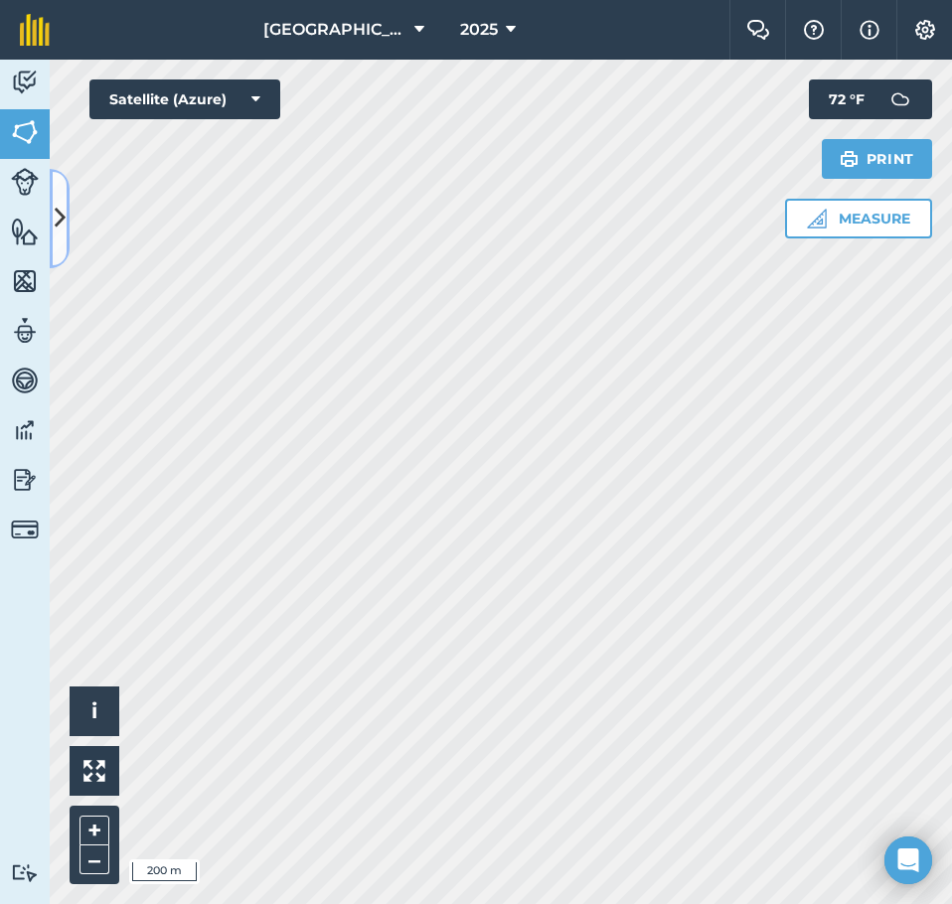
click at [59, 220] on icon at bounding box center [60, 218] width 11 height 35
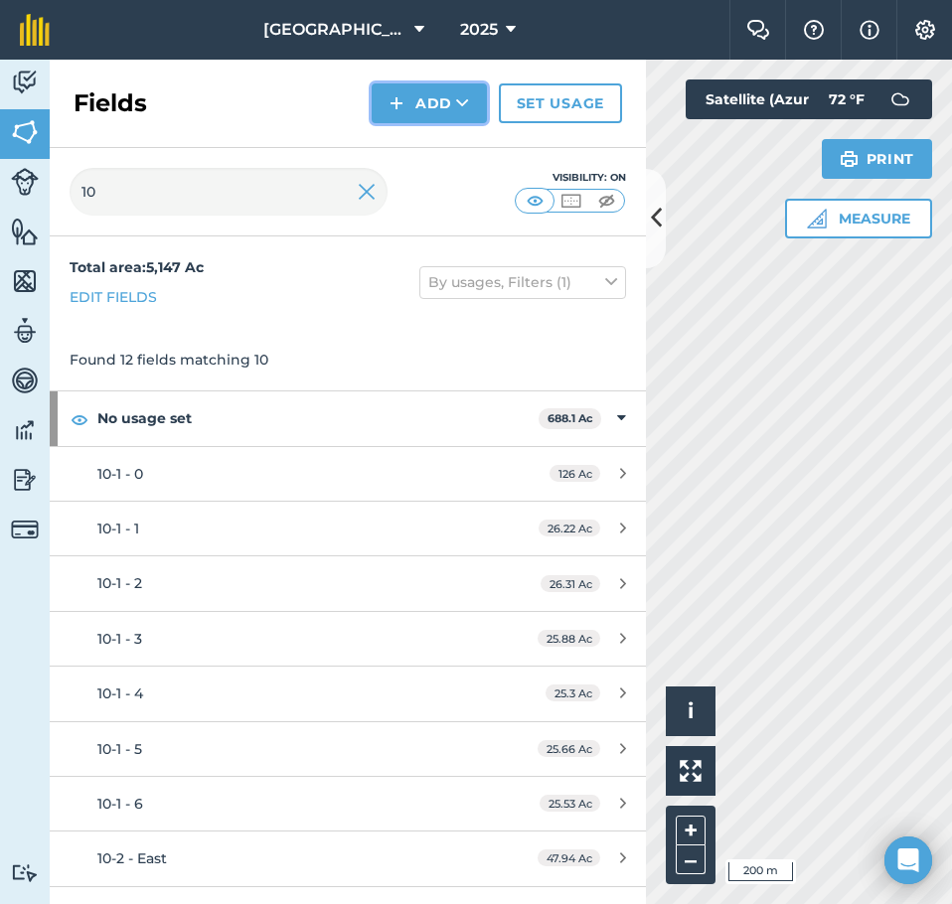
click at [397, 101] on img at bounding box center [397, 103] width 14 height 24
click at [432, 139] on link "Draw" at bounding box center [429, 148] width 109 height 44
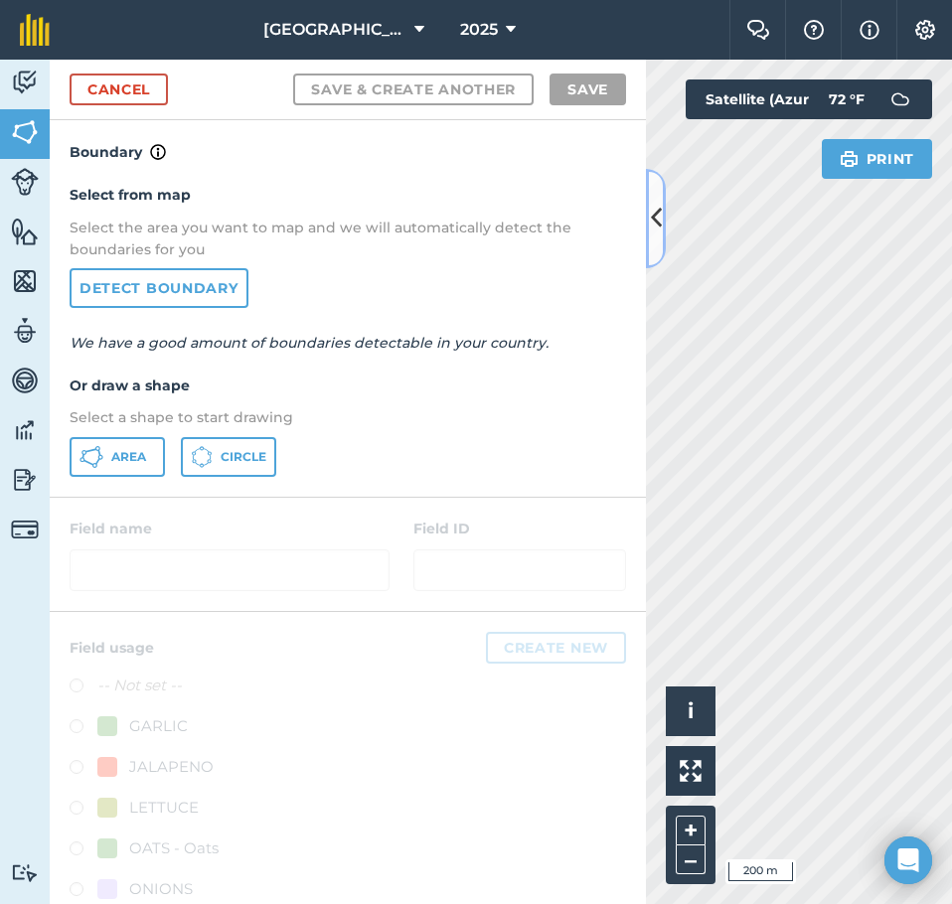
click at [655, 224] on icon at bounding box center [656, 218] width 11 height 35
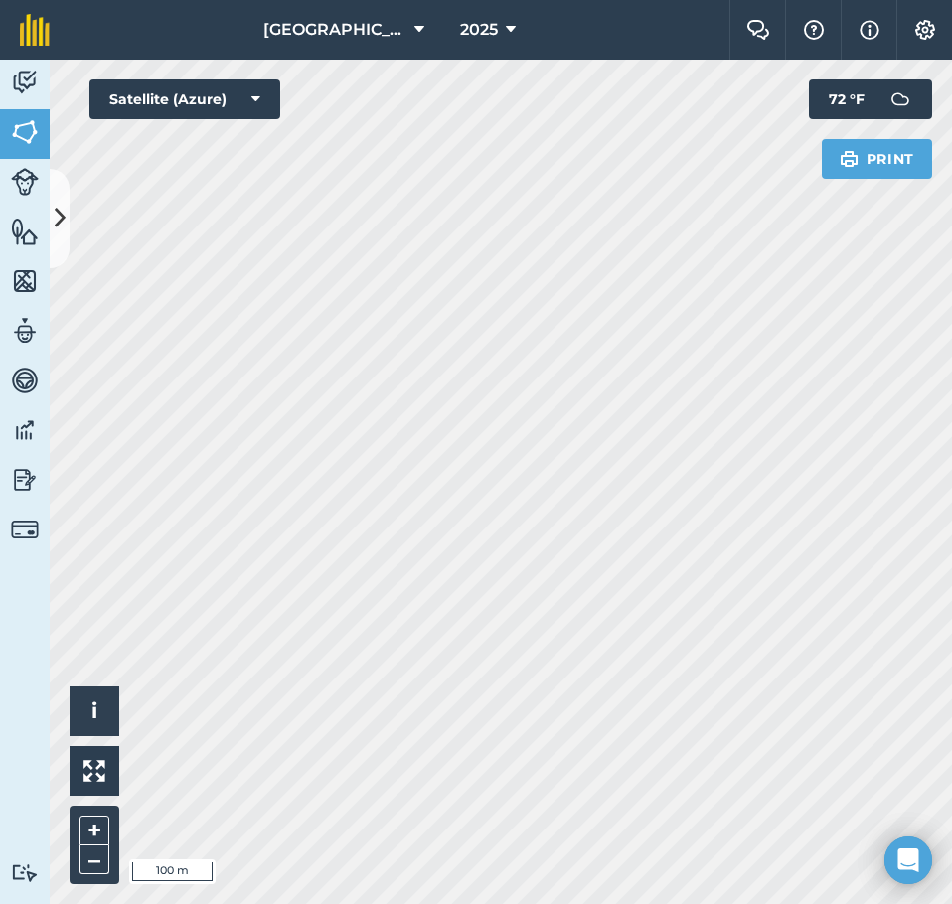
click at [67, 208] on div "Activity Fields Livestock Features Maps Team Vehicles Data Reporting Billing Tu…" at bounding box center [476, 482] width 952 height 845
click at [60, 208] on icon at bounding box center [60, 218] width 11 height 35
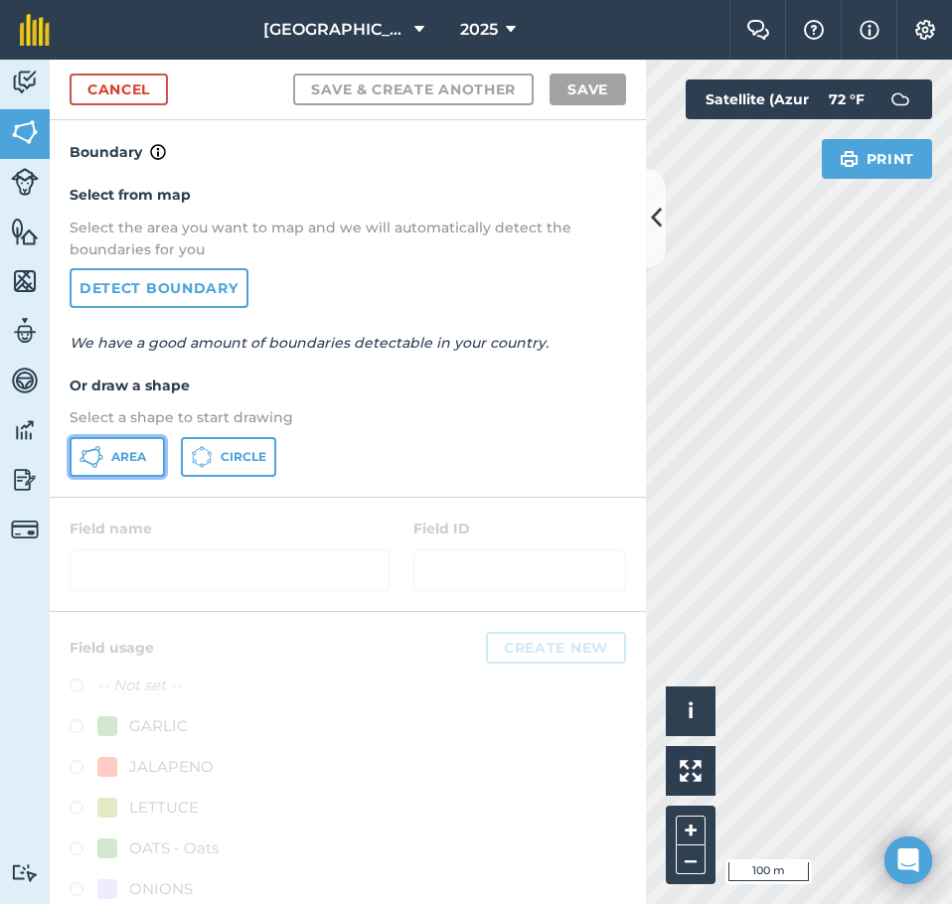
drag, startPoint x: 114, startPoint y: 463, endPoint x: 437, endPoint y: 352, distance: 341.6
click at [116, 463] on span "Area" at bounding box center [128, 457] width 35 height 16
click at [653, 231] on icon at bounding box center [656, 218] width 11 height 35
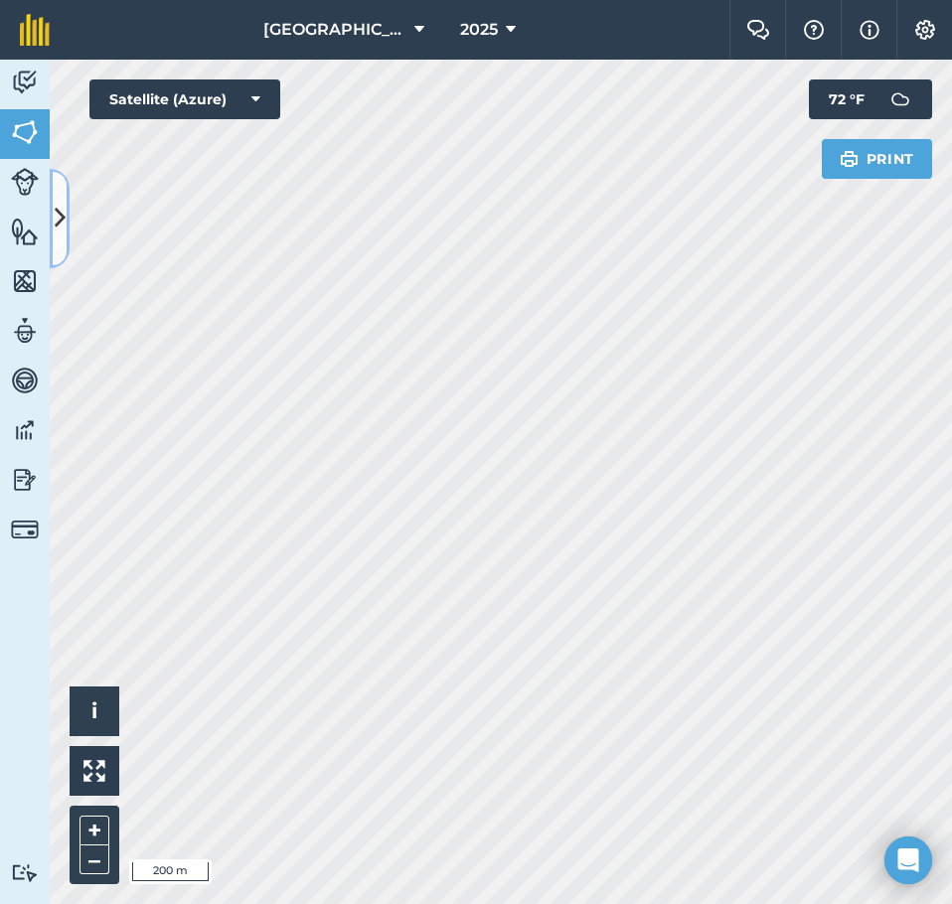
click at [60, 207] on icon at bounding box center [60, 218] width 11 height 35
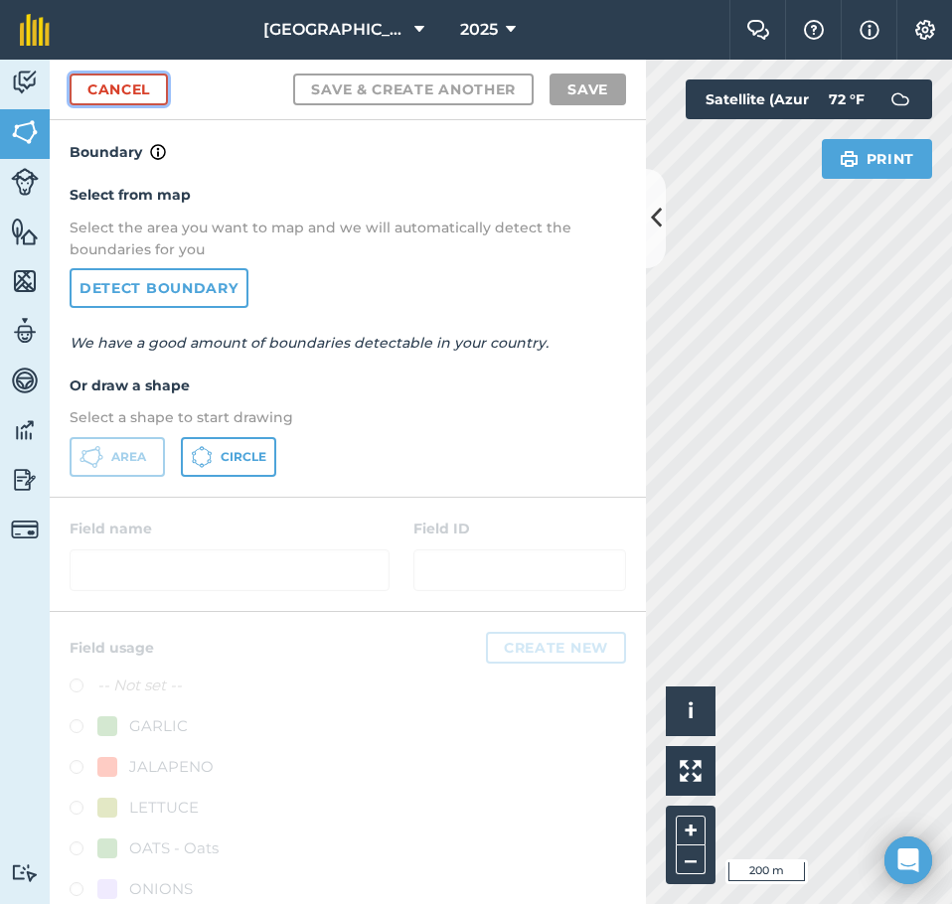
click at [150, 99] on link "Cancel" at bounding box center [119, 90] width 98 height 32
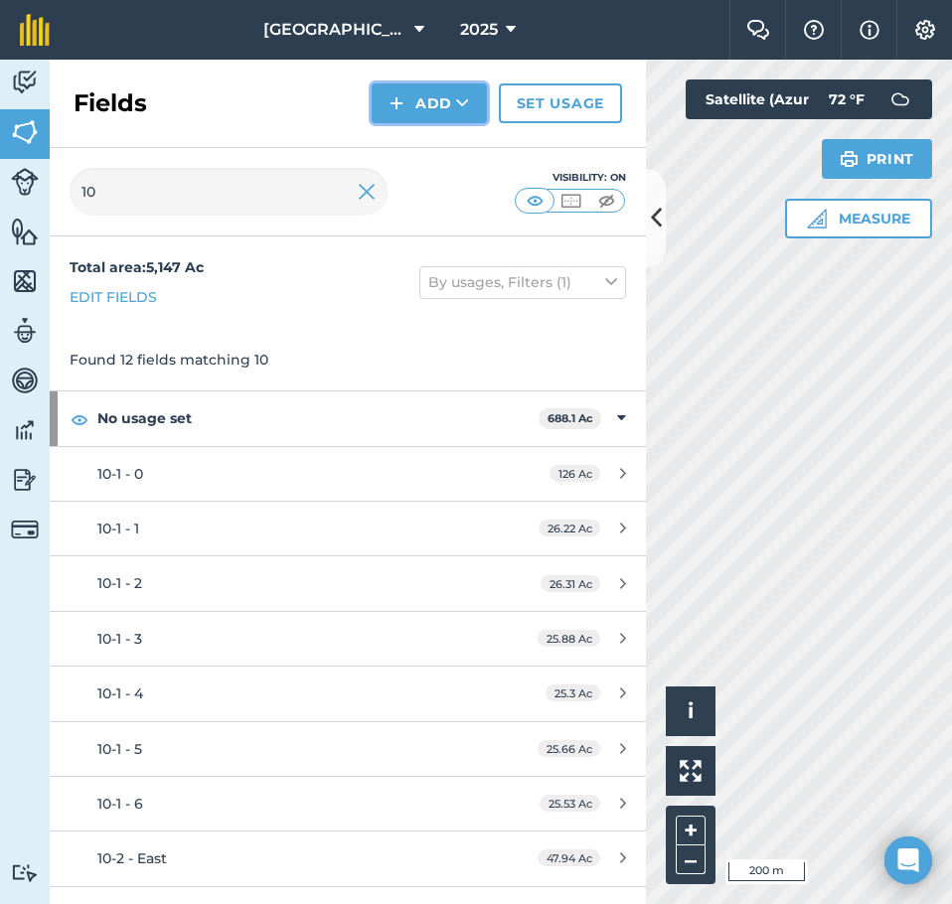
click at [470, 120] on button "Add" at bounding box center [429, 103] width 115 height 40
click at [425, 145] on link "Draw" at bounding box center [429, 148] width 109 height 44
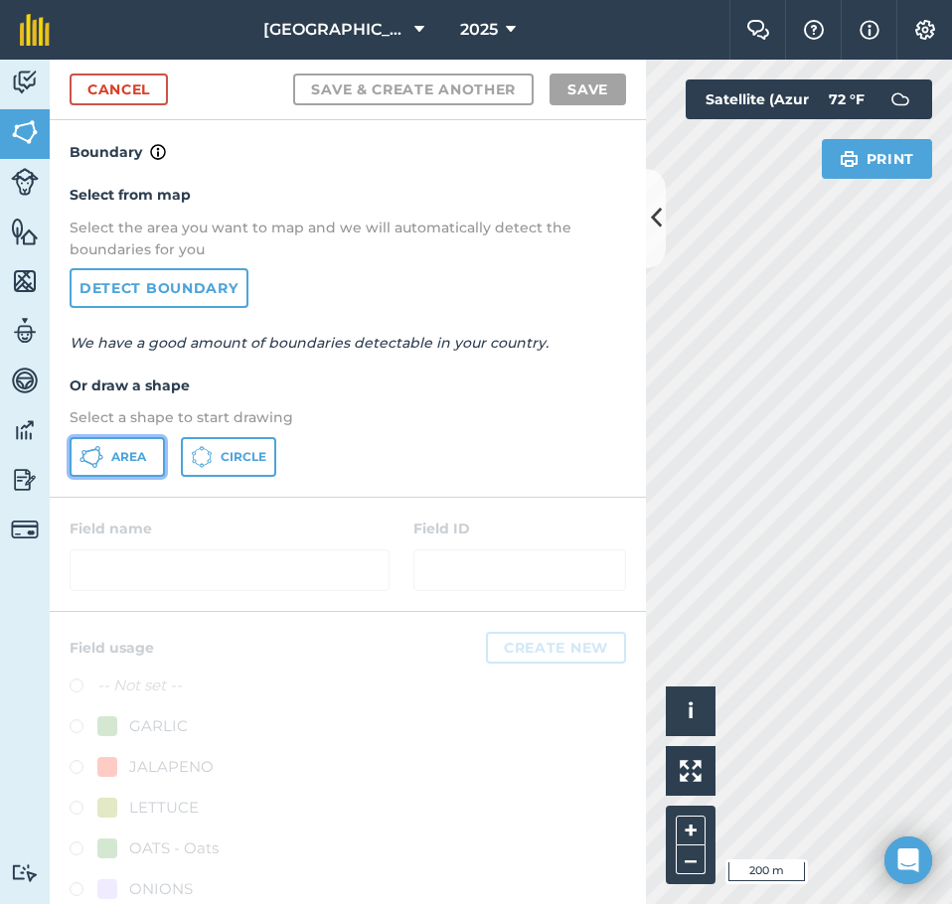
click at [133, 457] on span "Area" at bounding box center [128, 457] width 35 height 16
click at [648, 237] on button at bounding box center [656, 218] width 20 height 99
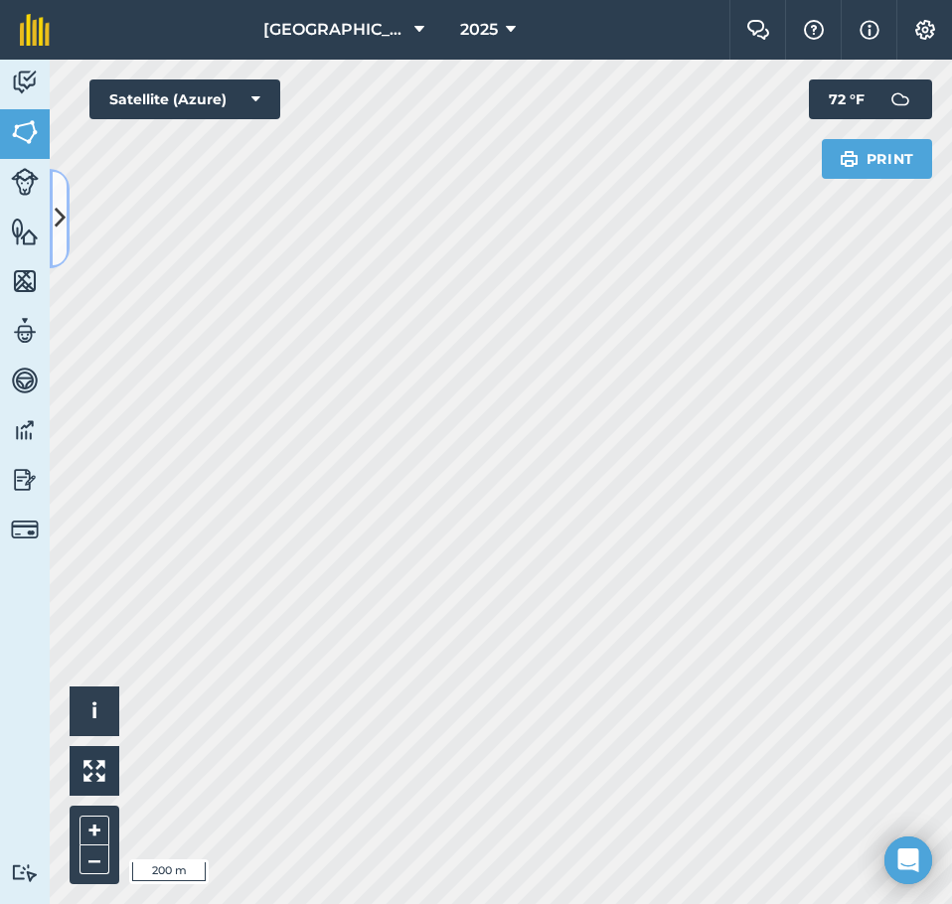
click at [64, 201] on icon at bounding box center [60, 218] width 11 height 35
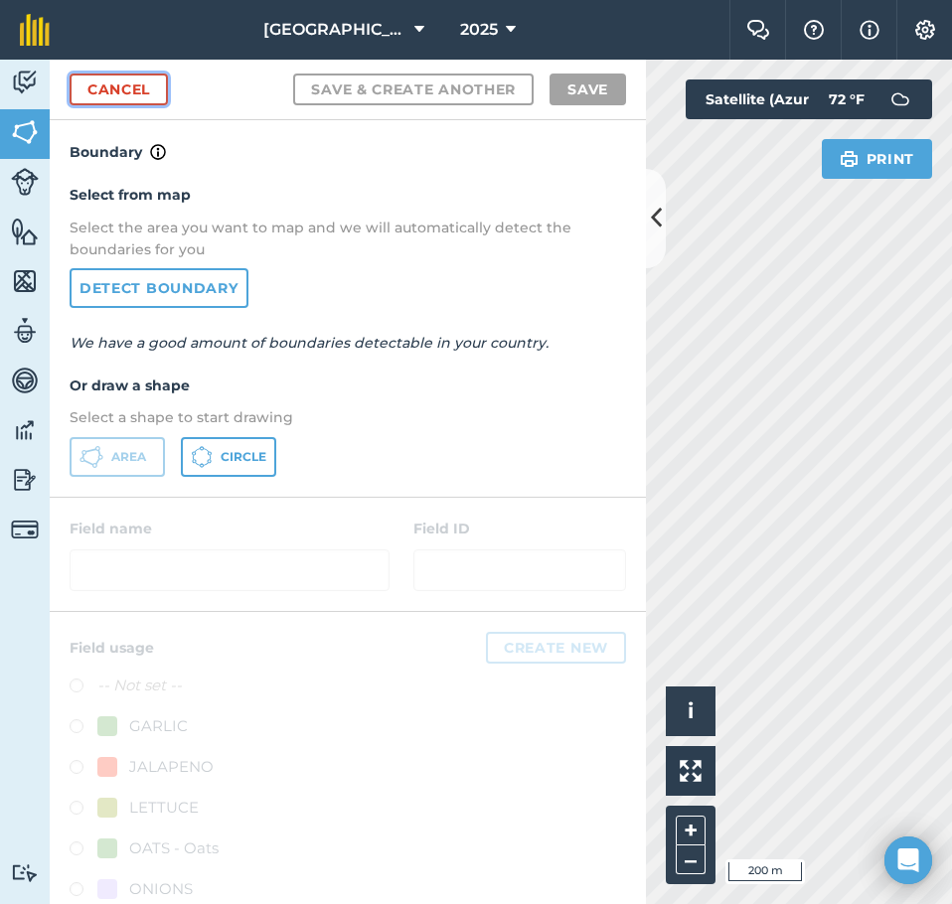
click at [93, 82] on link "Cancel" at bounding box center [119, 90] width 98 height 32
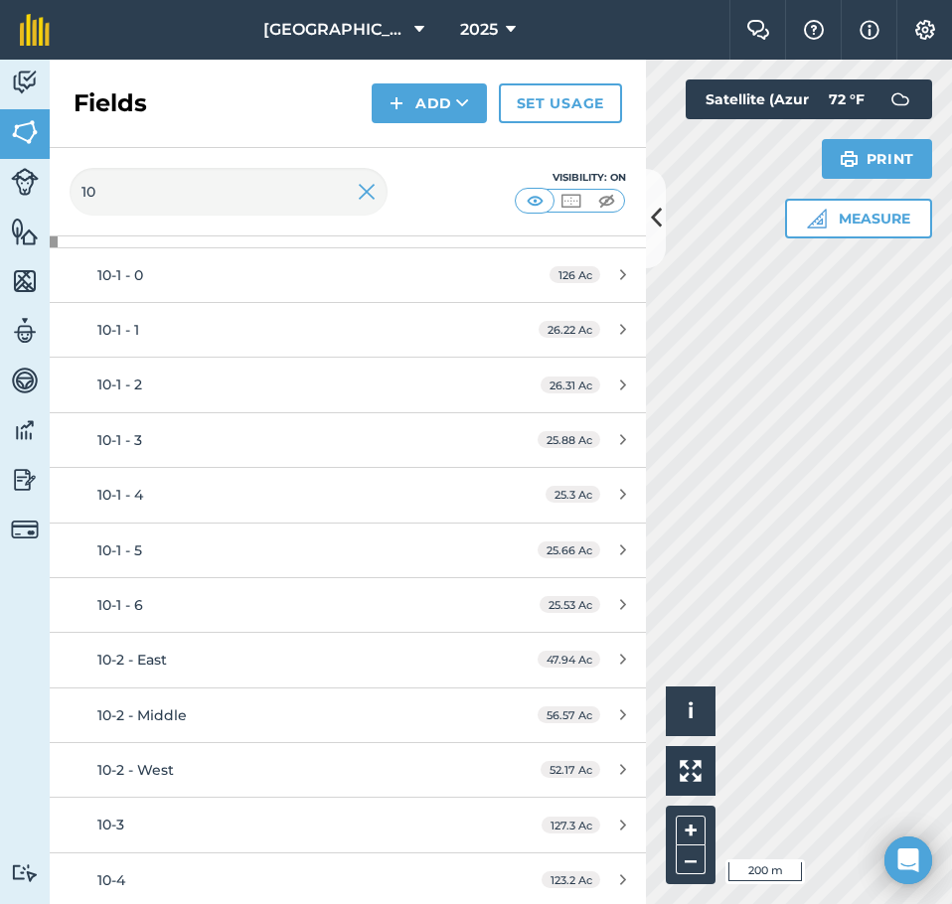
scroll to position [202, 0]
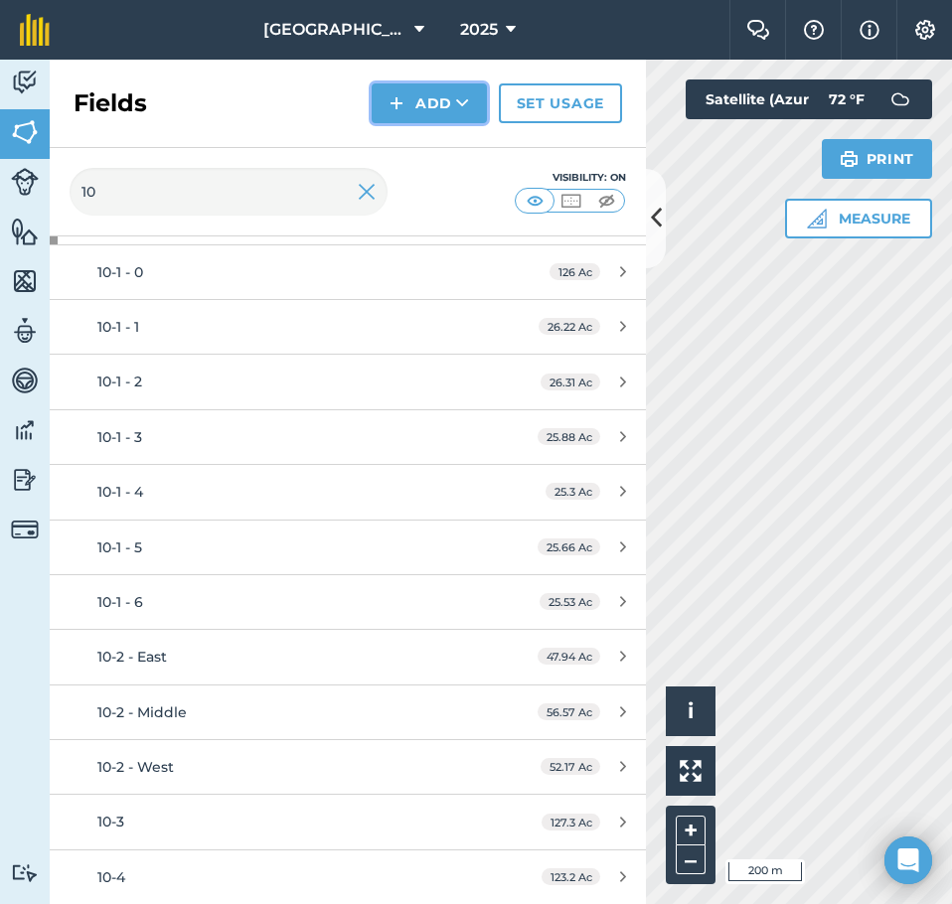
click at [445, 122] on button "Add" at bounding box center [429, 103] width 115 height 40
click at [430, 143] on link "Draw" at bounding box center [429, 148] width 109 height 44
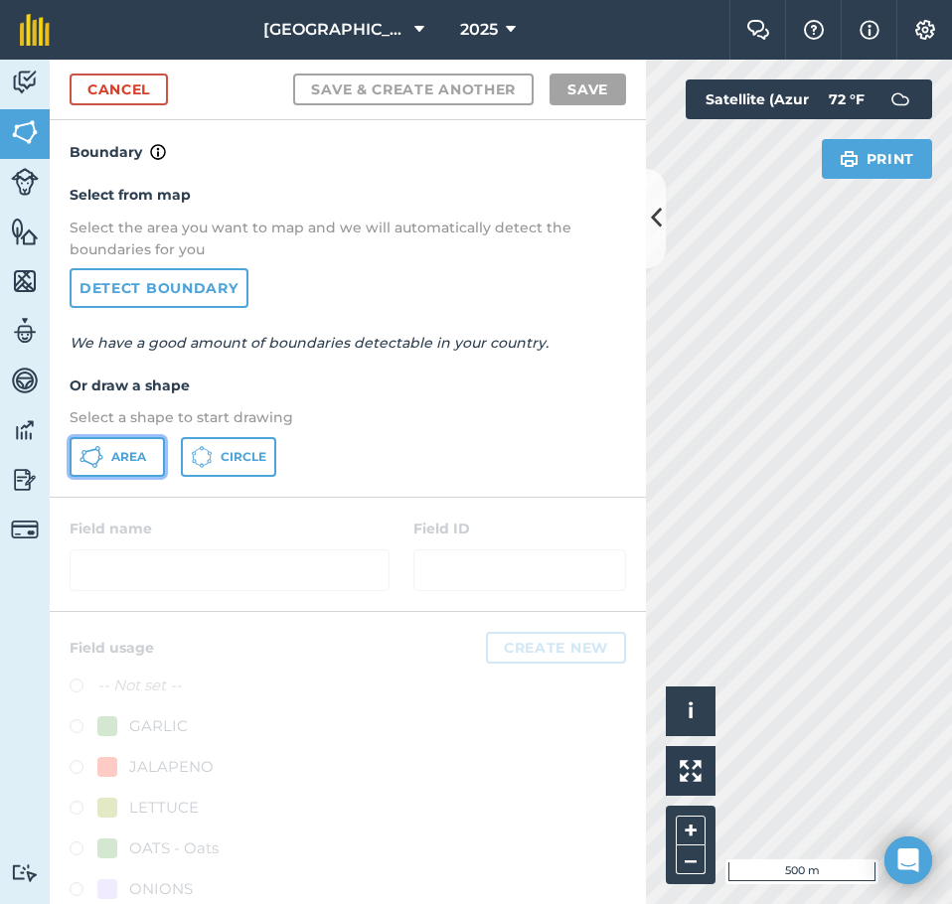
click at [133, 442] on button "Area" at bounding box center [117, 457] width 95 height 40
click at [653, 236] on icon at bounding box center [656, 218] width 11 height 35
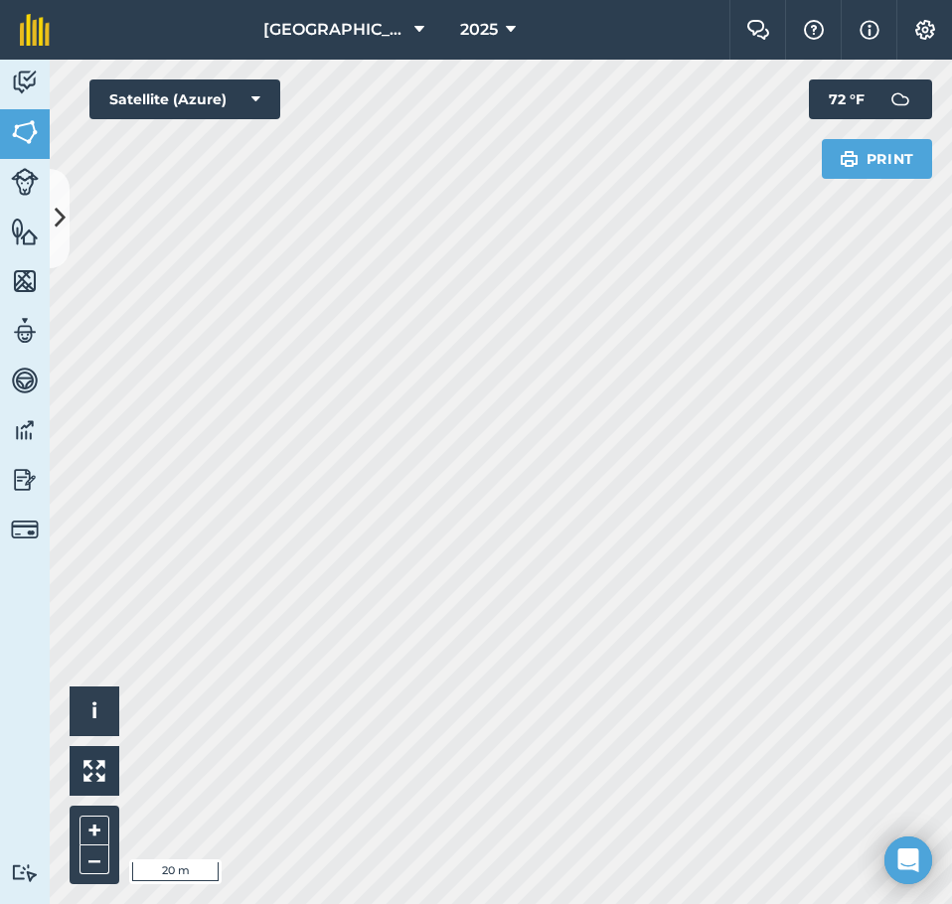
click at [36, 811] on div "Activity Fields Livestock Features Maps Team Vehicles Data Reporting Billing Tu…" at bounding box center [476, 482] width 952 height 845
click at [65, 203] on icon at bounding box center [60, 218] width 11 height 35
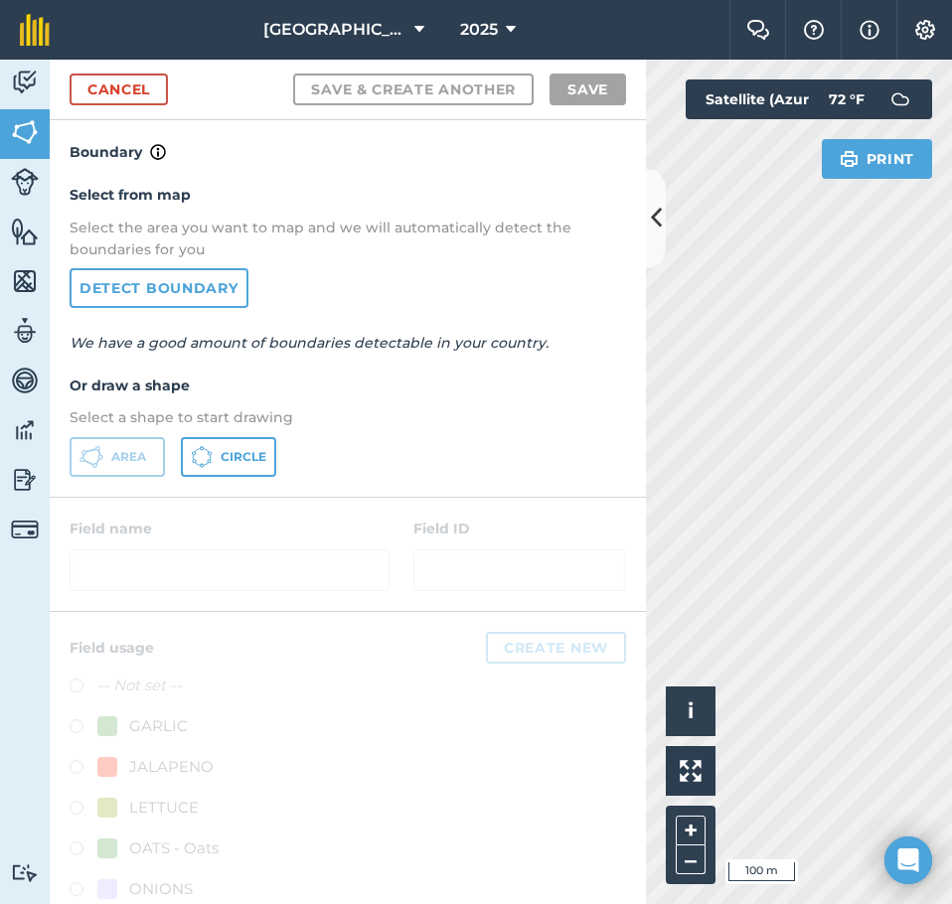
click at [118, 106] on div "Cancel Save & Create Another Save" at bounding box center [348, 90] width 596 height 61
click at [118, 96] on link "Cancel" at bounding box center [119, 90] width 98 height 32
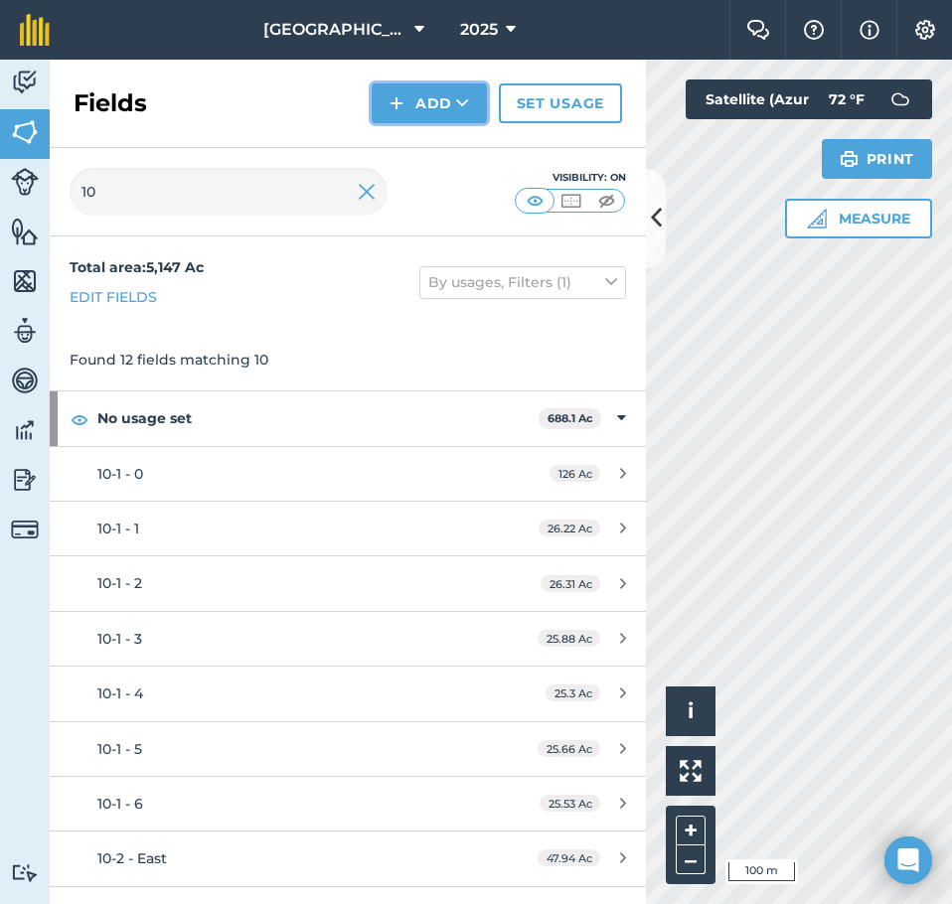
click at [434, 103] on button "Add" at bounding box center [429, 103] width 115 height 40
click at [425, 137] on link "Draw" at bounding box center [429, 148] width 109 height 44
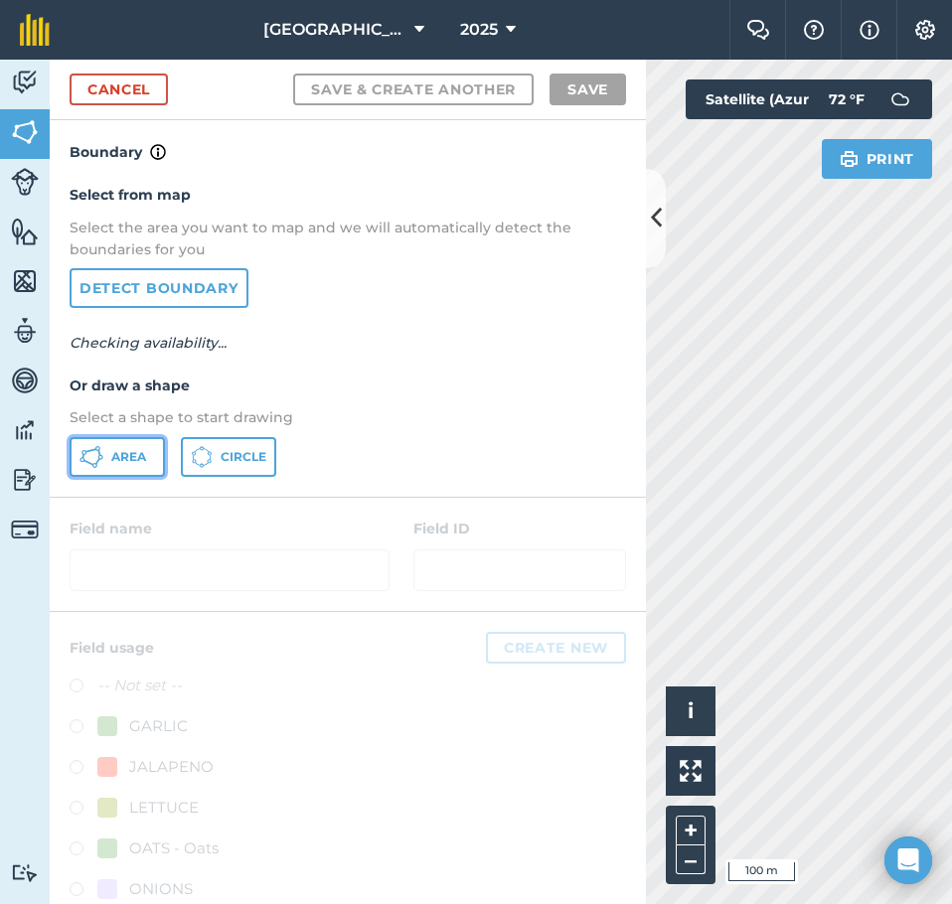
click at [113, 462] on span "Area" at bounding box center [128, 457] width 35 height 16
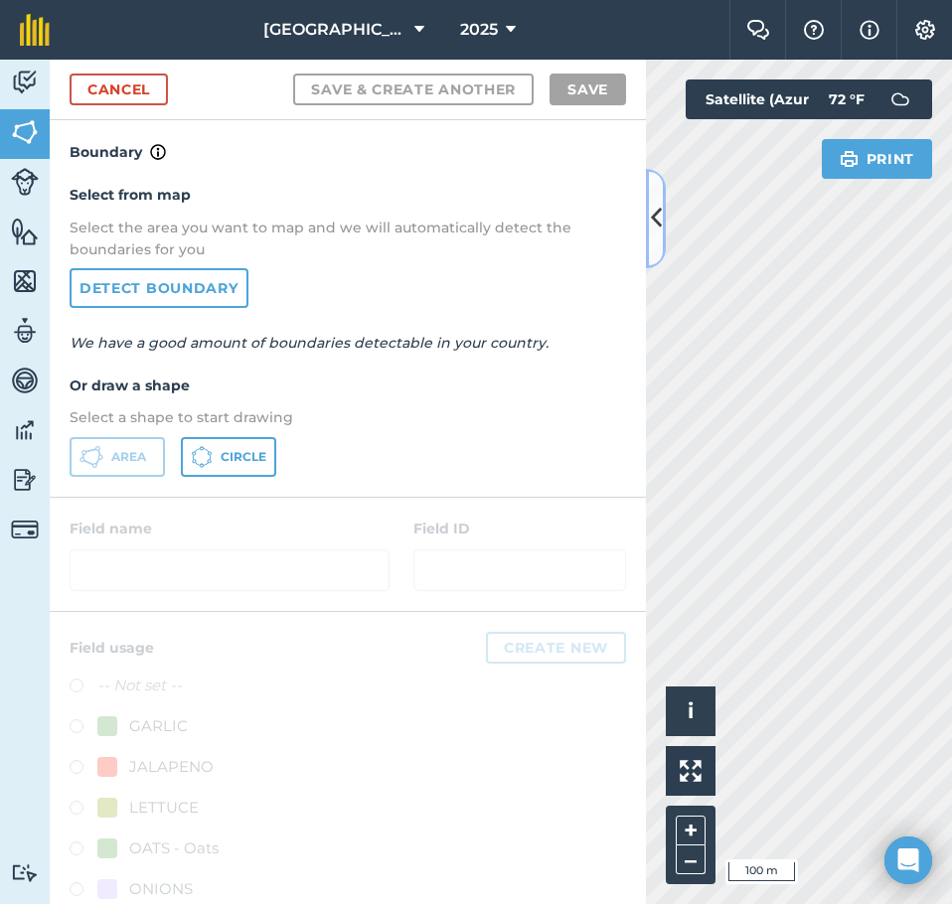
click at [662, 215] on button at bounding box center [656, 218] width 20 height 99
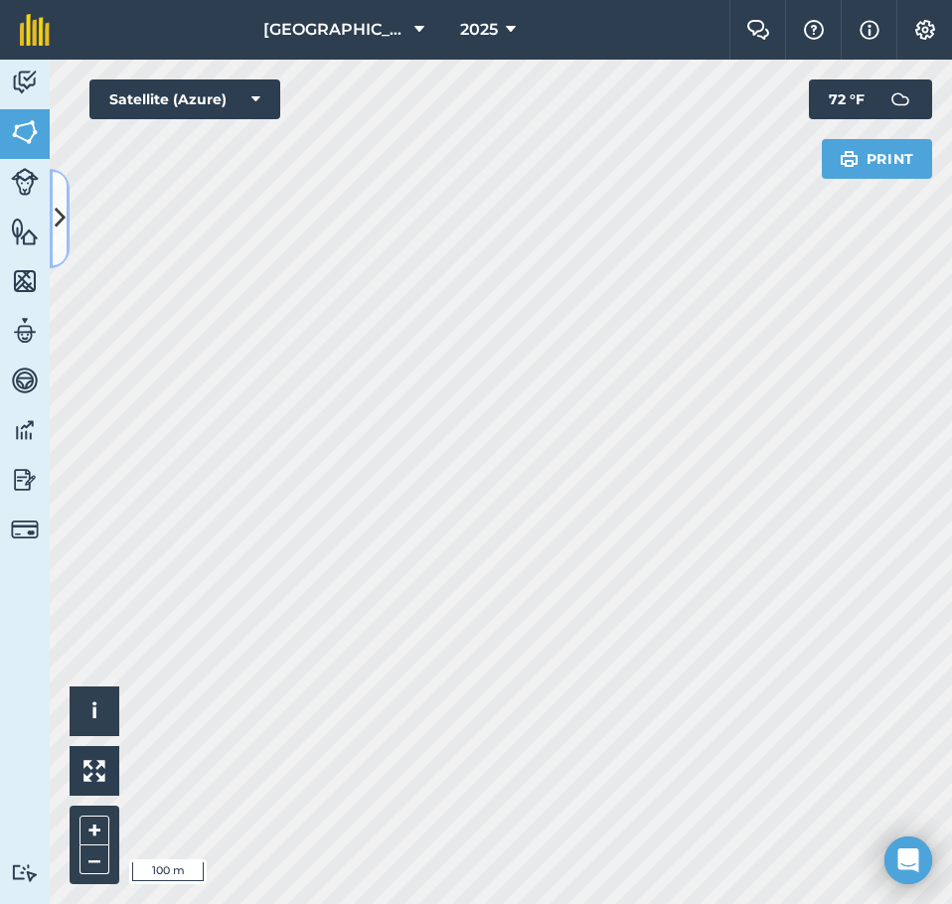
click at [58, 224] on icon at bounding box center [60, 218] width 11 height 35
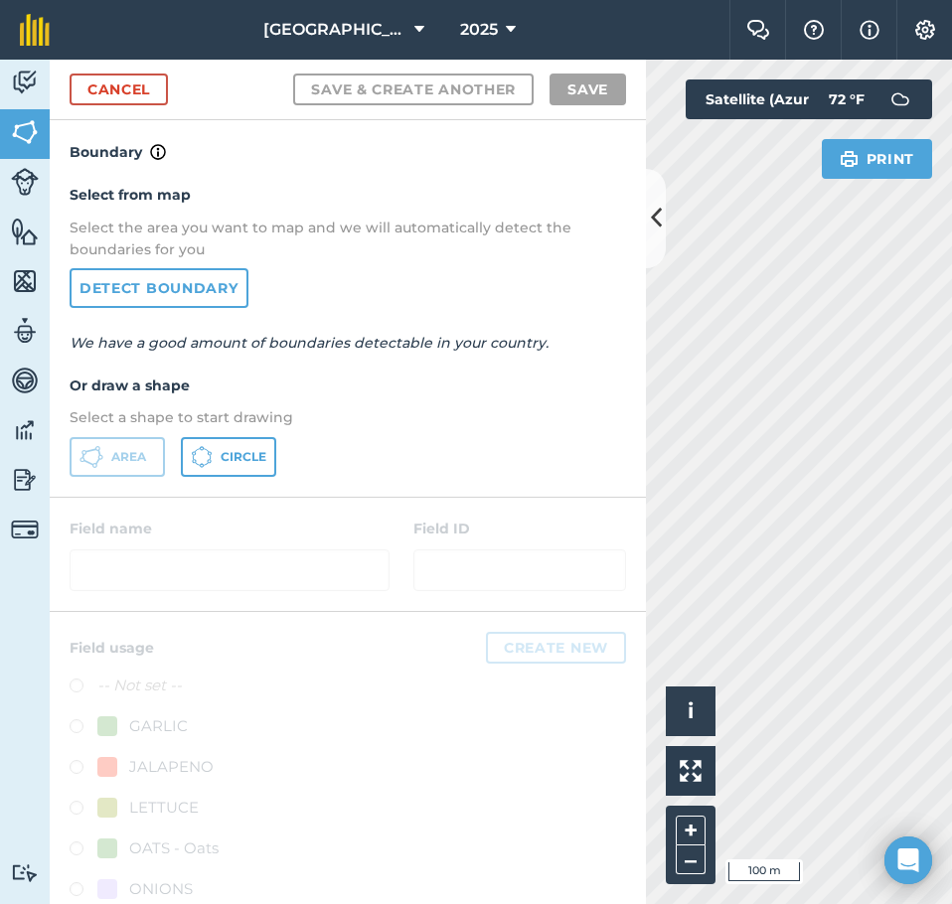
click at [97, 73] on div "Cancel Save & Create Another Save" at bounding box center [348, 90] width 596 height 61
click at [97, 81] on link "Cancel" at bounding box center [119, 90] width 98 height 32
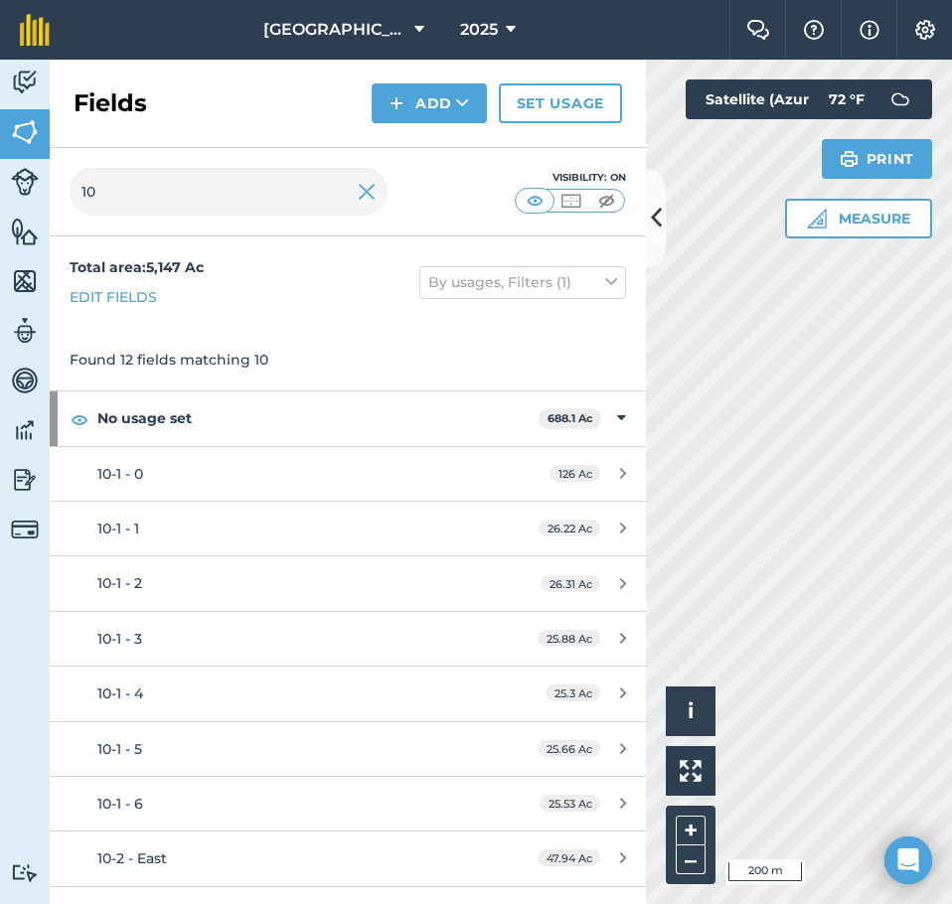
click at [636, 297] on div "Activity Fields Livestock Features Maps Team Vehicles Data Reporting Billing Tu…" at bounding box center [476, 482] width 952 height 845
click at [660, 234] on icon at bounding box center [656, 218] width 11 height 35
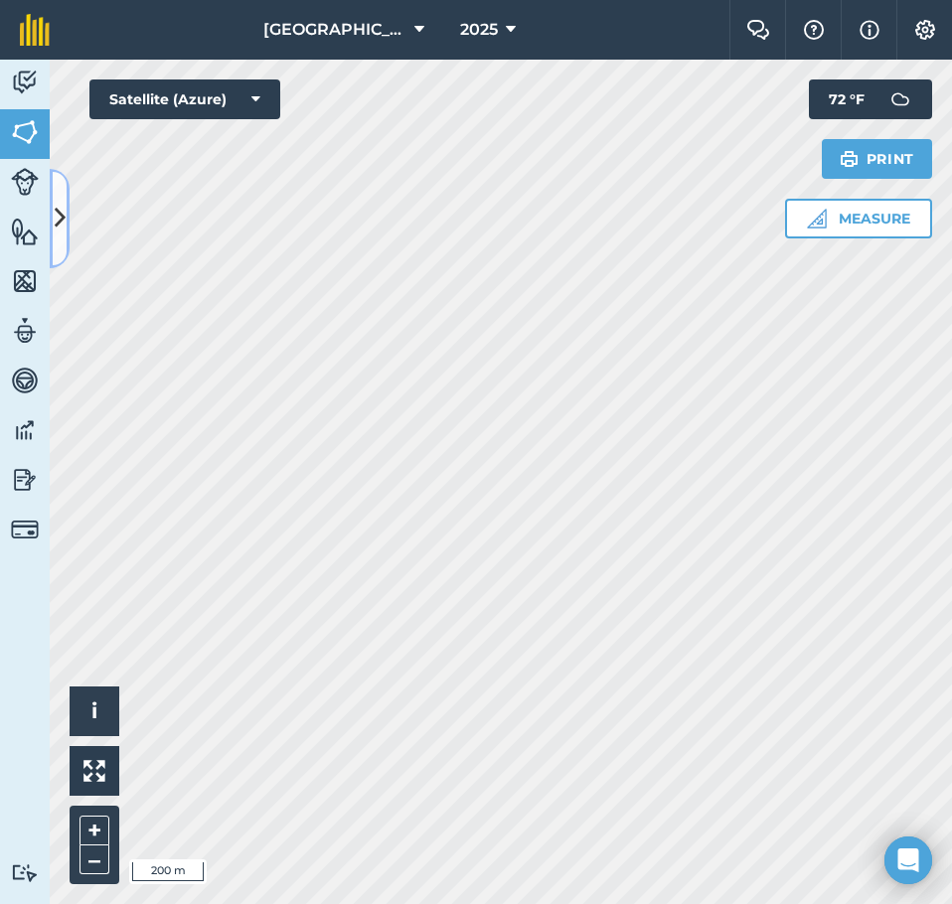
click at [62, 198] on button at bounding box center [60, 218] width 20 height 99
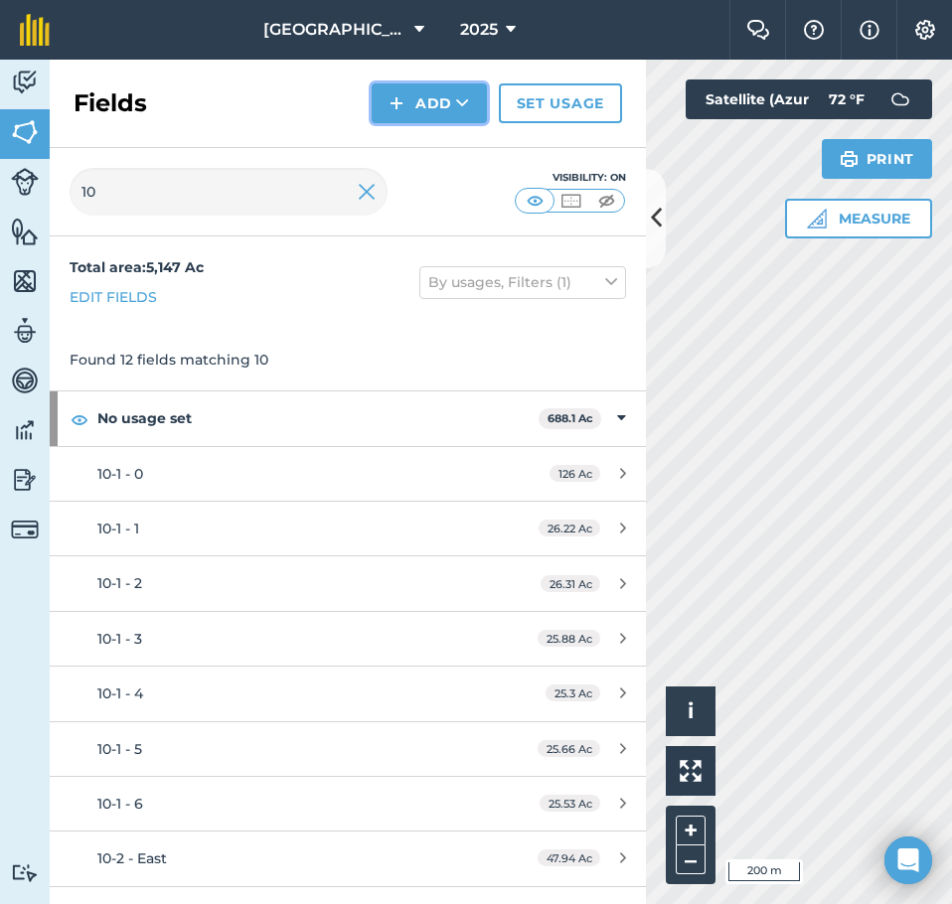
click at [414, 98] on button "Add" at bounding box center [429, 103] width 115 height 40
click at [445, 150] on link "Draw" at bounding box center [429, 148] width 109 height 44
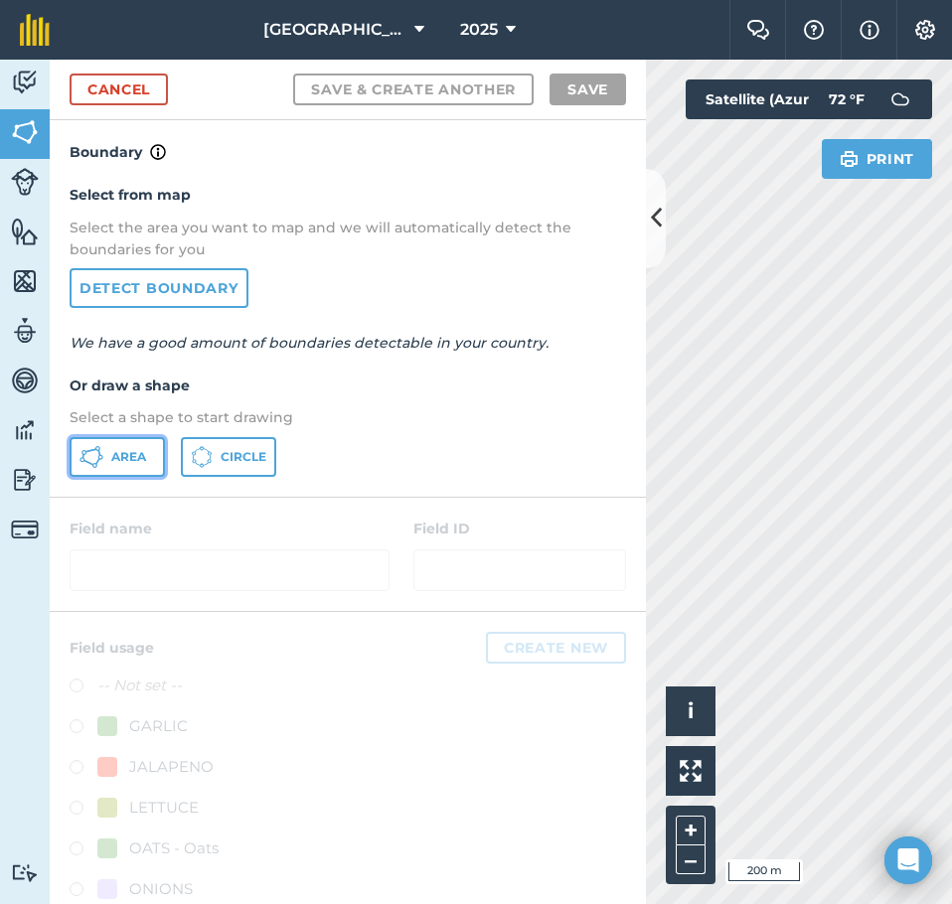
click at [112, 452] on span "Area" at bounding box center [128, 457] width 35 height 16
click at [654, 197] on button at bounding box center [656, 218] width 20 height 99
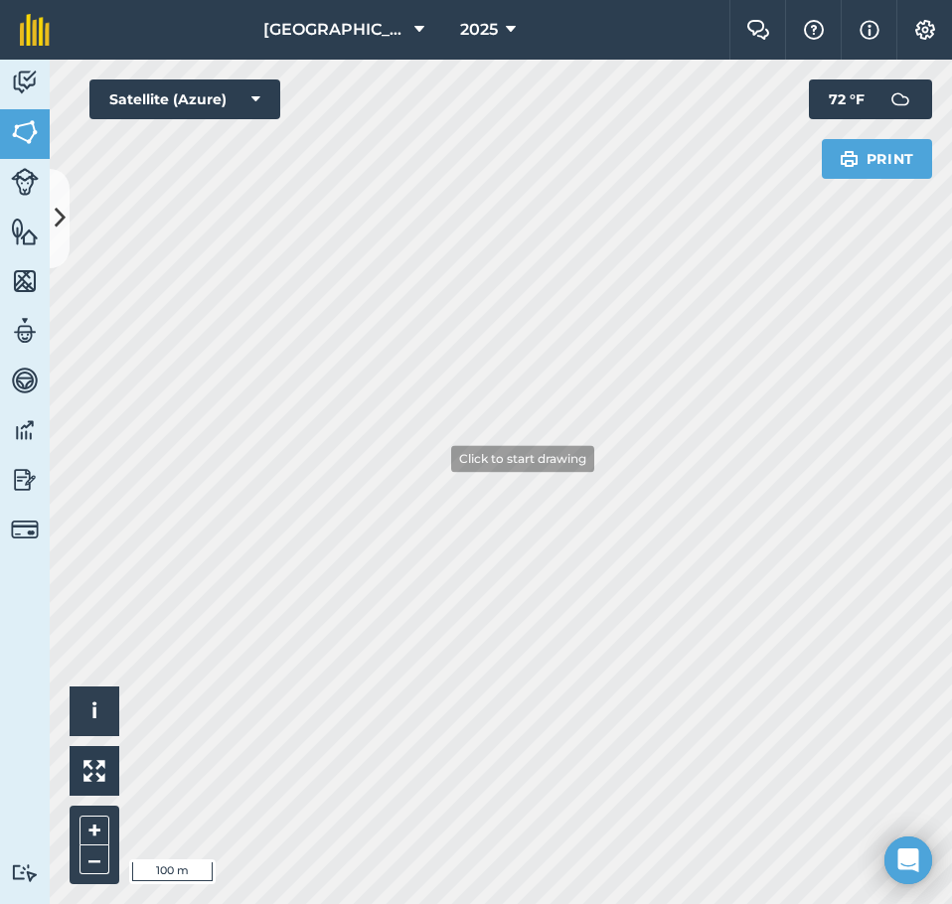
click at [492, 458] on div "Click to start drawing" at bounding box center [522, 458] width 143 height 27
click at [57, 220] on icon at bounding box center [60, 218] width 11 height 35
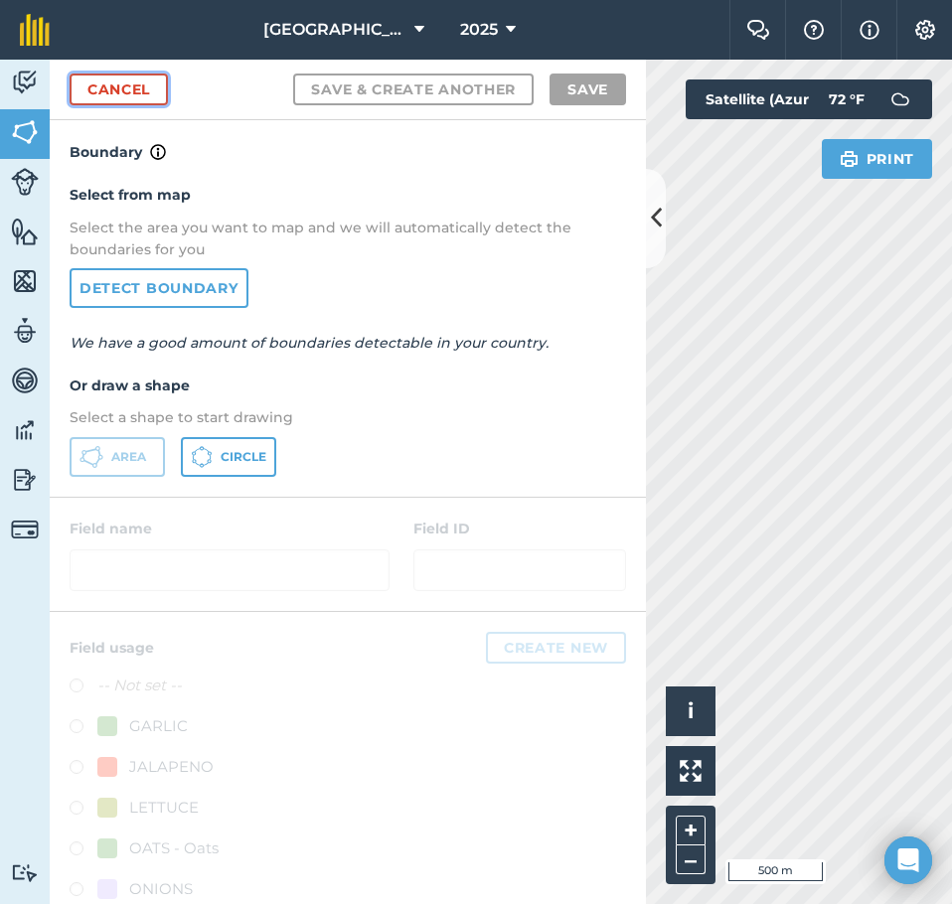
click at [133, 85] on link "Cancel" at bounding box center [119, 90] width 98 height 32
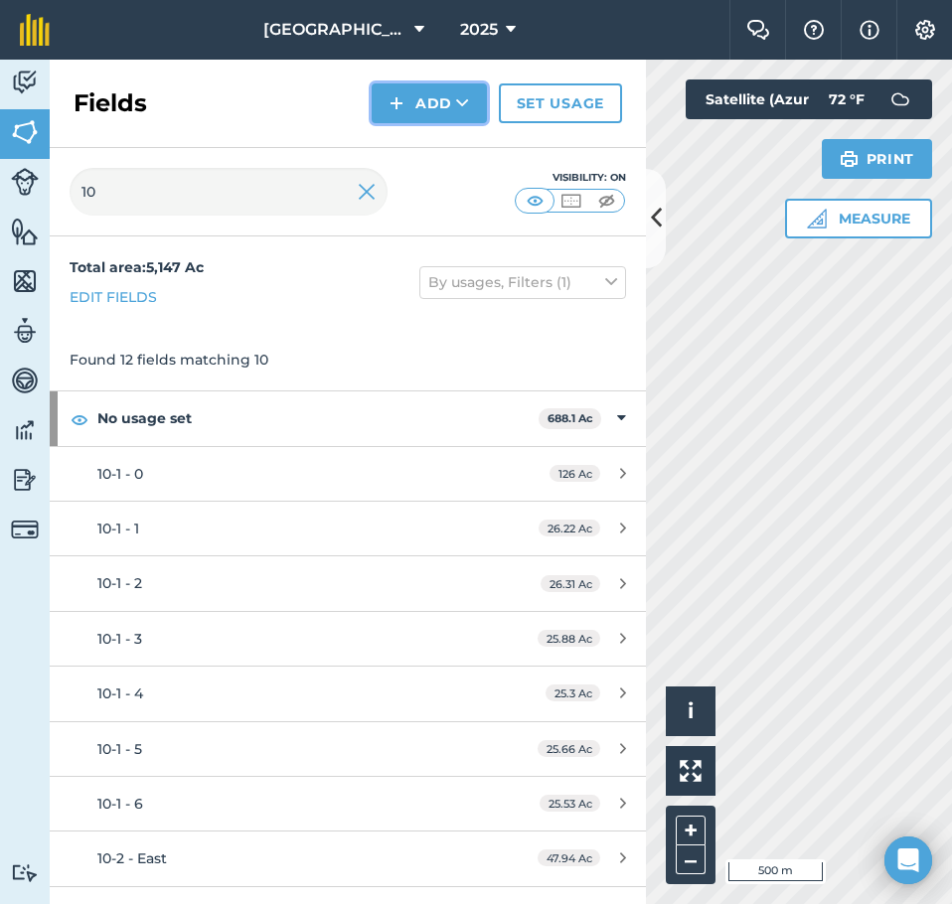
click at [432, 111] on button "Add" at bounding box center [429, 103] width 115 height 40
click at [405, 163] on link "Draw" at bounding box center [429, 148] width 109 height 44
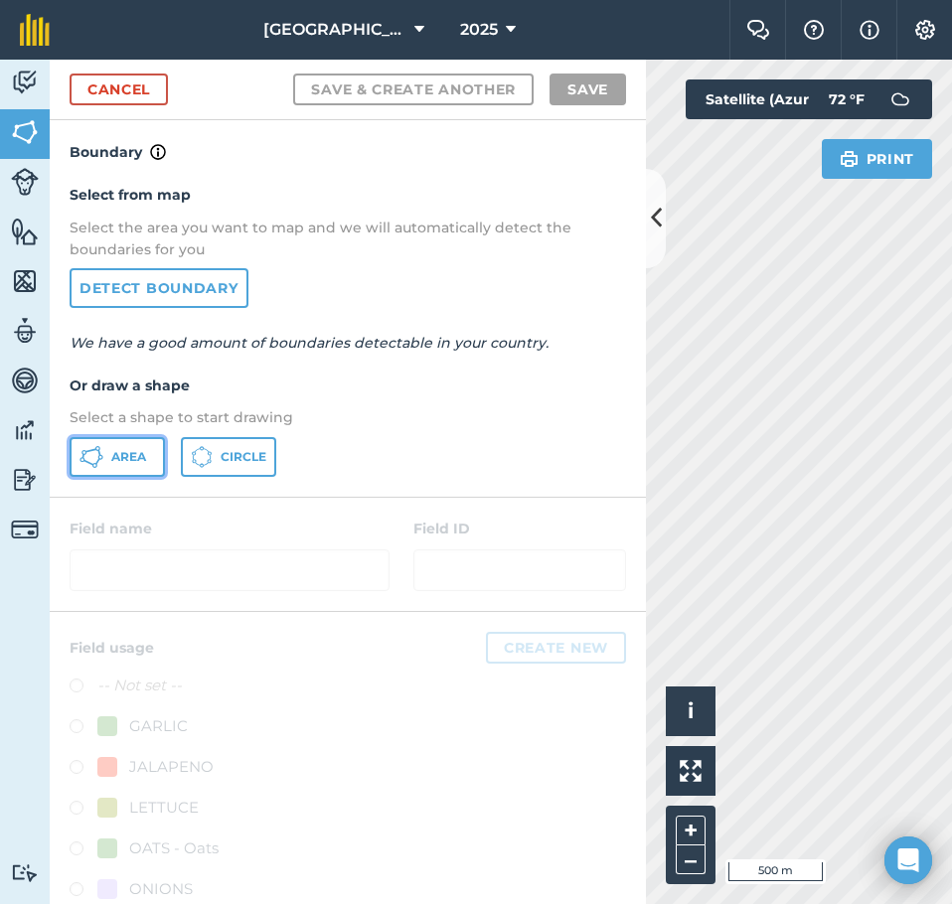
click at [141, 461] on span "Area" at bounding box center [128, 457] width 35 height 16
click at [649, 243] on button at bounding box center [656, 218] width 20 height 99
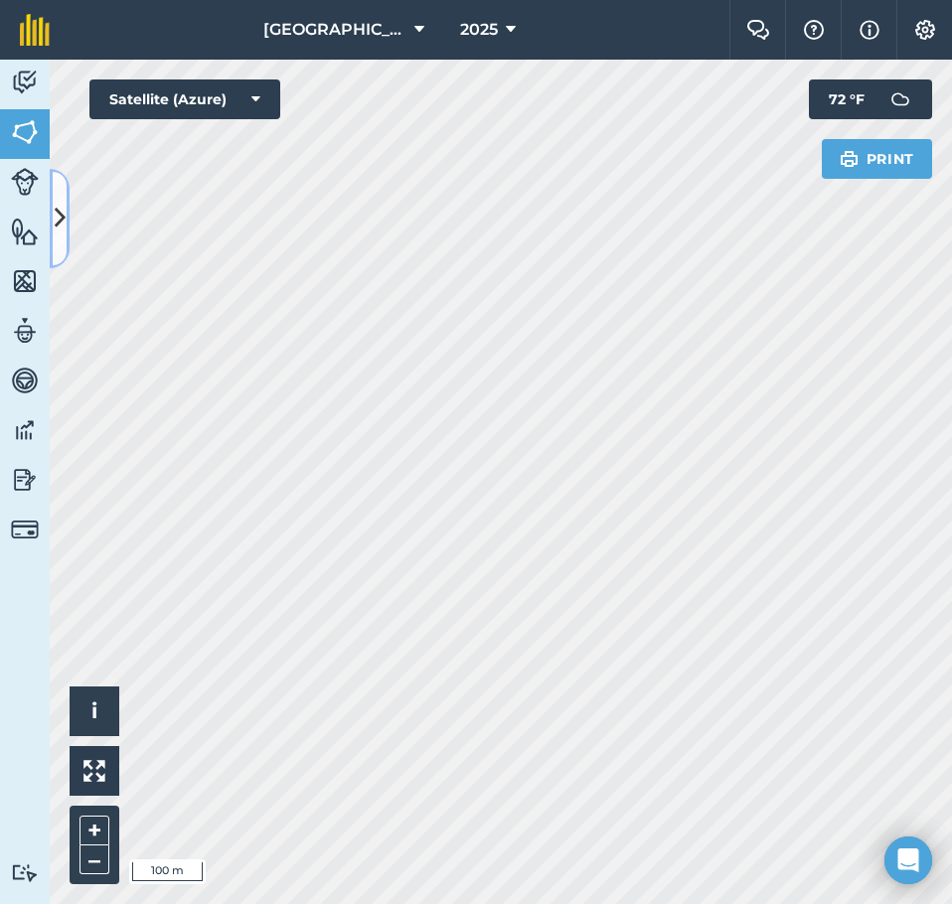
click at [65, 230] on icon at bounding box center [60, 218] width 11 height 35
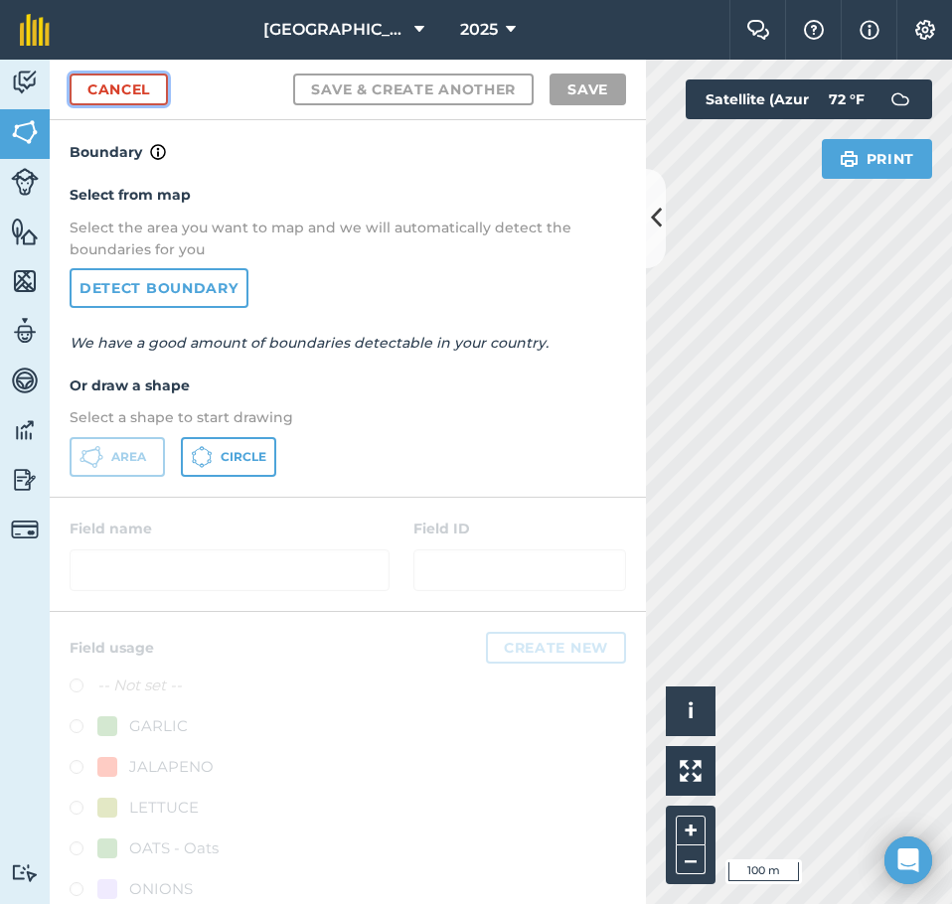
click at [126, 84] on link "Cancel" at bounding box center [119, 90] width 98 height 32
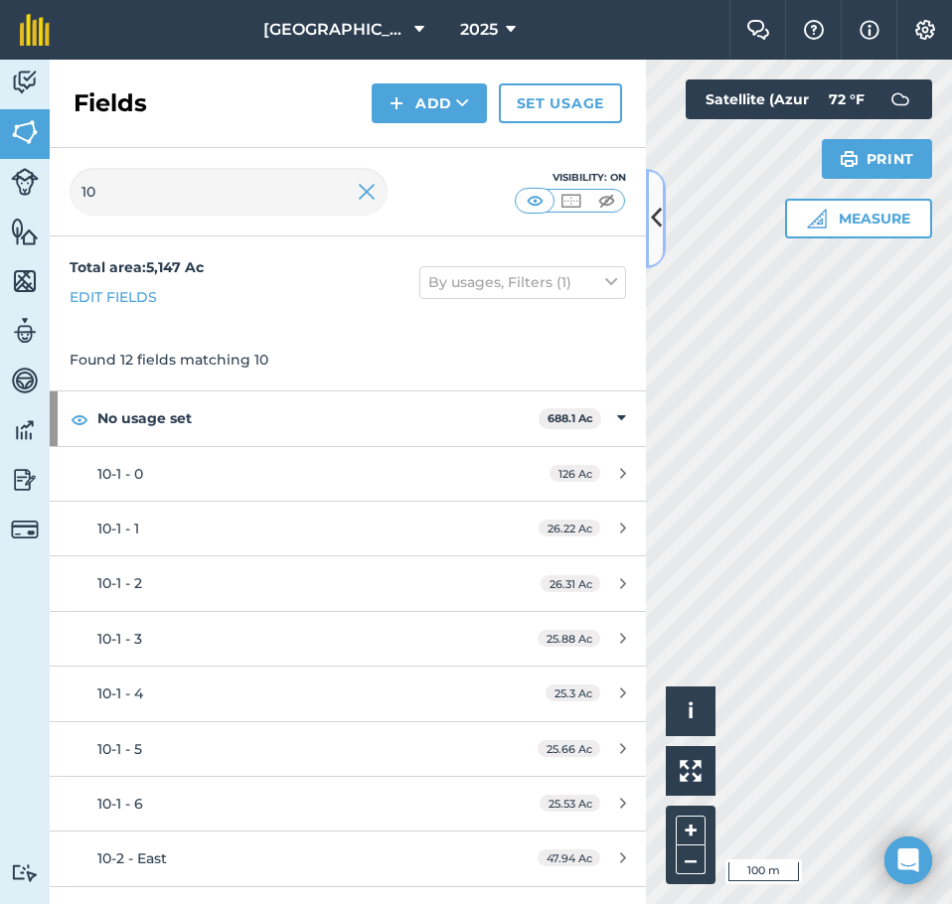
click at [665, 223] on button at bounding box center [656, 218] width 20 height 99
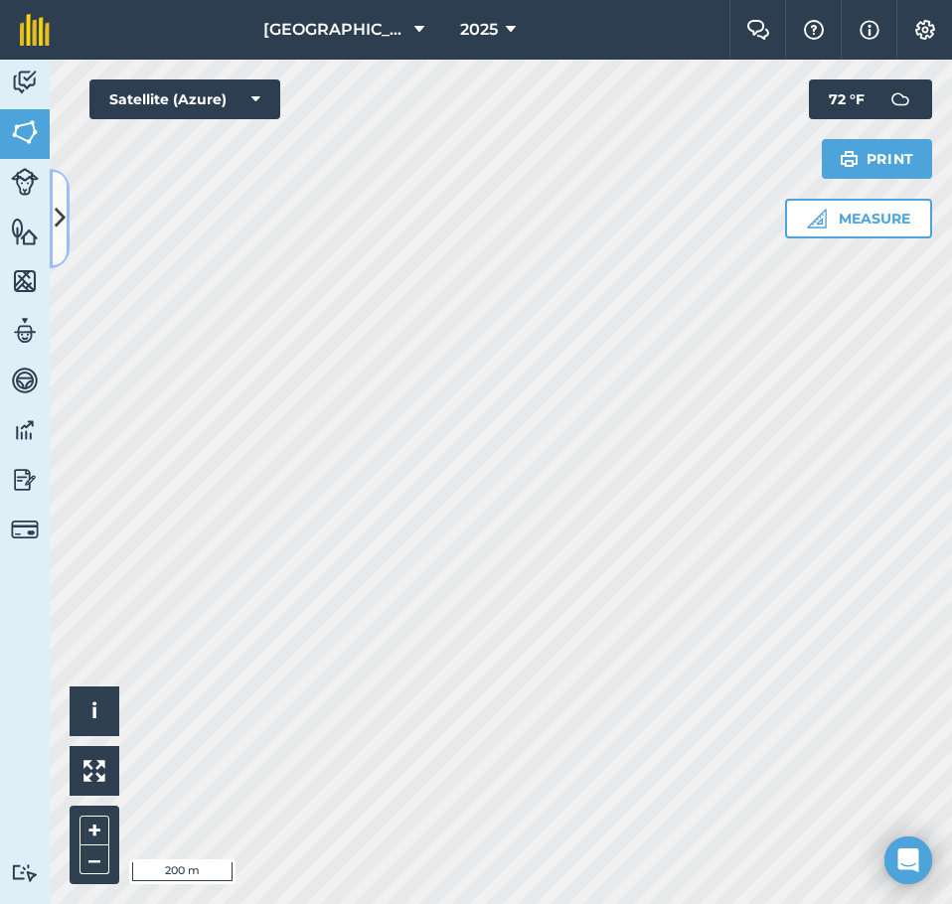
click at [61, 224] on icon at bounding box center [60, 218] width 11 height 35
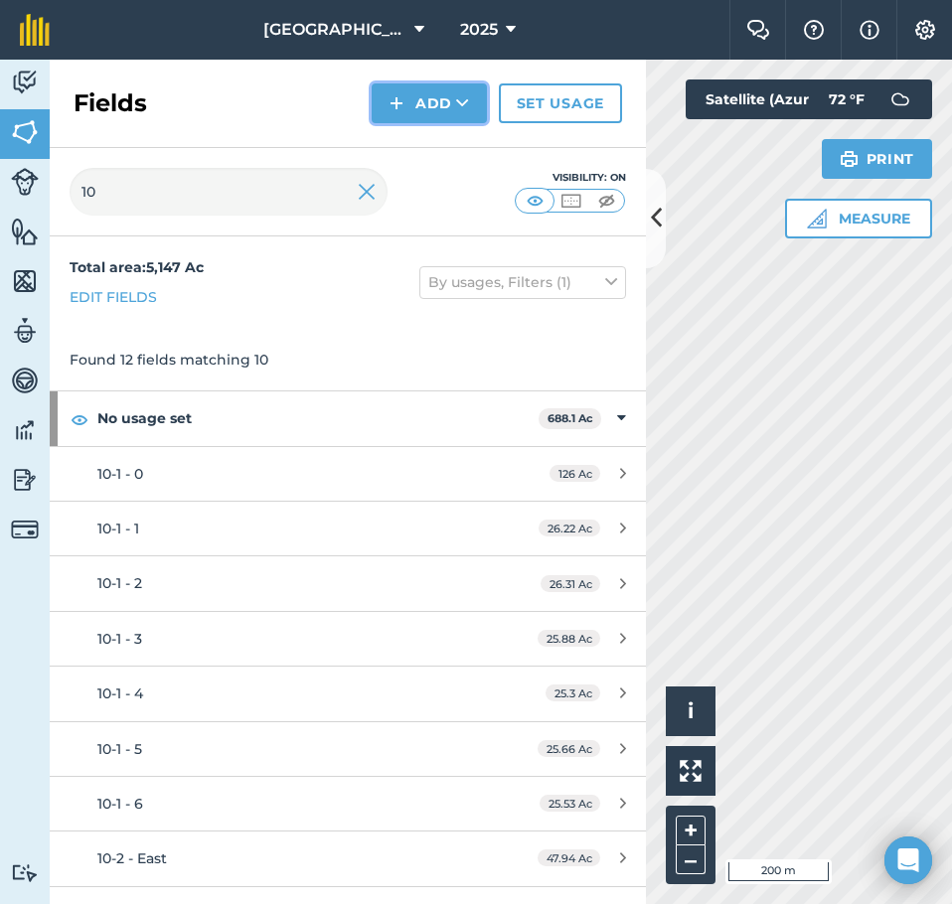
click at [464, 114] on button "Add" at bounding box center [429, 103] width 115 height 40
click at [449, 155] on link "Draw" at bounding box center [429, 148] width 109 height 44
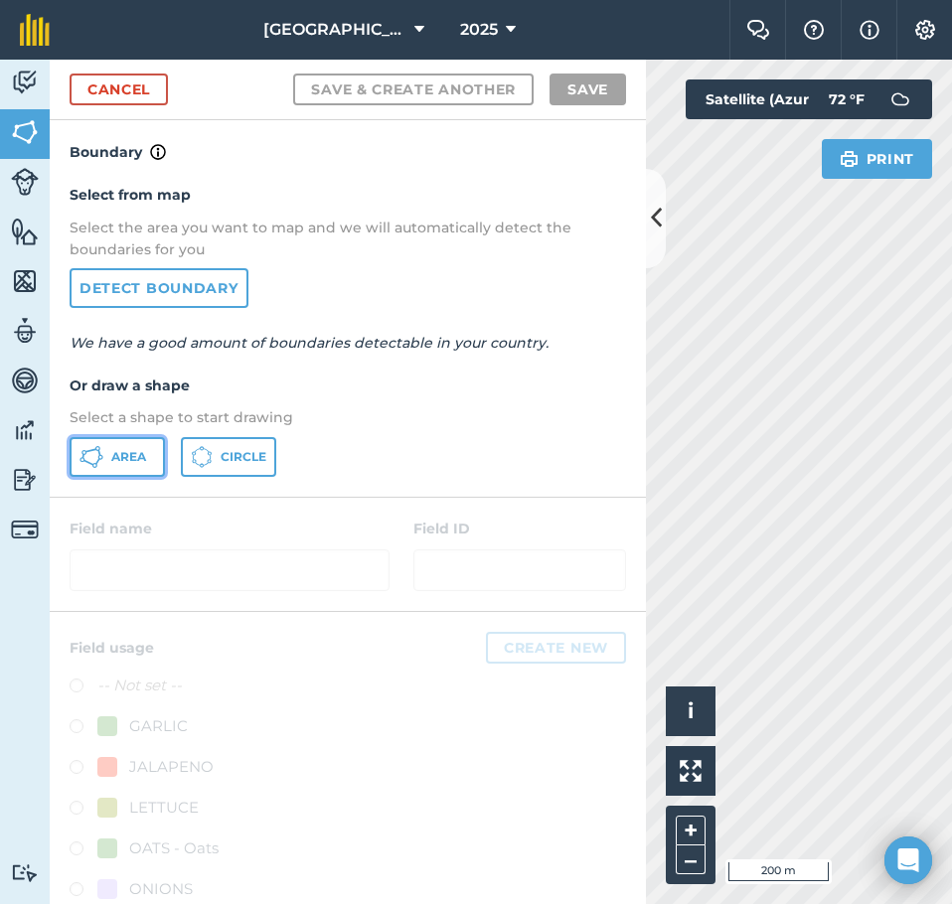
click at [123, 462] on span "Area" at bounding box center [128, 457] width 35 height 16
click at [660, 240] on button at bounding box center [656, 218] width 20 height 99
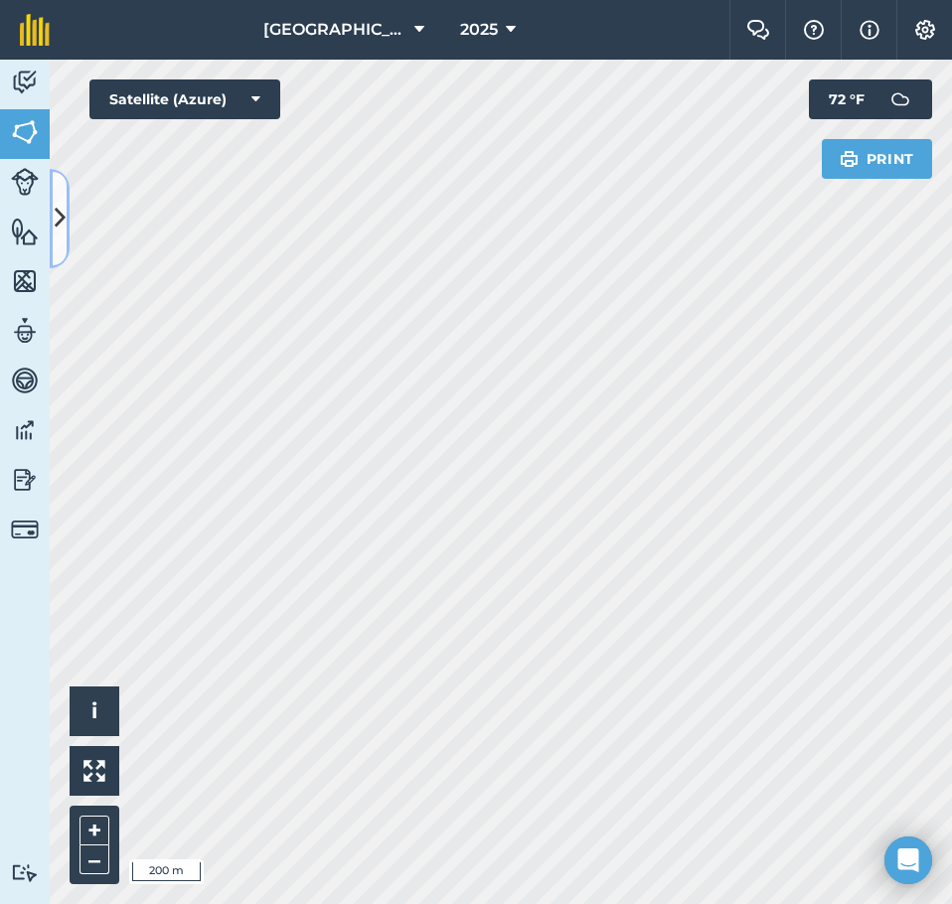
click at [63, 206] on icon at bounding box center [60, 218] width 11 height 35
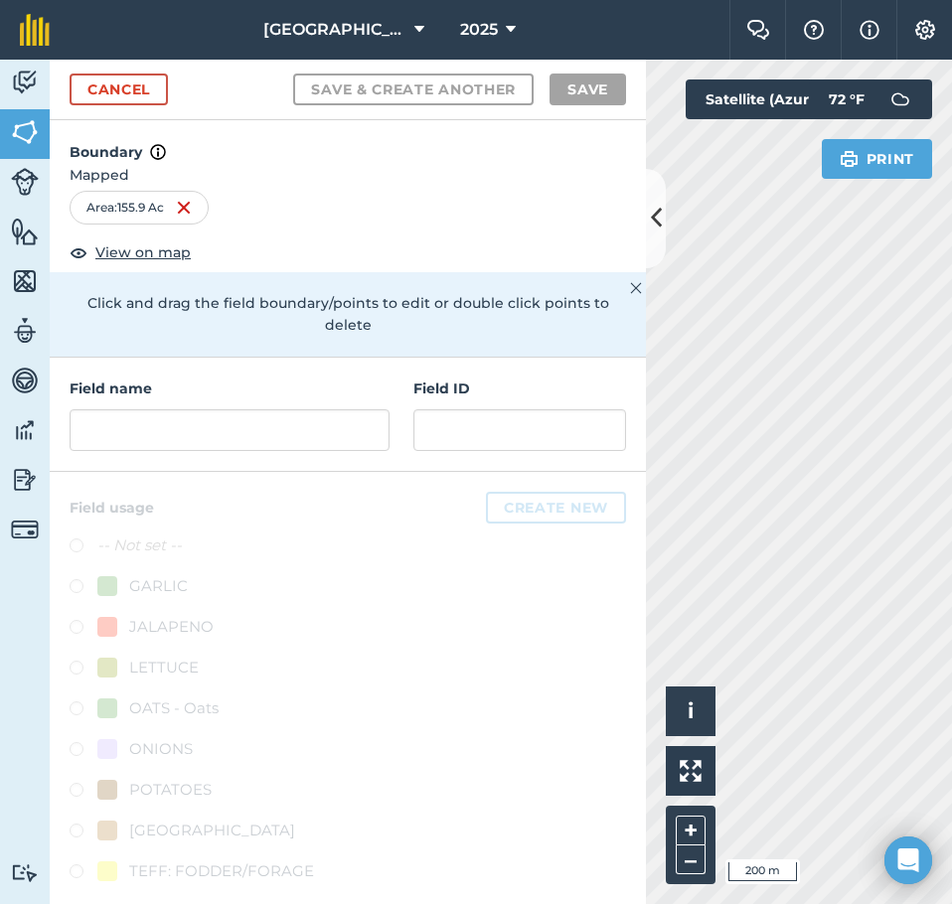
click at [121, 109] on div "Cancel Save & Create Another Save" at bounding box center [348, 90] width 596 height 61
click at [105, 110] on div "Cancel Save & Create Another Save" at bounding box center [348, 90] width 596 height 61
click at [110, 92] on link "Cancel" at bounding box center [119, 90] width 98 height 32
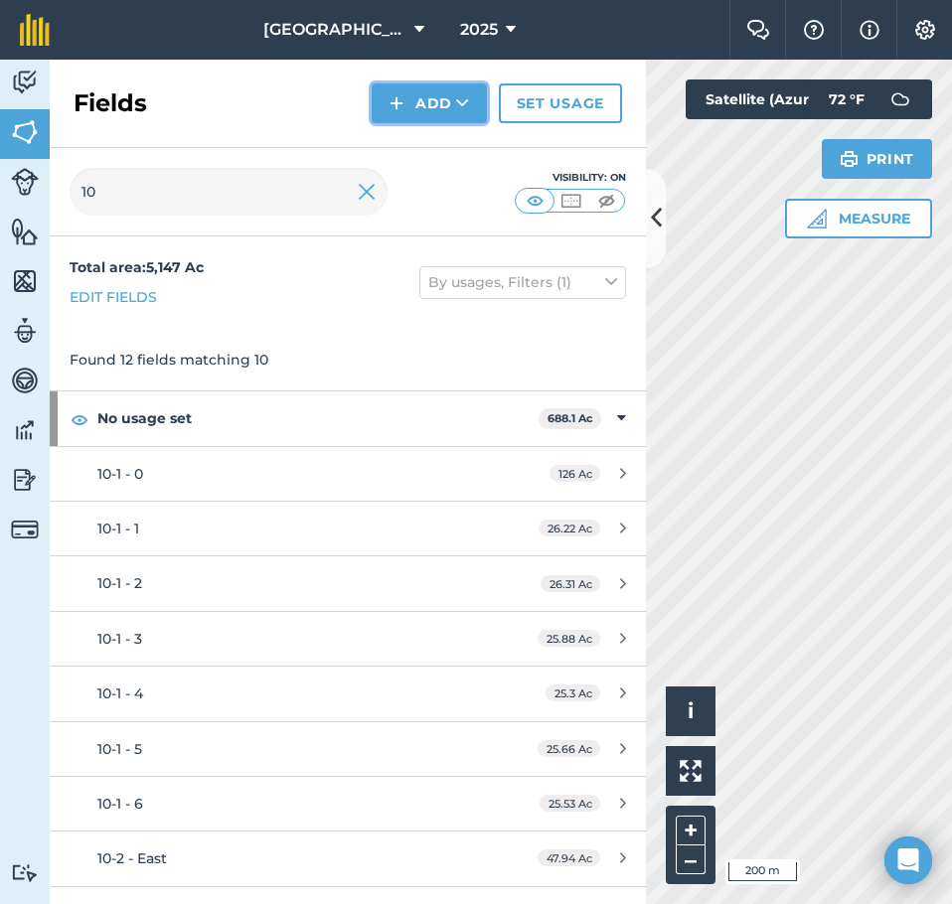
click at [444, 97] on button "Add" at bounding box center [429, 103] width 115 height 40
click at [435, 140] on link "Draw" at bounding box center [429, 148] width 109 height 44
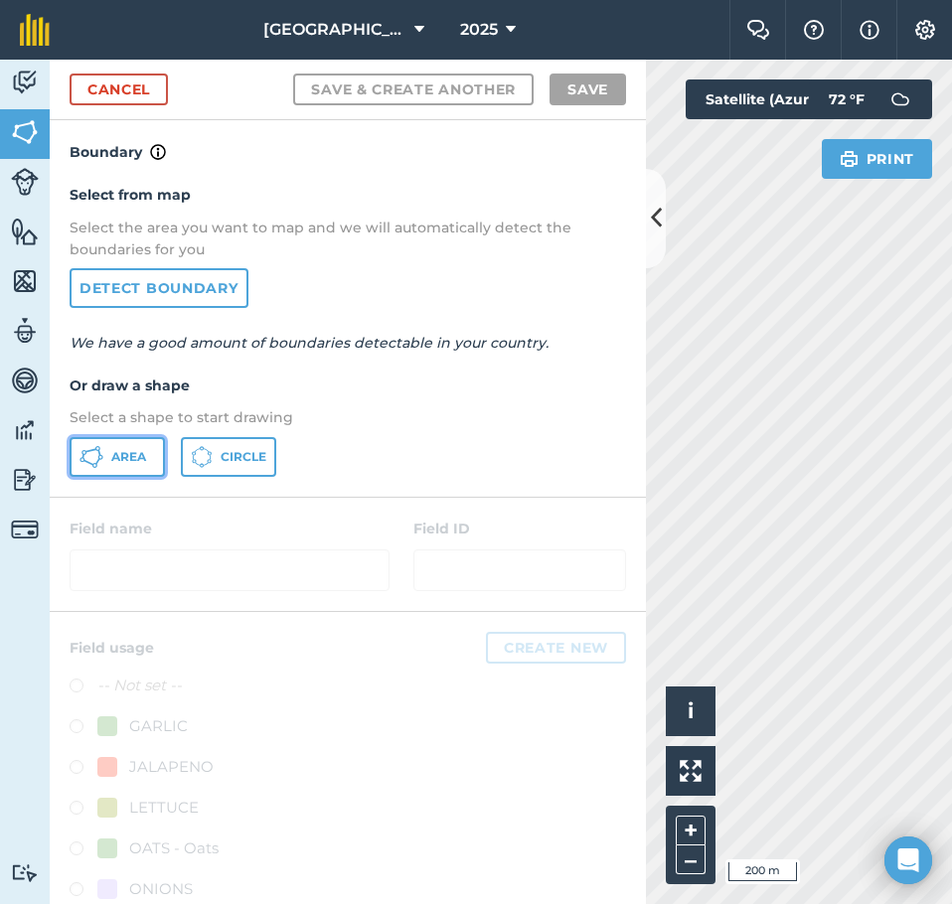
click at [104, 446] on button "Area" at bounding box center [117, 457] width 95 height 40
click at [651, 228] on icon at bounding box center [656, 218] width 11 height 35
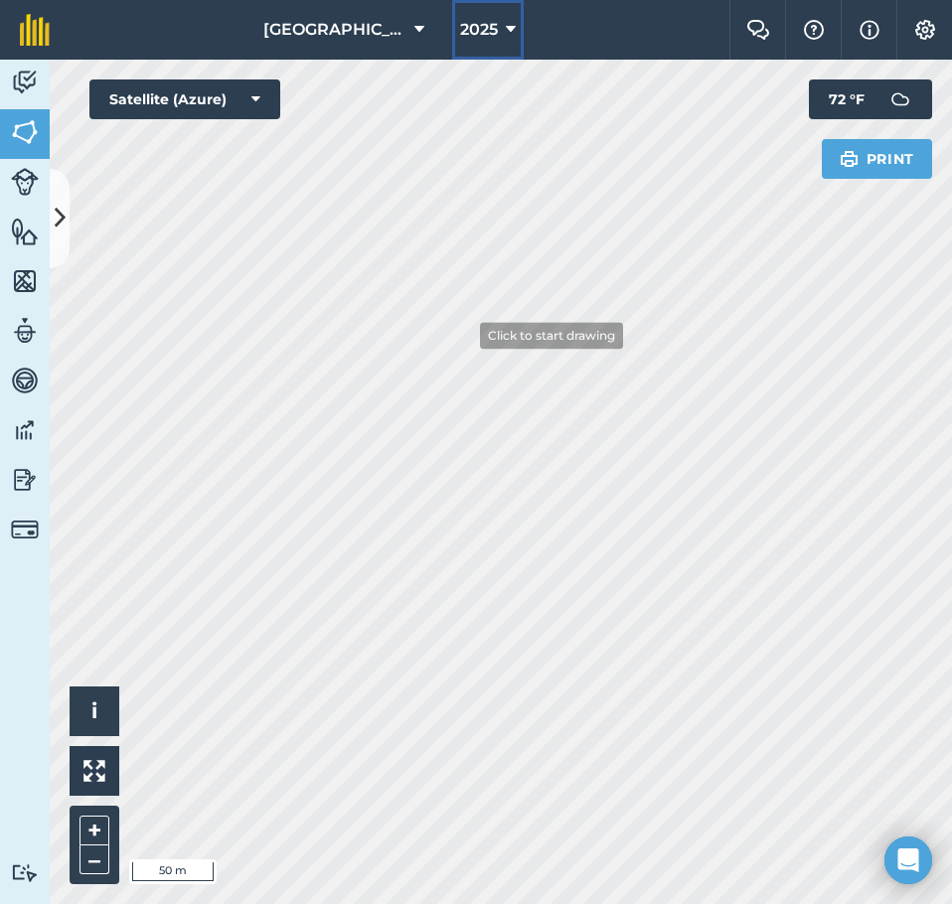
click at [475, 325] on div "[GEOGRAPHIC_DATA] 2025 Farm Chat Help Info Settings [GEOGRAPHIC_DATA] - 2025 Re…" at bounding box center [476, 452] width 952 height 904
click at [58, 239] on button at bounding box center [60, 218] width 20 height 99
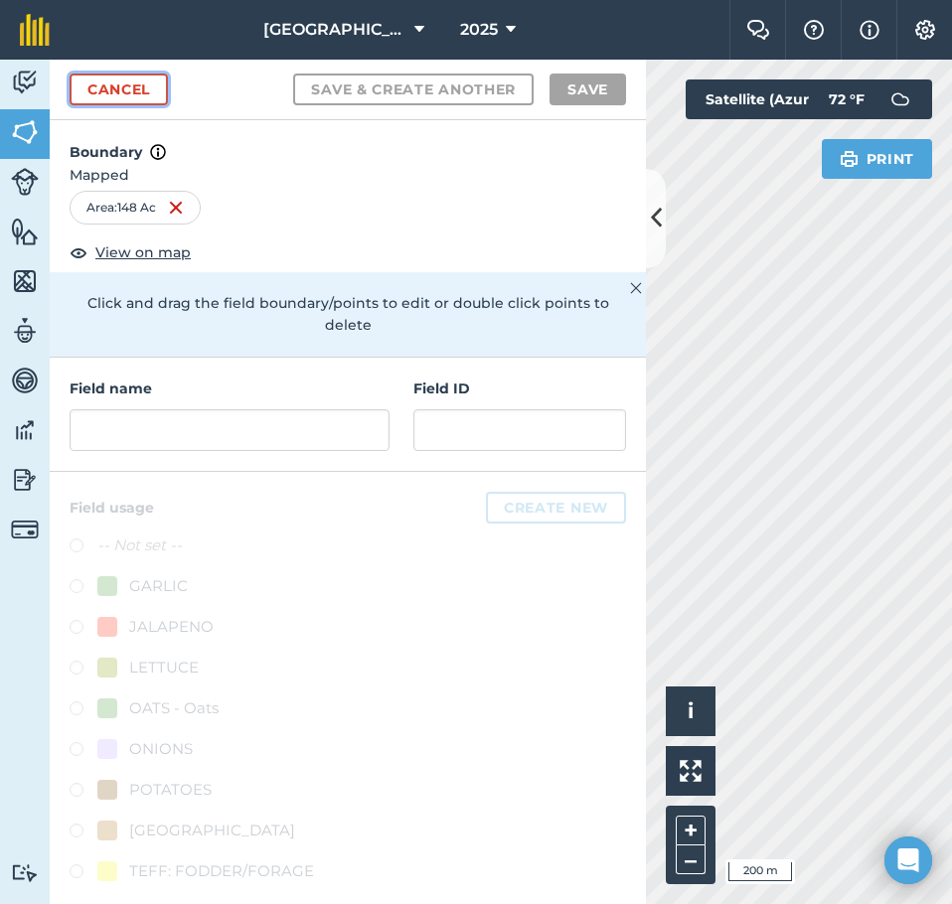
click at [140, 91] on link "Cancel" at bounding box center [119, 90] width 98 height 32
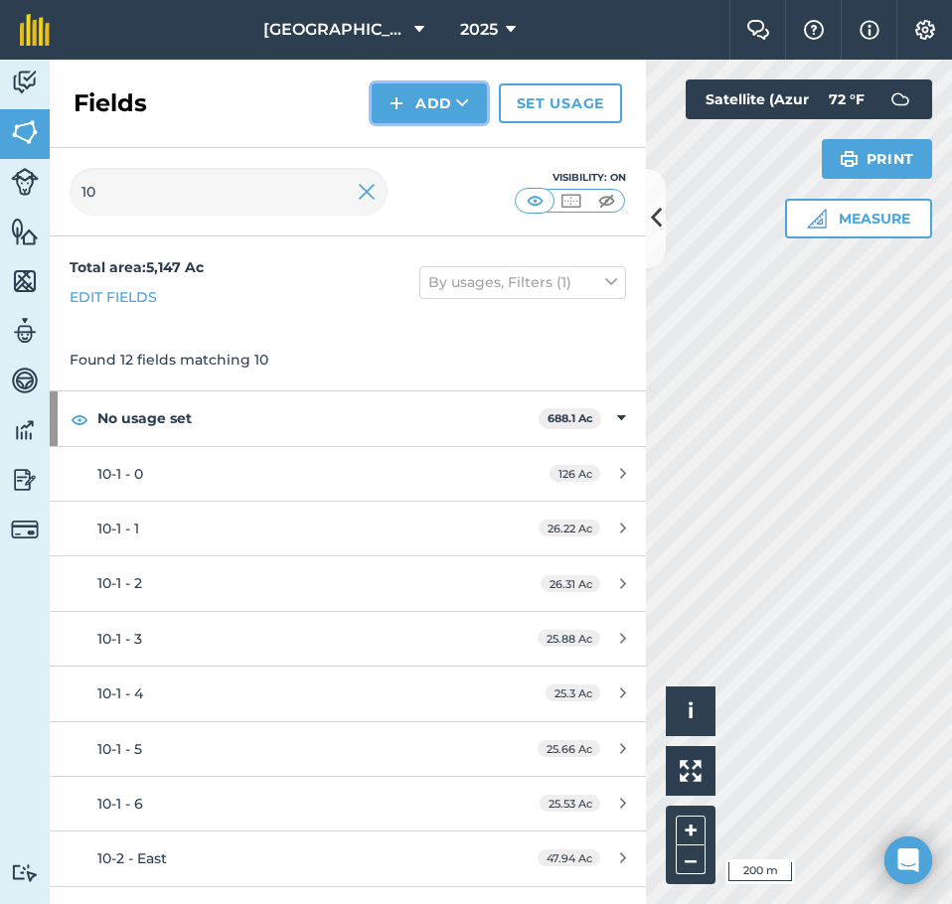
click at [444, 108] on button "Add" at bounding box center [429, 103] width 115 height 40
click at [428, 140] on link "Draw" at bounding box center [429, 148] width 109 height 44
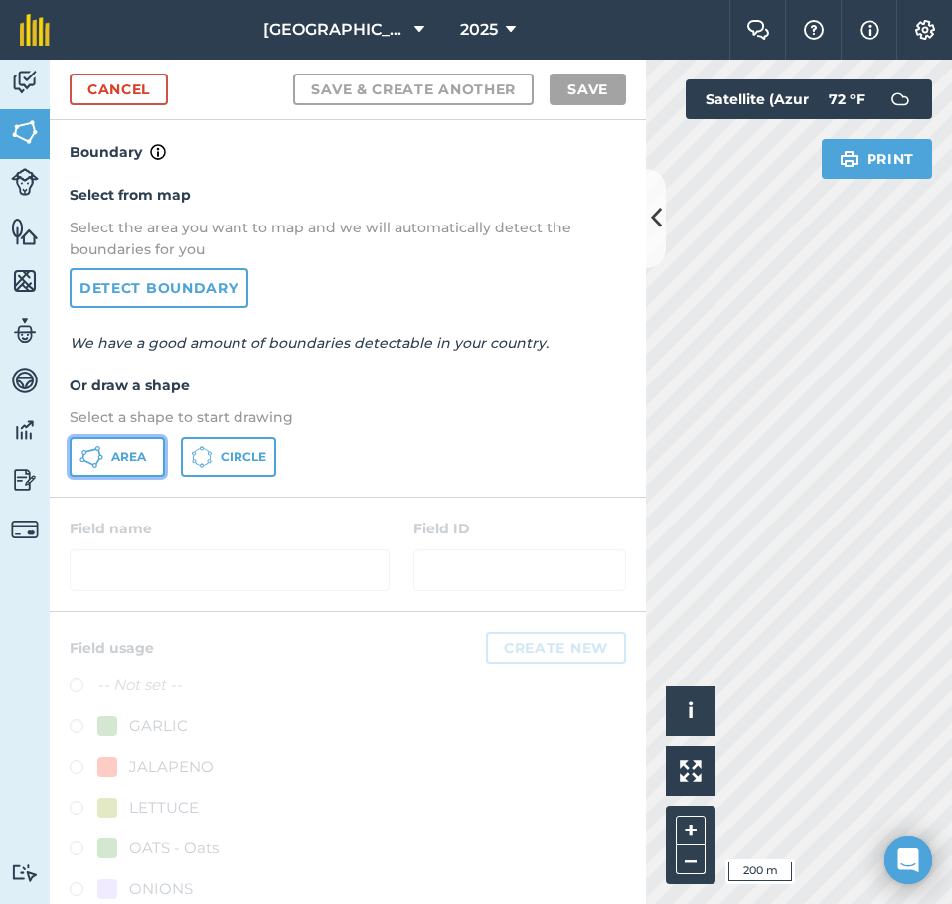
click at [119, 456] on span "Area" at bounding box center [128, 457] width 35 height 16
click at [655, 229] on icon at bounding box center [656, 218] width 11 height 35
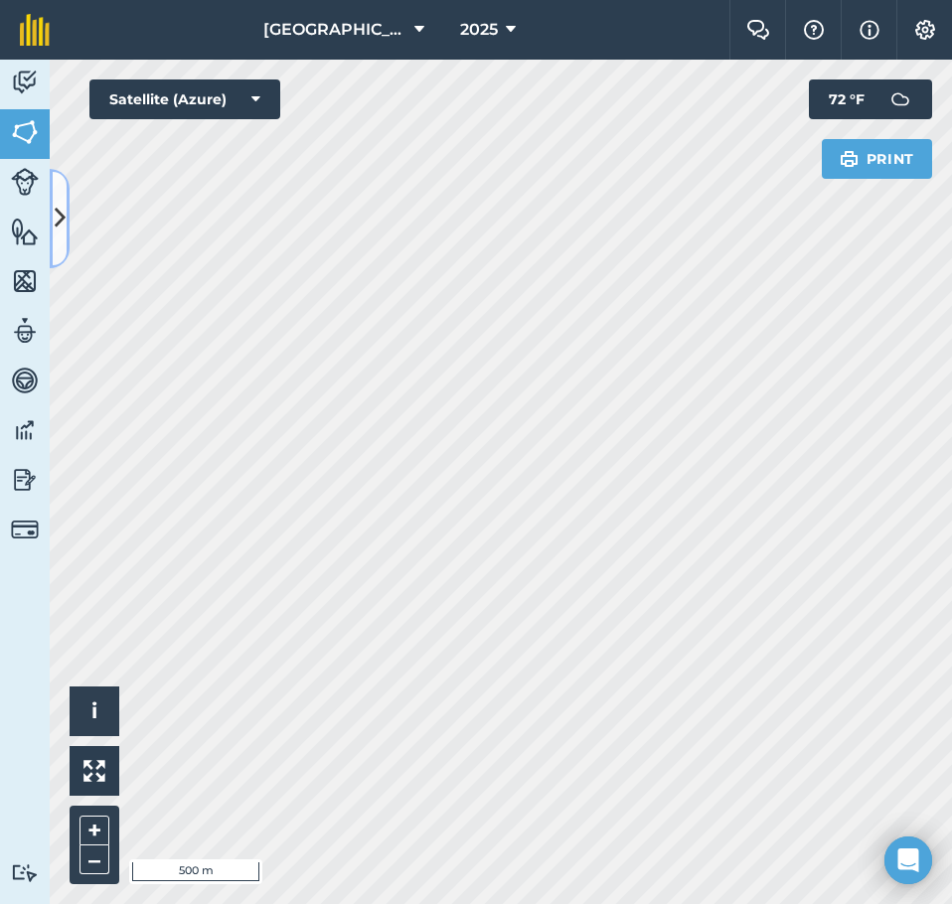
click at [59, 209] on icon at bounding box center [60, 218] width 11 height 35
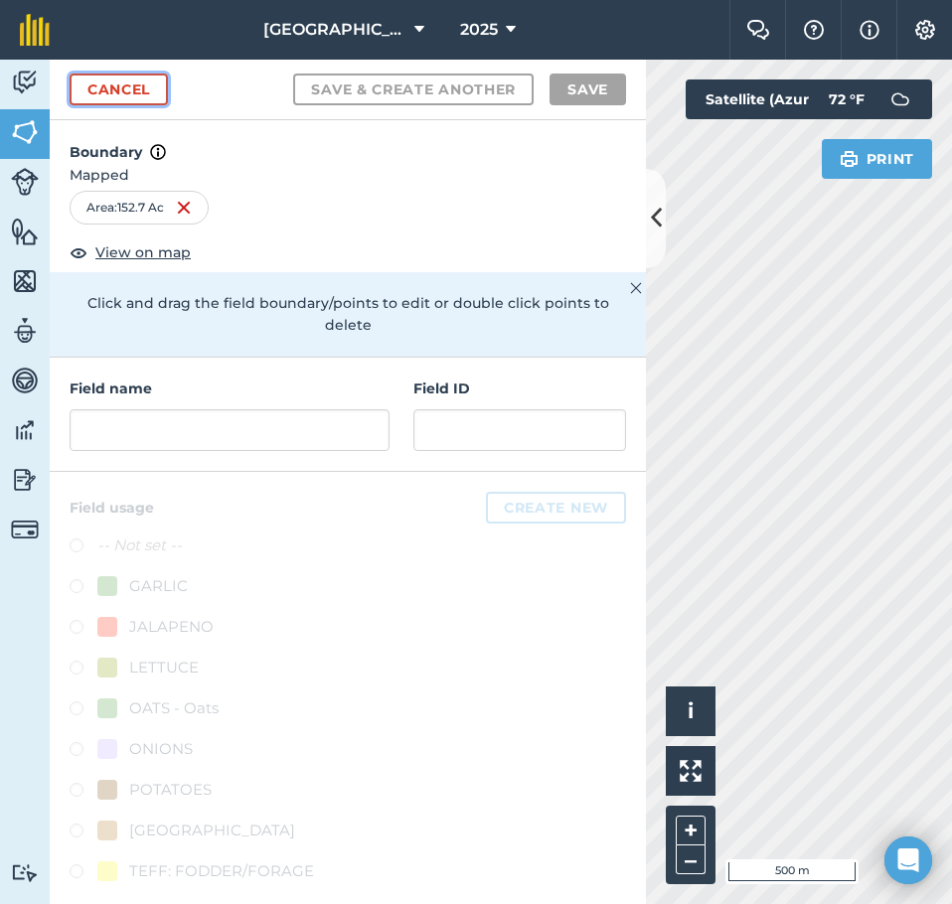
click at [120, 96] on link "Cancel" at bounding box center [119, 90] width 98 height 32
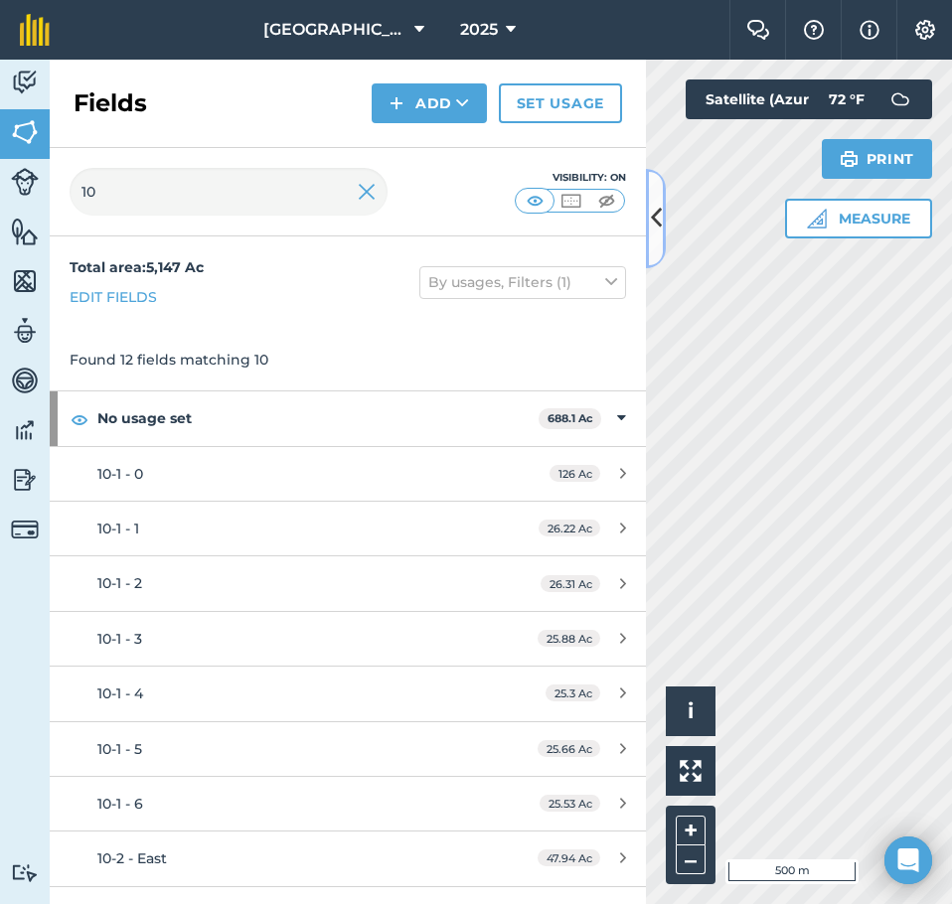
click at [663, 208] on button at bounding box center [656, 218] width 20 height 99
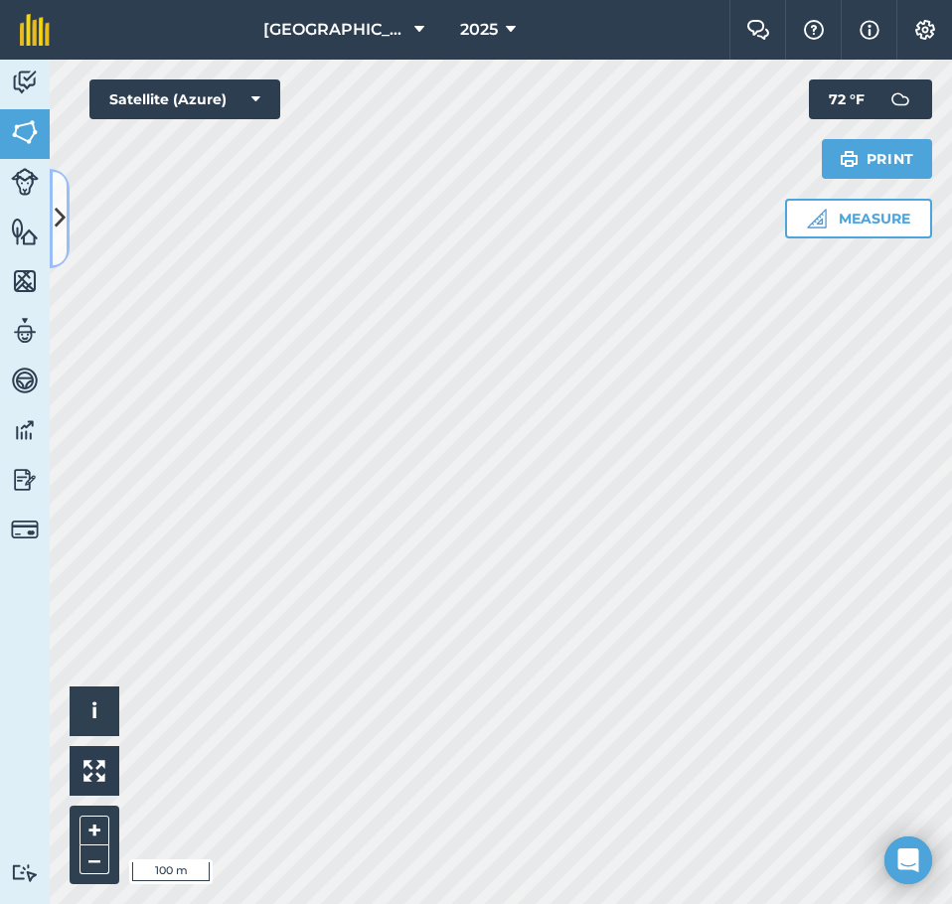
click at [63, 198] on button at bounding box center [60, 218] width 20 height 99
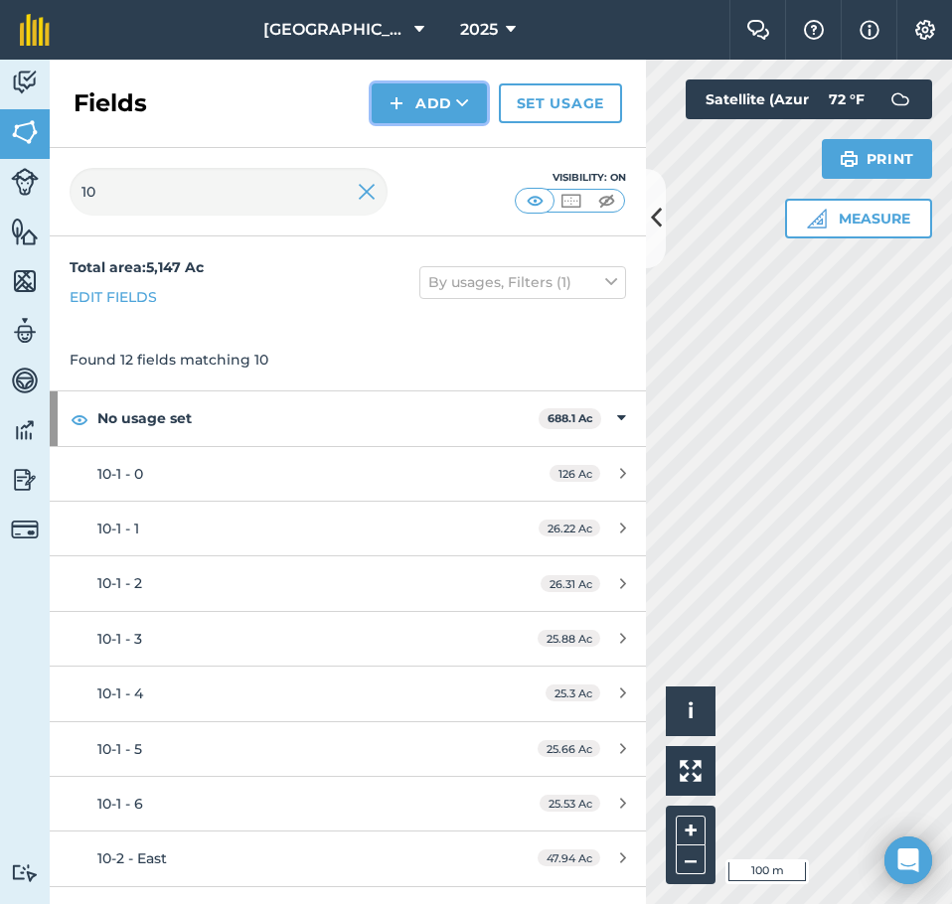
click at [425, 91] on button "Add" at bounding box center [429, 103] width 115 height 40
click at [415, 145] on link "Draw" at bounding box center [429, 148] width 109 height 44
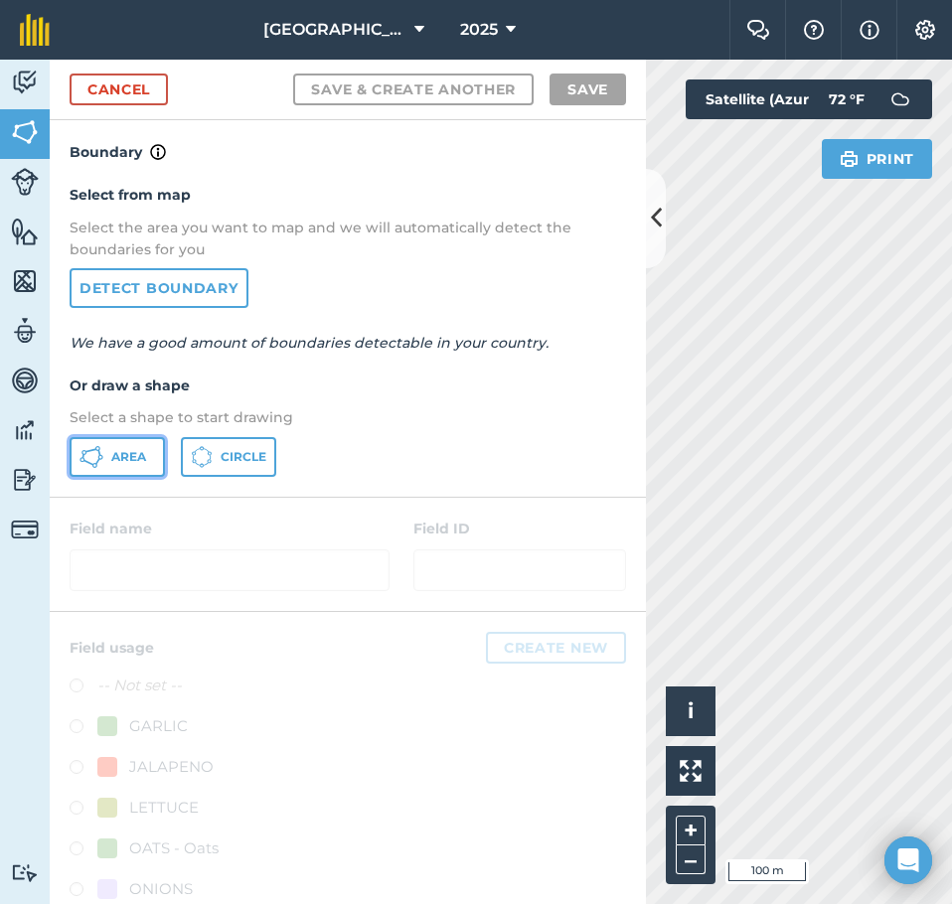
drag, startPoint x: 107, startPoint y: 461, endPoint x: 354, endPoint y: 436, distance: 247.7
click at [111, 461] on button "Area" at bounding box center [117, 457] width 95 height 40
click at [663, 243] on button at bounding box center [656, 218] width 20 height 99
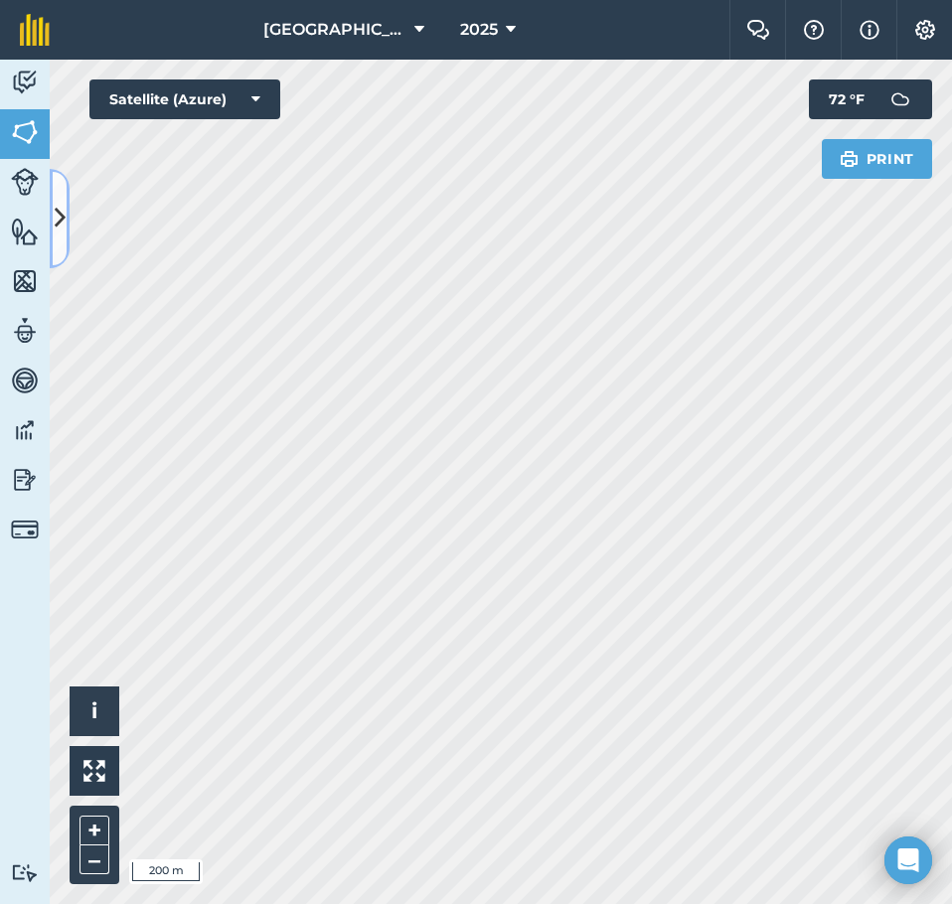
click at [55, 235] on icon at bounding box center [60, 218] width 11 height 35
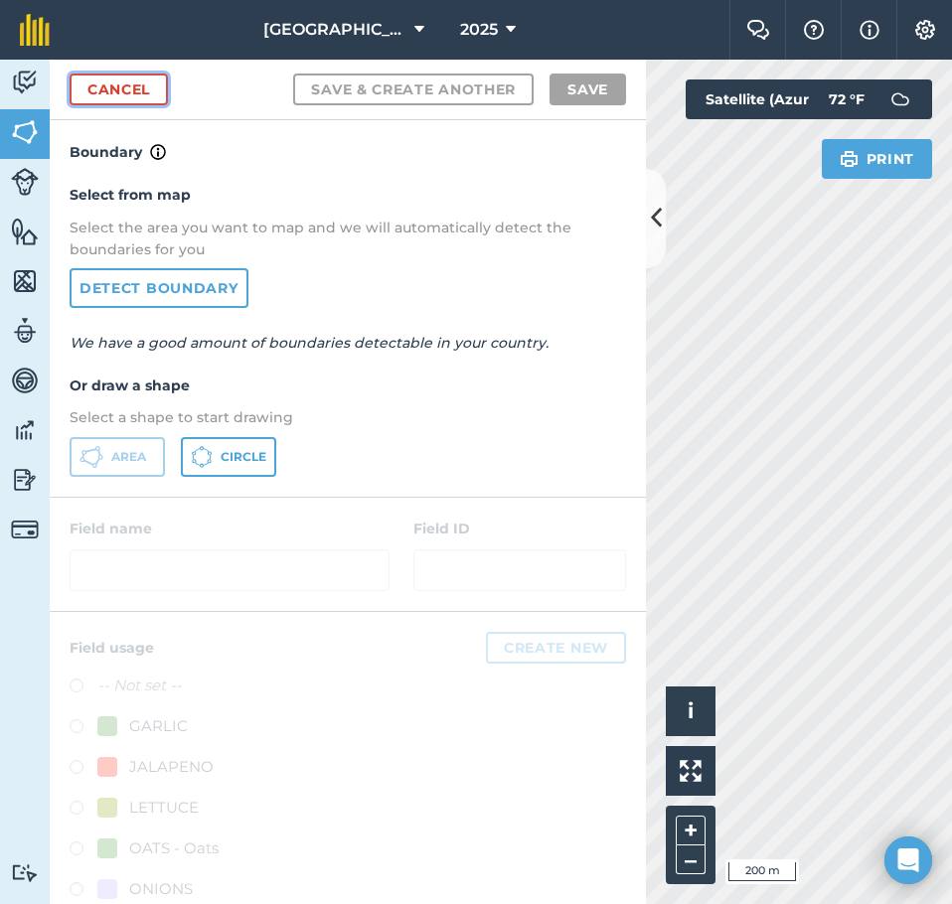
click at [120, 92] on link "Cancel" at bounding box center [119, 90] width 98 height 32
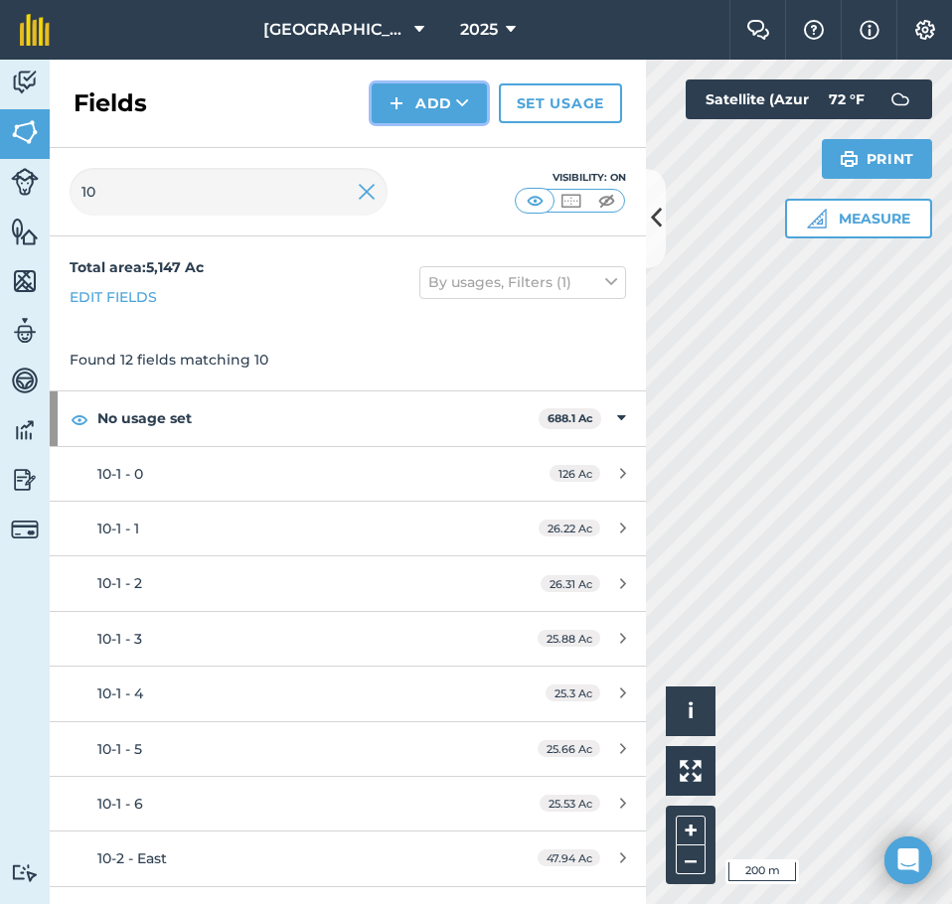
click at [445, 102] on button "Add" at bounding box center [429, 103] width 115 height 40
click at [422, 147] on link "Draw" at bounding box center [429, 148] width 109 height 44
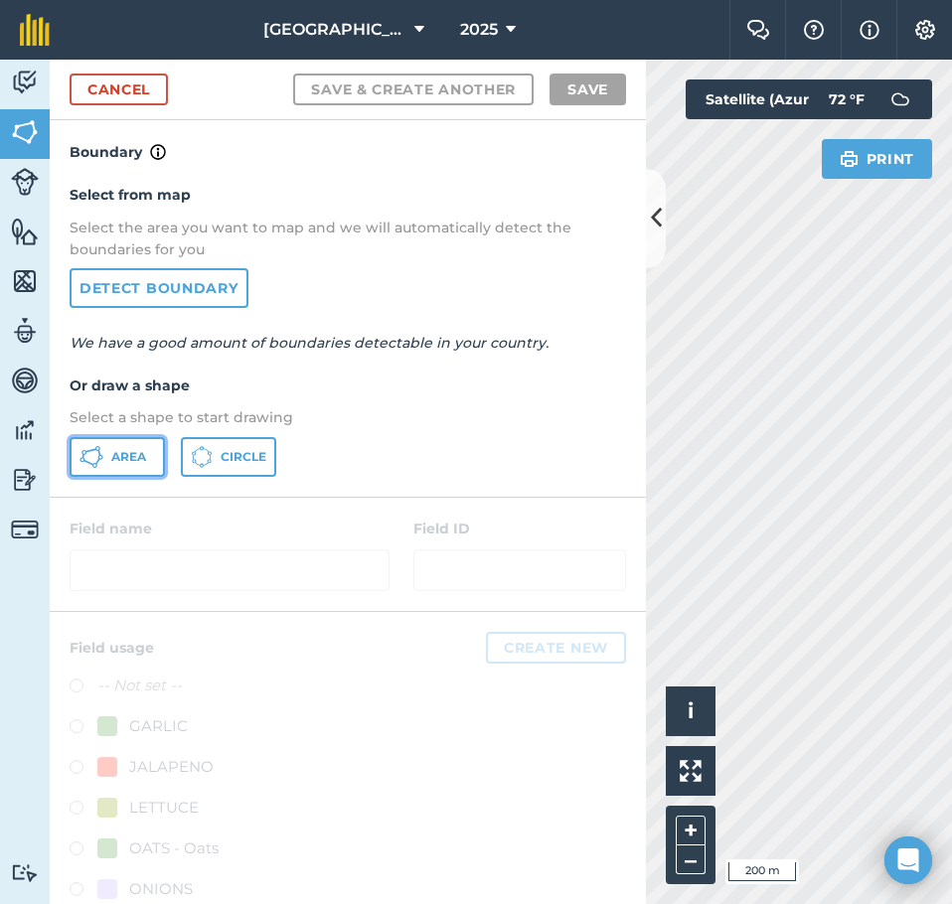
click at [109, 443] on button "Area" at bounding box center [117, 457] width 95 height 40
click at [650, 238] on button at bounding box center [656, 218] width 20 height 99
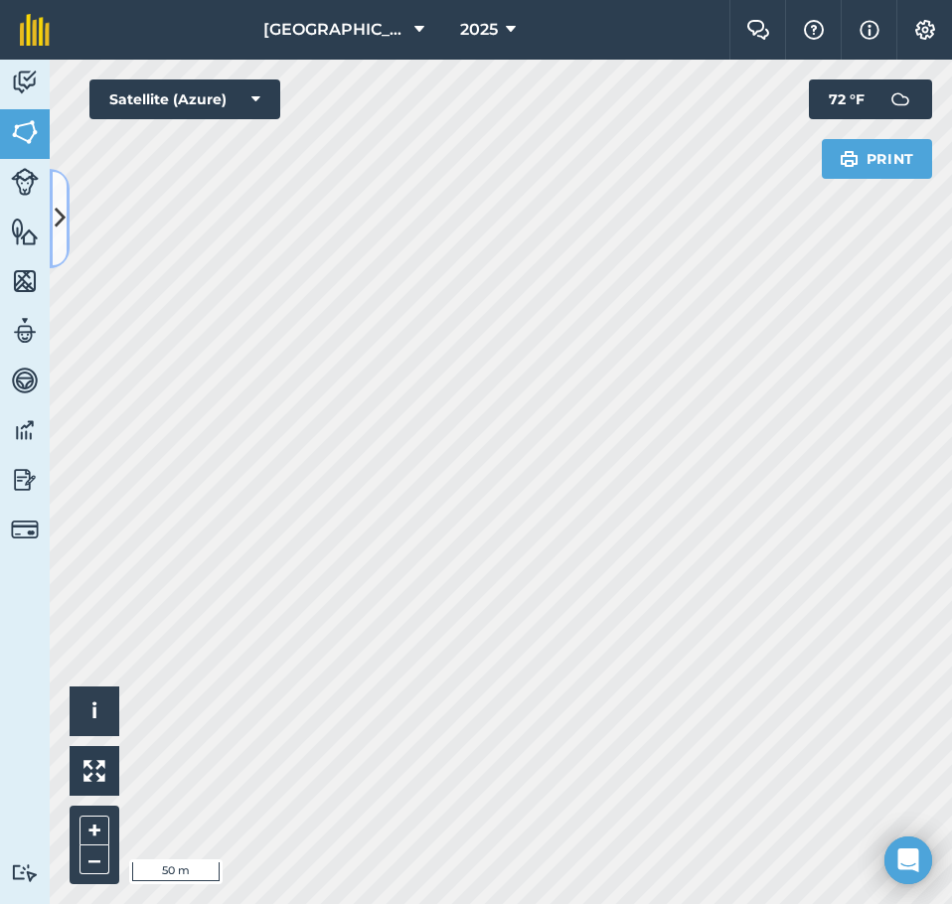
click at [65, 227] on icon at bounding box center [60, 218] width 11 height 35
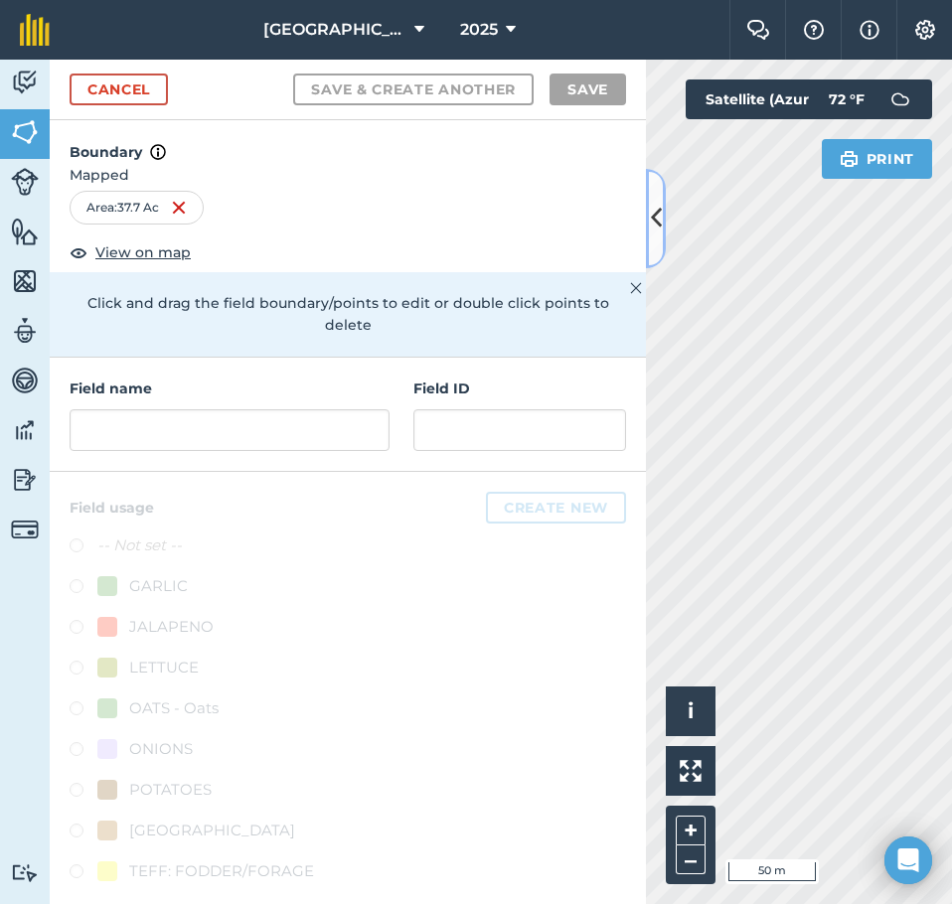
click at [657, 222] on icon at bounding box center [656, 218] width 11 height 35
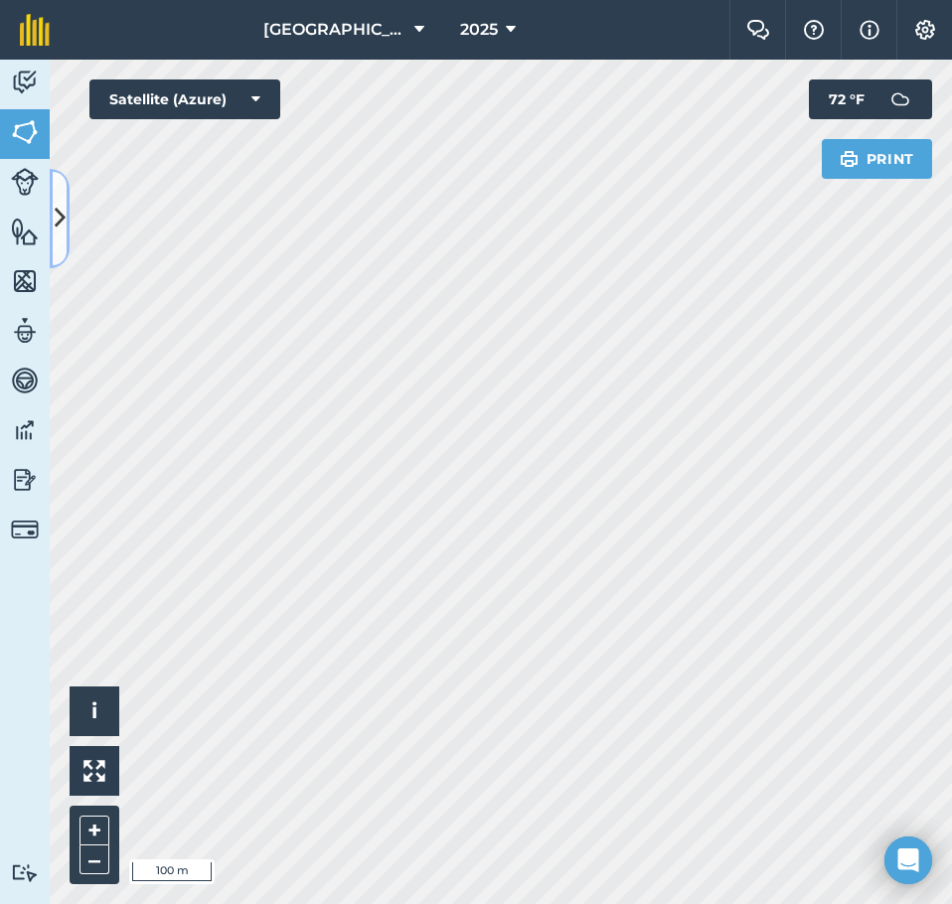
click at [63, 213] on icon at bounding box center [60, 218] width 11 height 35
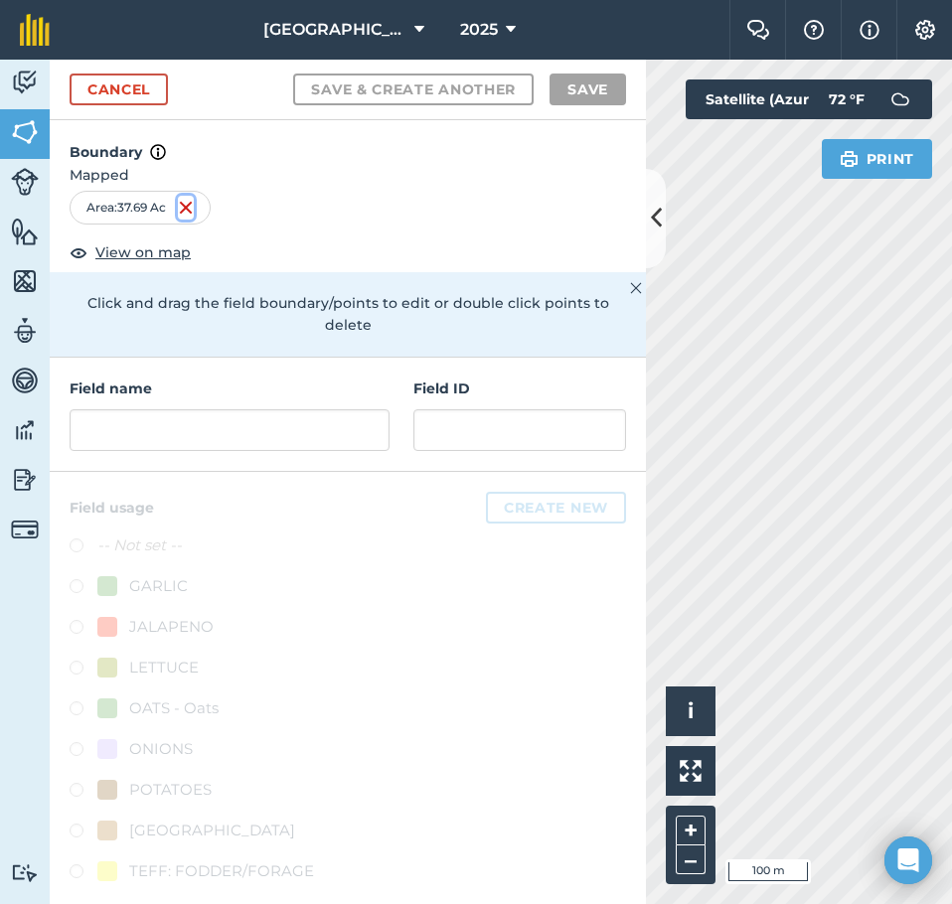
click at [183, 206] on img at bounding box center [186, 208] width 16 height 24
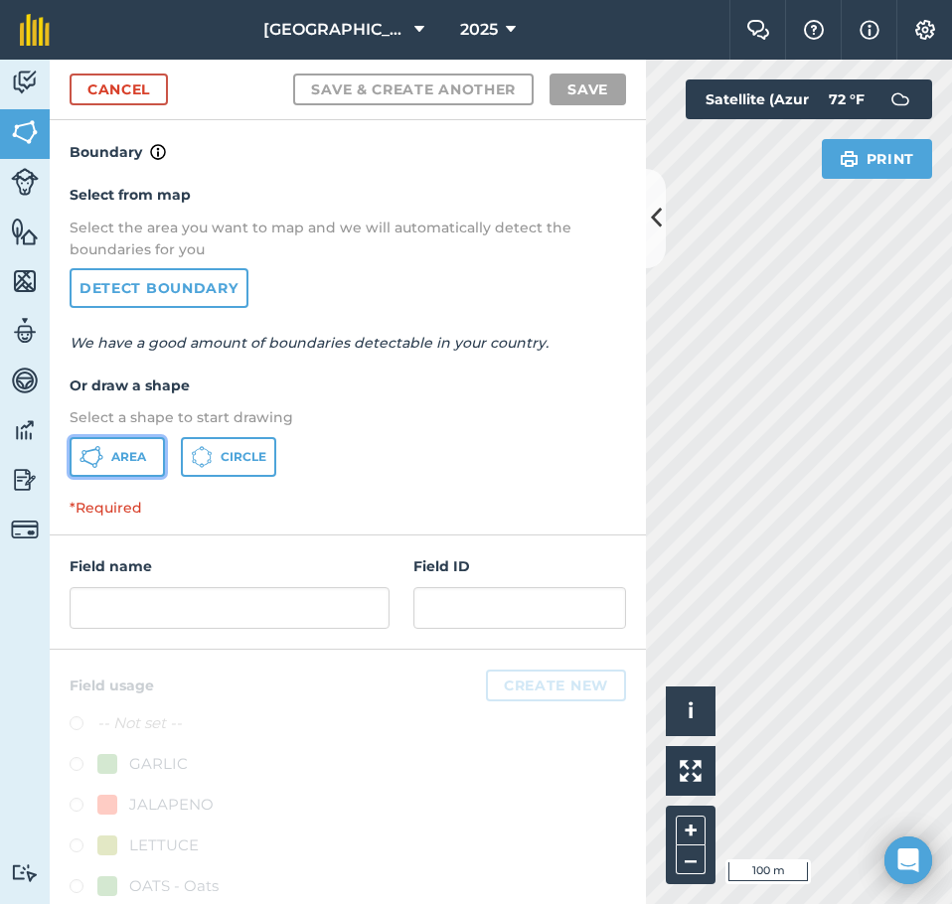
click at [140, 458] on span "Area" at bounding box center [128, 457] width 35 height 16
click at [658, 238] on button at bounding box center [656, 218] width 20 height 99
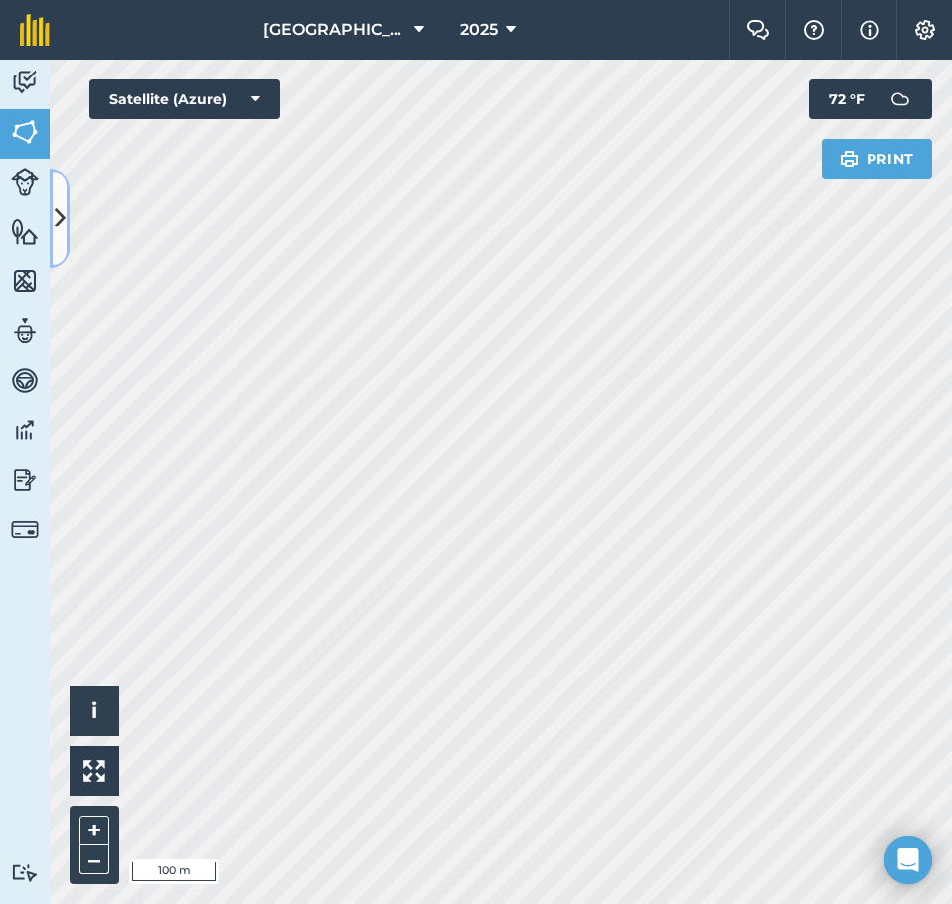
click at [55, 219] on icon at bounding box center [60, 218] width 11 height 35
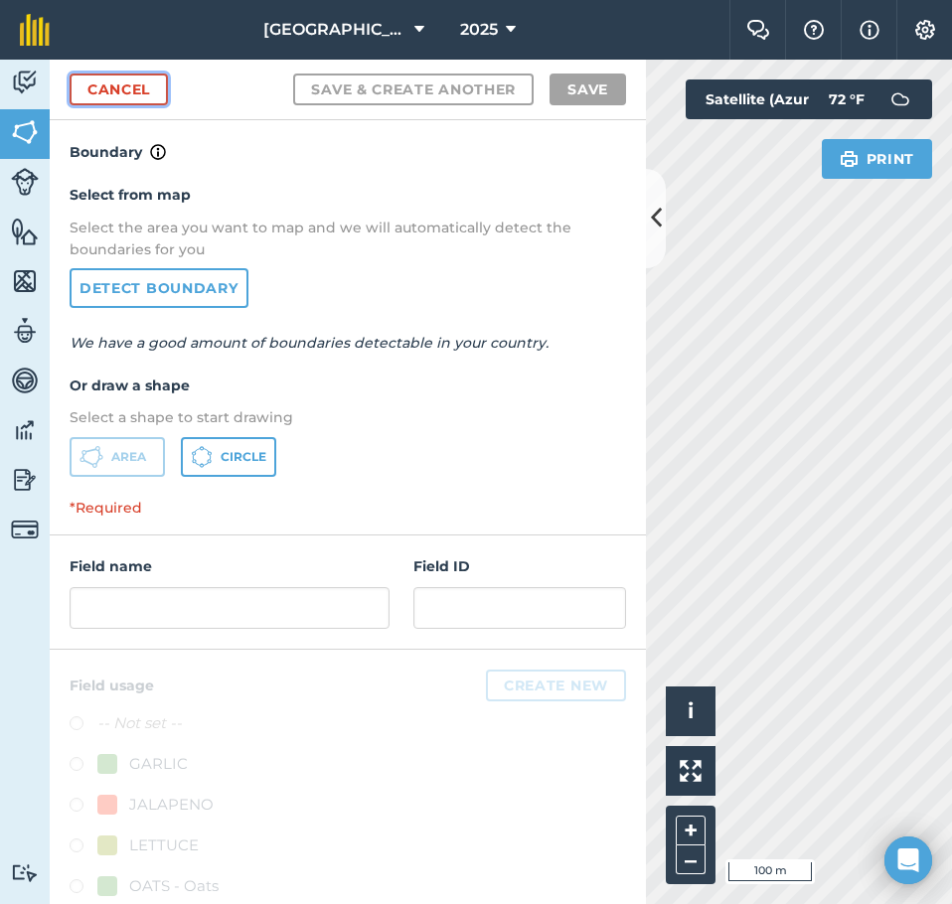
click at [140, 90] on link "Cancel" at bounding box center [119, 90] width 98 height 32
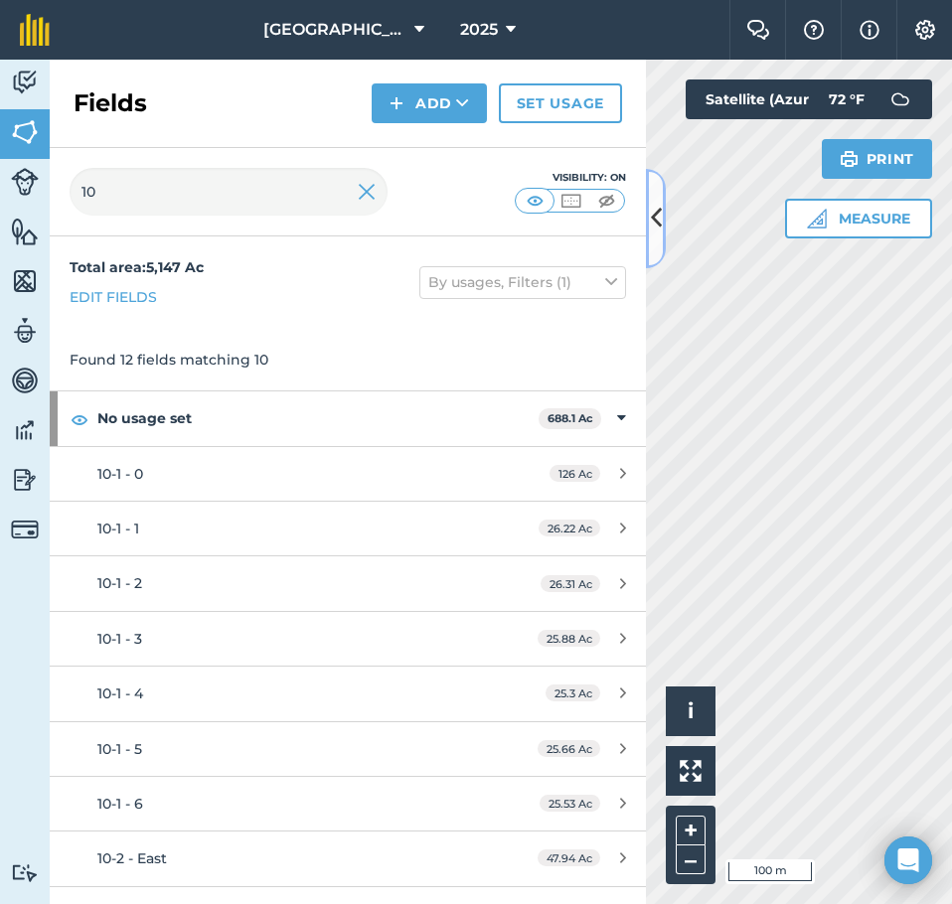
click at [665, 240] on button at bounding box center [656, 218] width 20 height 99
